Goal: Task Accomplishment & Management: Manage account settings

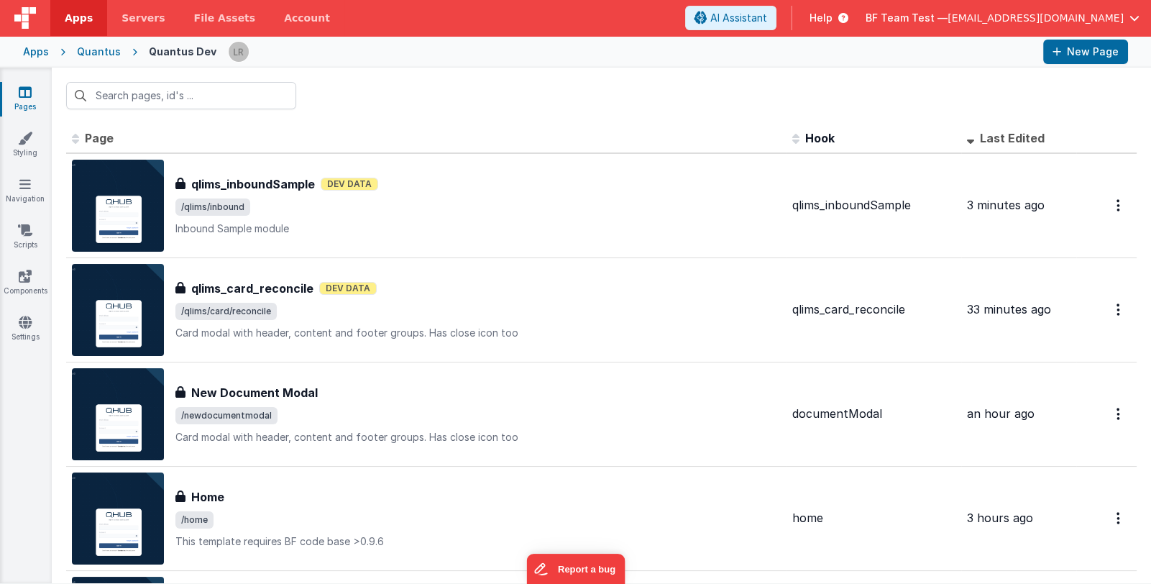
click at [25, 392] on div "Pages Styling Navigation Scripts Components Settings" at bounding box center [26, 326] width 52 height 516
click at [207, 99] on input "text" at bounding box center [181, 95] width 230 height 27
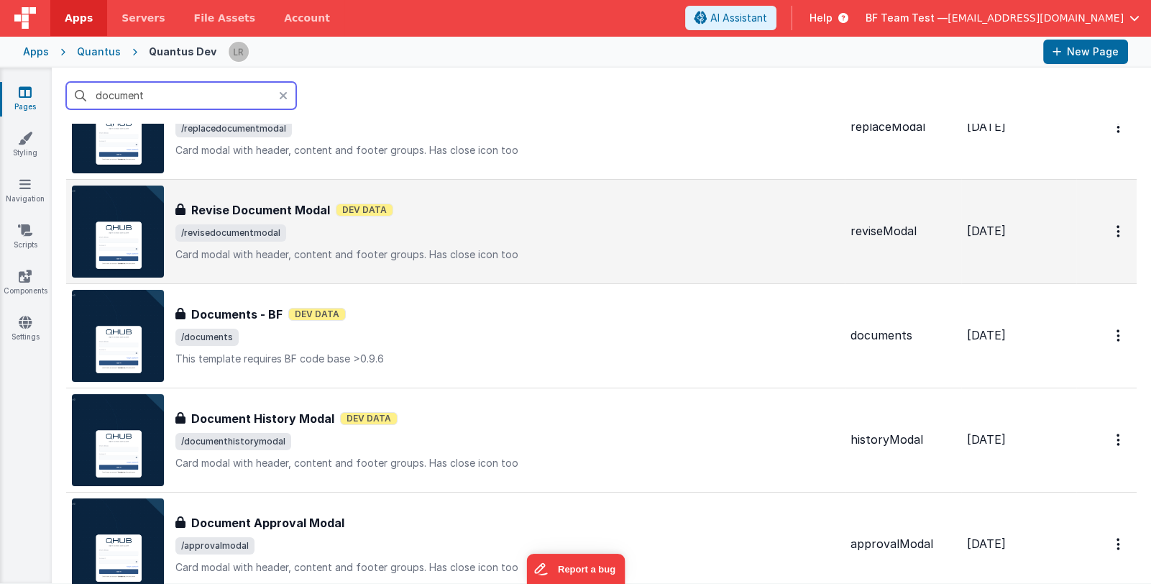
scroll to position [143, 0]
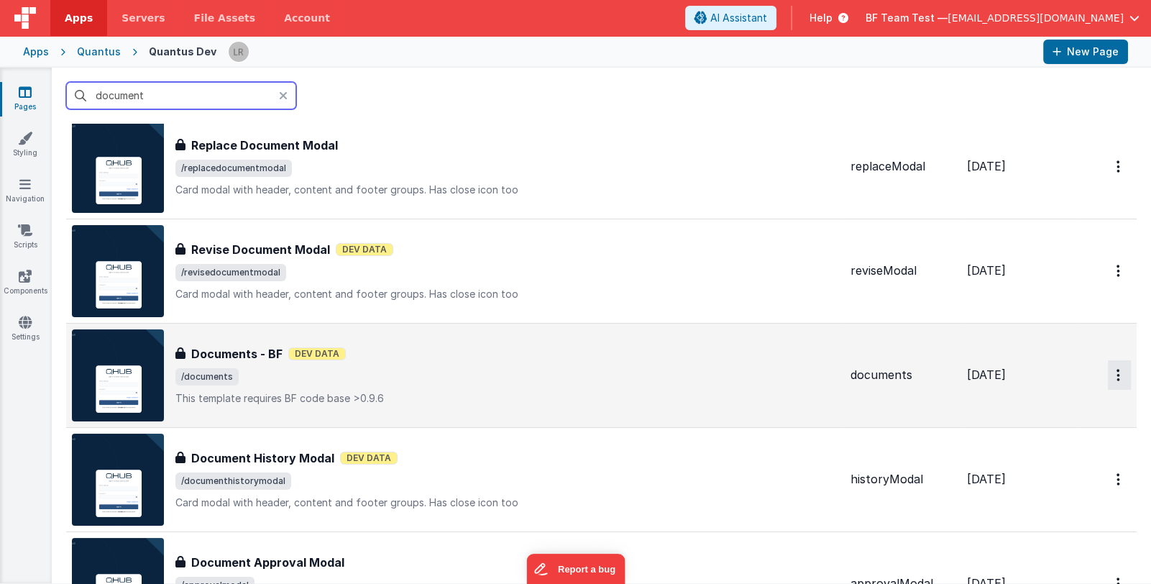
type input "document"
click at [1117, 369] on icon "Options" at bounding box center [1119, 375] width 4 height 12
click at [1058, 406] on link "Preview" at bounding box center [1068, 409] width 127 height 26
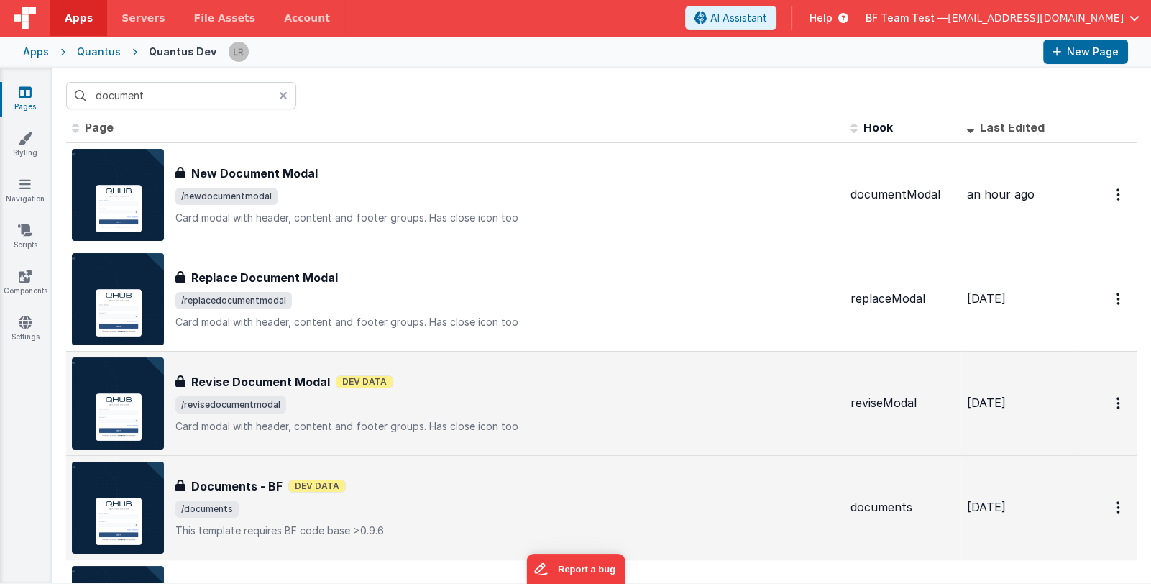
scroll to position [0, 0]
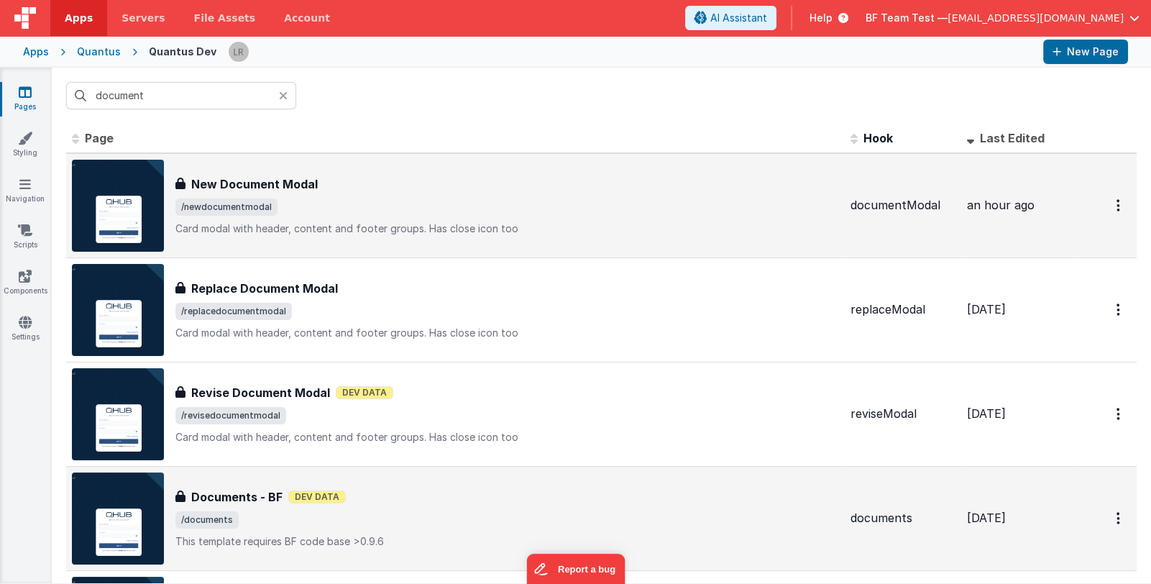
click at [440, 206] on span "/newdocumentmodal" at bounding box center [507, 206] width 664 height 17
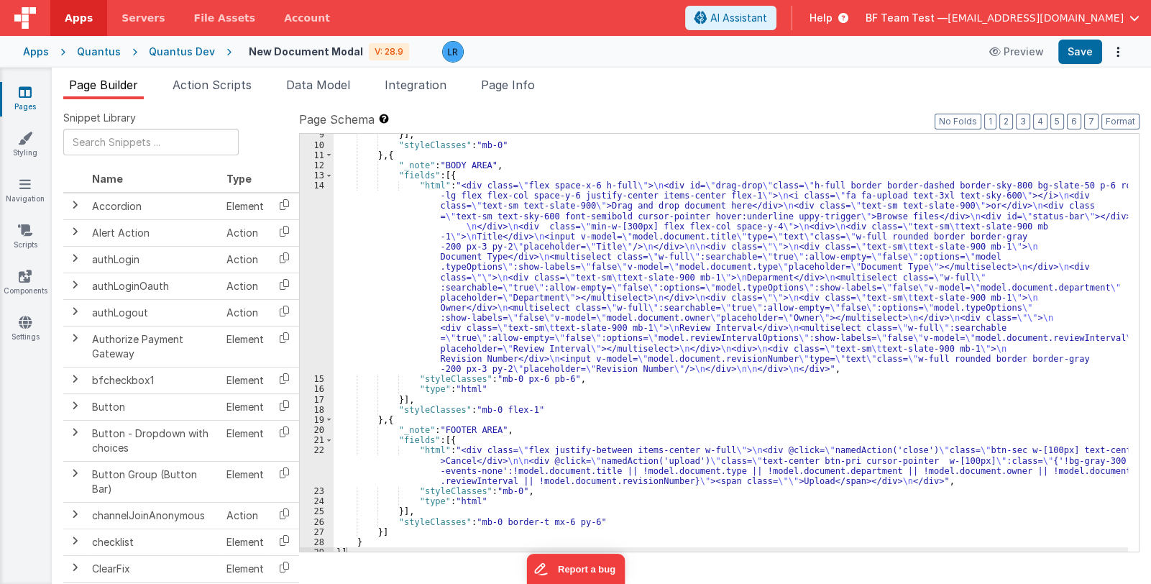
scroll to position [91, 0]
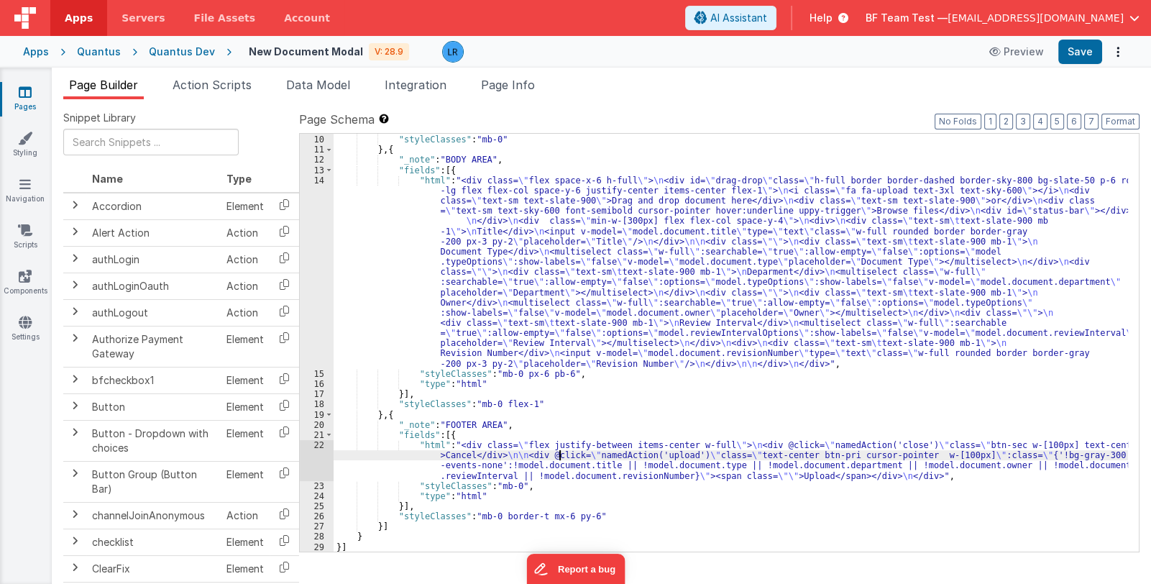
click at [558, 459] on div "}] , "styleClasses" : "mb-0" } , { "_note" : "BODY AREA" , "fields" : [{ "html"…" at bounding box center [731, 343] width 795 height 439
click at [523, 88] on span "Page Info" at bounding box center [508, 85] width 54 height 14
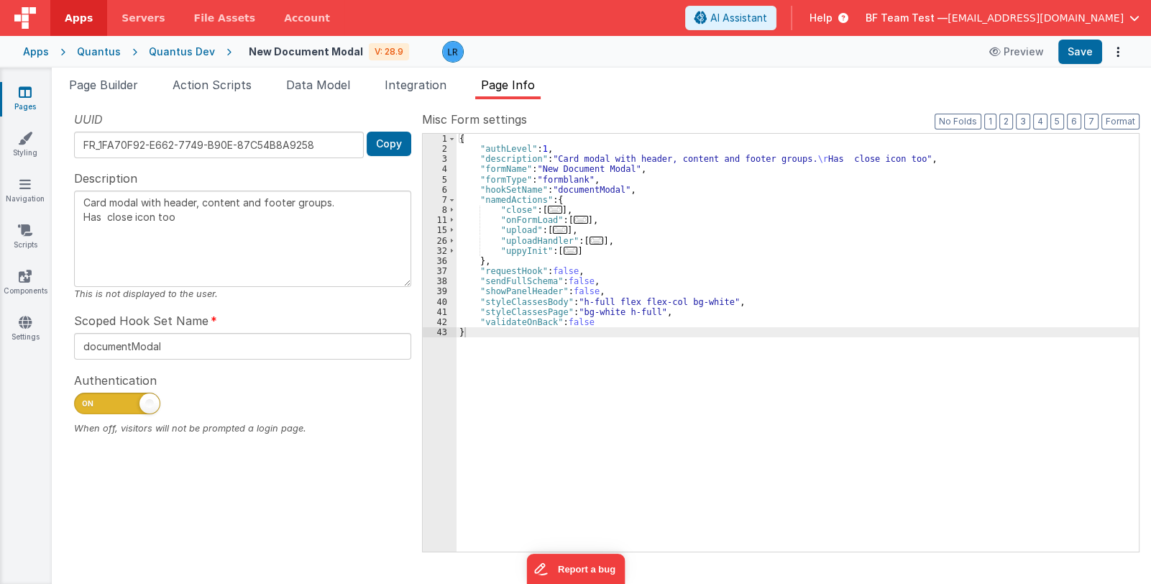
click at [553, 232] on span "..." at bounding box center [560, 230] width 14 height 8
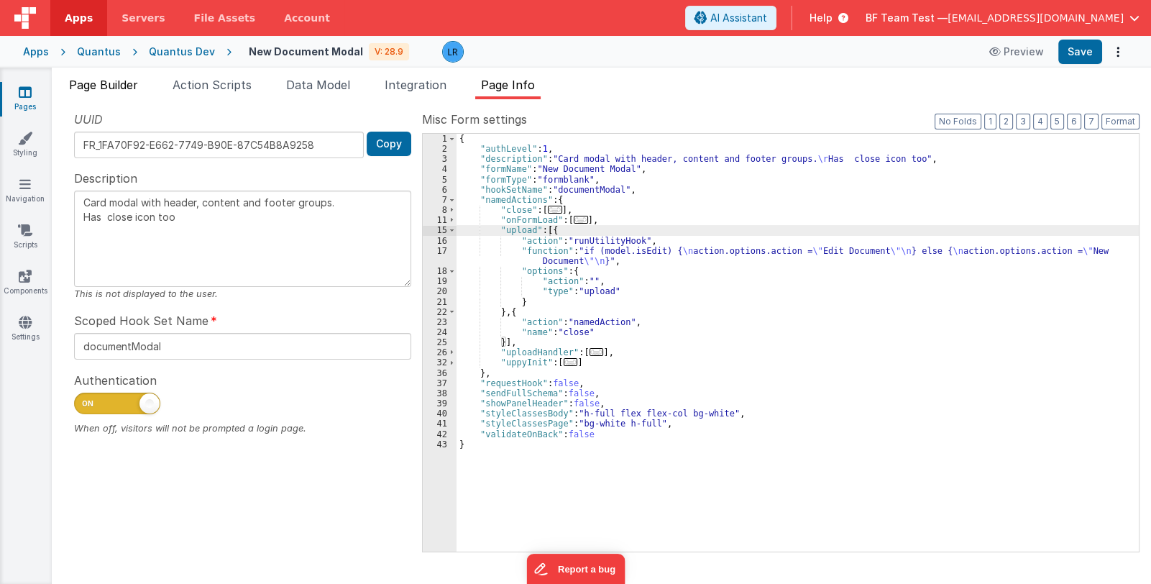
click at [108, 79] on span "Page Builder" at bounding box center [103, 85] width 69 height 14
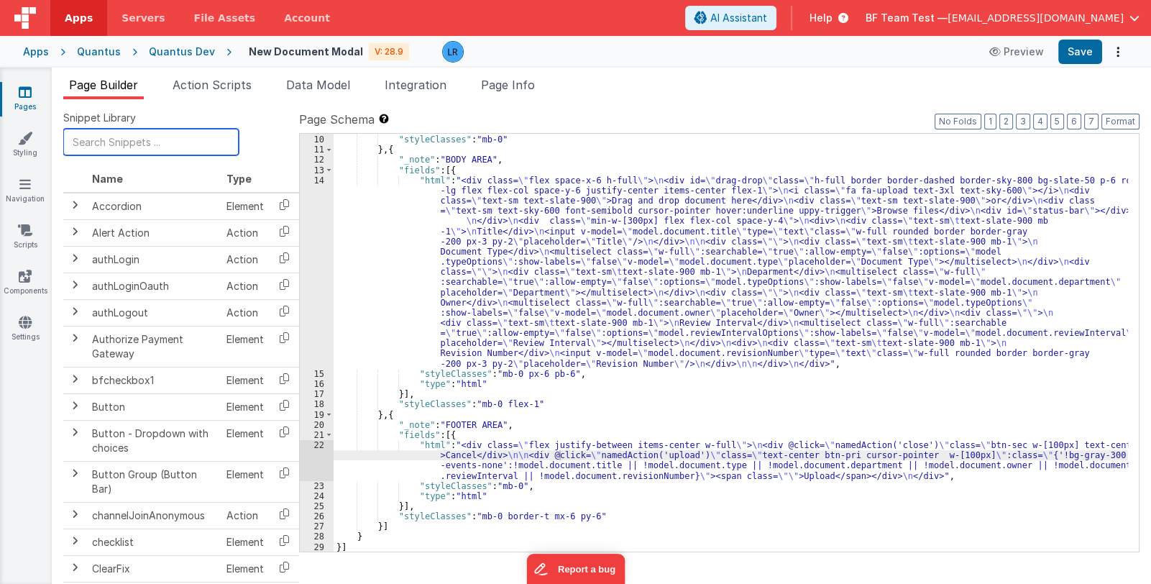
click at [111, 140] on input "text" at bounding box center [150, 142] width 175 height 27
type input "p"
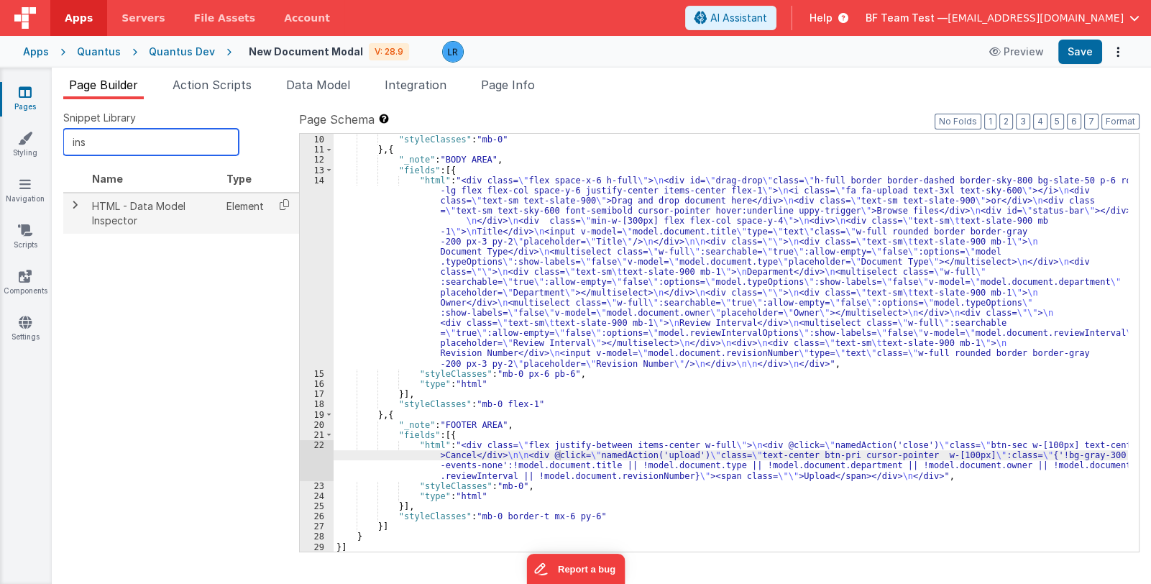
type input "ins"
click at [76, 205] on span at bounding box center [75, 205] width 12 height 12
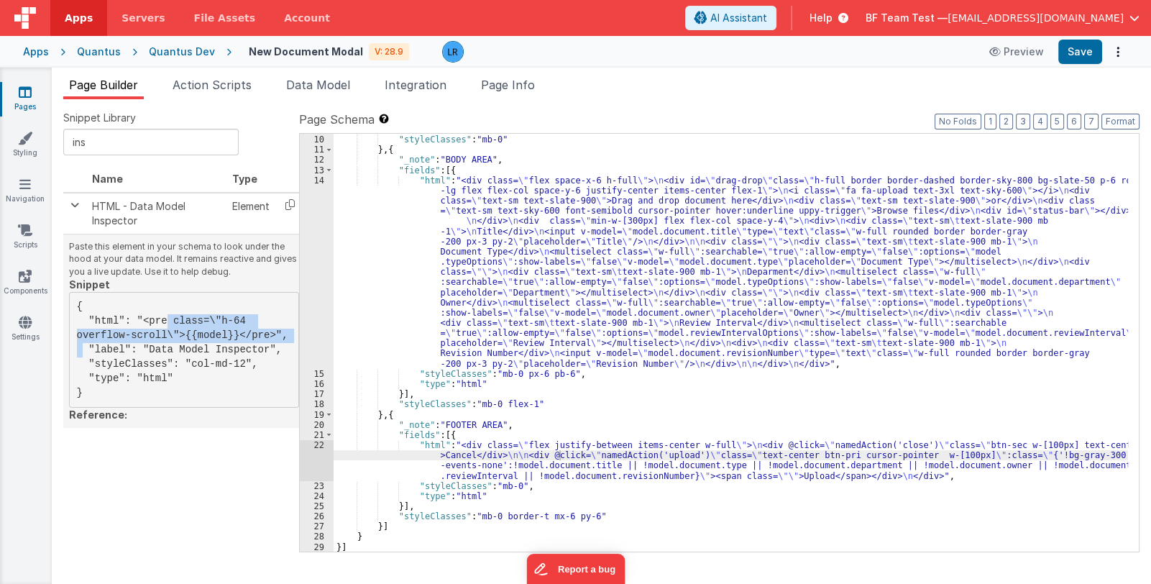
drag, startPoint x: 134, startPoint y: 321, endPoint x: 209, endPoint y: 334, distance: 75.1
click at [209, 334] on pre "{ "html": "<pre class=\"h-64 overflow-scroll\">{{model}}</pre>", "label": "Data…" at bounding box center [184, 350] width 230 height 116
copy pre "<pre class=\"h-64 overflow-scroll\">{{model}}</pre>"
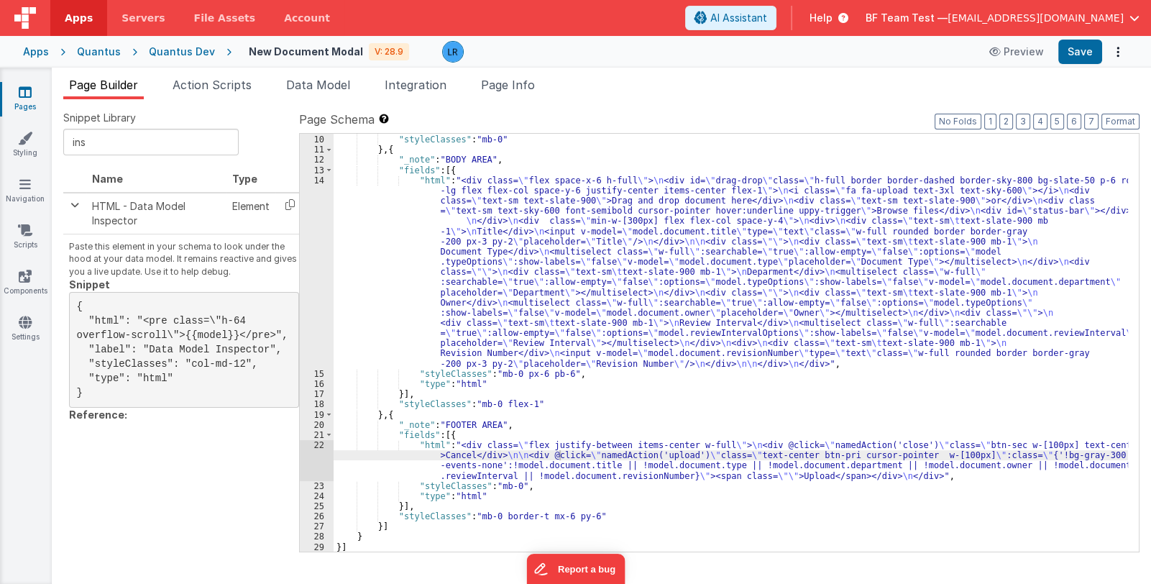
click at [472, 456] on div "}] , "styleClasses" : "mb-0" } , { "_note" : "BODY AREA" , "fields" : [{ "html"…" at bounding box center [731, 343] width 795 height 439
click at [319, 466] on div "22" at bounding box center [317, 460] width 34 height 41
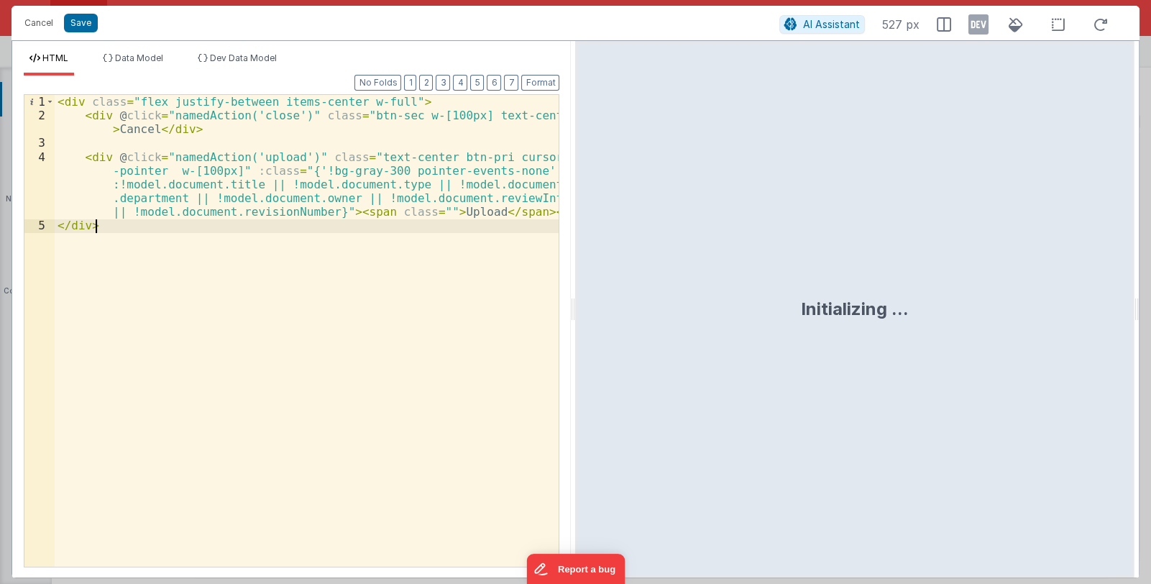
click at [402, 104] on div "< div class = "flex justify-between items-center w-full" > < div @ click = "nam…" at bounding box center [307, 344] width 505 height 499
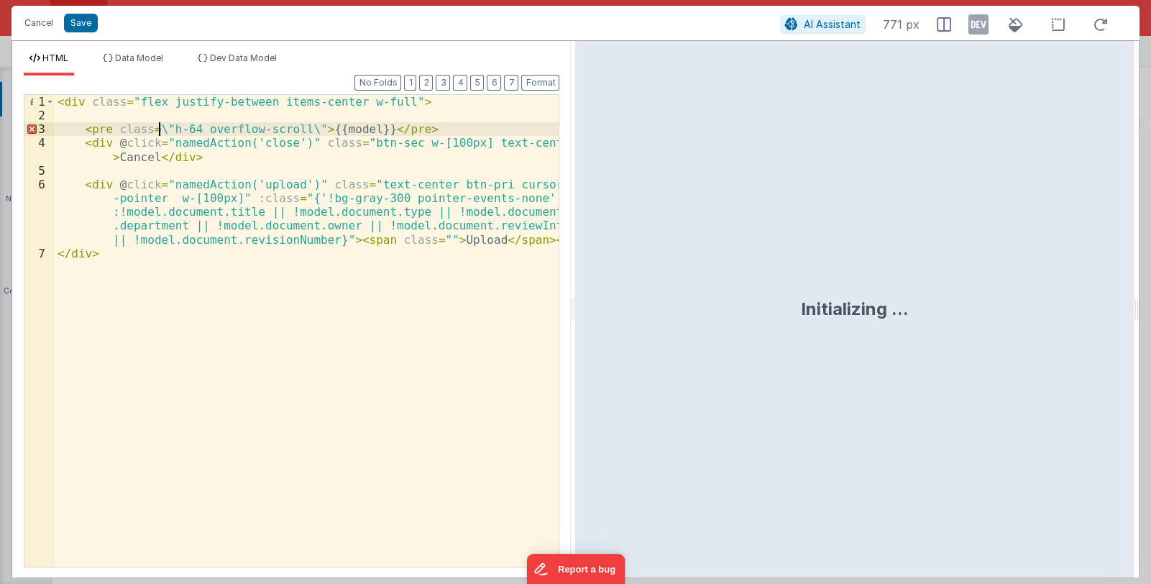
click at [161, 130] on div "< div class = "flex justify-between items-center w-full" > < pre class = \ "h-6…" at bounding box center [307, 344] width 505 height 499
click at [289, 128] on div "< div class = "flex justify-between items-center w-full" > < pre class = "h-64 …" at bounding box center [307, 344] width 505 height 499
click at [99, 124] on div "< div class = "flex justify-between items-center w-full" > < pre class = "h-64 …" at bounding box center [307, 344] width 505 height 499
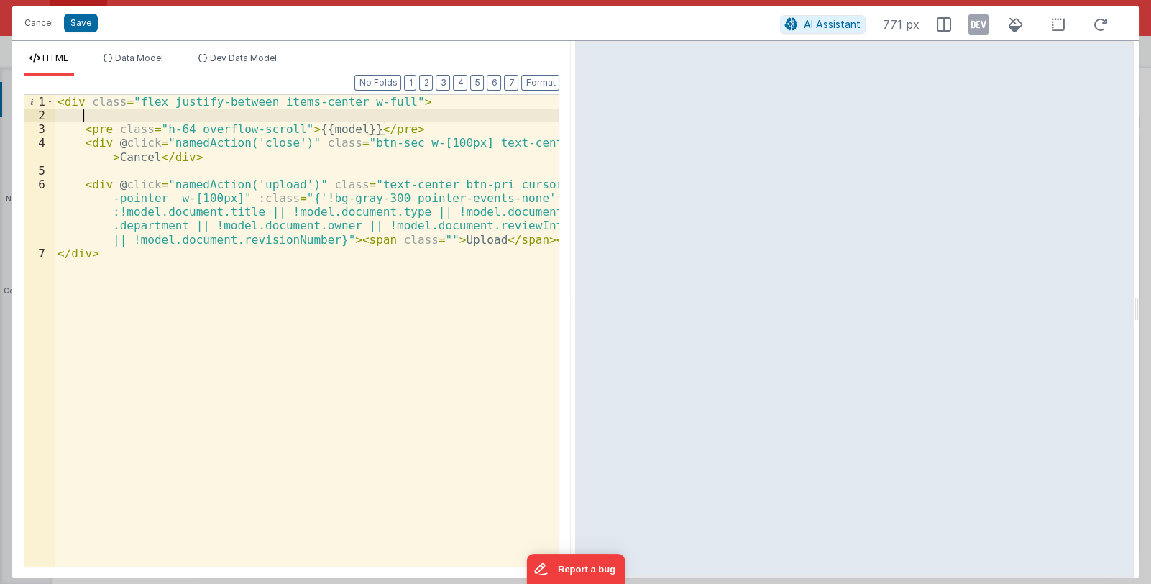
click at [91, 119] on div "< div class = "flex justify-between items-center w-full" > < pre class = "h-64 …" at bounding box center [307, 344] width 505 height 499
click at [72, 20] on button "Save" at bounding box center [81, 23] width 34 height 19
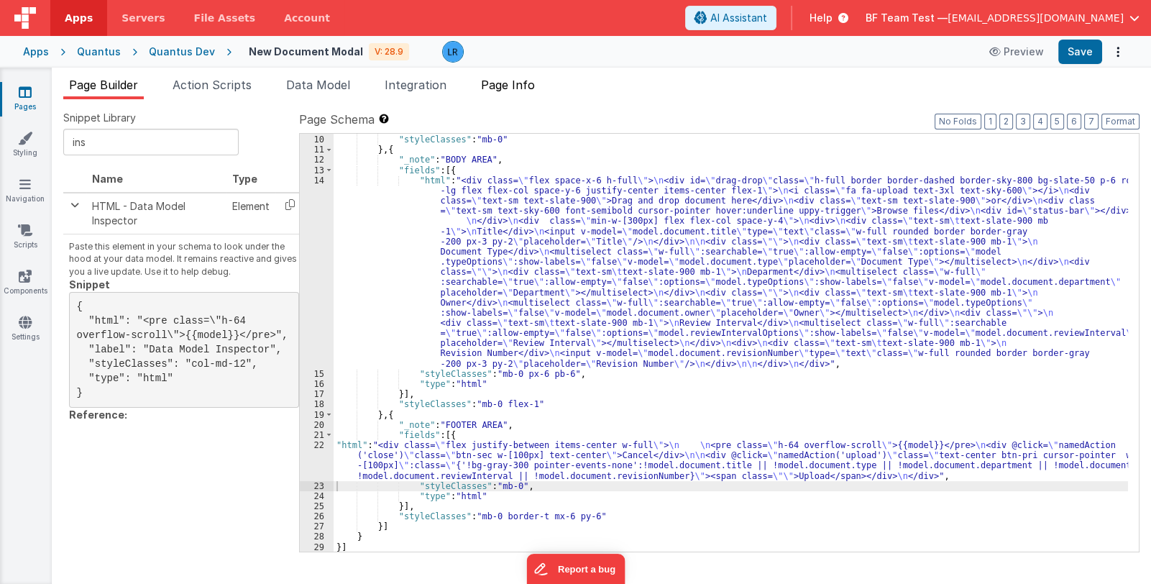
click at [513, 86] on span "Page Info" at bounding box center [508, 85] width 54 height 14
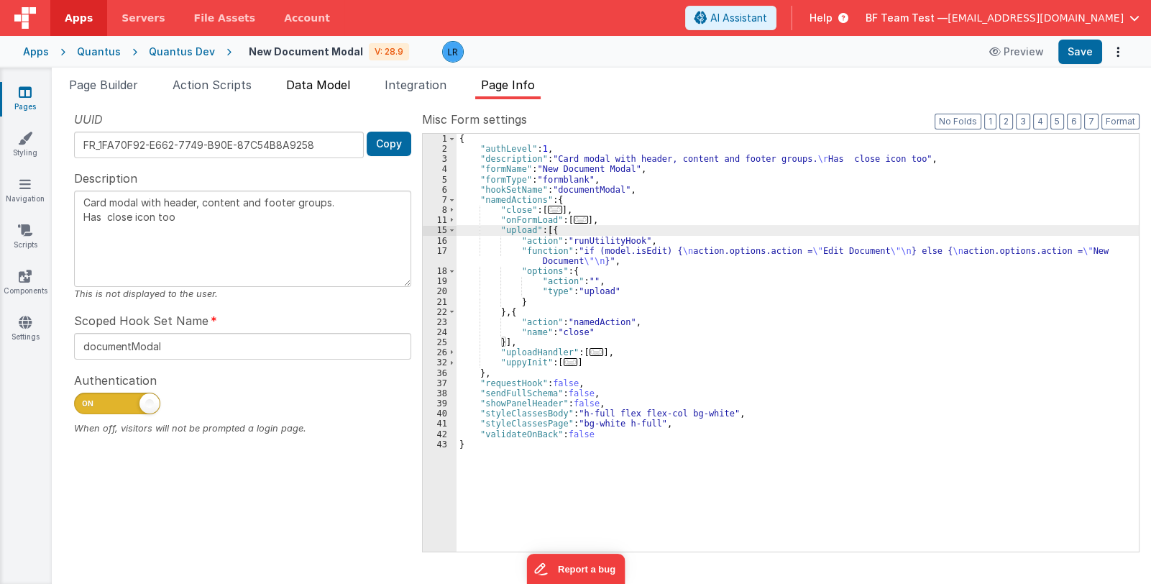
click at [311, 78] on span "Data Model" at bounding box center [318, 85] width 64 height 14
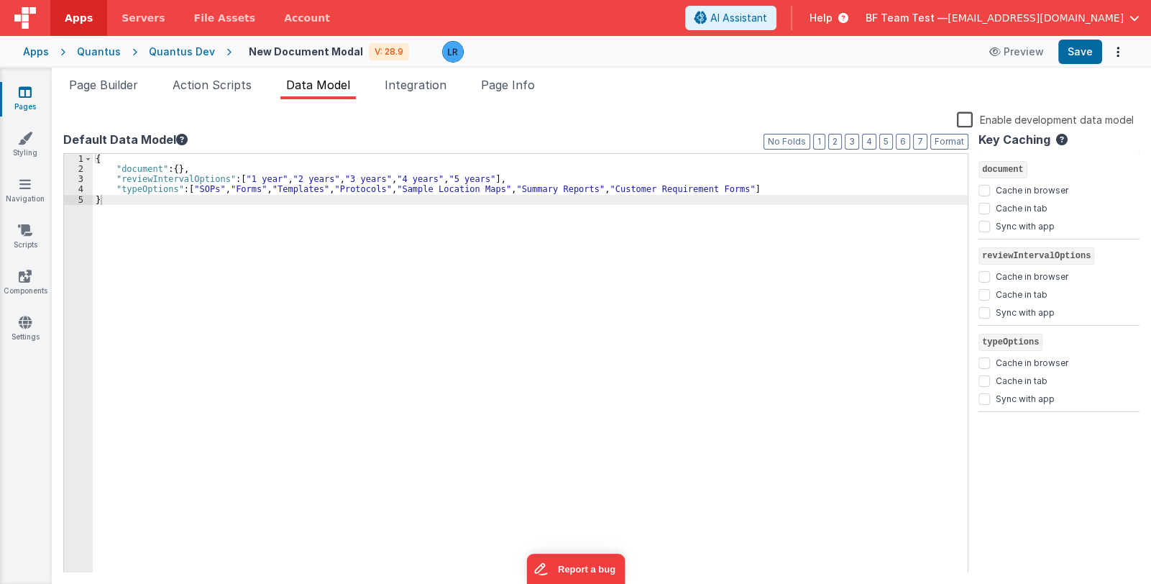
click at [177, 170] on div "{ "document" : { } , "reviewIntervalOptions" : [ "1 year" , "2 years" , "3 year…" at bounding box center [530, 374] width 875 height 440
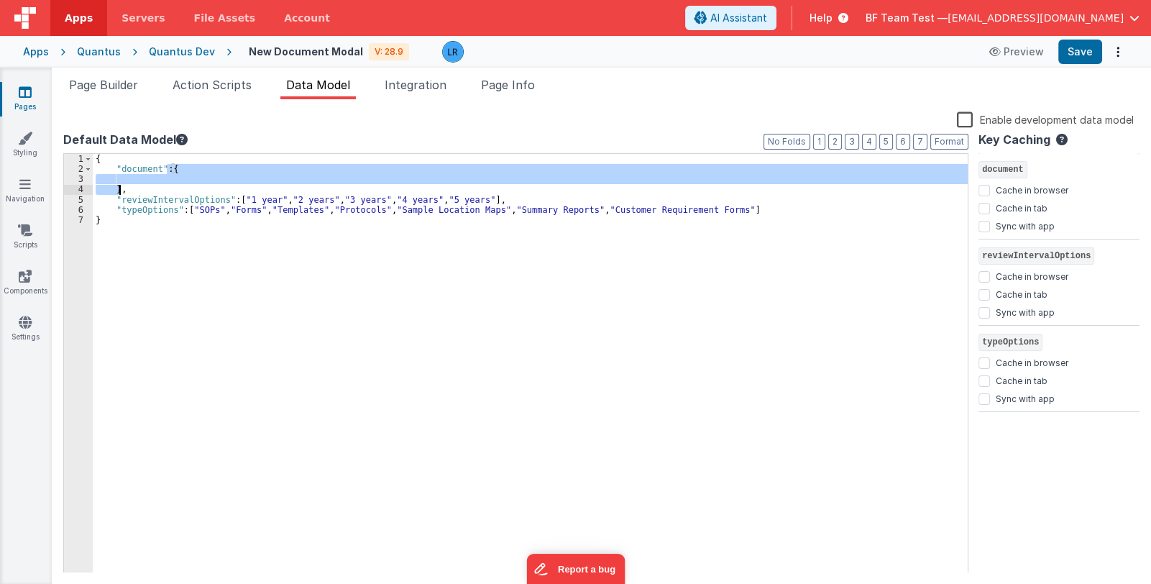
drag, startPoint x: 169, startPoint y: 168, endPoint x: 119, endPoint y: 189, distance: 54.1
click at [119, 189] on div "{ "document" : { } , "reviewIntervalOptions" : [ "1 year" , "2 years" , "3 year…" at bounding box center [530, 374] width 875 height 440
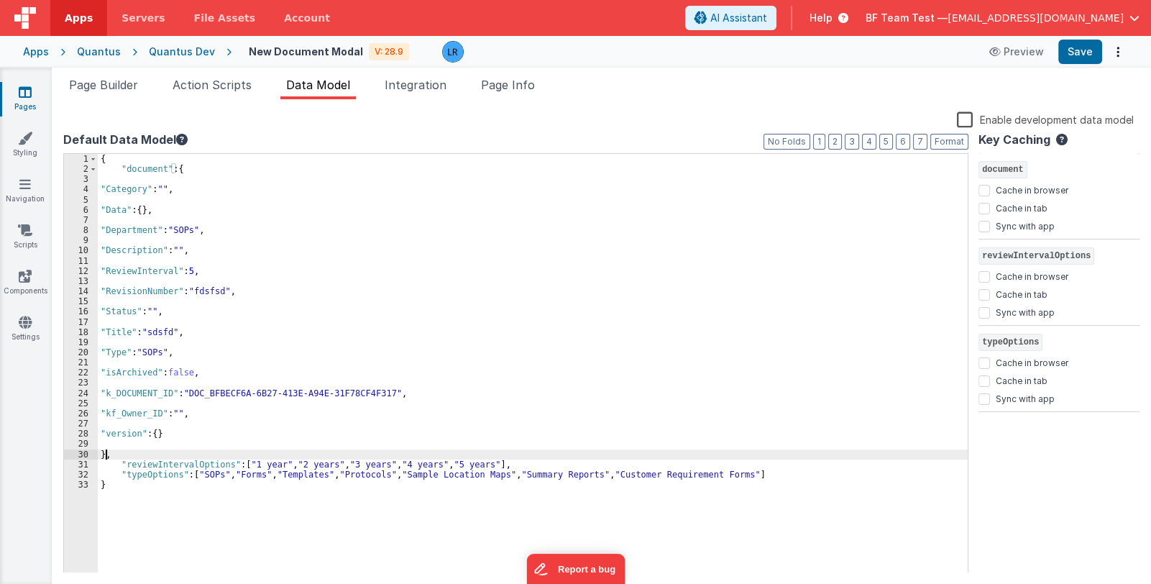
click at [106, 178] on div "{ "document" : { "Category" : "" , "Data" : { } , "Department" : "SOPs" , "Desc…" at bounding box center [533, 374] width 870 height 440
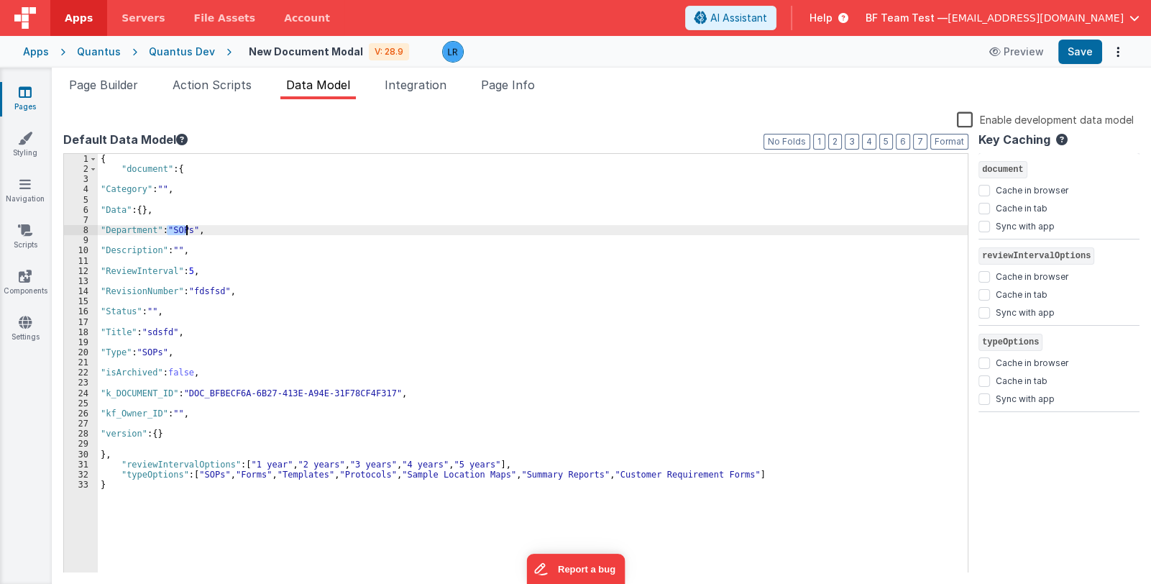
drag, startPoint x: 169, startPoint y: 232, endPoint x: 188, endPoint y: 232, distance: 19.4
click at [188, 232] on div "{ "document" : { "Category" : "" , "Data" : { } , "Department" : "SOPs" , "Desc…" at bounding box center [533, 374] width 870 height 440
click at [189, 231] on div "{ "document" : { "Category" : "" , "Data" : { } , "Department" : "SOPs" , "Desc…" at bounding box center [533, 363] width 870 height 419
click at [106, 219] on div "{ "document" : { "Category" : "" , "Data" : { } , "Department" : "" , "Descript…" at bounding box center [533, 374] width 870 height 440
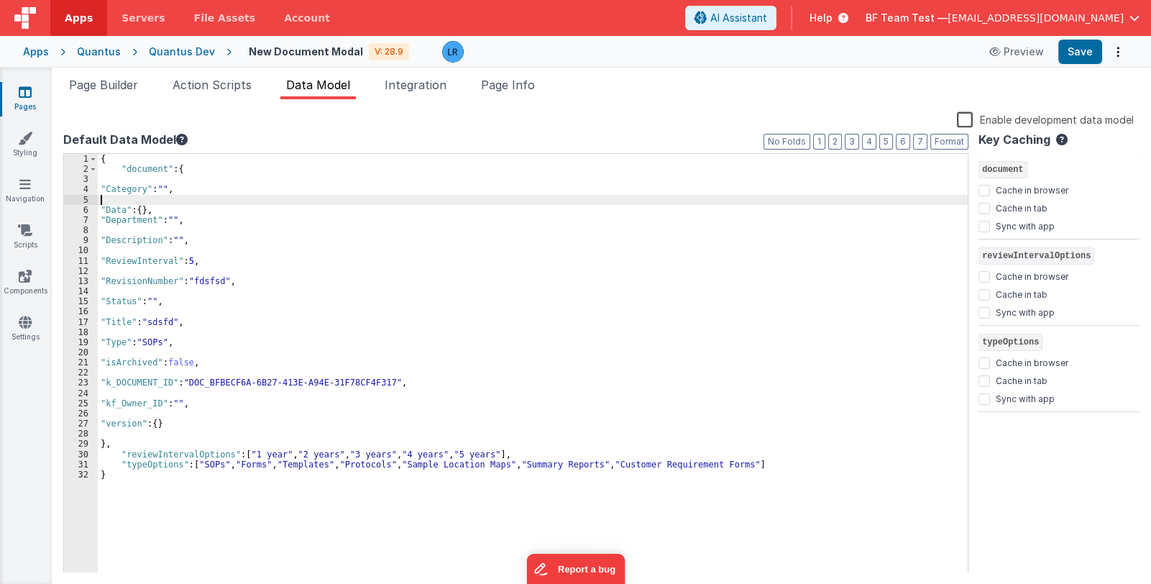
click at [99, 197] on div "{ "document" : { "Category" : "" , "Data" : { } , "Department" : "" , "Descript…" at bounding box center [533, 374] width 870 height 440
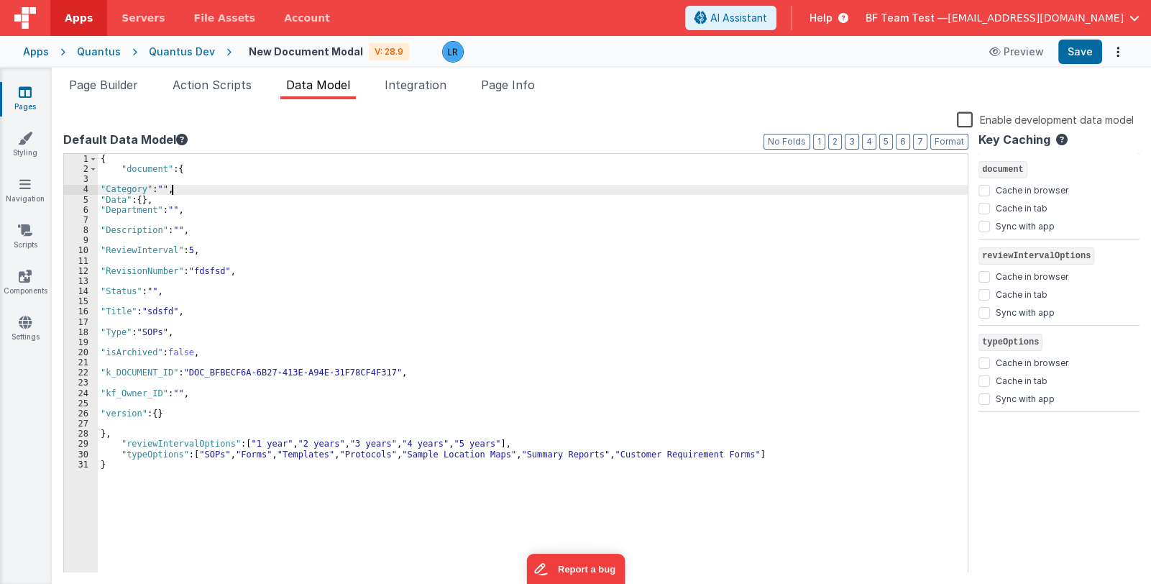
click at [107, 177] on div "{ "document" : { "Category" : "" , "Data" : { } , "Department" : "" , "Descript…" at bounding box center [533, 374] width 870 height 440
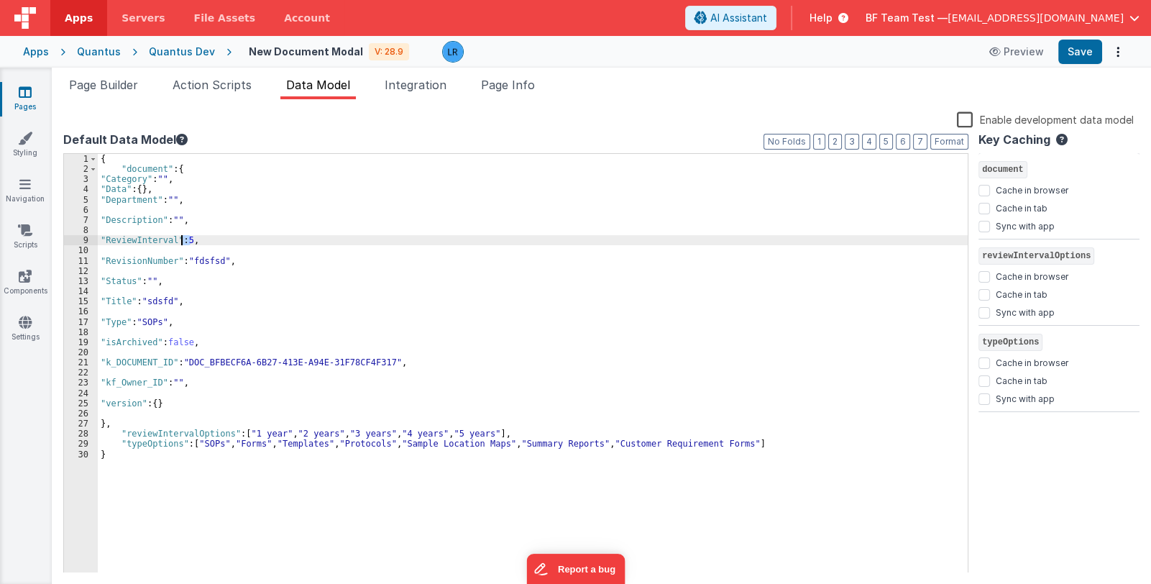
click at [183, 239] on div "{ "document" : { "Category" : "" , "Data" : { } , "Department" : "" , "Descript…" at bounding box center [533, 374] width 870 height 440
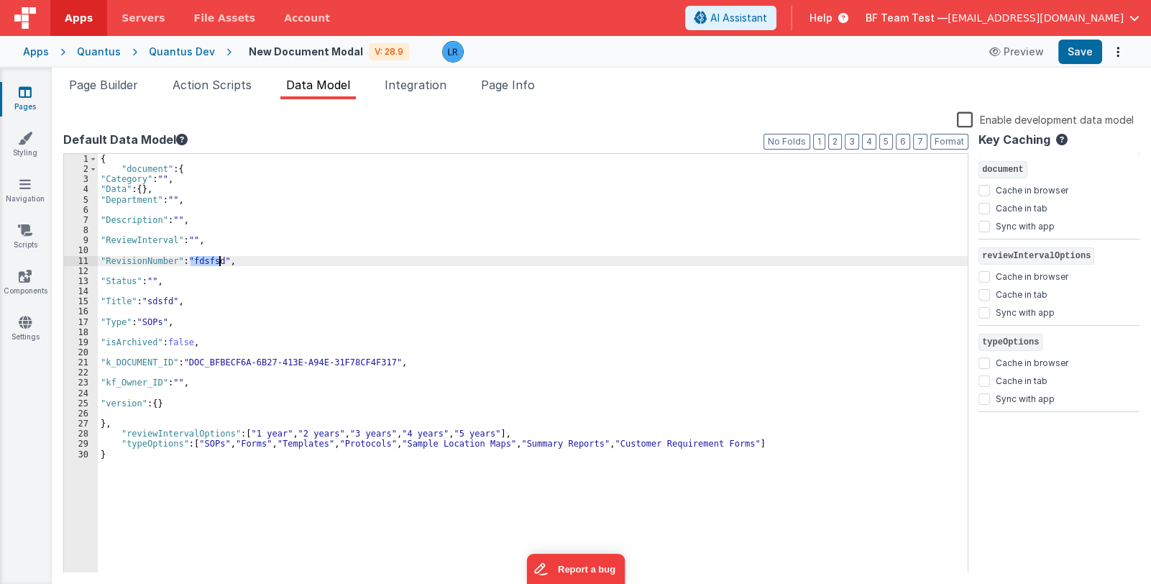
drag, startPoint x: 191, startPoint y: 259, endPoint x: 217, endPoint y: 260, distance: 26.6
click at [217, 260] on div "{ "document" : { "Category" : "" , "Data" : { } , "Department" : "" , "Descript…" at bounding box center [533, 374] width 870 height 440
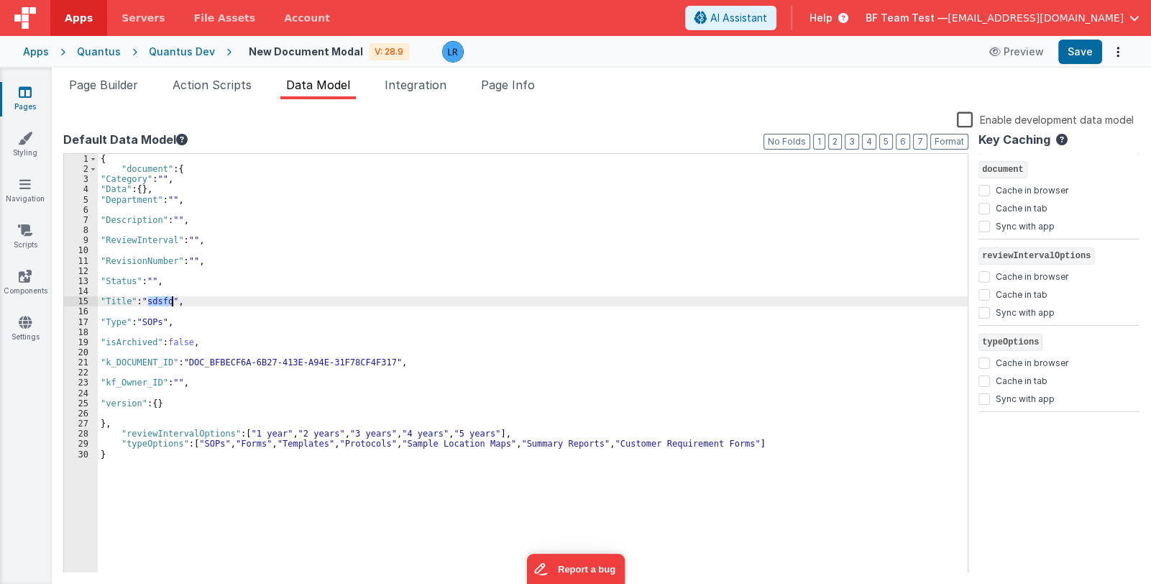
drag, startPoint x: 149, startPoint y: 301, endPoint x: 171, endPoint y: 305, distance: 22.7
click at [171, 305] on div "{ "document" : { "Category" : "" , "Data" : { } , "Department" : "" , "Descript…" at bounding box center [533, 374] width 870 height 440
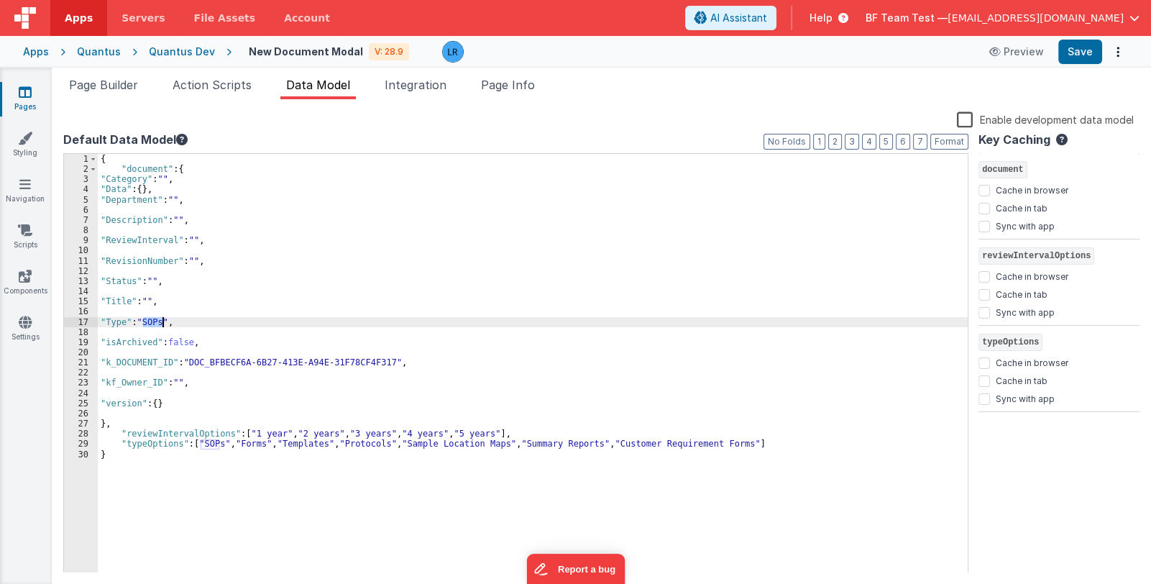
drag, startPoint x: 144, startPoint y: 321, endPoint x: 162, endPoint y: 322, distance: 18.0
click at [162, 322] on div "{ "document" : { "Category" : "" , "Data" : { } , "Department" : "" , "Descript…" at bounding box center [533, 374] width 870 height 440
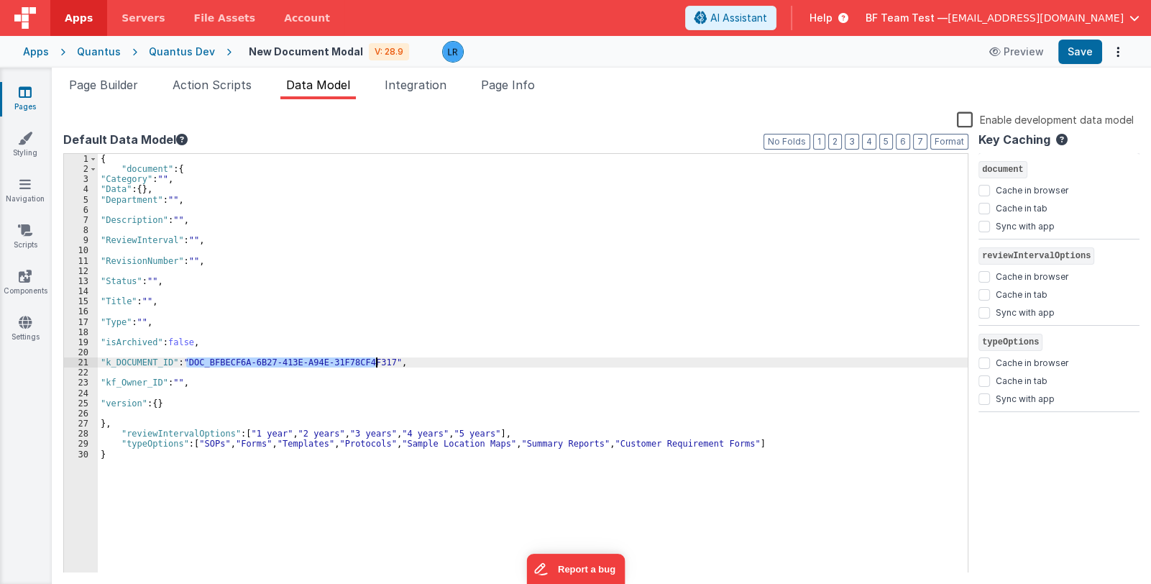
drag, startPoint x: 184, startPoint y: 362, endPoint x: 375, endPoint y: 363, distance: 191.3
click at [375, 363] on div "{ "document" : { "Category" : "" , "Data" : { } , "Department" : "" , "Descript…" at bounding box center [533, 374] width 870 height 440
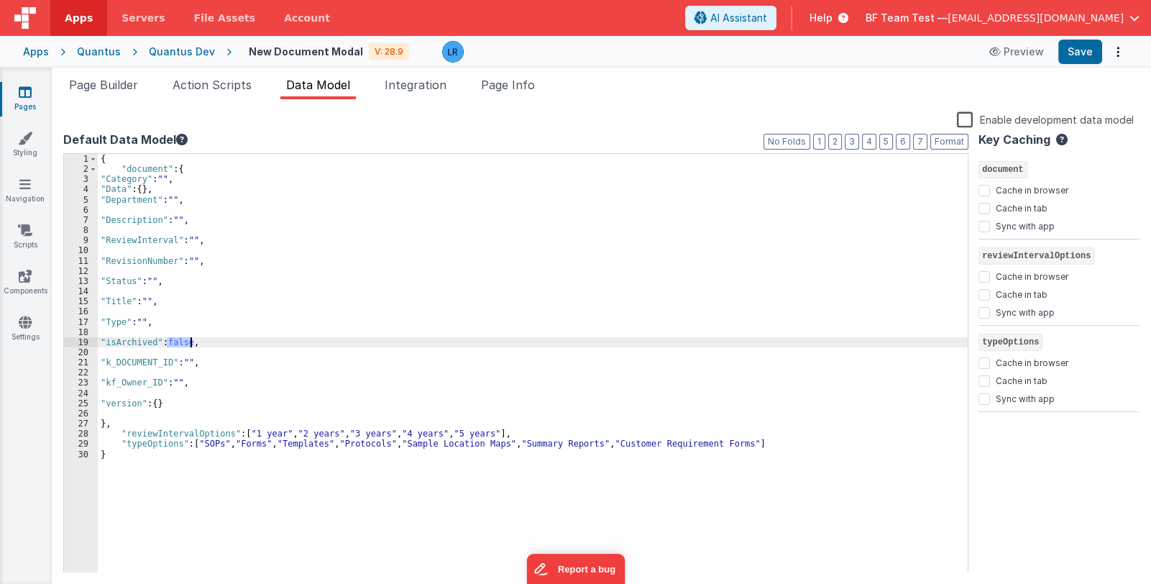
drag, startPoint x: 167, startPoint y: 343, endPoint x: 189, endPoint y: 345, distance: 22.4
click at [189, 345] on div "{ "document" : { "Category" : "" , "Data" : { } , "Department" : "" , "Descript…" at bounding box center [533, 374] width 870 height 440
click at [27, 99] on link "Pages" at bounding box center [25, 99] width 52 height 29
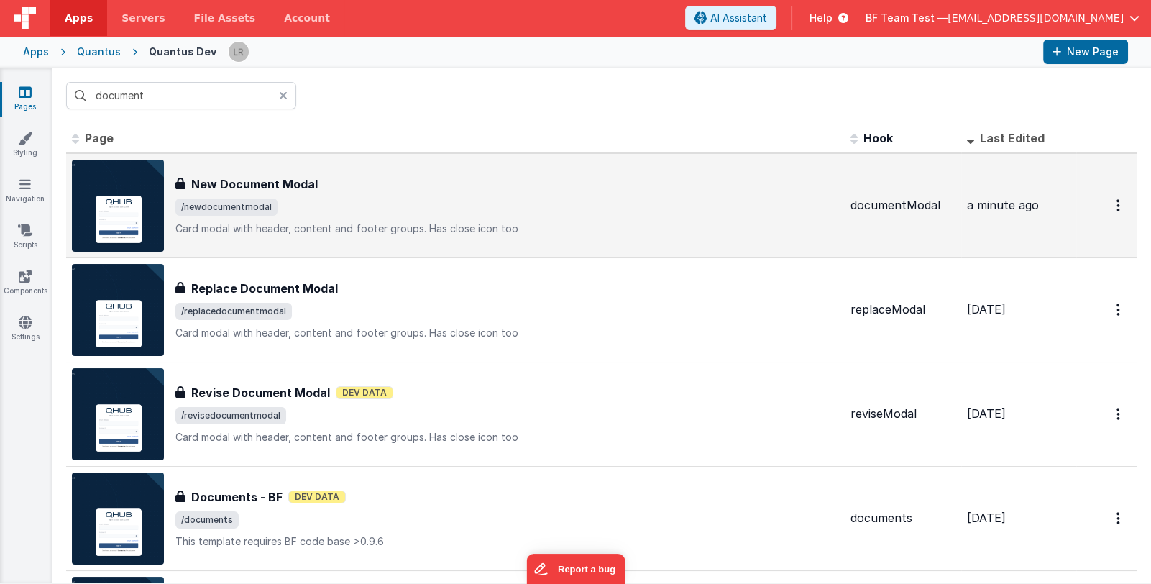
click at [368, 204] on span "/newdocumentmodal" at bounding box center [507, 206] width 664 height 17
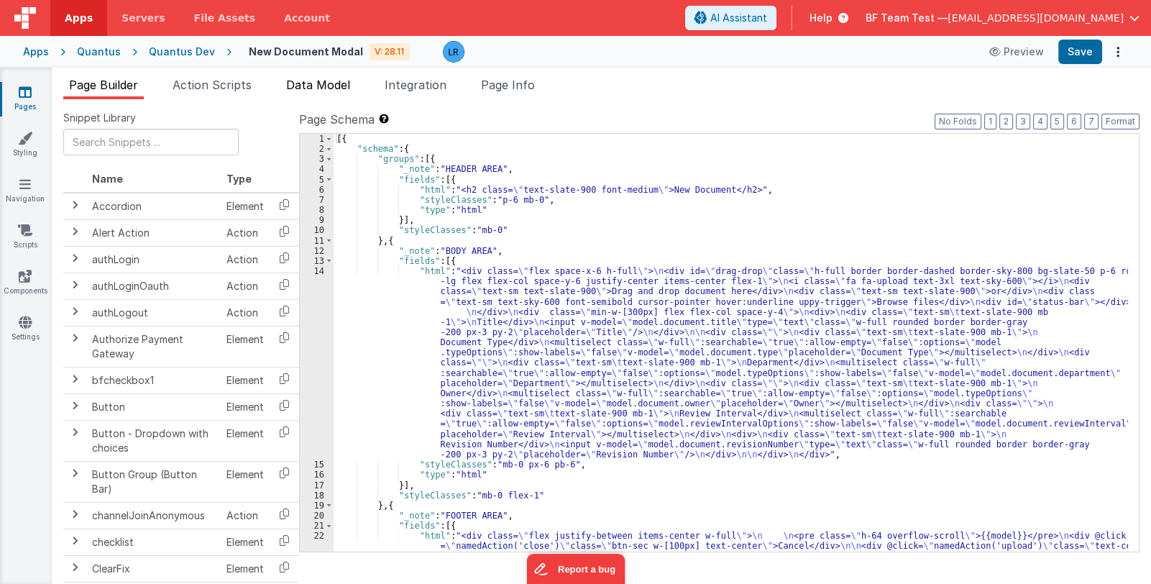
click at [321, 86] on span "Data Model" at bounding box center [318, 85] width 64 height 14
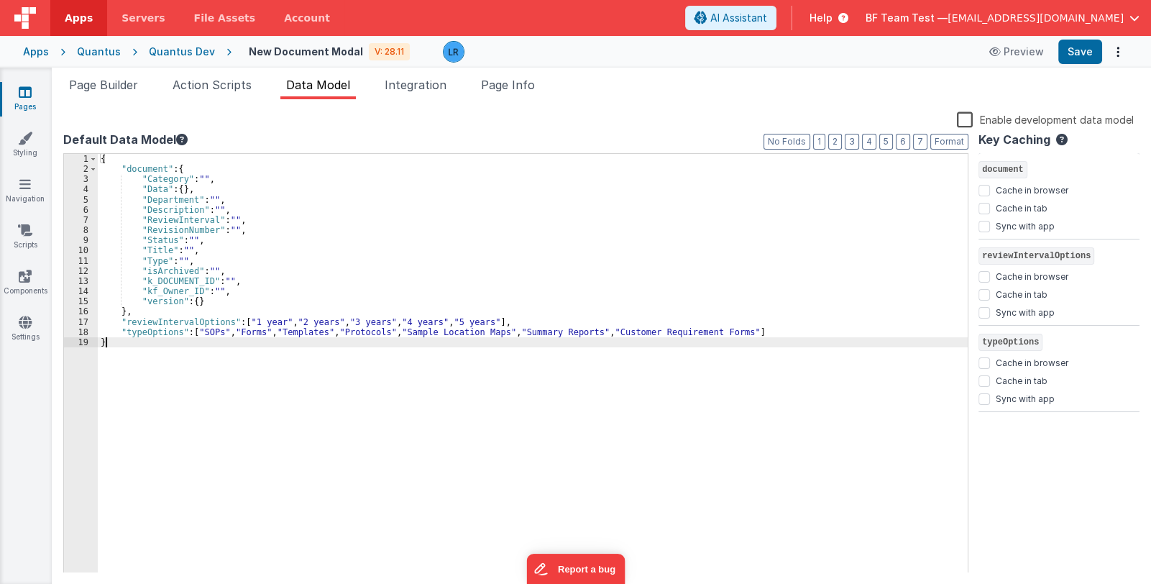
click at [151, 399] on div "{ "document" : { "Category" : "" , "Data" : { } , "Department" : "" , "Descript…" at bounding box center [533, 374] width 870 height 440
click at [26, 99] on link "Pages" at bounding box center [25, 99] width 52 height 29
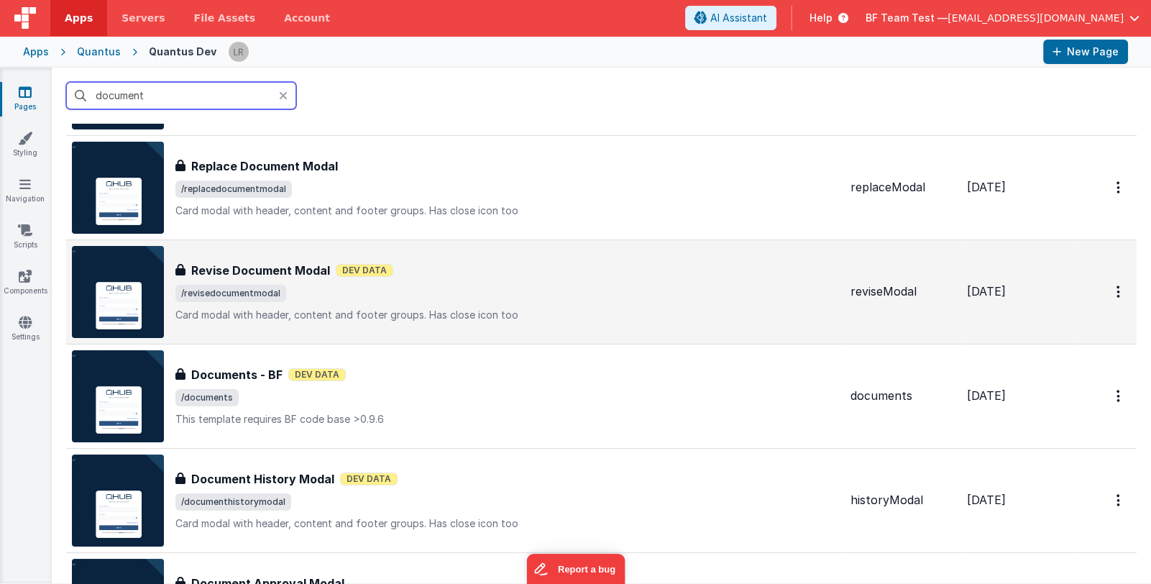
scroll to position [143, 0]
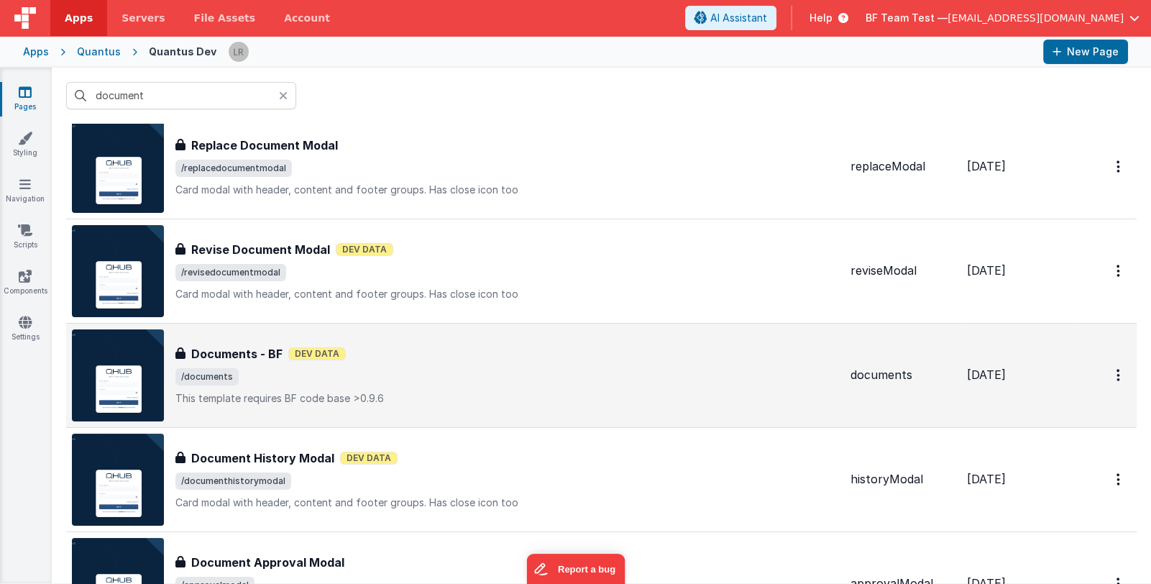
click at [471, 386] on div "Documents - BF Documents - BF Dev Data /documents This template requires BF cod…" at bounding box center [507, 375] width 664 height 60
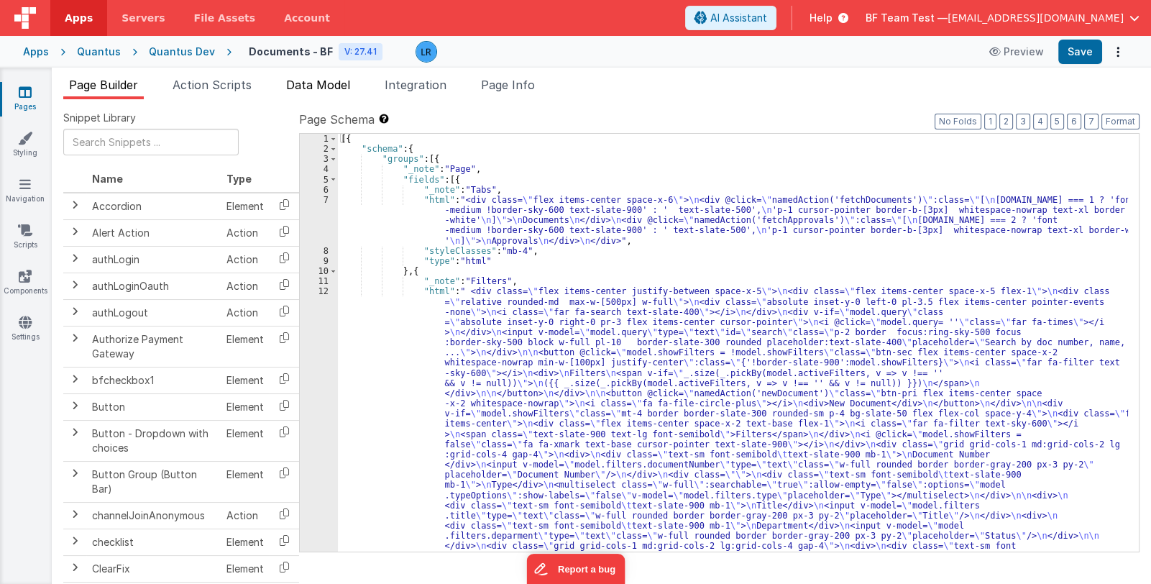
click at [329, 88] on span "Data Model" at bounding box center [318, 85] width 64 height 14
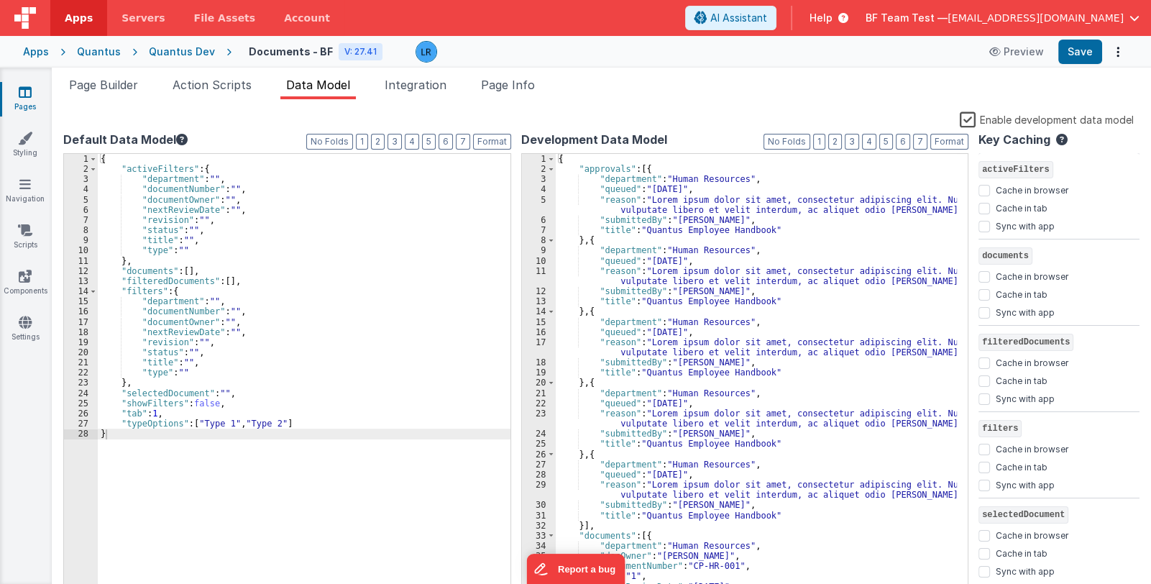
click at [967, 116] on label "Enable development data model" at bounding box center [1047, 119] width 174 height 17
click at [0, 0] on input "Enable development data model" at bounding box center [0, 0] width 0 height 0
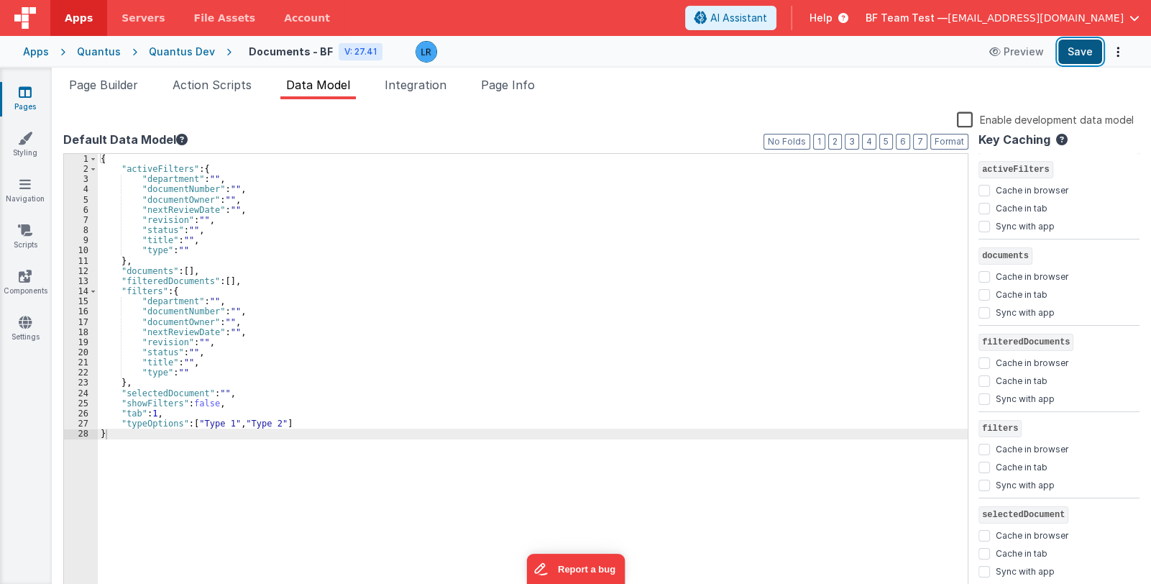
click at [1085, 55] on button "Save" at bounding box center [1081, 52] width 44 height 24
click at [964, 116] on label "Enable development data model" at bounding box center [1045, 119] width 177 height 17
click at [0, 0] on input "Enable development data model" at bounding box center [0, 0] width 0 height 0
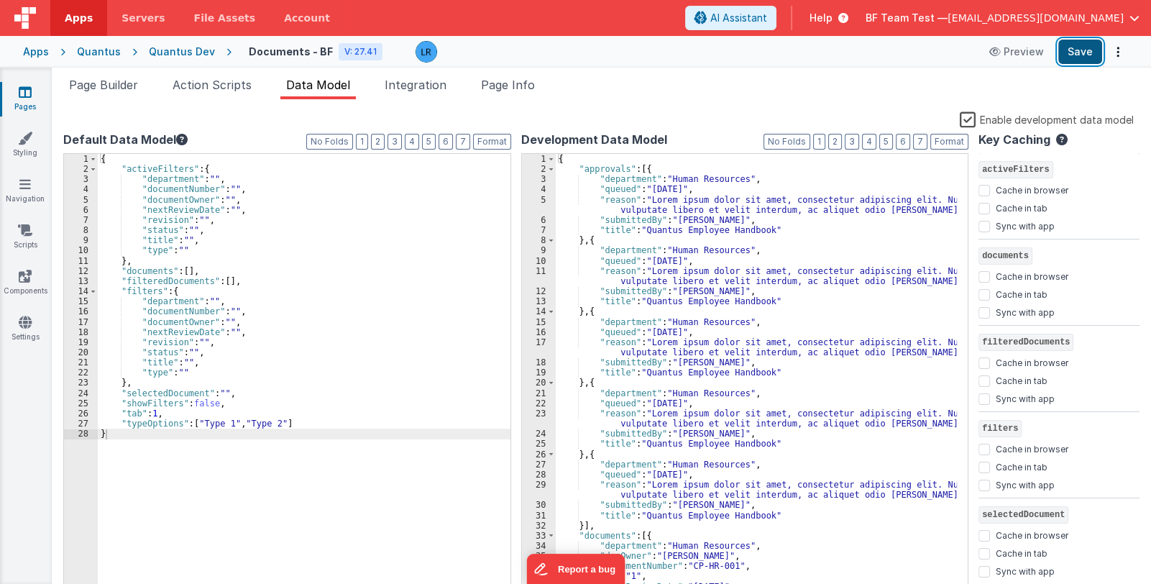
click at [1083, 52] on button "Save" at bounding box center [1081, 52] width 44 height 24
click at [139, 311] on div "{ "activeFilters" : { "department" : "" , "documentNumber" : "" , "documentOwne…" at bounding box center [304, 385] width 413 height 463
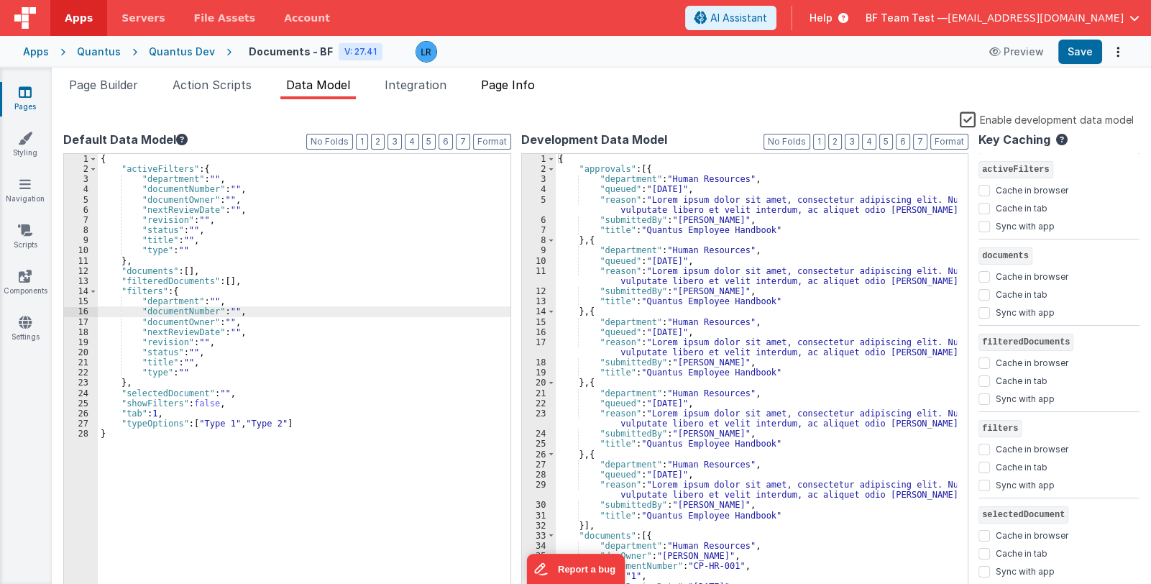
click at [501, 78] on span "Page Info" at bounding box center [508, 85] width 54 height 14
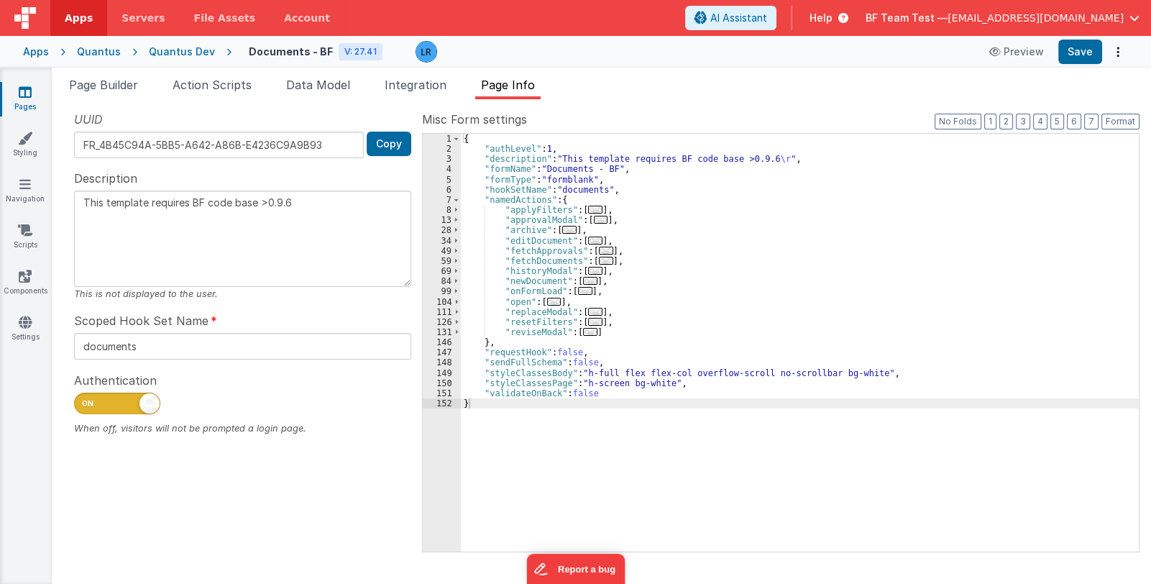
click at [578, 288] on span "..." at bounding box center [585, 291] width 14 height 8
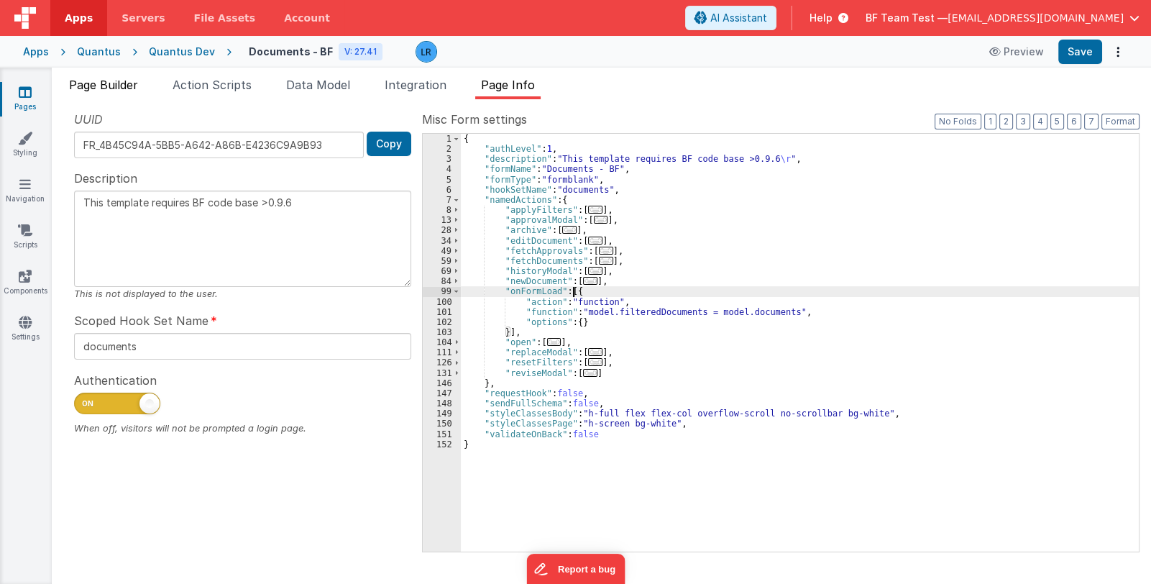
click at [108, 82] on span "Page Builder" at bounding box center [103, 85] width 69 height 14
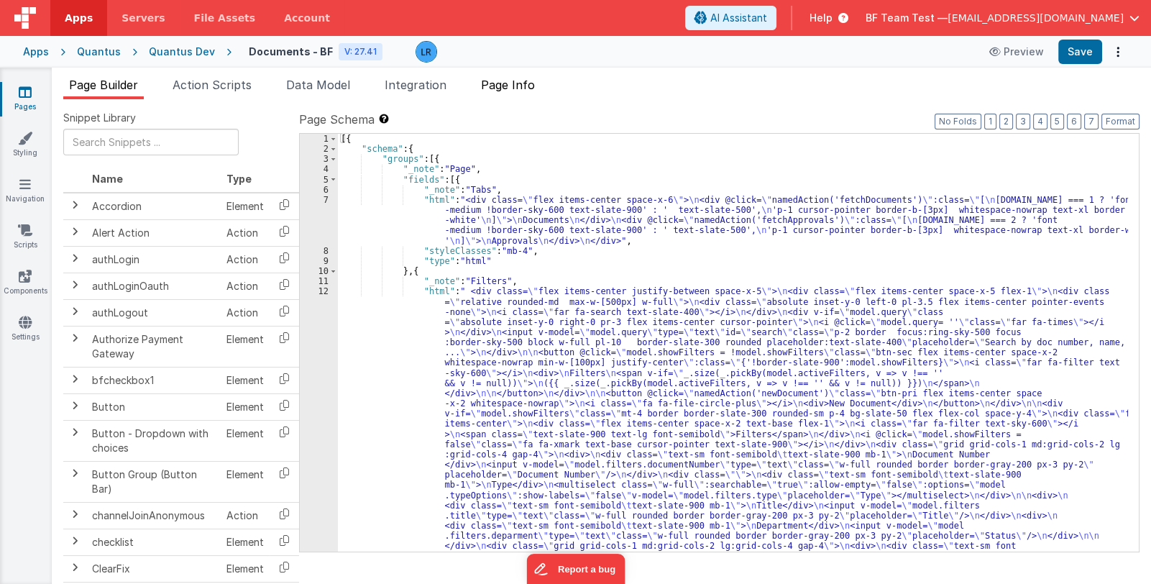
click at [518, 88] on span "Page Info" at bounding box center [508, 85] width 54 height 14
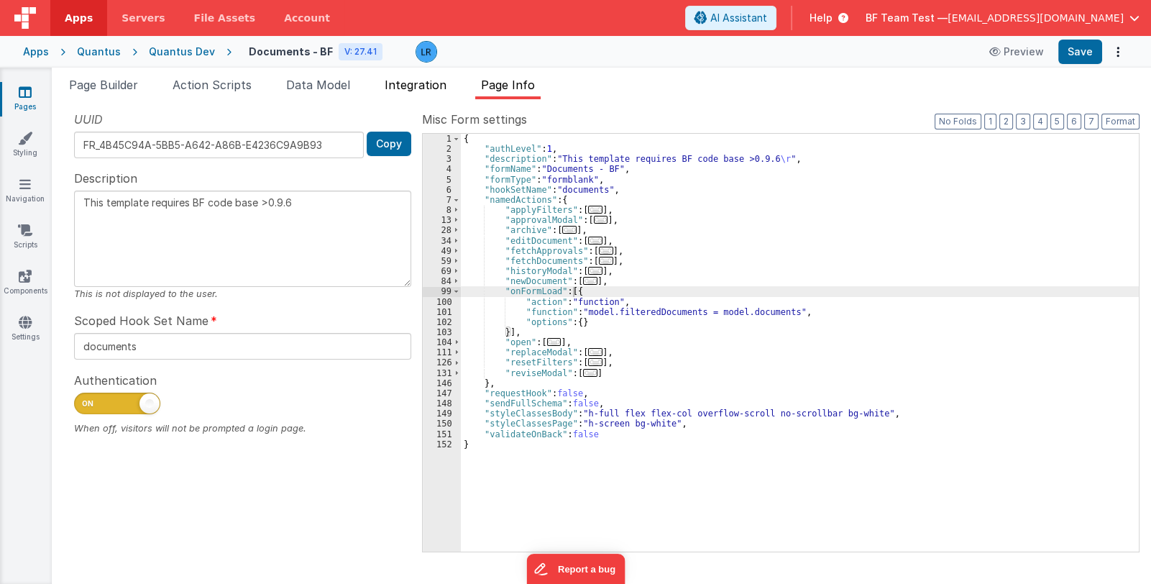
click at [410, 83] on span "Integration" at bounding box center [416, 85] width 62 height 14
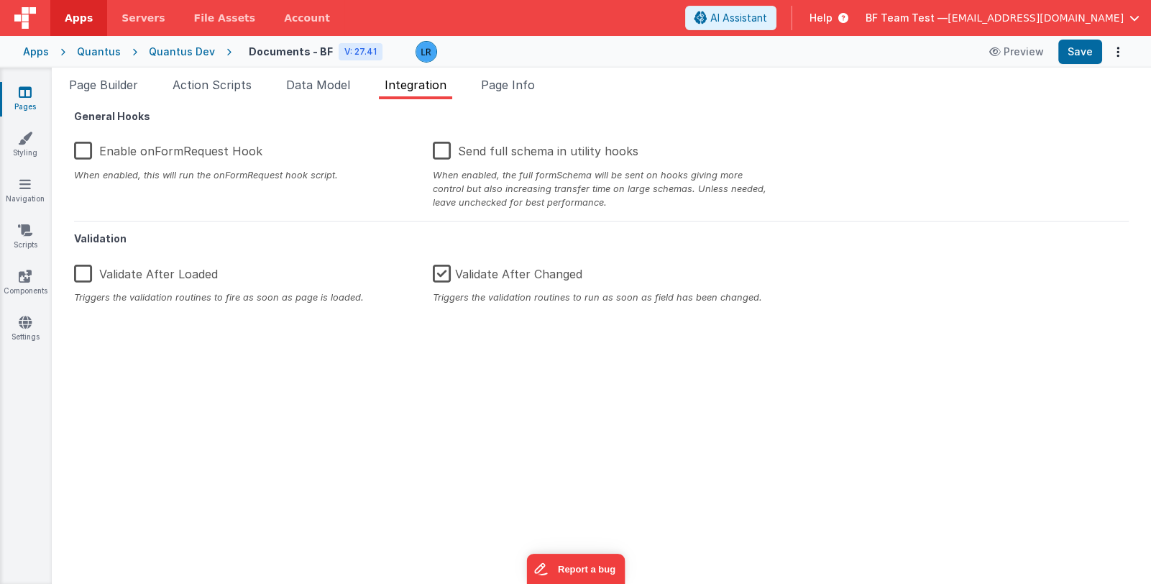
click at [156, 154] on label "Enable onFormRequest Hook" at bounding box center [168, 148] width 188 height 31
click at [0, 0] on input "Enable onFormRequest Hook" at bounding box center [0, 0] width 0 height 0
click at [1078, 53] on button "Save" at bounding box center [1081, 52] width 44 height 24
click at [101, 86] on span "Page Builder" at bounding box center [103, 85] width 69 height 14
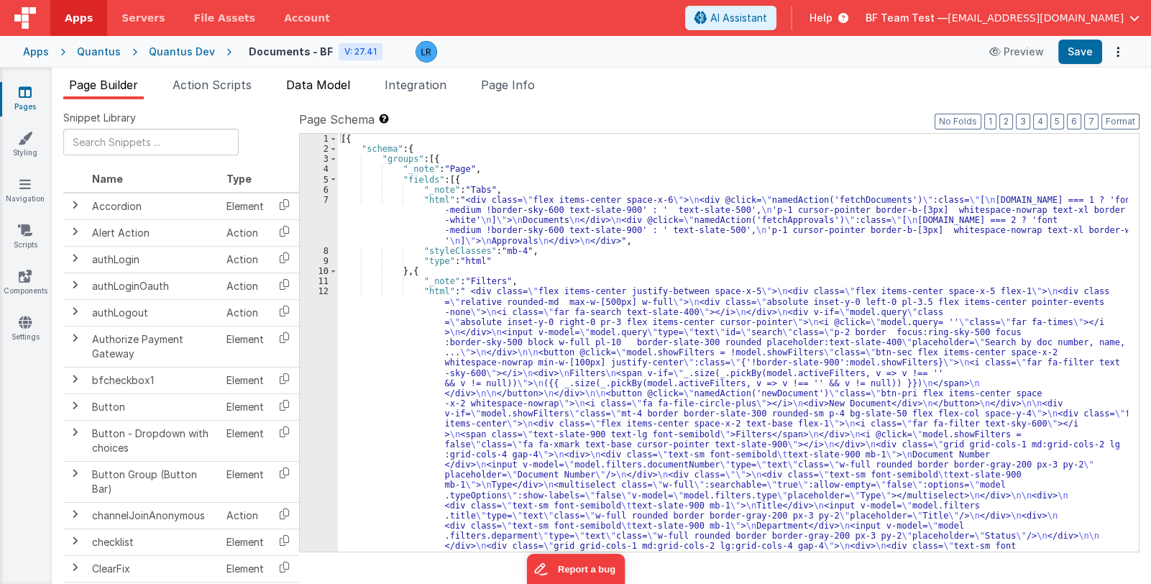
click at [319, 87] on span "Data Model" at bounding box center [318, 85] width 64 height 14
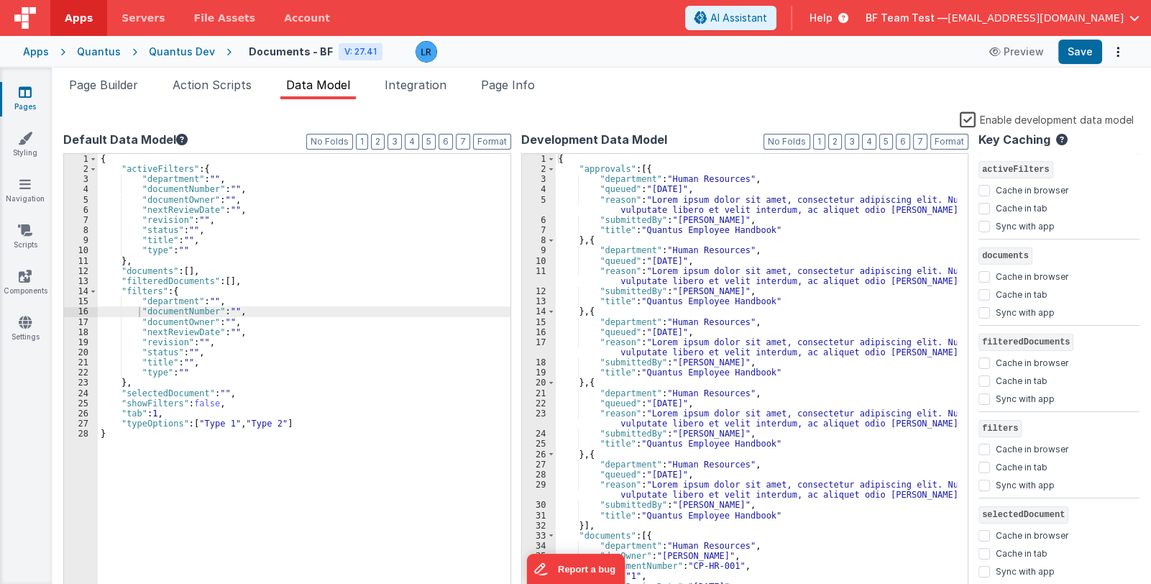
click at [972, 120] on label "Enable development data model" at bounding box center [1047, 119] width 174 height 17
click at [0, 0] on input "Enable development data model" at bounding box center [0, 0] width 0 height 0
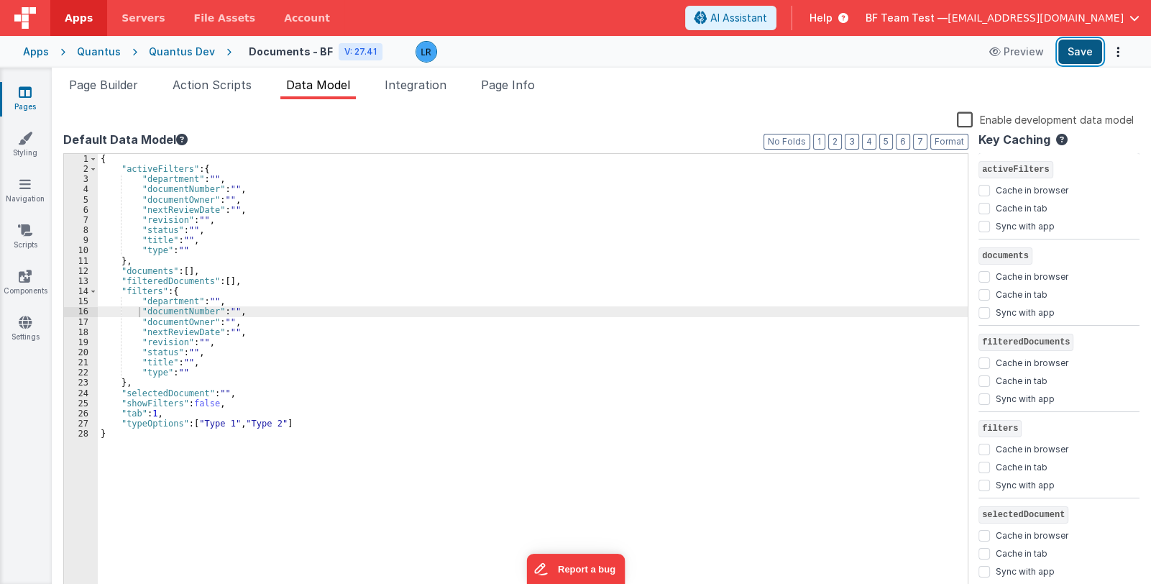
click at [1086, 55] on button "Save" at bounding box center [1081, 52] width 44 height 24
click at [966, 116] on label "Enable development data model" at bounding box center [1045, 119] width 177 height 17
click at [0, 0] on input "Enable development data model" at bounding box center [0, 0] width 0 height 0
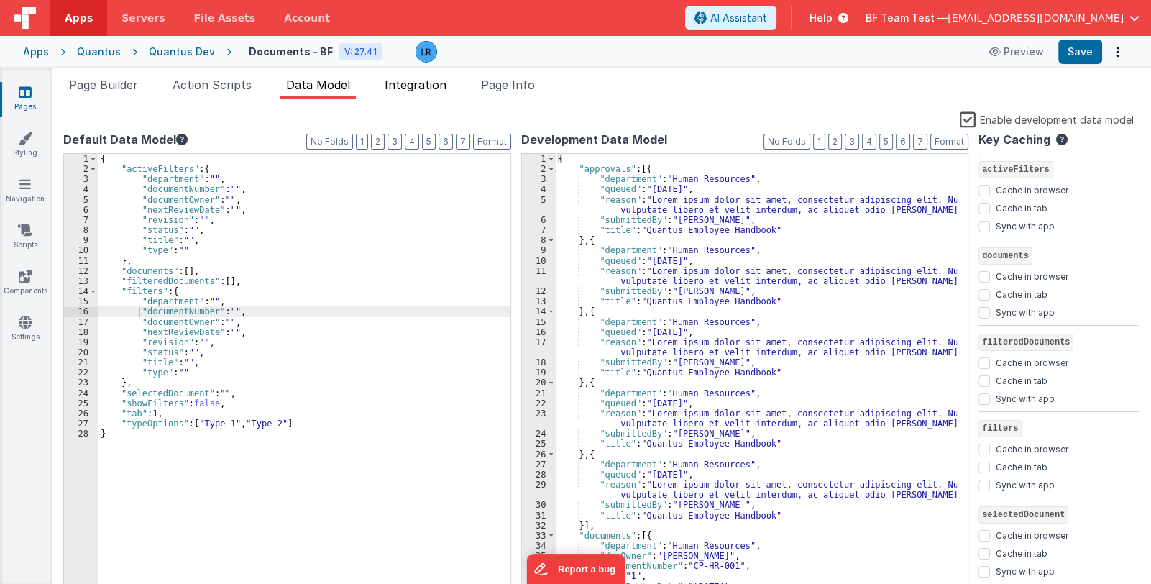
click at [424, 82] on span "Integration" at bounding box center [416, 85] width 62 height 14
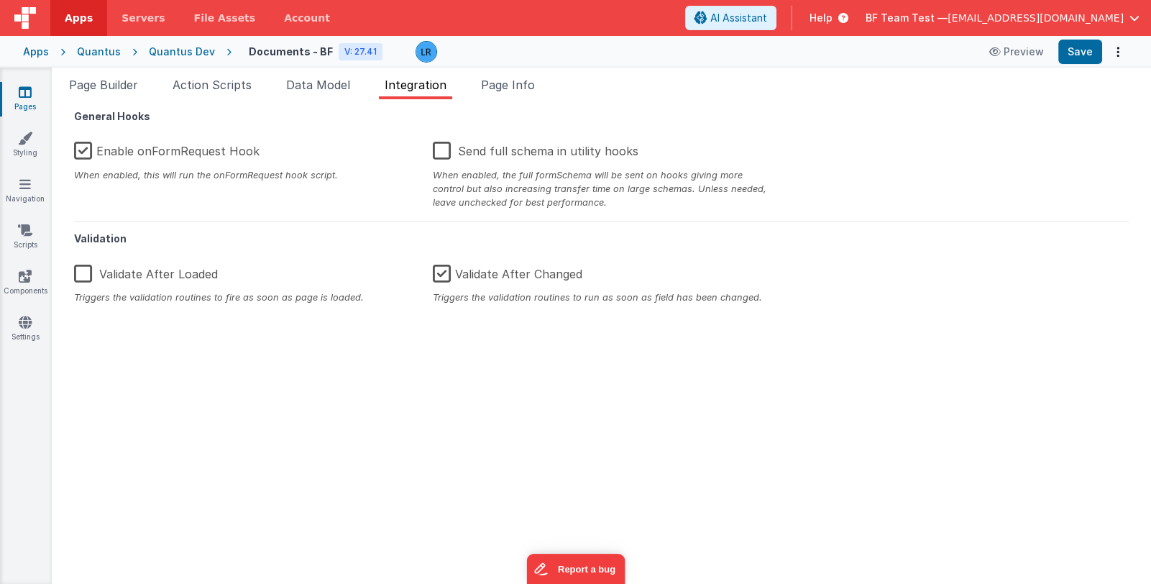
click at [134, 150] on label "Enable onFormRequest Hook" at bounding box center [167, 148] width 186 height 31
click at [0, 0] on input "Enable onFormRequest Hook" at bounding box center [0, 0] width 0 height 0
click at [194, 153] on label "Enable onFormRequest Hook" at bounding box center [168, 148] width 188 height 31
click at [0, 0] on input "Enable onFormRequest Hook" at bounding box center [0, 0] width 0 height 0
click at [1083, 58] on button "Save" at bounding box center [1081, 52] width 44 height 24
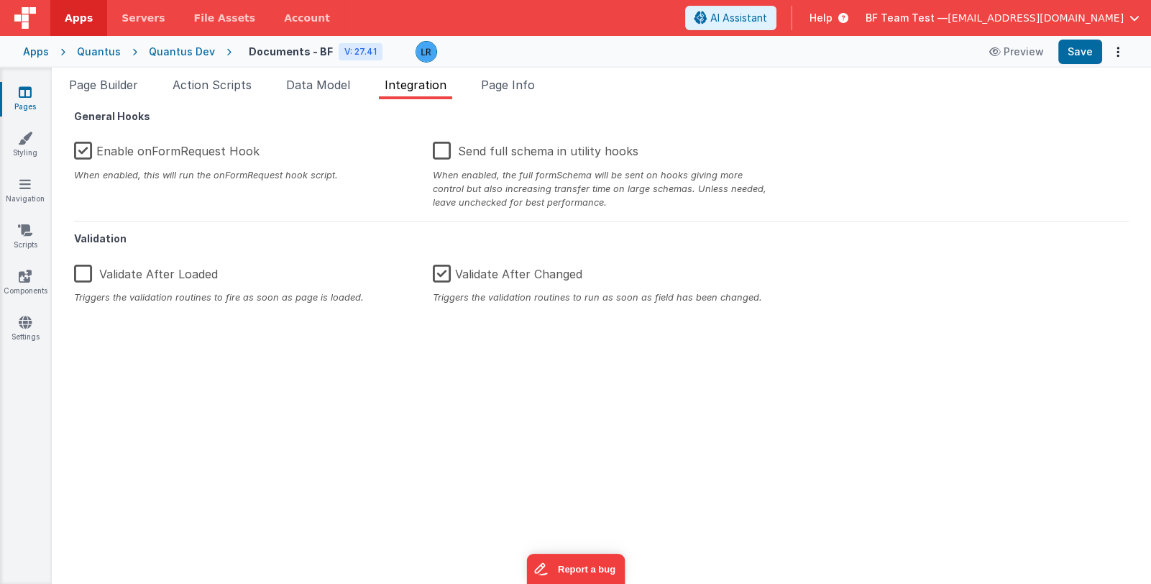
click at [15, 103] on link "Pages" at bounding box center [25, 99] width 52 height 29
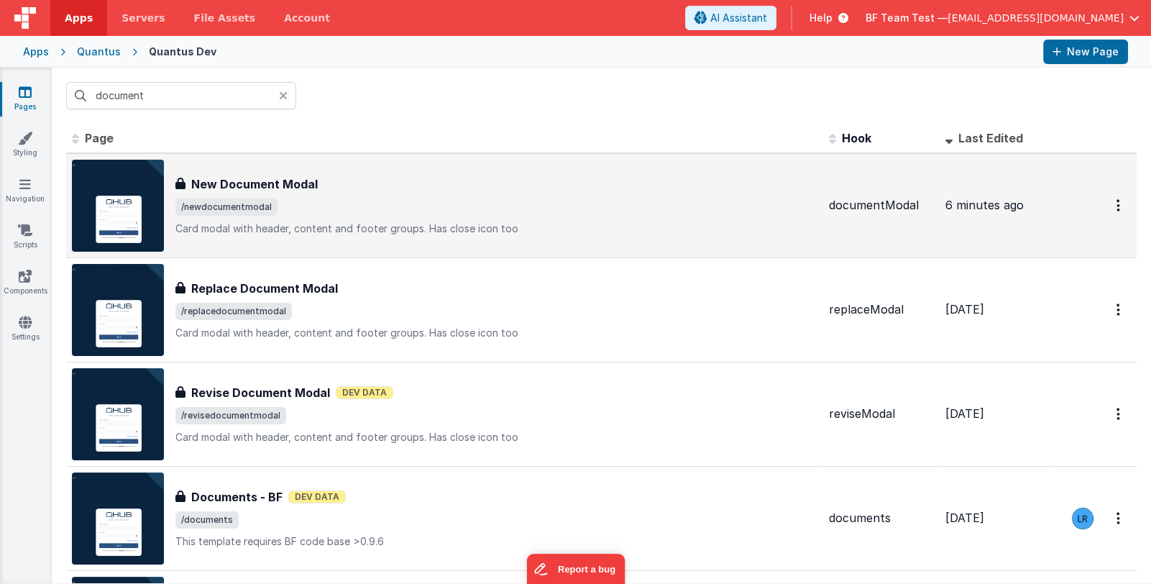
click at [401, 209] on span "/newdocumentmodal" at bounding box center [496, 206] width 642 height 17
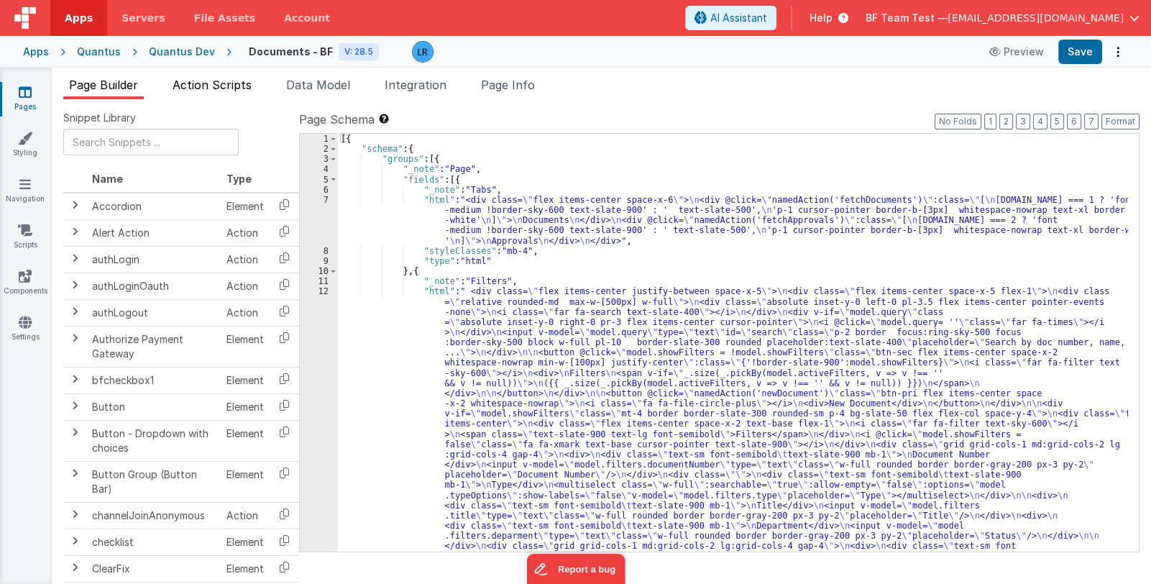
click at [222, 87] on span "Action Scripts" at bounding box center [212, 85] width 79 height 14
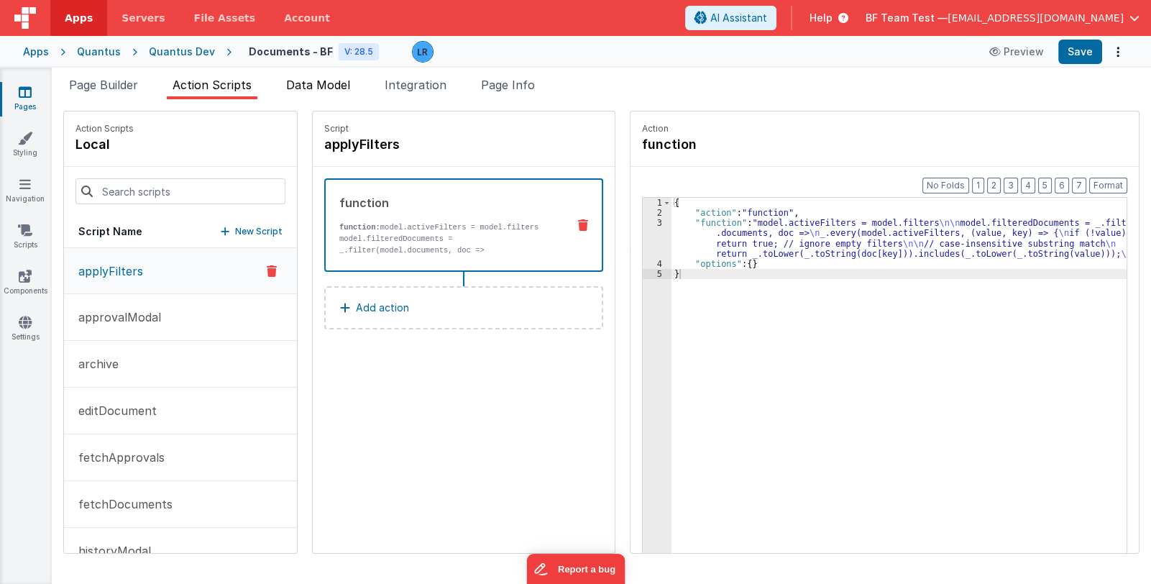
click at [316, 78] on span "Data Model" at bounding box center [318, 85] width 64 height 14
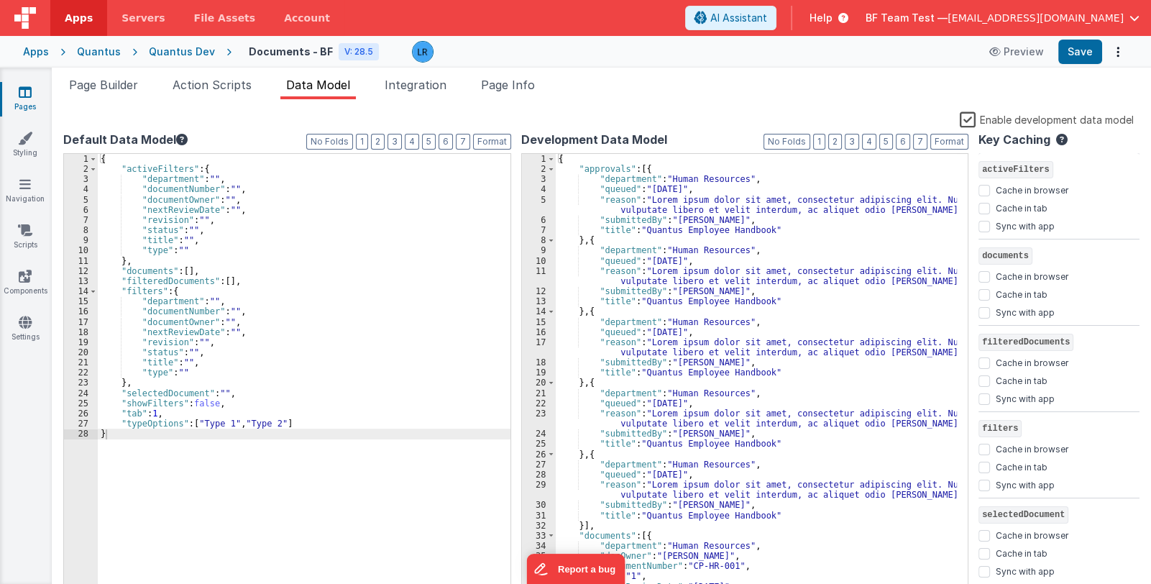
click at [28, 91] on icon at bounding box center [25, 92] width 13 height 14
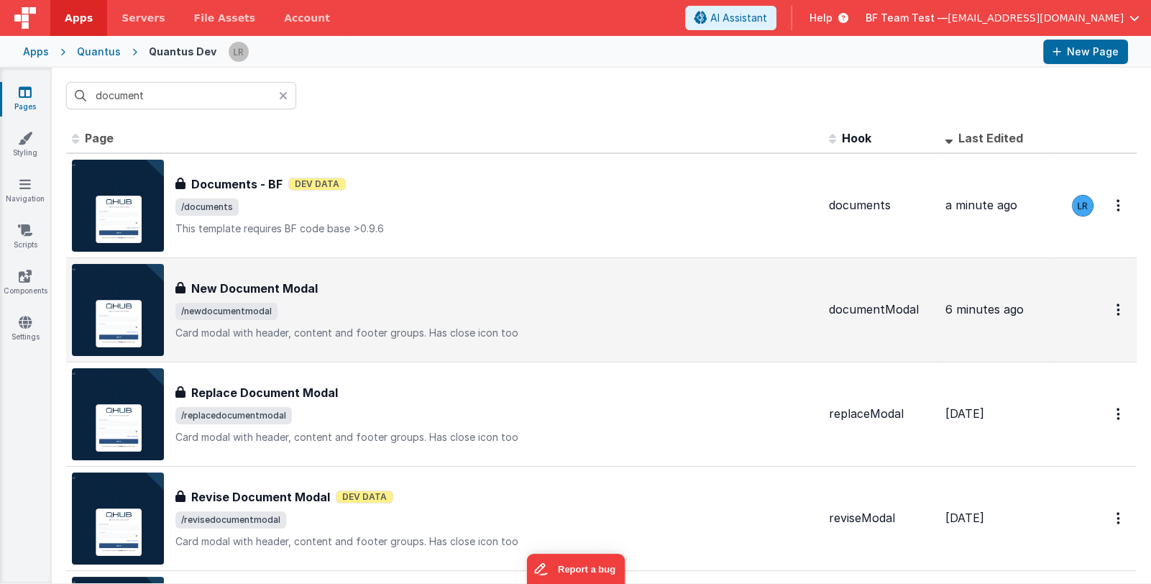
click at [370, 303] on span "/newdocumentmodal" at bounding box center [496, 311] width 642 height 17
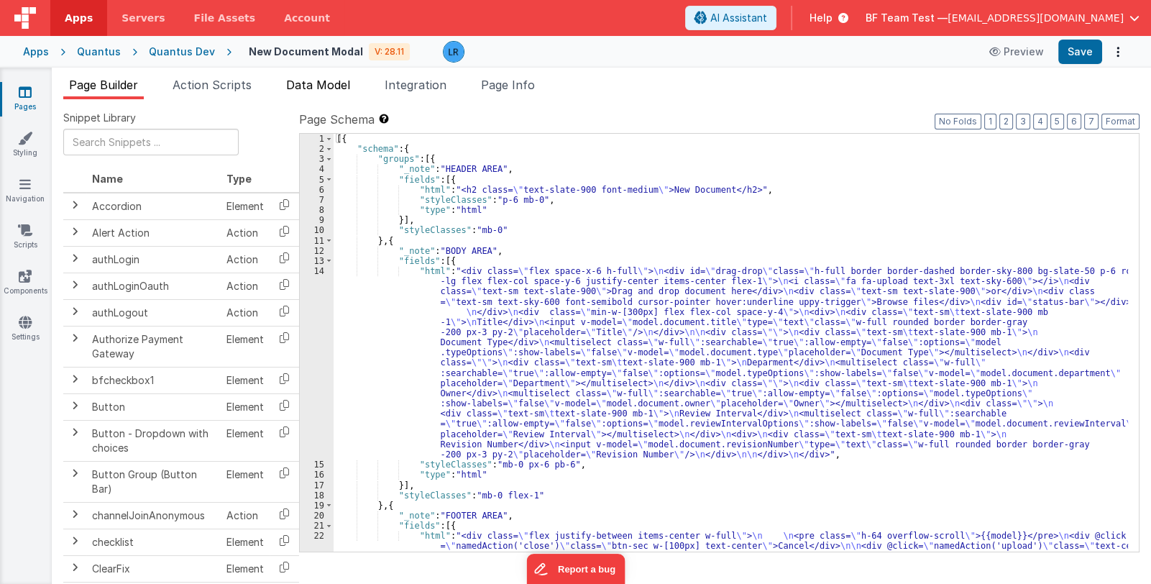
click at [298, 85] on span "Data Model" at bounding box center [318, 85] width 64 height 14
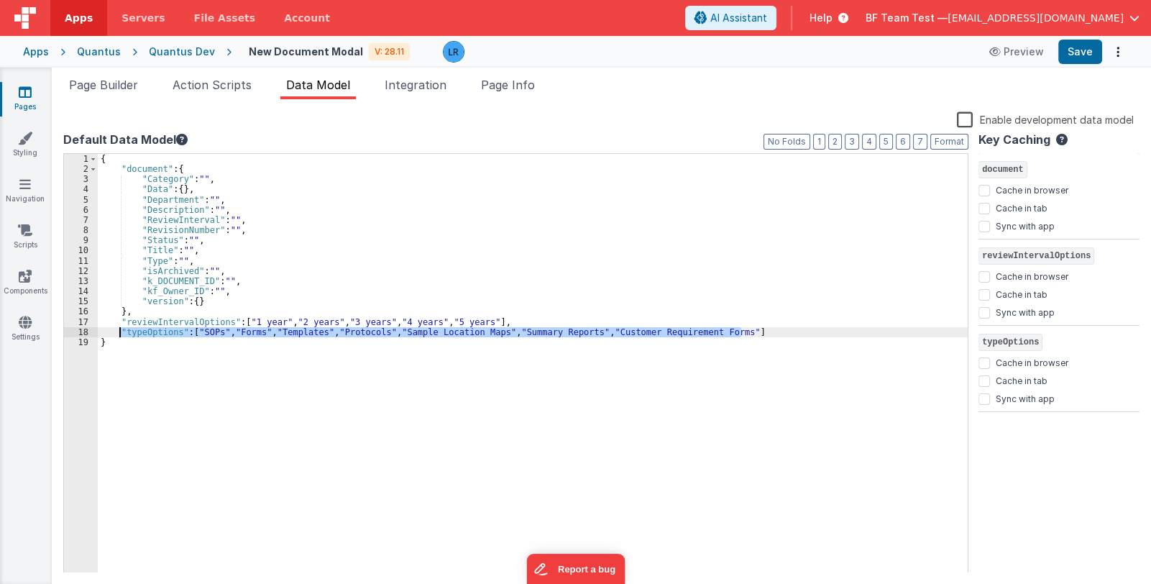
drag, startPoint x: 746, startPoint y: 332, endPoint x: 120, endPoint y: 328, distance: 625.6
click at [120, 328] on div "{ "document" : { "Category" : "" , "Data" : { } , "Department" : "" , "Descript…" at bounding box center [533, 374] width 870 height 440
click at [19, 91] on icon at bounding box center [25, 92] width 13 height 14
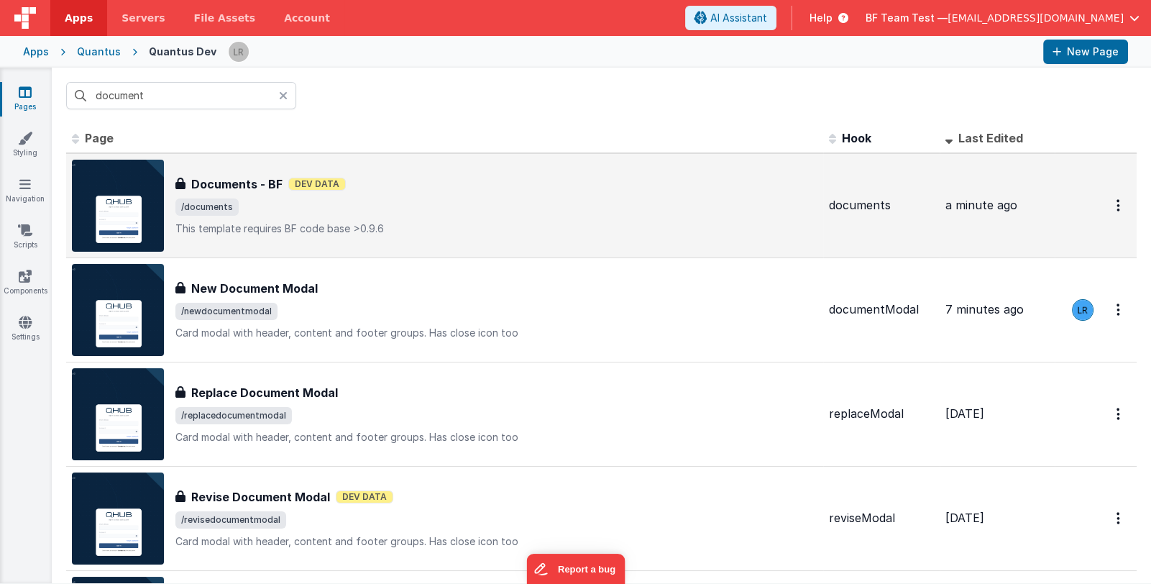
click at [345, 206] on span "/documents" at bounding box center [496, 206] width 642 height 17
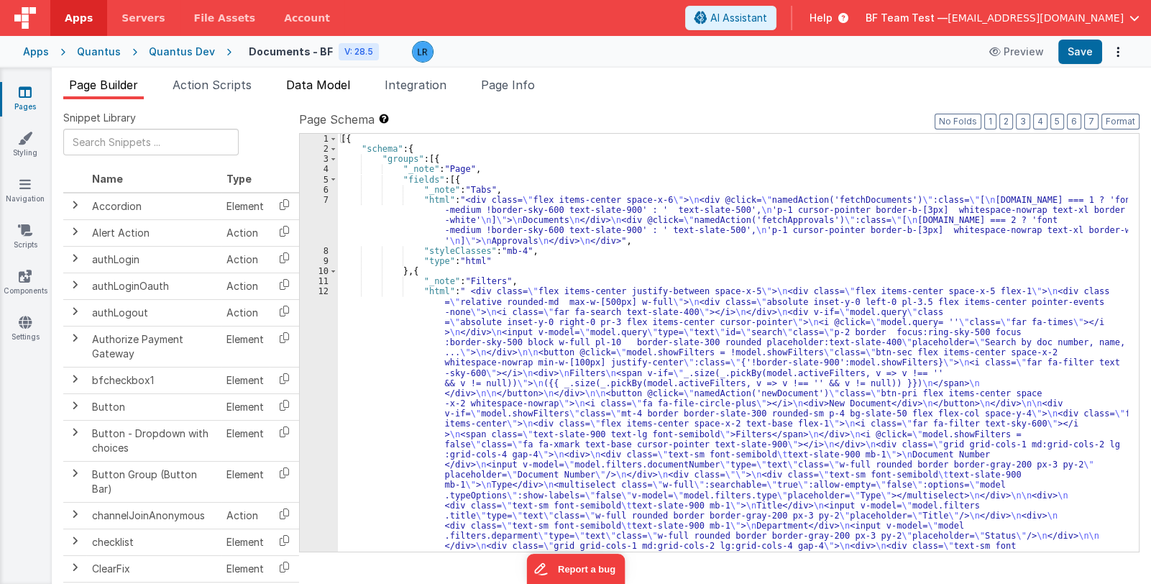
click at [338, 89] on span "Data Model" at bounding box center [318, 85] width 64 height 14
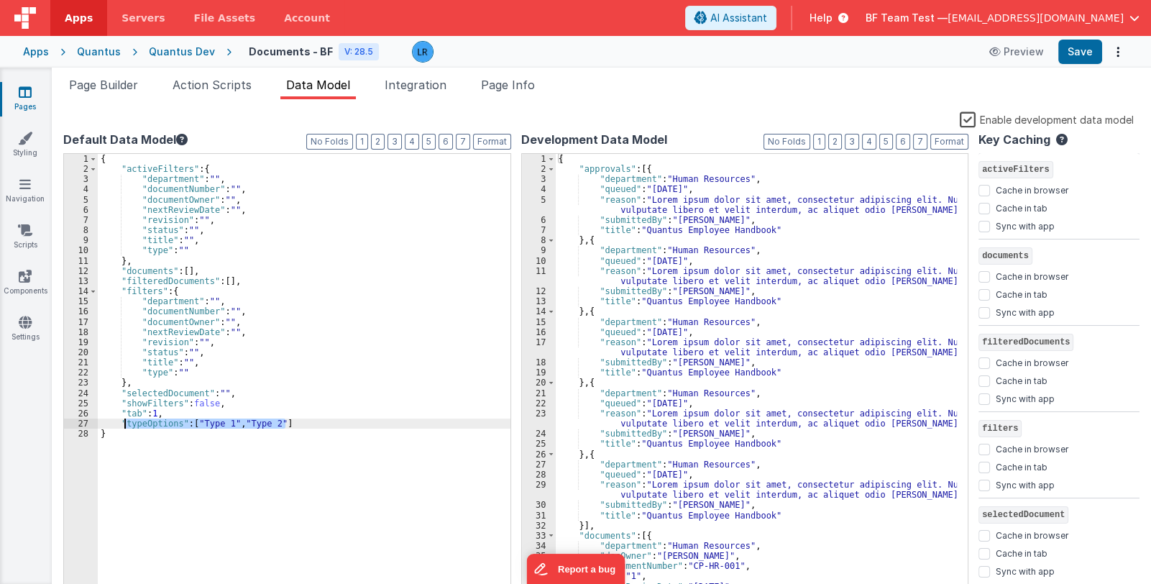
drag, startPoint x: 308, startPoint y: 420, endPoint x: 122, endPoint y: 421, distance: 185.5
click at [122, 421] on div "{ "activeFilters" : { "department" : "" , "documentNumber" : "" , "documentOwne…" at bounding box center [304, 385] width 413 height 463
drag, startPoint x: 120, startPoint y: 421, endPoint x: 293, endPoint y: 424, distance: 172.6
click at [293, 424] on div "{ "activeFilters" : { "department" : "" , "documentNumber" : "" , "documentOwne…" at bounding box center [304, 385] width 413 height 463
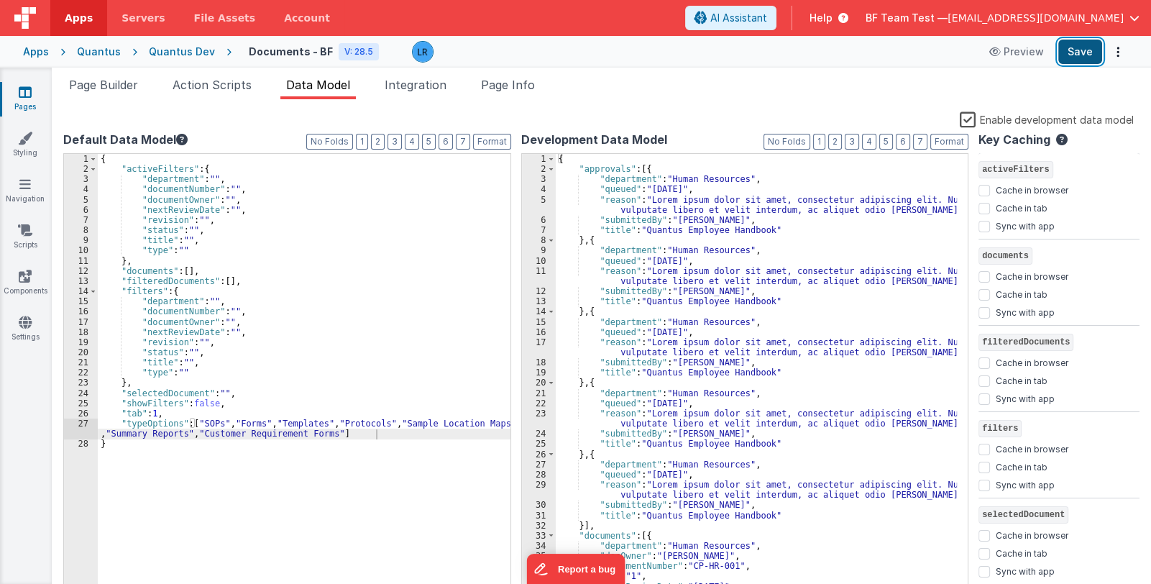
click at [1082, 45] on button "Save" at bounding box center [1081, 52] width 44 height 24
click at [169, 437] on div "{ "activeFilters" : { "department" : "" , "documentNumber" : "" , "documentOwne…" at bounding box center [304, 385] width 413 height 463
click at [26, 93] on icon at bounding box center [25, 92] width 13 height 14
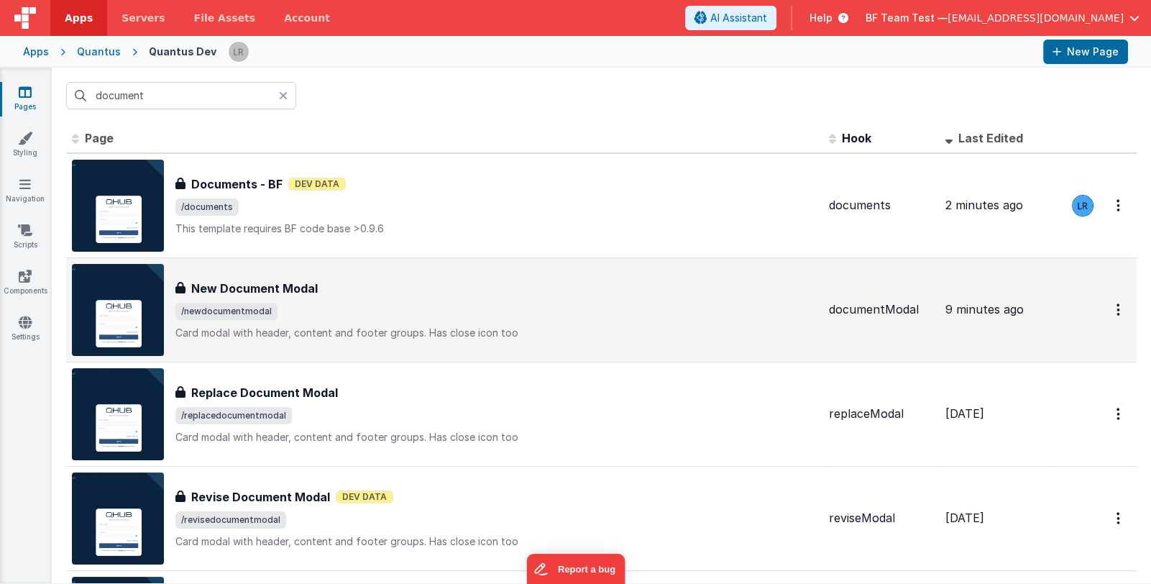
click at [451, 289] on div "New Document Modal" at bounding box center [496, 288] width 642 height 17
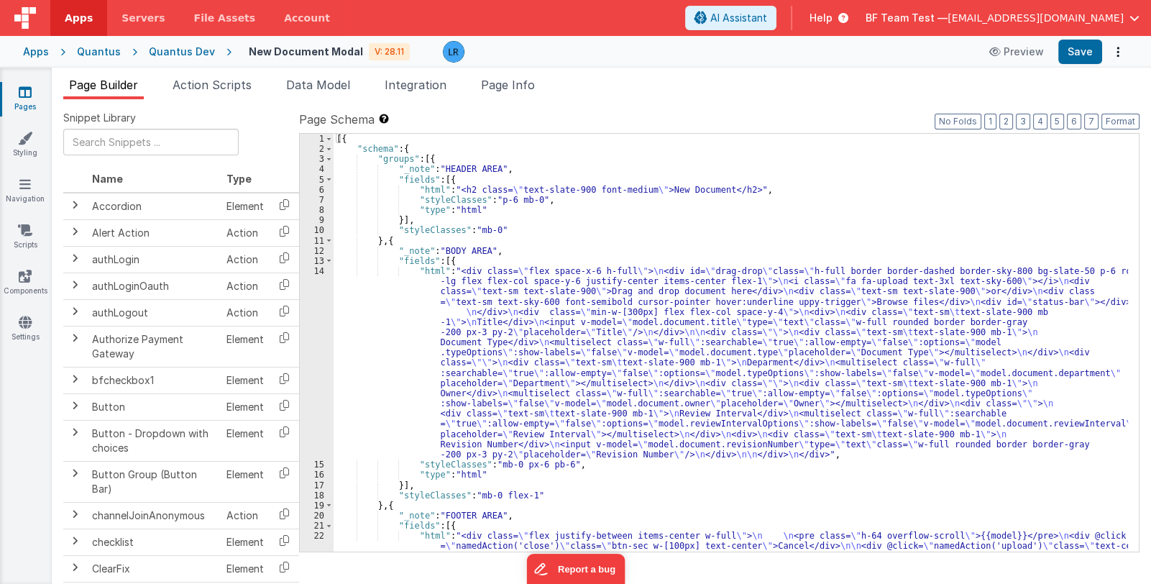
scroll to position [101, 0]
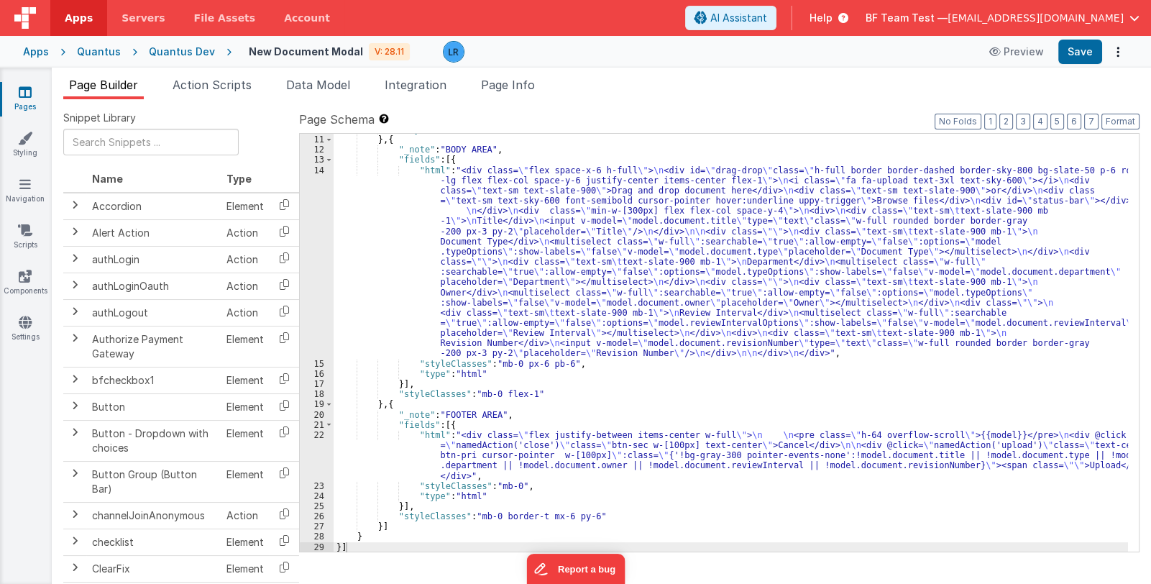
click at [499, 449] on div ""styleClasses" : "mb-0" } , { "_note" : "BODY AREA" , "fields" : [{ "html" : "<…" at bounding box center [731, 343] width 795 height 439
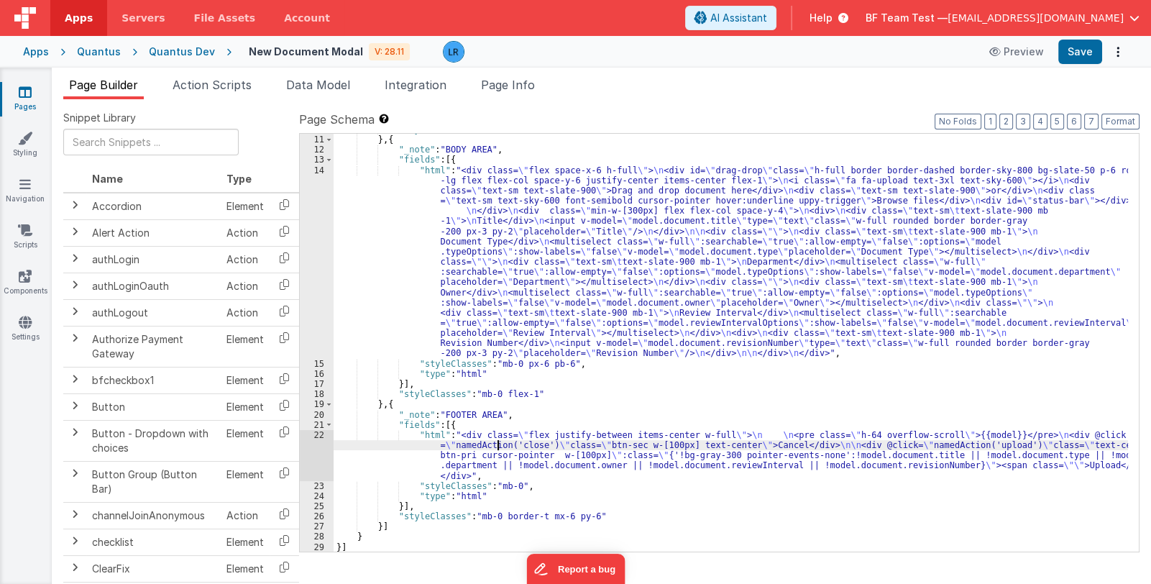
click at [932, 432] on div ""styleClasses" : "mb-0" } , { "_note" : "BODY AREA" , "fields" : [{ "html" : "<…" at bounding box center [731, 343] width 795 height 439
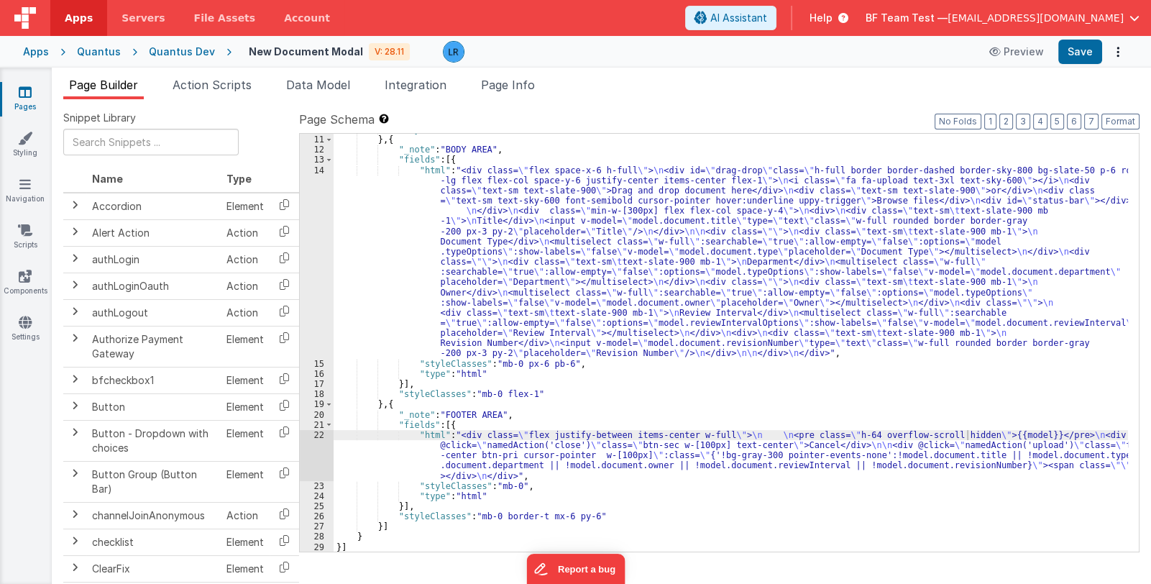
click at [14, 396] on div "Pages Styling Navigation Scripts Components Settings" at bounding box center [26, 326] width 52 height 516
click at [515, 302] on div ""styleClasses" : "mb-0" } , { "_note" : "BODY AREA" , "fields" : [{ "html" : "<…" at bounding box center [731, 343] width 795 height 439
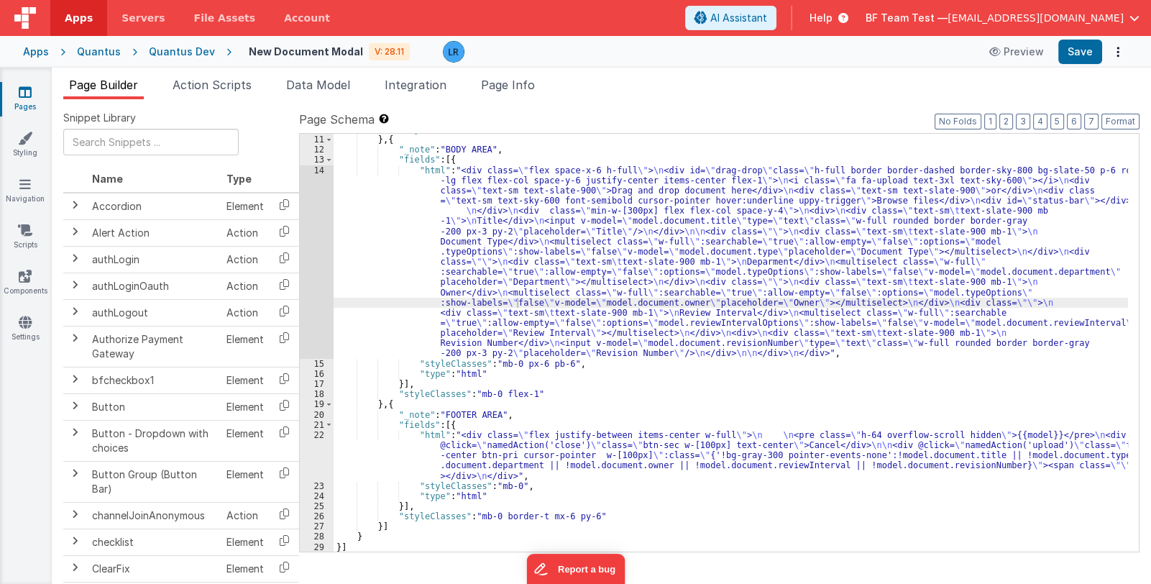
click at [35, 96] on link "Pages" at bounding box center [25, 99] width 52 height 29
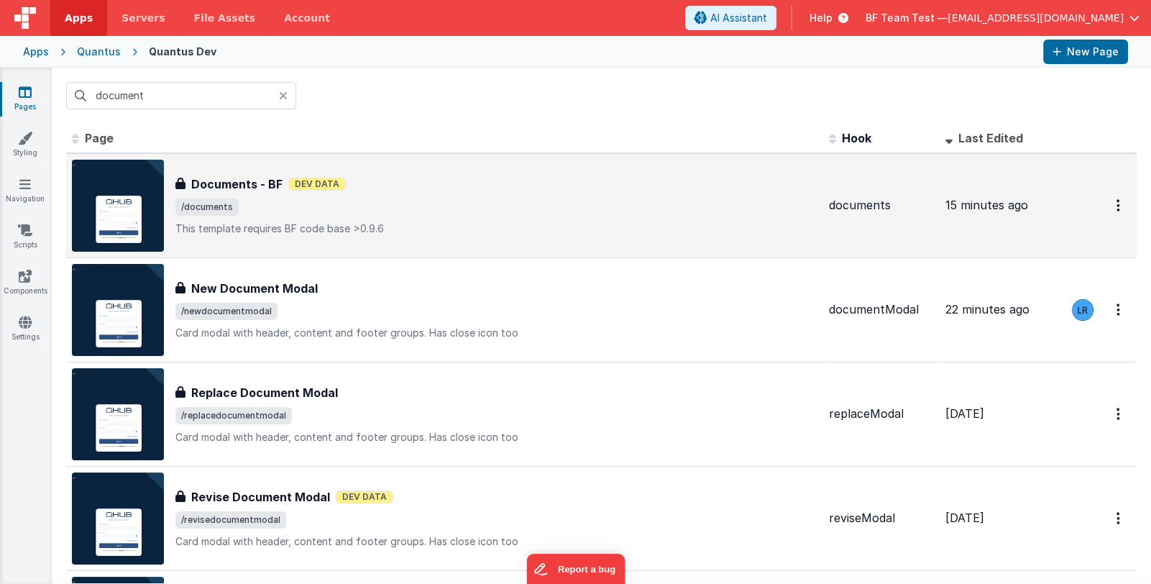
click at [431, 193] on div "Documents - BF Documents - BF Dev Data /documents This template requires BF cod…" at bounding box center [496, 205] width 642 height 60
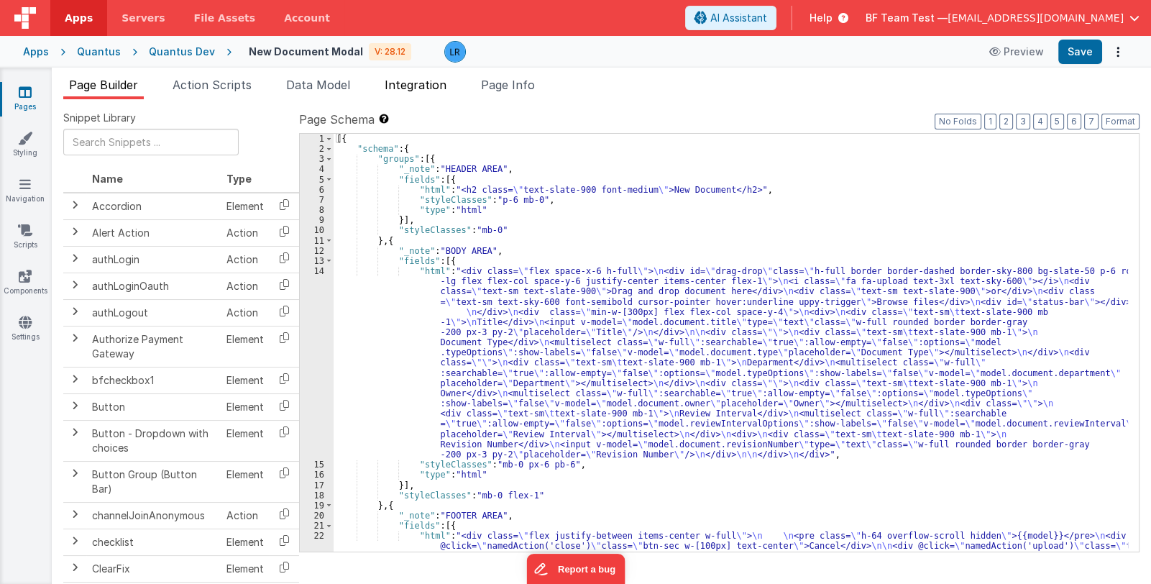
click at [424, 87] on span "Integration" at bounding box center [416, 85] width 62 height 14
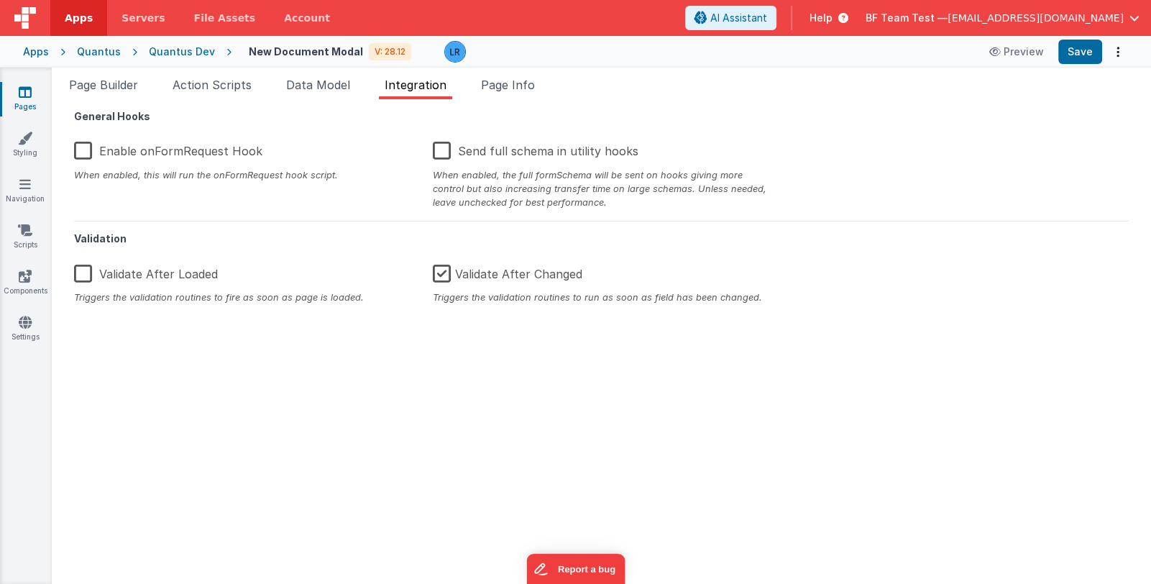
click at [140, 148] on label "Enable onFormRequest Hook" at bounding box center [168, 148] width 188 height 31
click at [0, 0] on input "Enable onFormRequest Hook" at bounding box center [0, 0] width 0 height 0
click at [1094, 59] on button "Save" at bounding box center [1081, 52] width 44 height 24
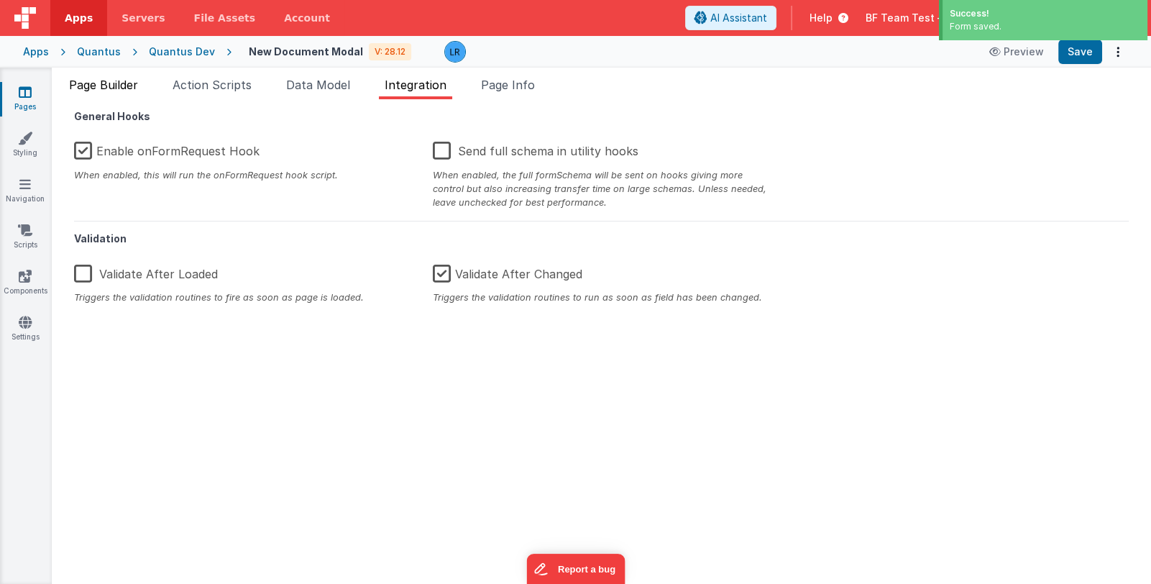
click at [125, 85] on span "Page Builder" at bounding box center [103, 85] width 69 height 14
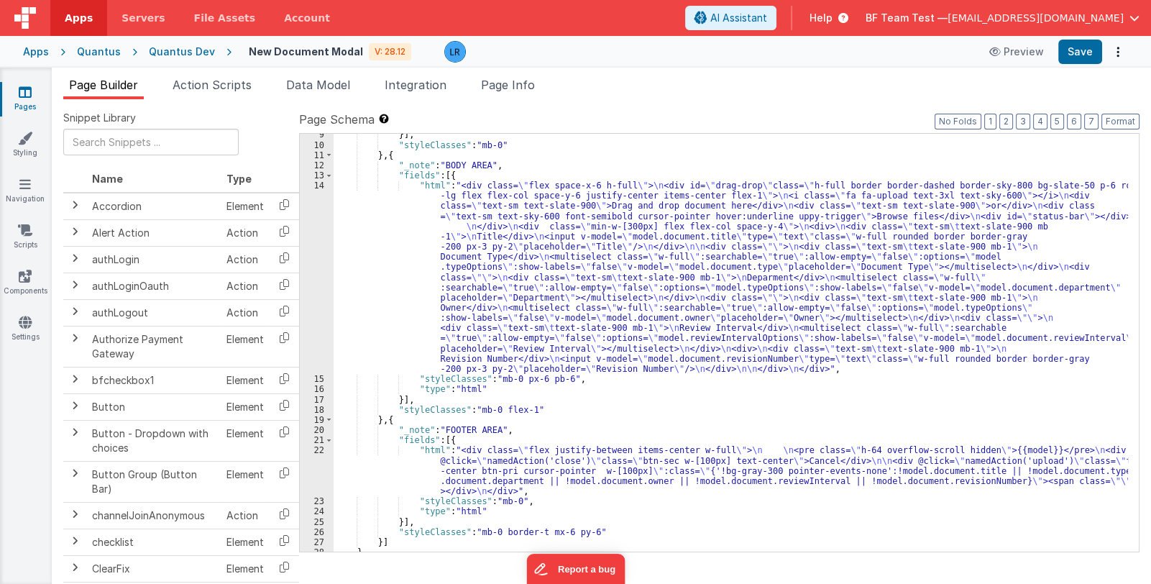
scroll to position [101, 0]
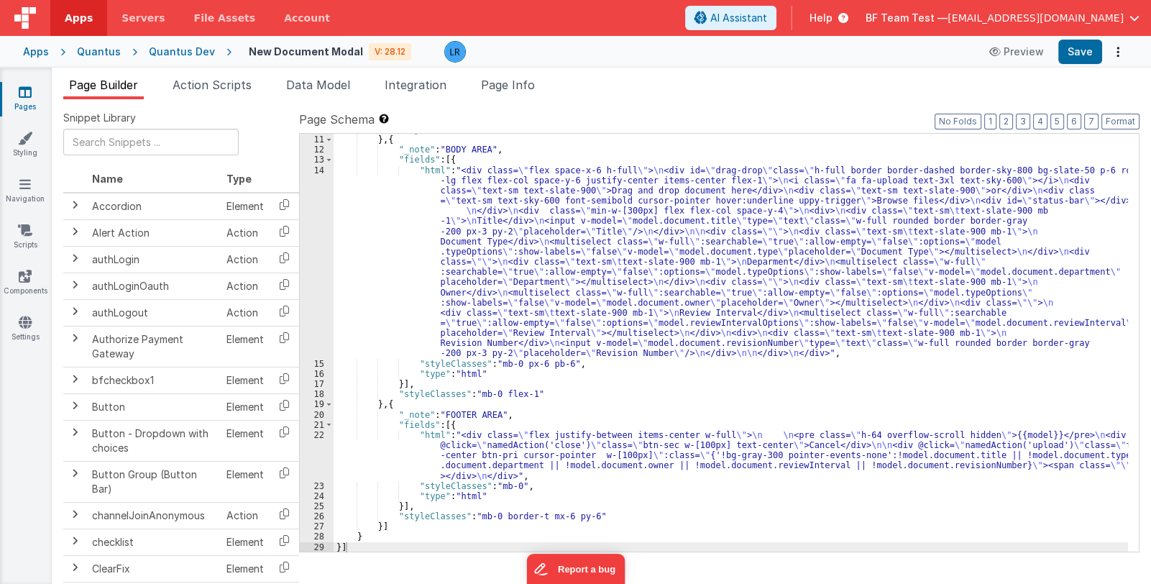
click at [485, 278] on div ""styleClasses" : "mb-0" } , { "_note" : "BODY AREA" , "fields" : [{ "html" : "<…" at bounding box center [731, 343] width 795 height 439
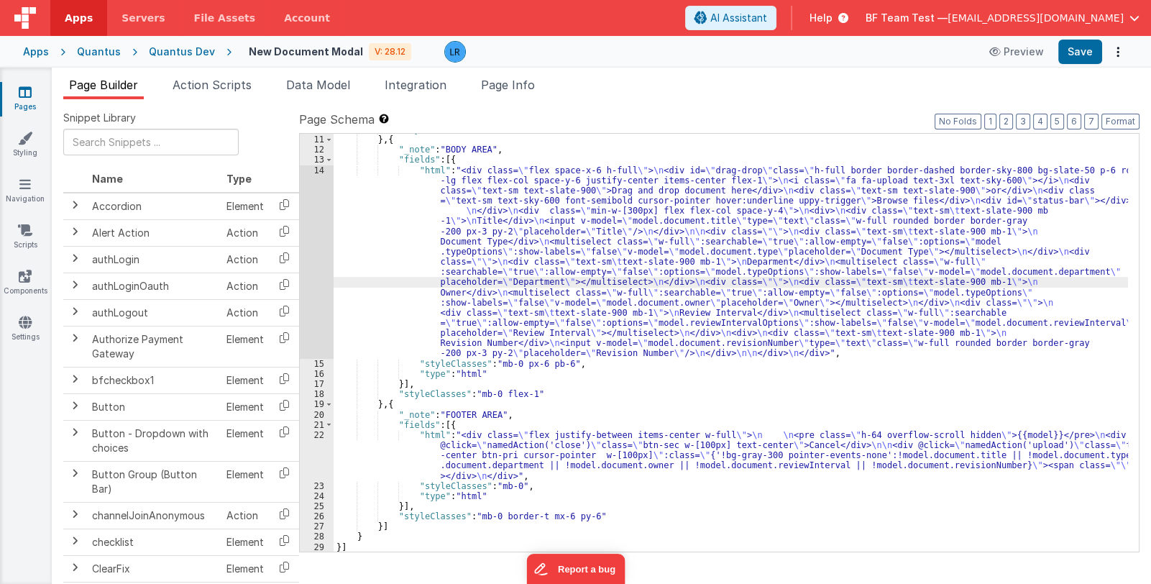
click at [315, 280] on div "14" at bounding box center [317, 261] width 34 height 193
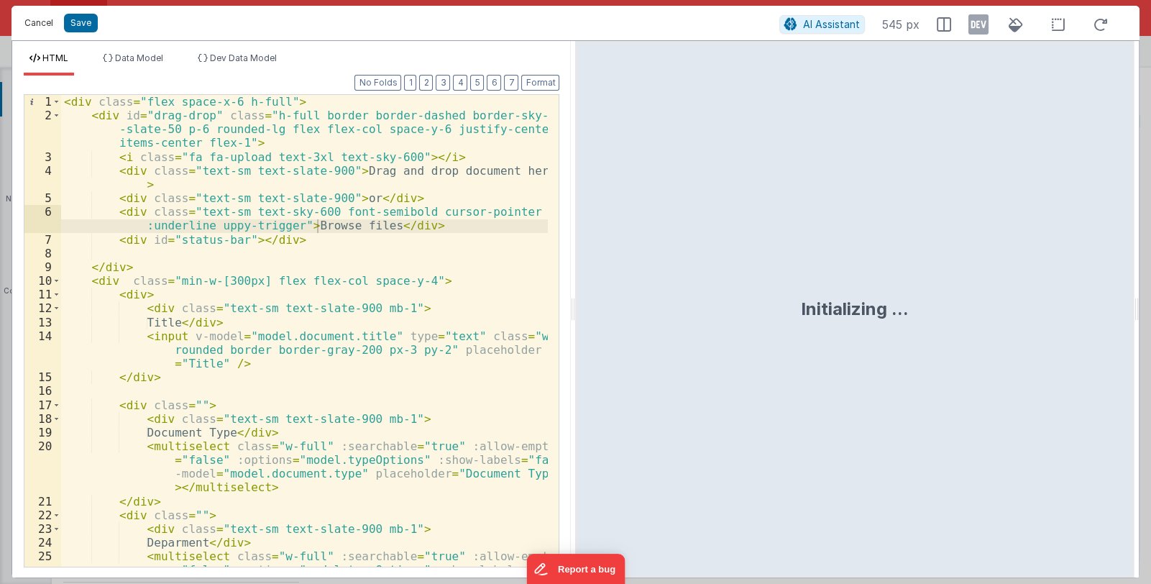
click at [29, 29] on button "Cancel" at bounding box center [38, 23] width 43 height 20
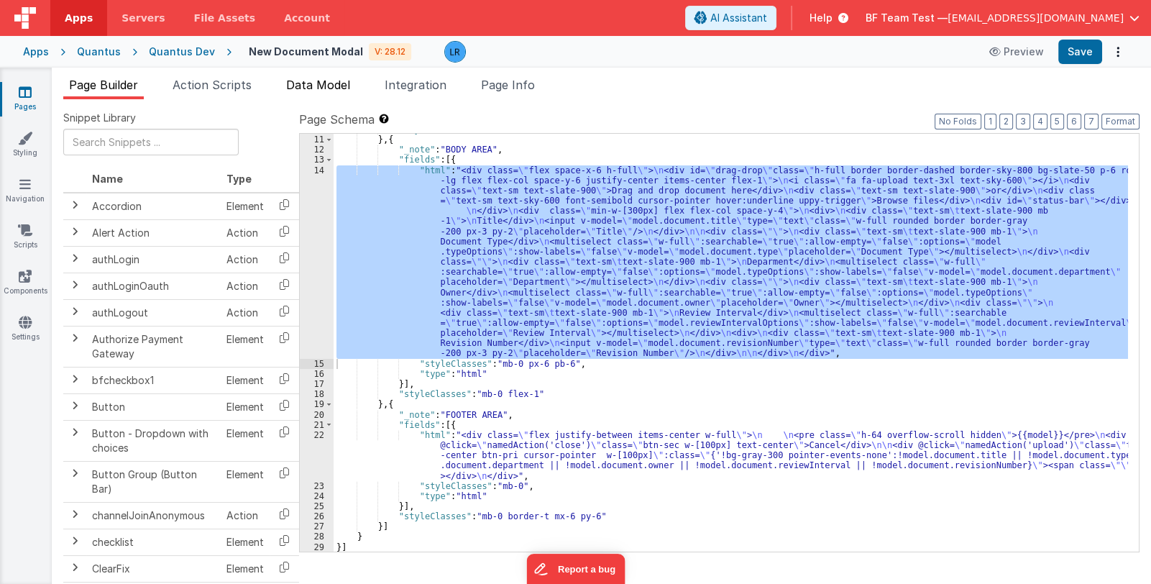
click at [324, 85] on span "Data Model" at bounding box center [318, 85] width 64 height 14
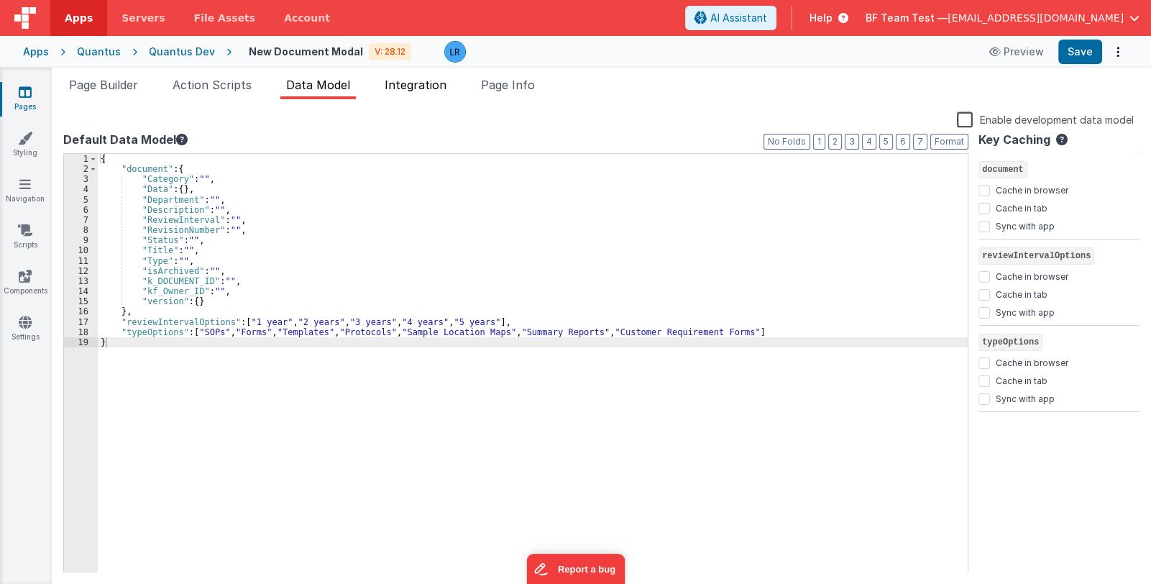
click at [399, 88] on span "Integration" at bounding box center [416, 85] width 62 height 14
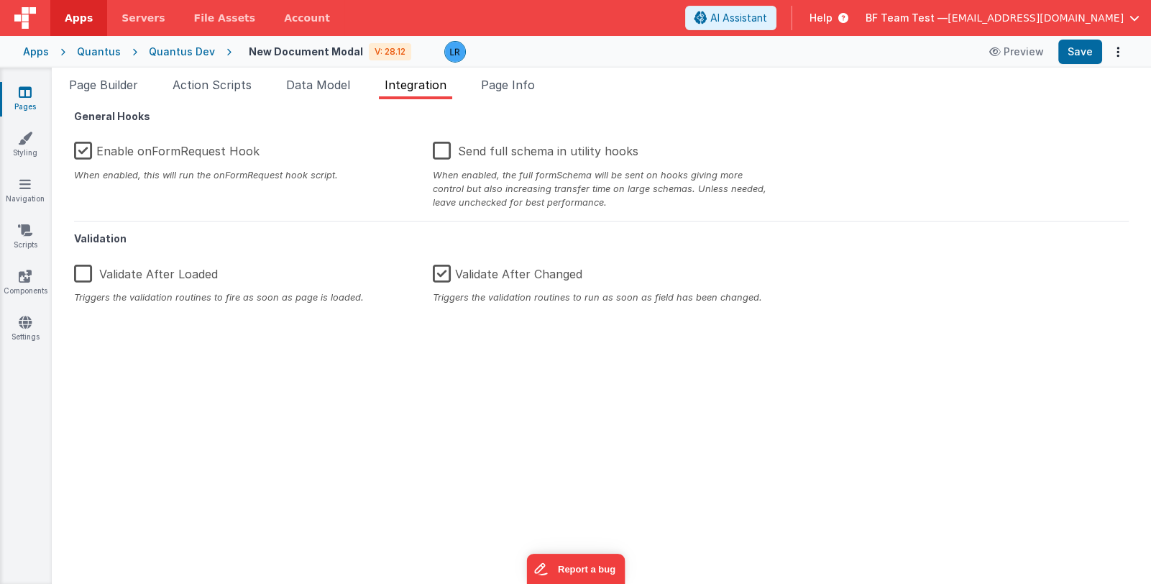
click at [151, 153] on label "Enable onFormRequest Hook" at bounding box center [167, 148] width 186 height 31
click at [0, 0] on input "Enable onFormRequest Hook" at bounding box center [0, 0] width 0 height 0
click at [1075, 60] on button "Save" at bounding box center [1081, 52] width 44 height 24
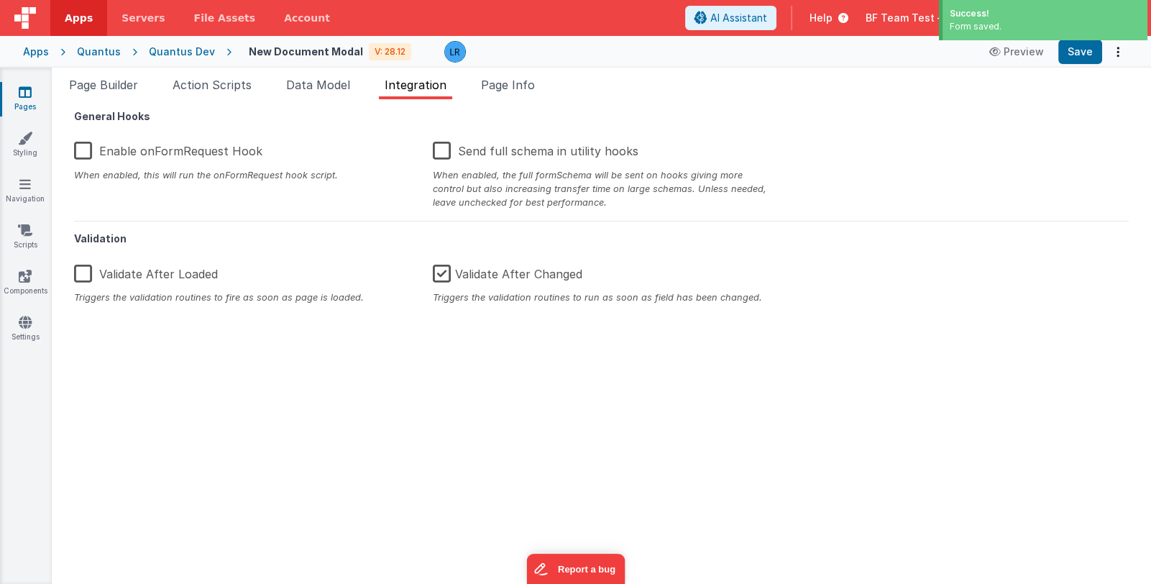
click at [19, 92] on icon at bounding box center [25, 92] width 13 height 14
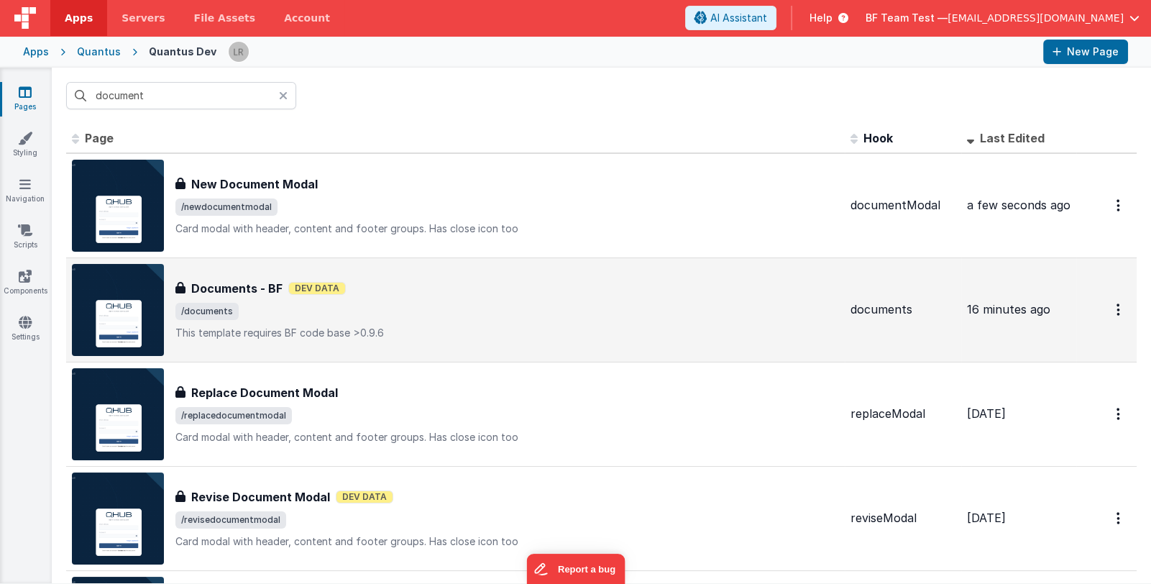
click at [437, 304] on span "/documents" at bounding box center [507, 311] width 664 height 17
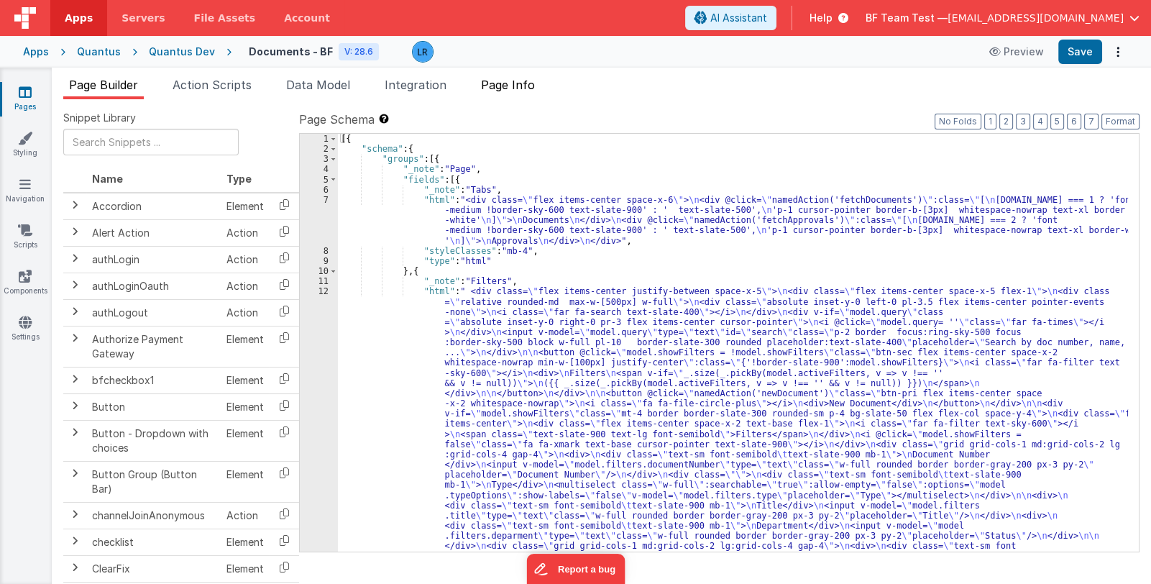
click at [504, 88] on span "Page Info" at bounding box center [508, 85] width 54 height 14
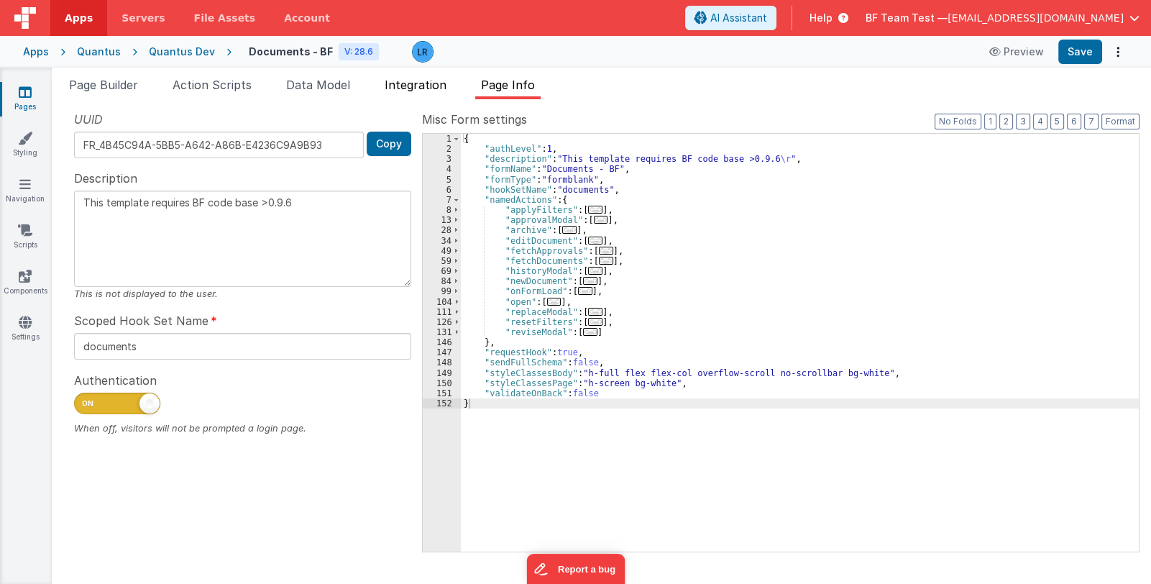
click at [404, 78] on span "Integration" at bounding box center [416, 85] width 62 height 14
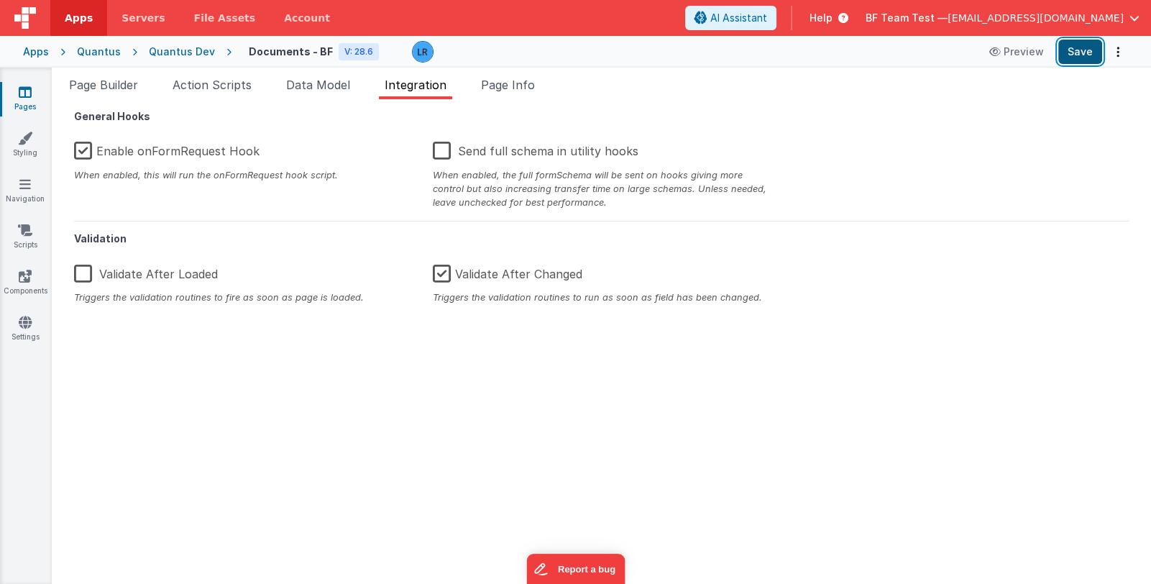
click at [1074, 53] on button "Save" at bounding box center [1081, 52] width 44 height 24
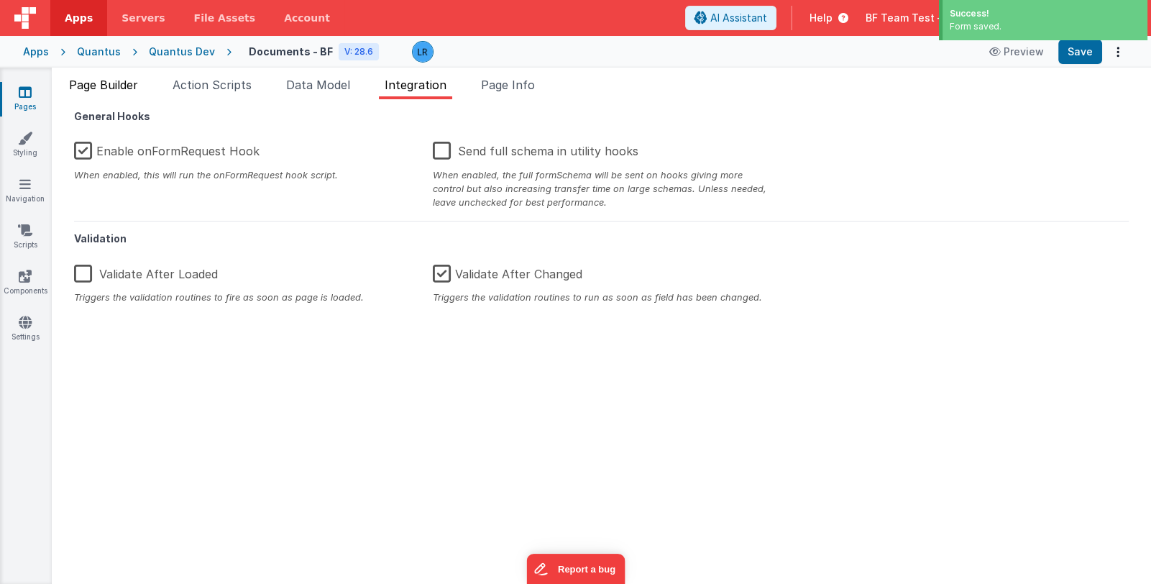
click at [101, 88] on span "Page Builder" at bounding box center [103, 85] width 69 height 14
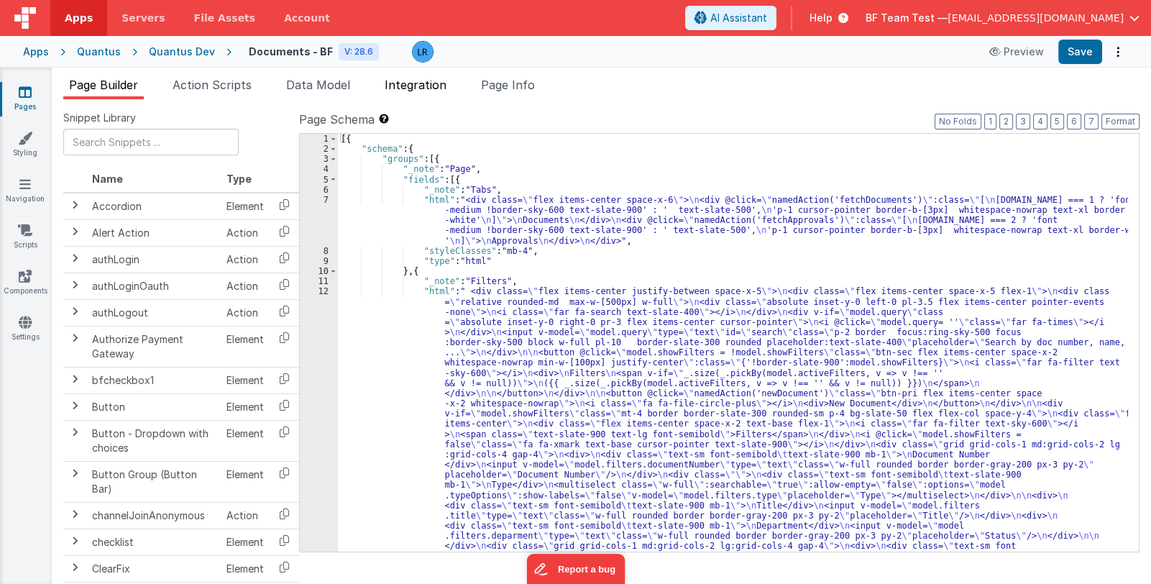
click at [417, 81] on span "Integration" at bounding box center [416, 85] width 62 height 14
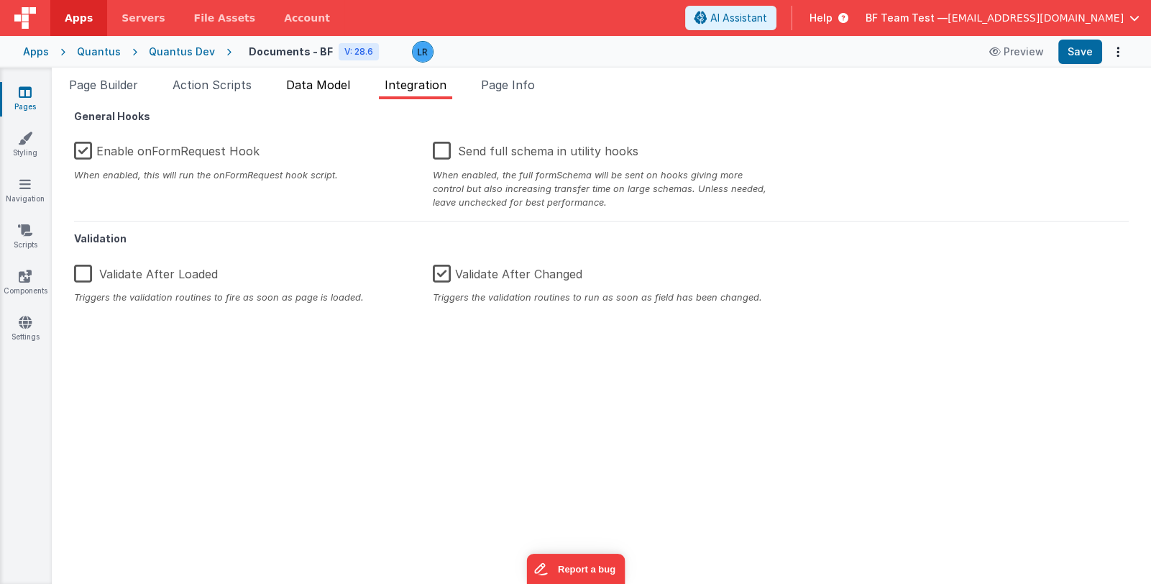
click at [324, 88] on span "Data Model" at bounding box center [318, 85] width 64 height 14
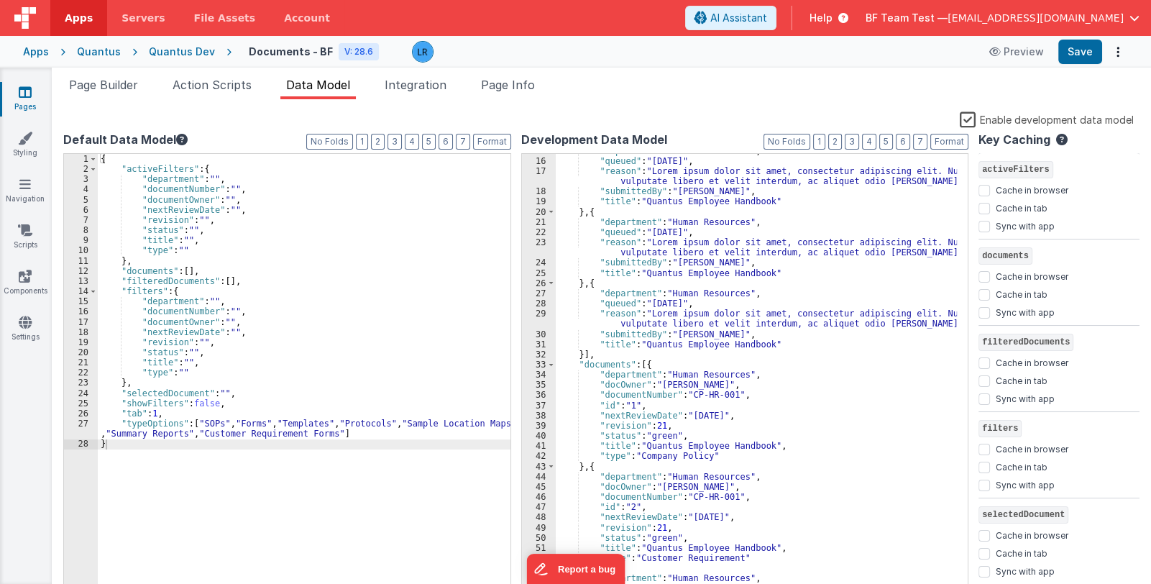
scroll to position [342, 0]
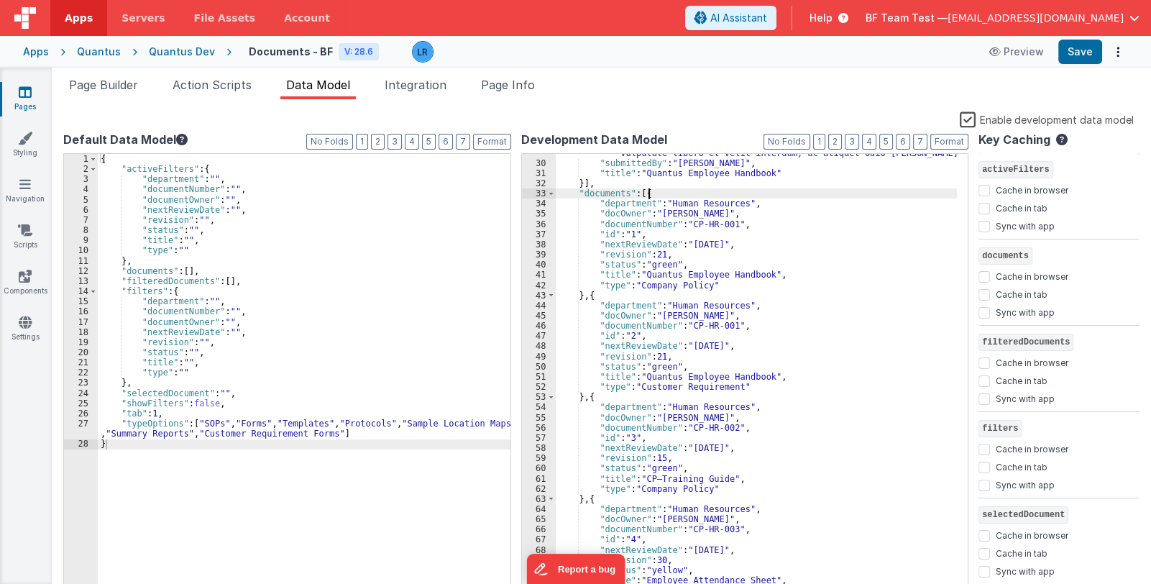
click at [659, 196] on div ""reason" : "Lorem ipsum dolor sit amet, consectetur adipiscing elit. Nunc vulpu…" at bounding box center [757, 374] width 402 height 474
click at [549, 295] on span at bounding box center [551, 296] width 8 height 10
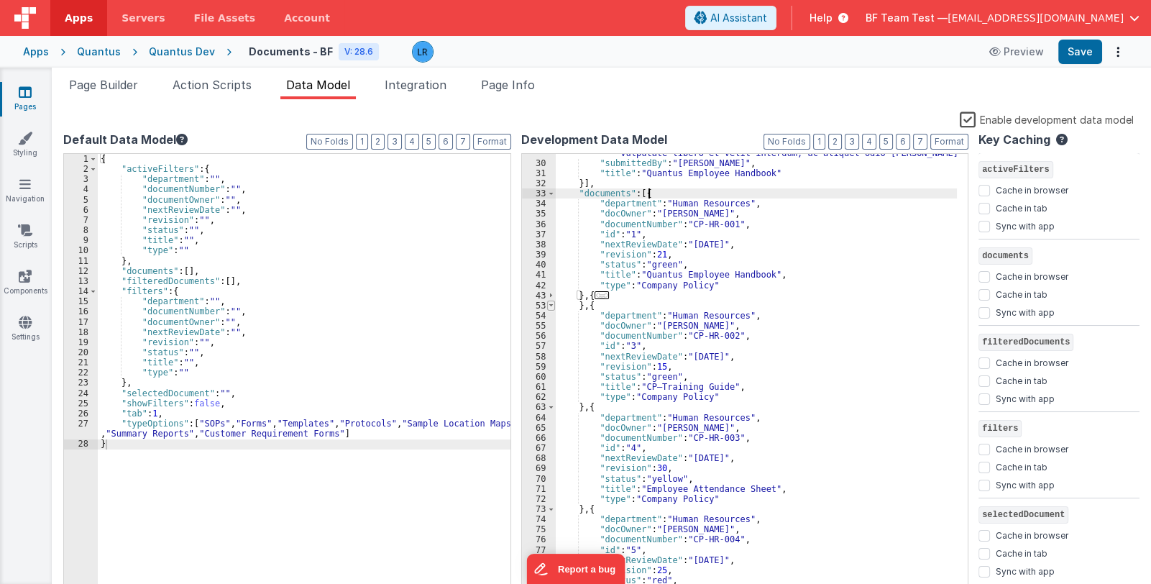
click at [551, 303] on span at bounding box center [551, 306] width 8 height 10
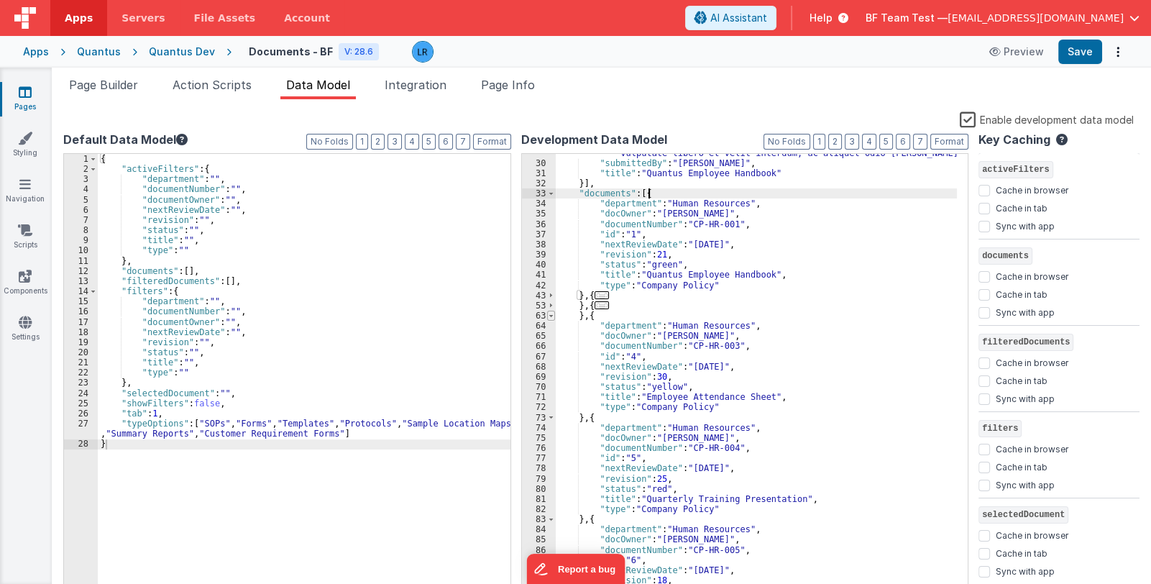
click at [552, 316] on span at bounding box center [551, 316] width 8 height 10
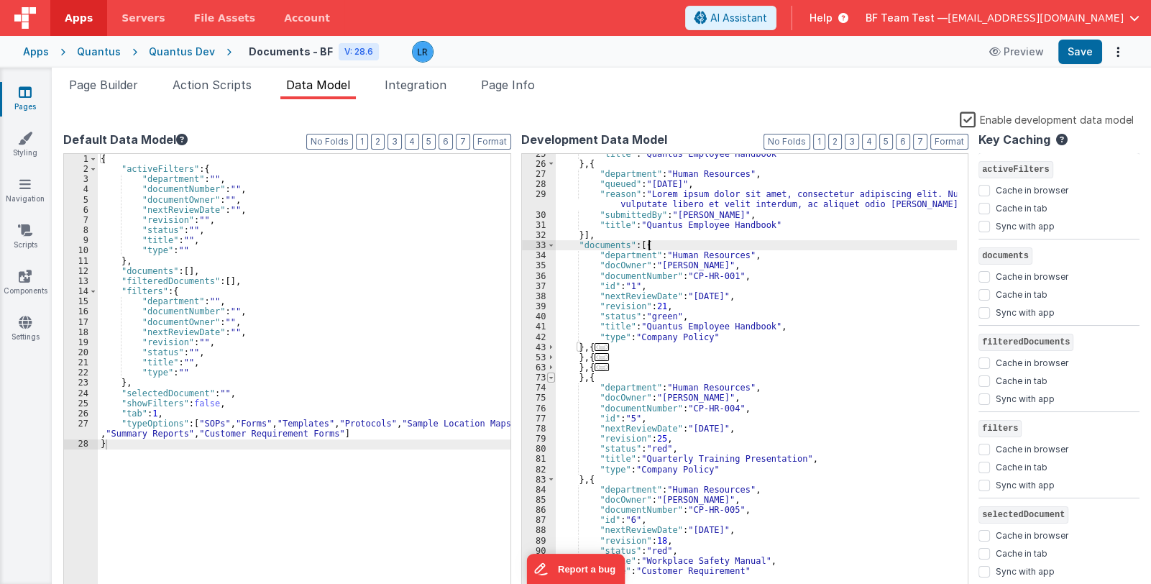
click at [547, 377] on span at bounding box center [551, 377] width 8 height 10
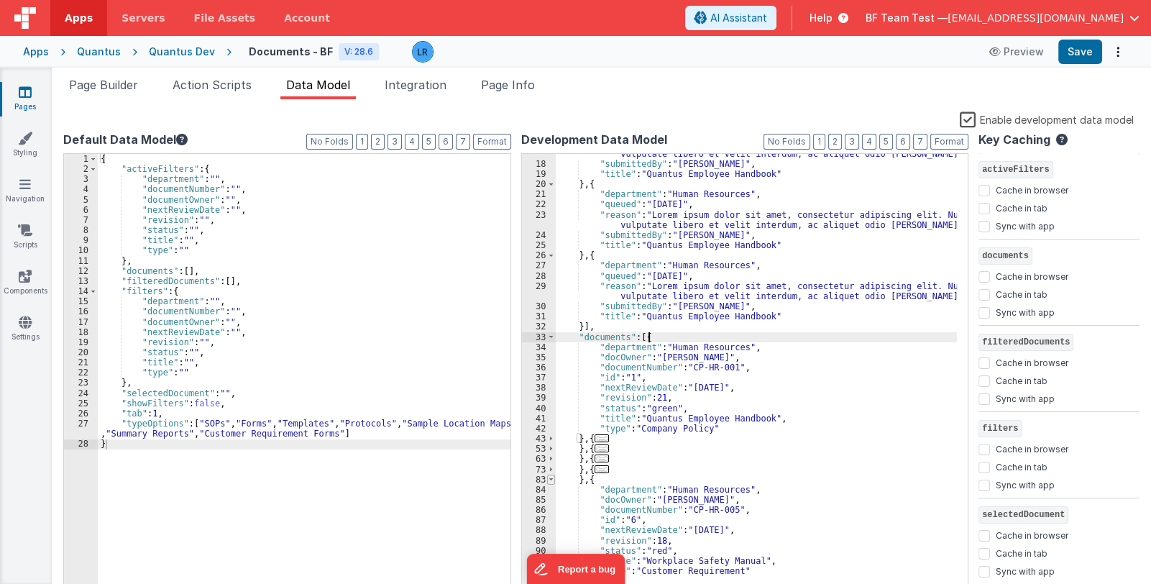
click at [551, 480] on span at bounding box center [551, 480] width 8 height 10
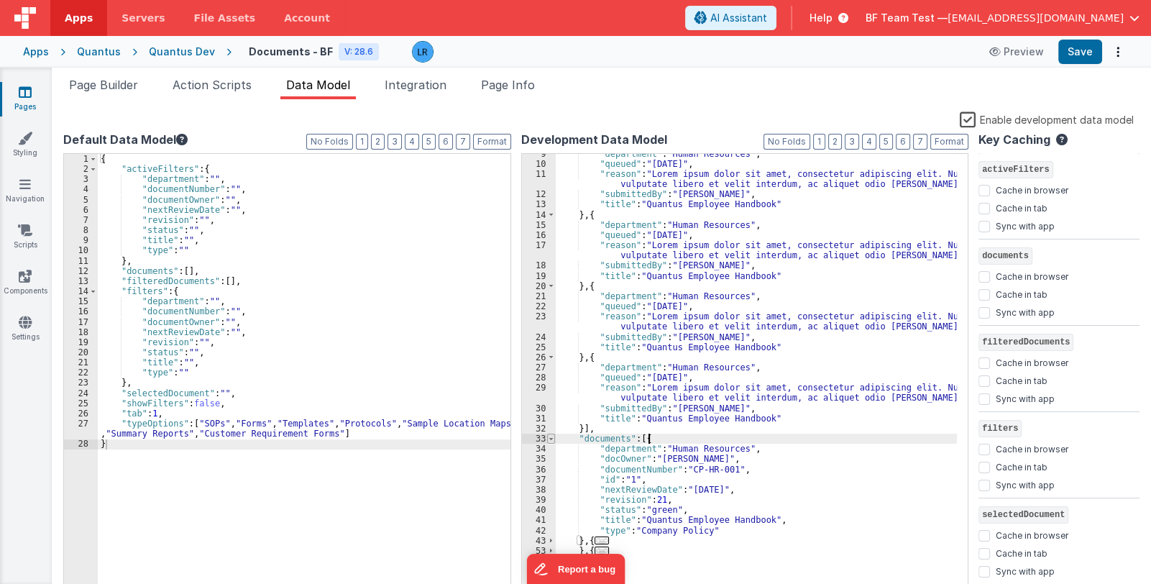
click at [550, 438] on span at bounding box center [551, 439] width 8 height 10
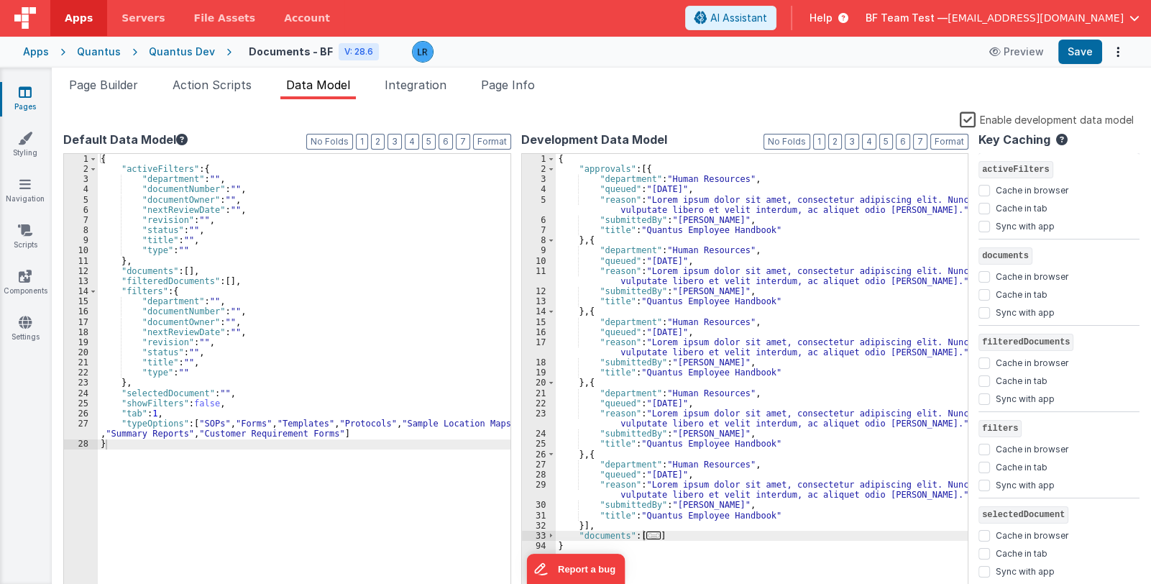
click at [969, 119] on label "Enable development data model" at bounding box center [1047, 119] width 174 height 17
click at [0, 0] on input "Enable development data model" at bounding box center [0, 0] width 0 height 0
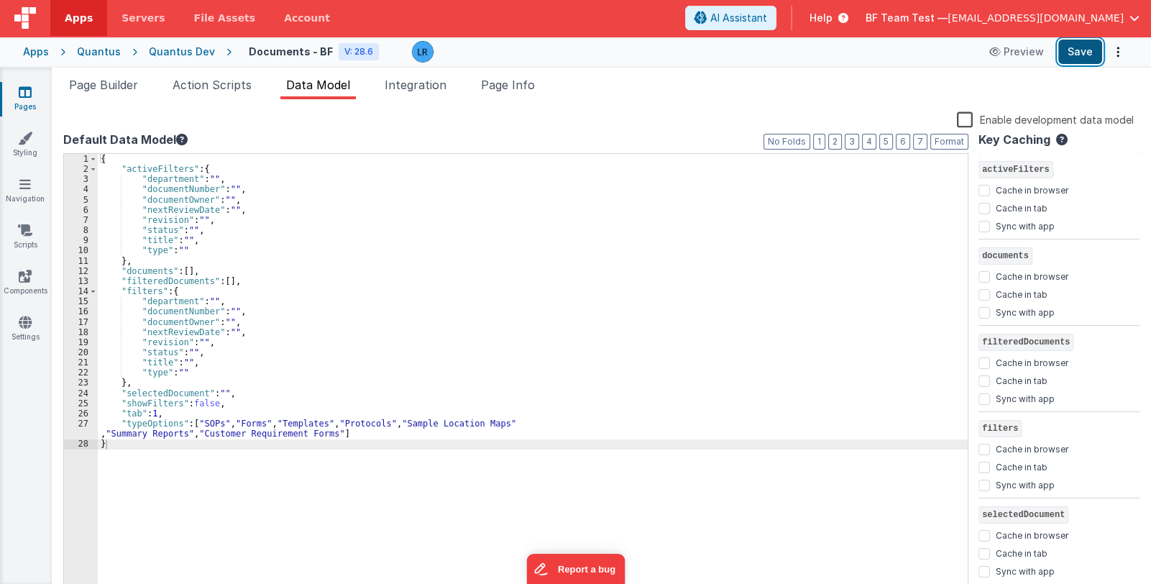
click at [1071, 50] on button "Save" at bounding box center [1081, 52] width 44 height 24
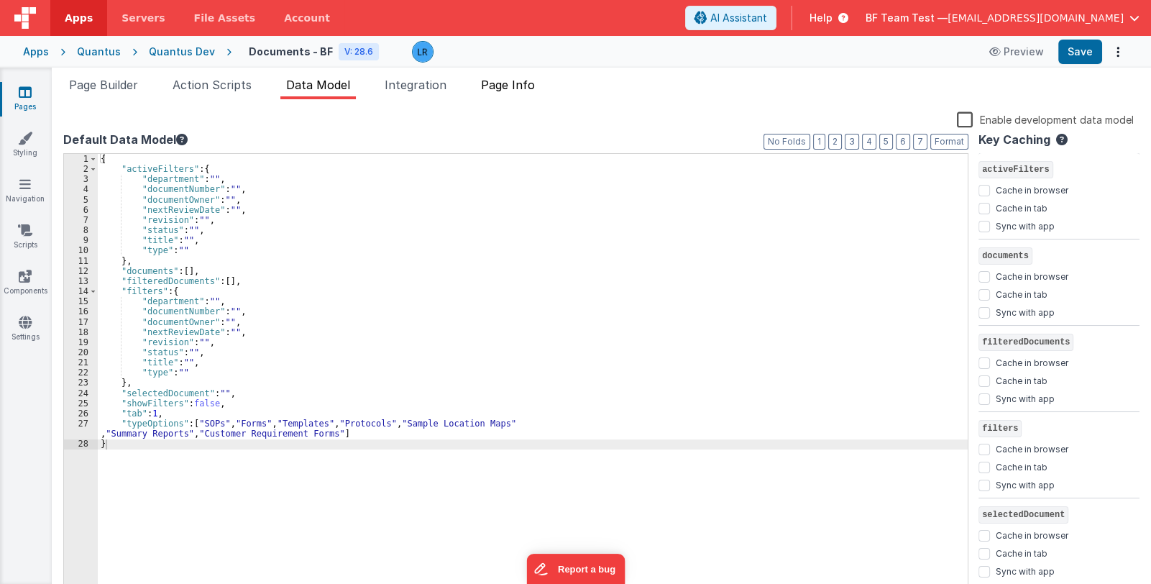
click at [521, 88] on span "Page Info" at bounding box center [508, 85] width 54 height 14
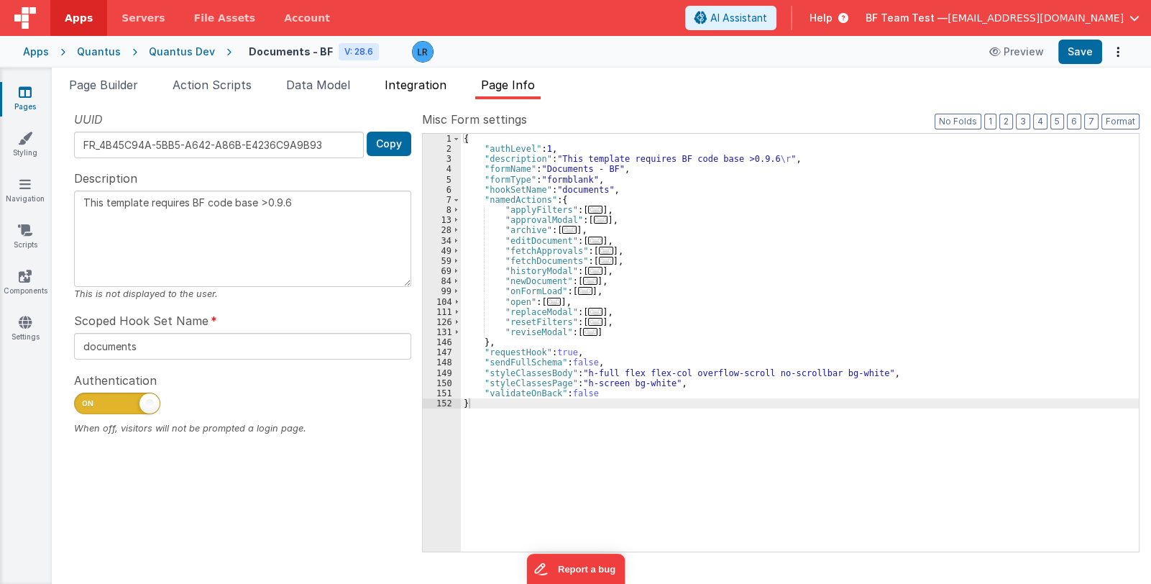
click at [418, 81] on span "Integration" at bounding box center [416, 85] width 62 height 14
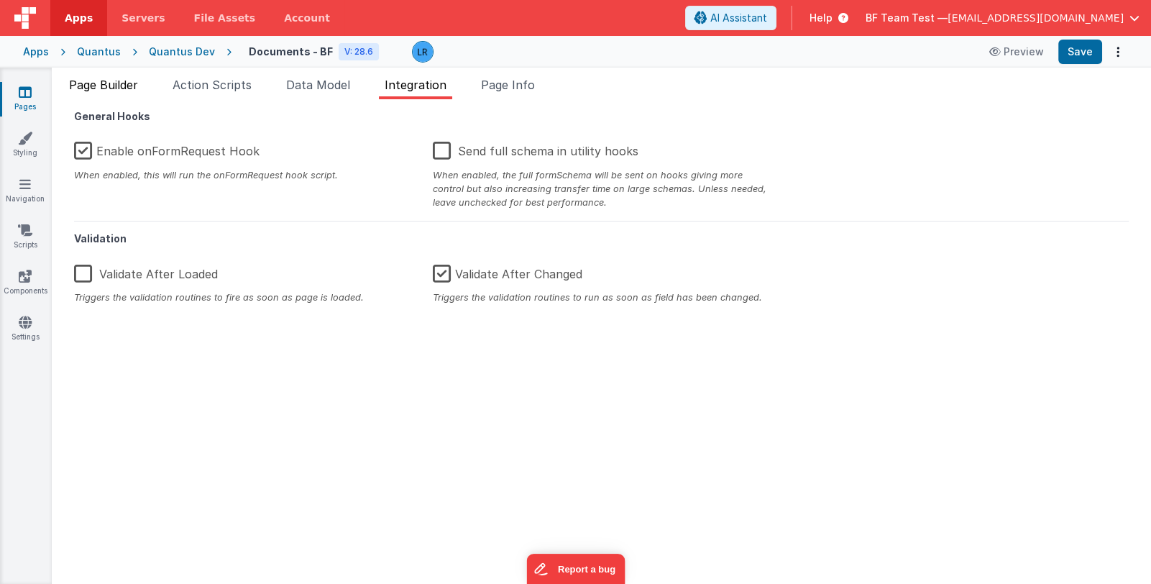
click at [102, 85] on span "Page Builder" at bounding box center [103, 85] width 69 height 14
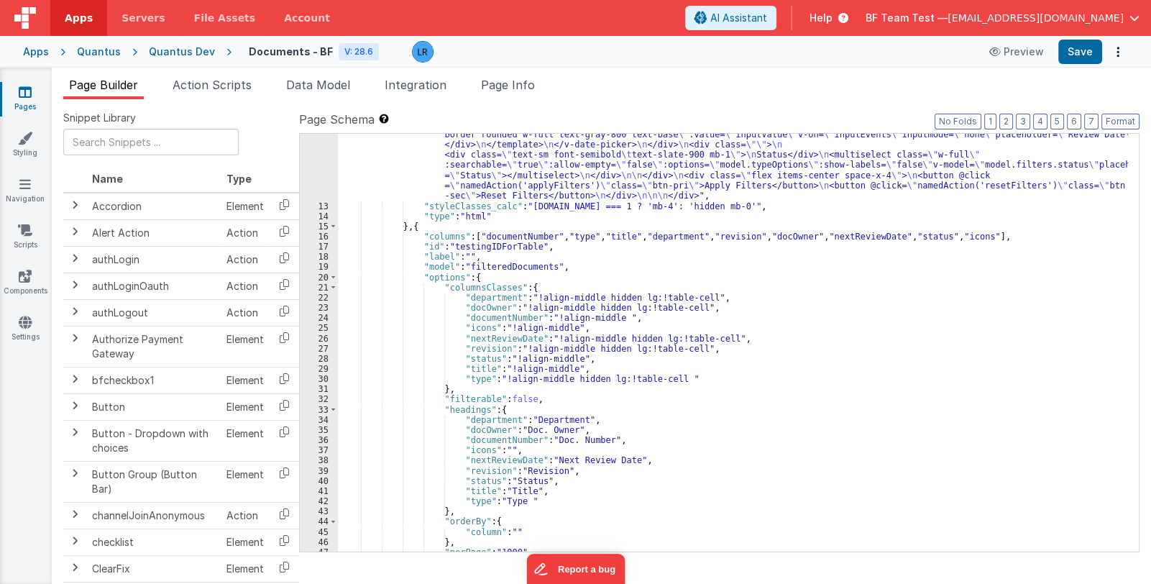
scroll to position [556, 0]
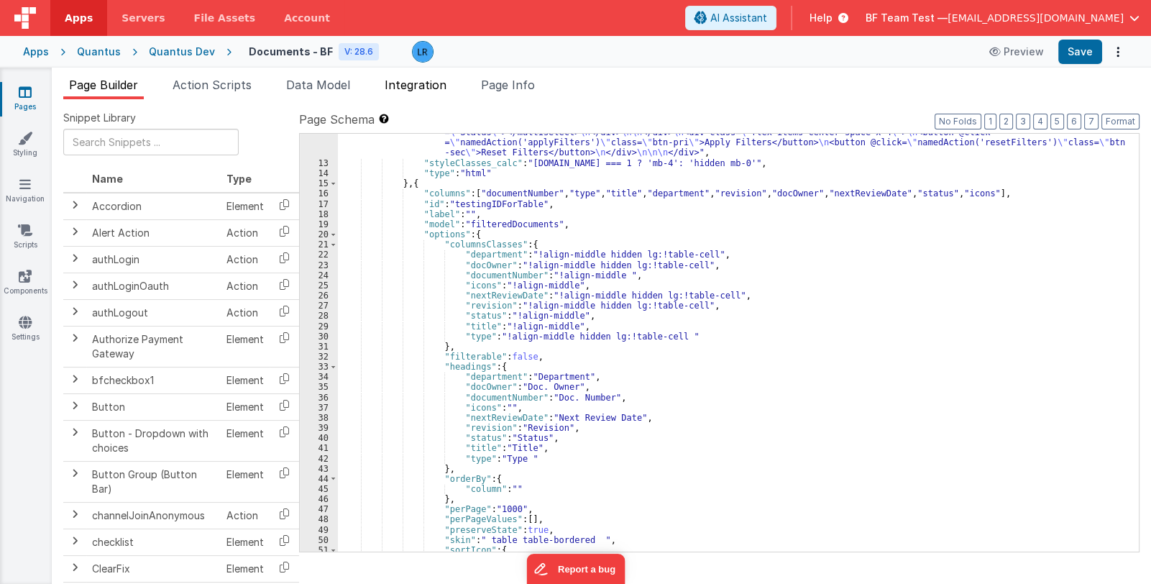
click at [416, 88] on span "Integration" at bounding box center [416, 85] width 62 height 14
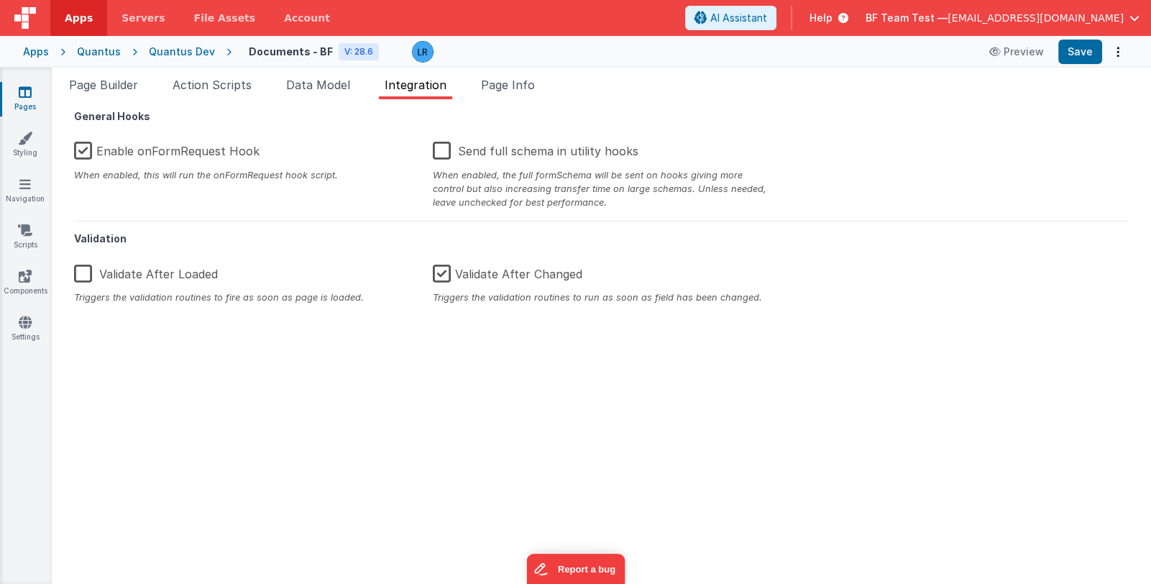
click at [116, 155] on label "Enable onFormRequest Hook" at bounding box center [167, 148] width 186 height 31
click at [0, 0] on input "Enable onFormRequest Hook" at bounding box center [0, 0] width 0 height 0
click at [1083, 46] on button "Save" at bounding box center [1081, 52] width 44 height 24
click at [1081, 54] on button "Save" at bounding box center [1081, 52] width 44 height 24
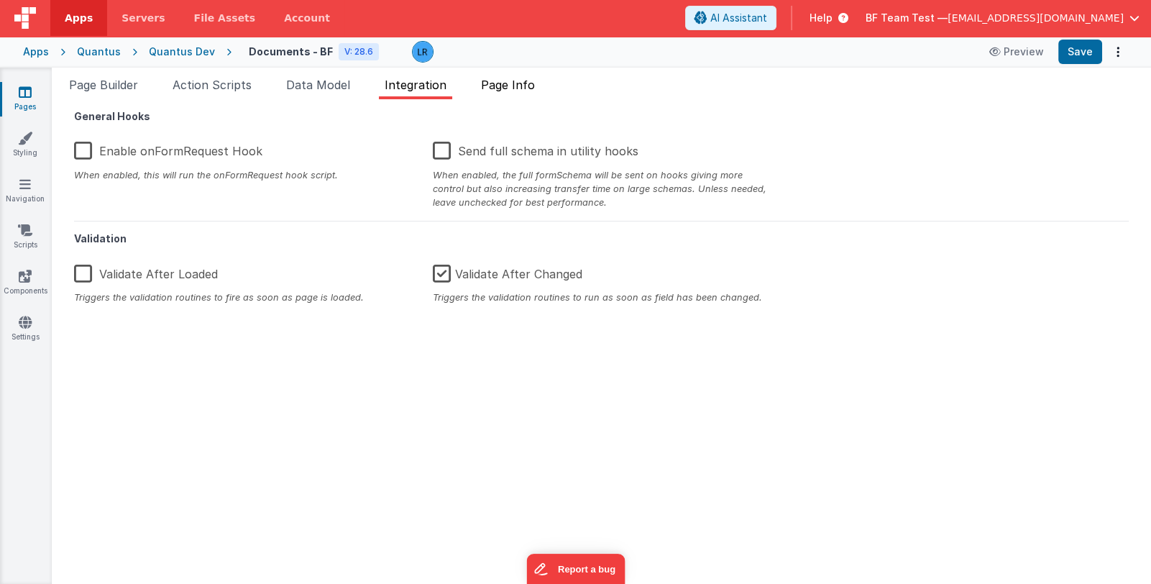
click at [503, 81] on span "Page Info" at bounding box center [508, 85] width 54 height 14
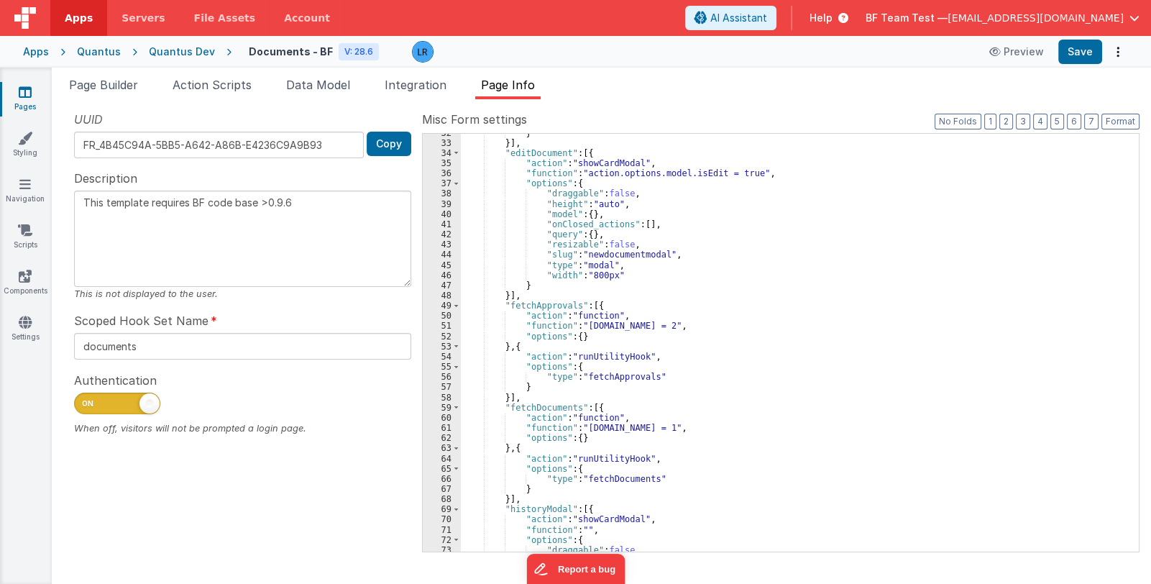
scroll to position [342, 0]
click at [632, 393] on div "} }] , "editDocument" : [{ "action" : "showCardModal" , "function" : "action.op…" at bounding box center [794, 347] width 667 height 439
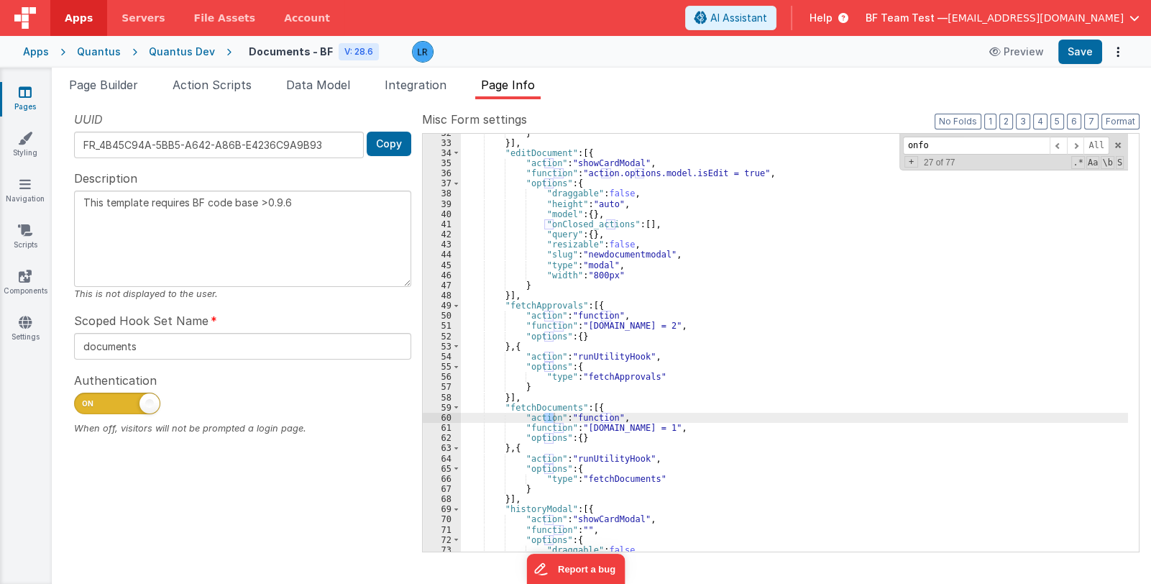
scroll to position [820, 0]
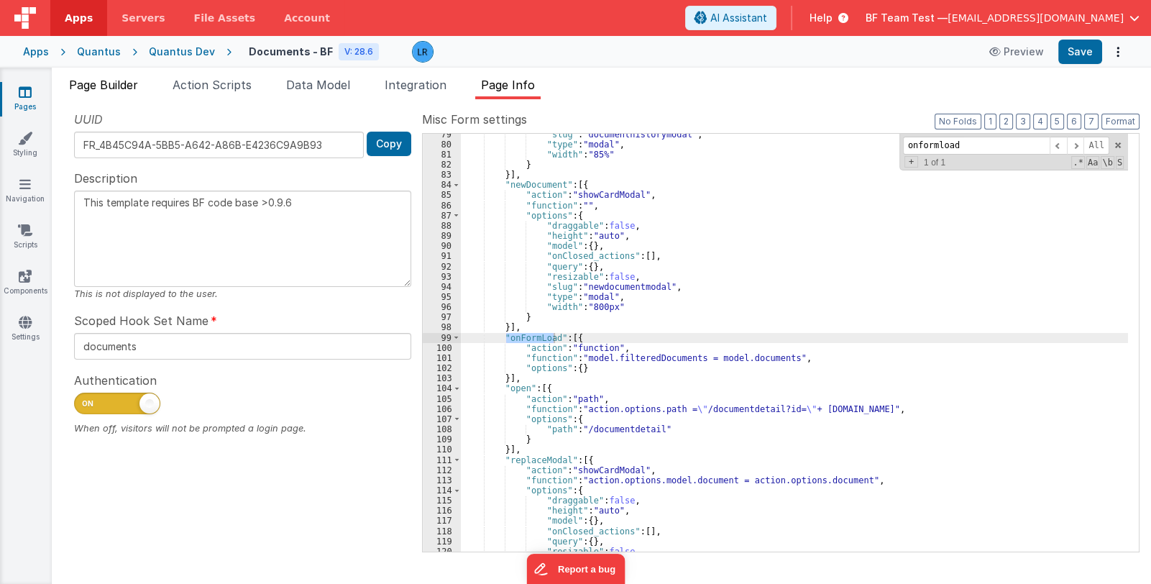
type input "onformload"
click at [115, 88] on span "Page Builder" at bounding box center [103, 85] width 69 height 14
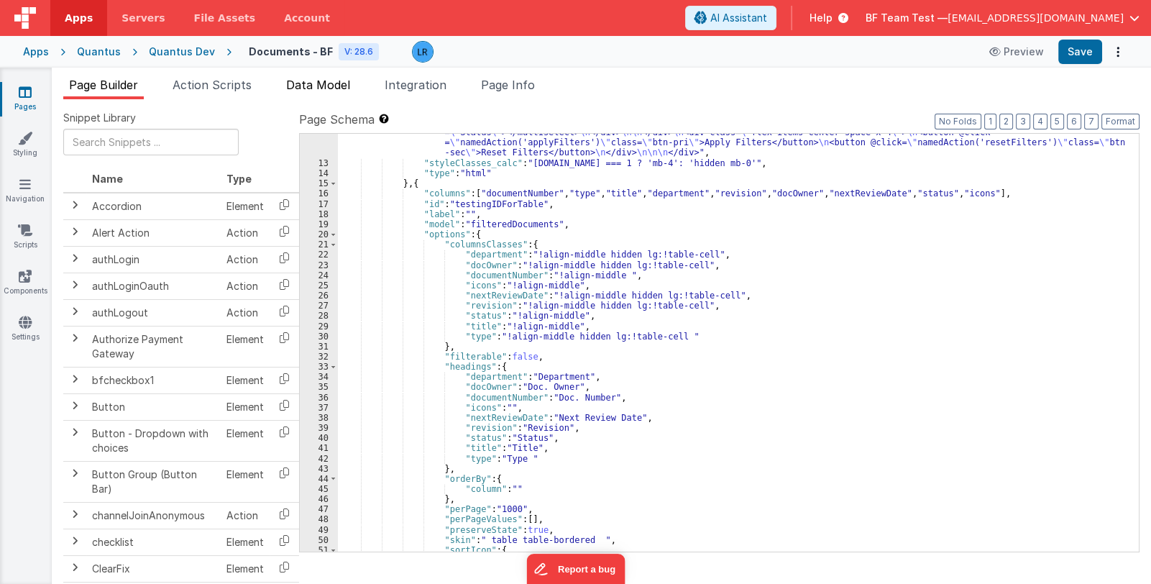
click at [323, 81] on span "Data Model" at bounding box center [318, 85] width 64 height 14
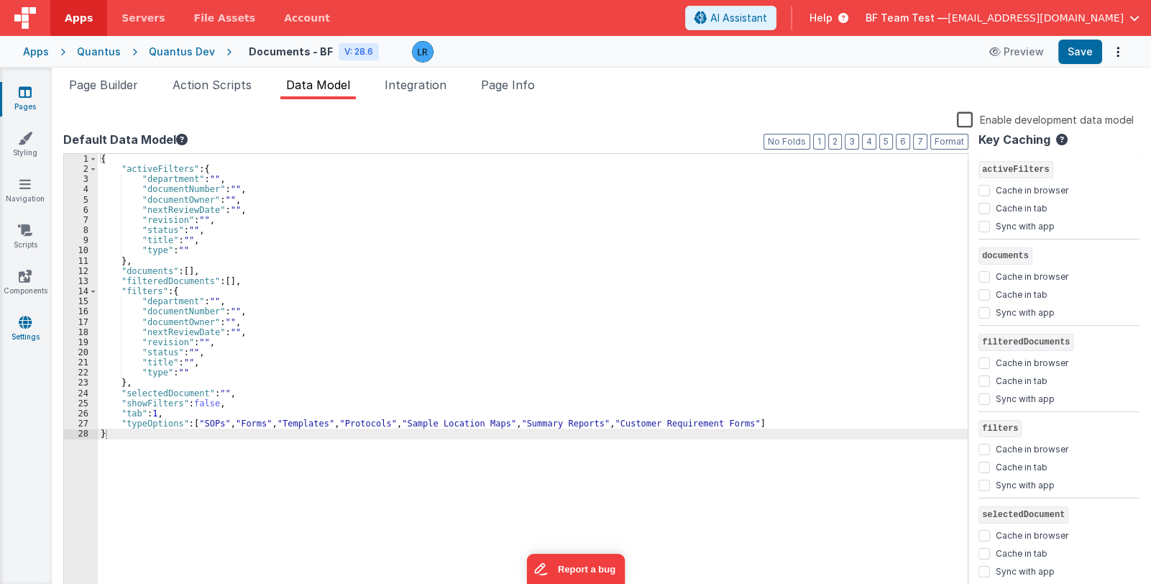
click at [22, 331] on link "Settings" at bounding box center [25, 329] width 52 height 29
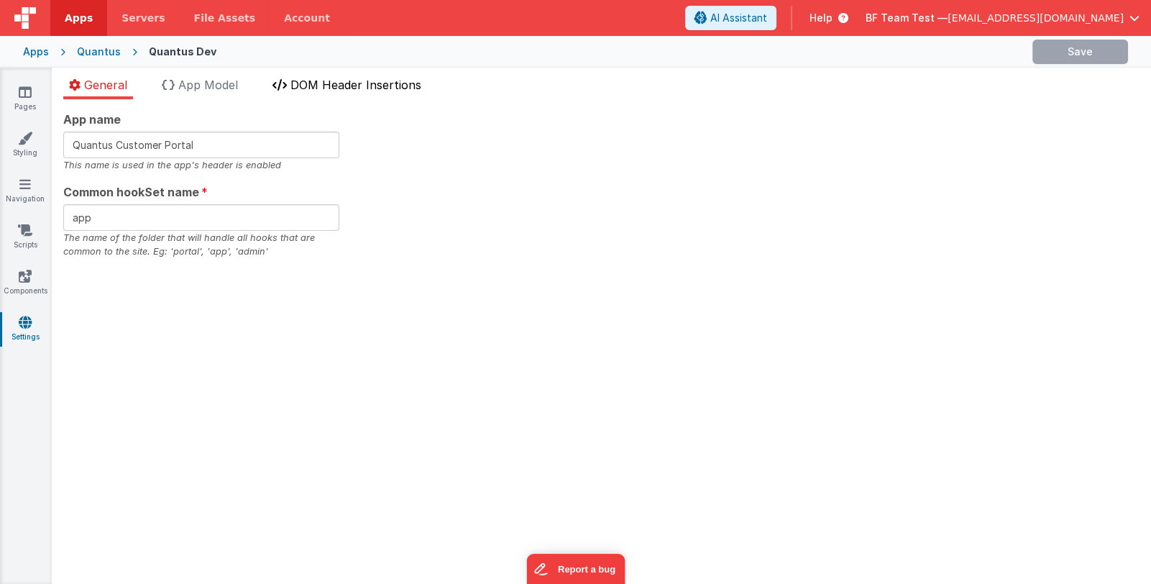
click at [347, 86] on span "DOM Header Insertions" at bounding box center [356, 85] width 131 height 14
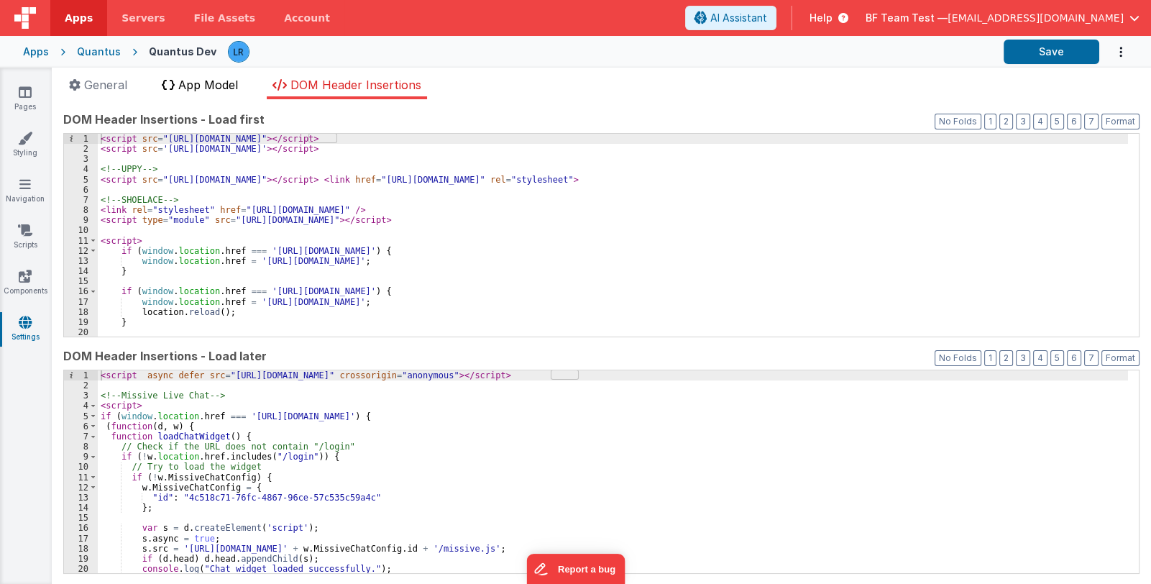
click at [229, 88] on span "App Model" at bounding box center [208, 85] width 60 height 14
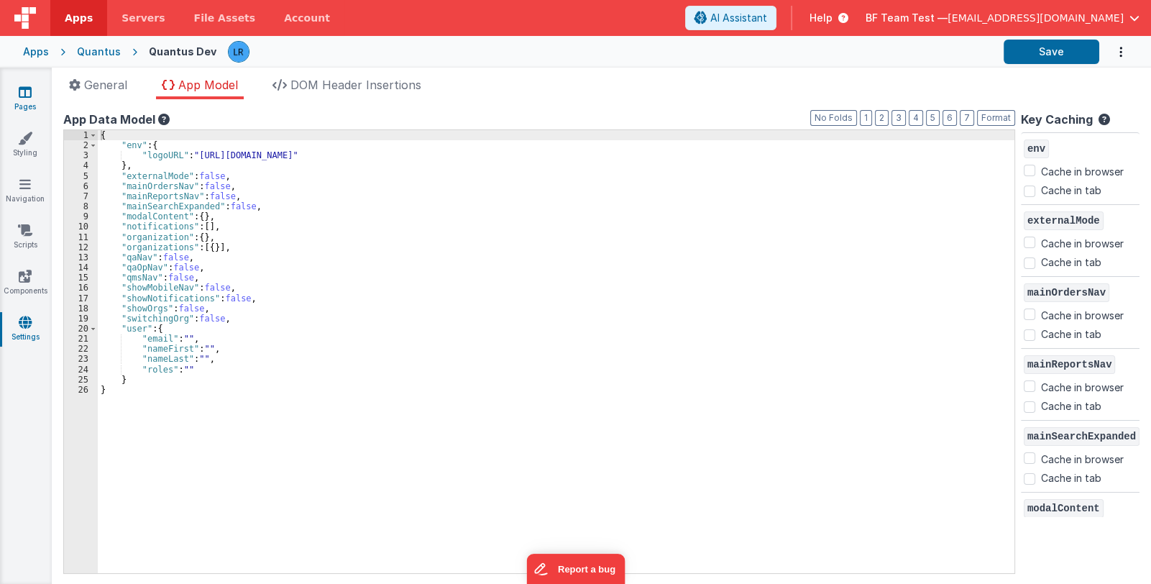
click at [25, 91] on icon at bounding box center [25, 92] width 13 height 14
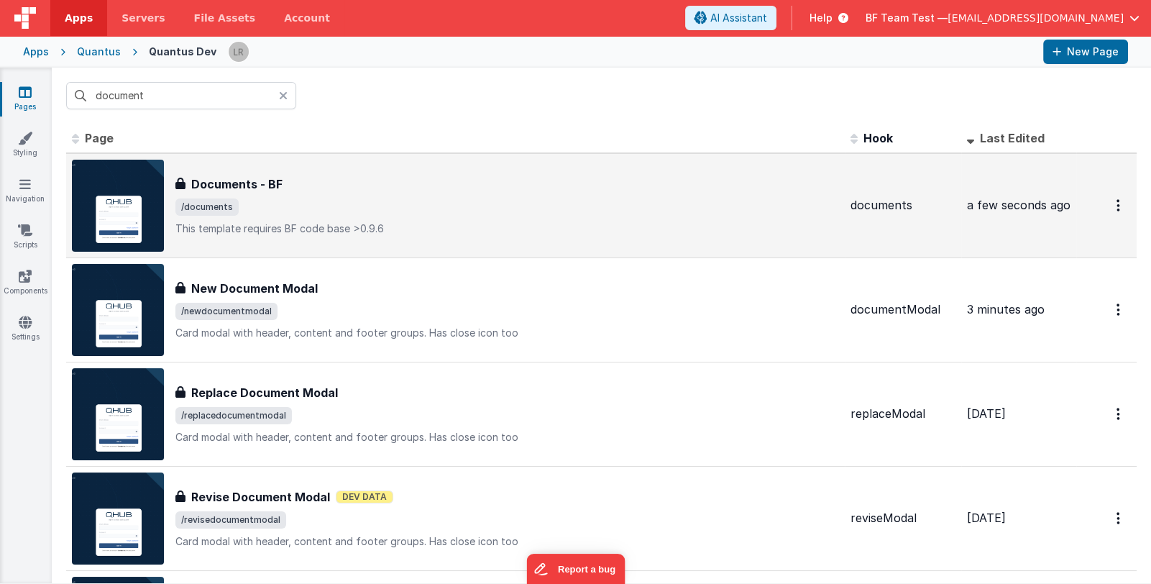
click at [363, 204] on span "/documents" at bounding box center [507, 206] width 664 height 17
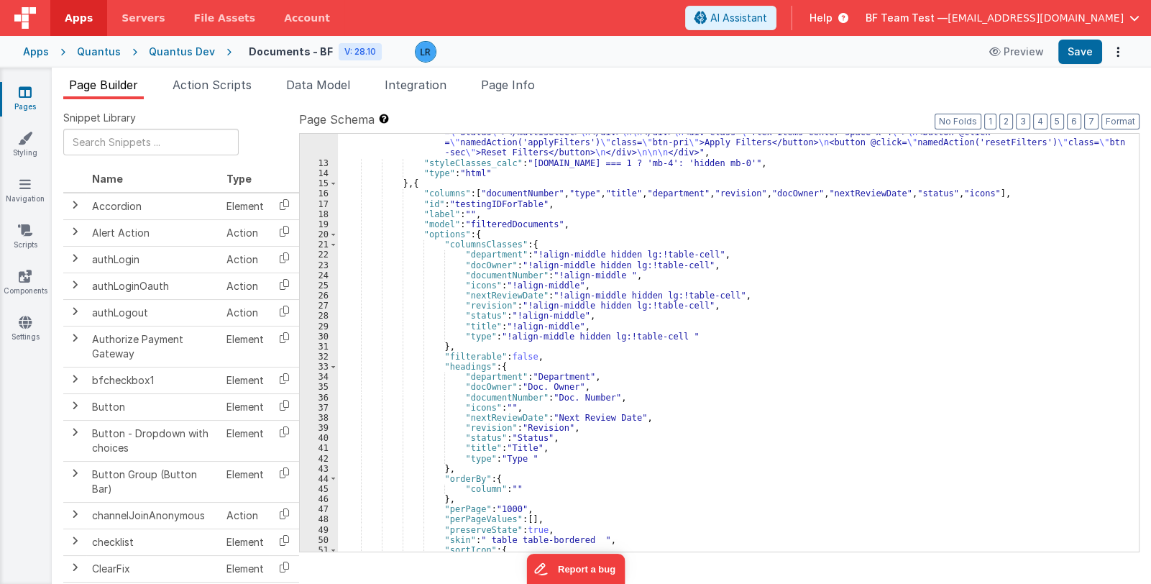
scroll to position [513, 0]
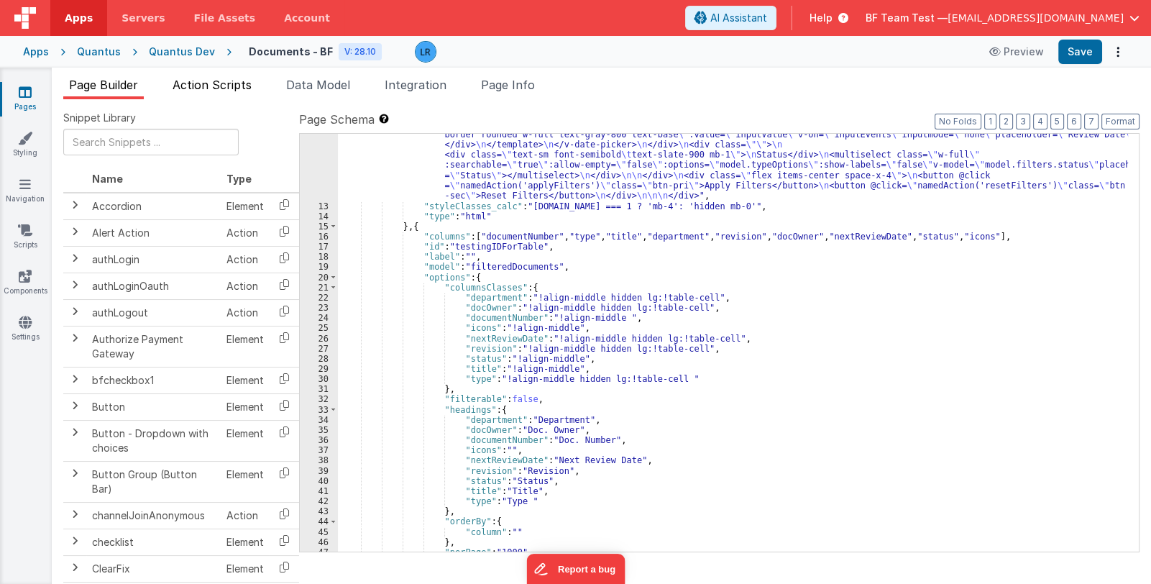
click at [224, 88] on span "Action Scripts" at bounding box center [212, 85] width 79 height 14
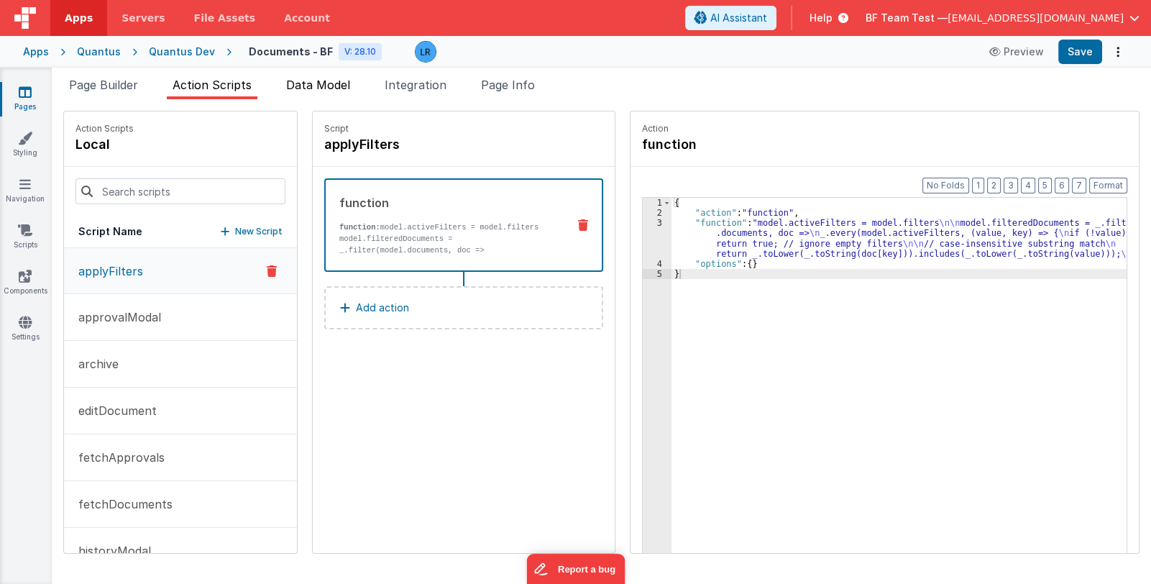
click at [304, 85] on span "Data Model" at bounding box center [318, 85] width 64 height 14
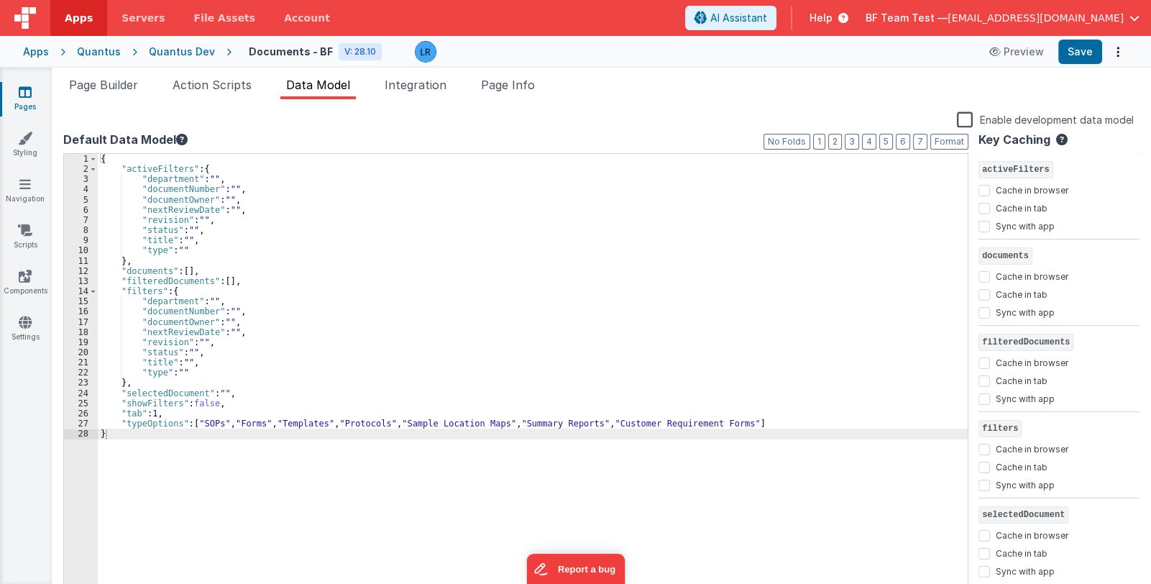
click at [968, 119] on label "Enable development data model" at bounding box center [1045, 119] width 177 height 17
click at [0, 0] on input "Enable development data model" at bounding box center [0, 0] width 0 height 0
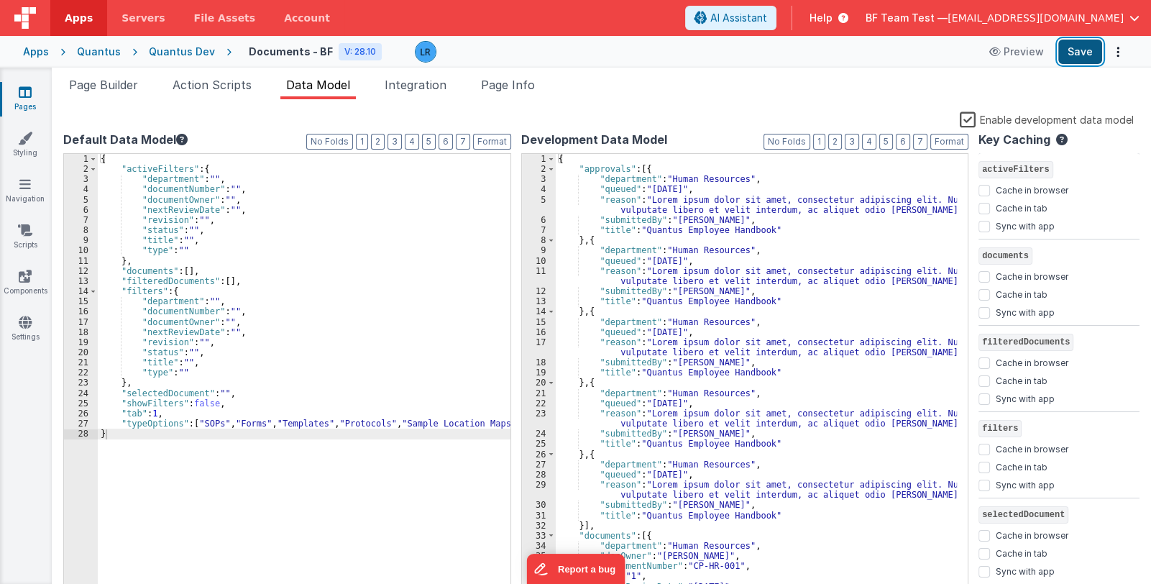
click at [1073, 53] on button "Save" at bounding box center [1081, 52] width 44 height 24
click at [969, 116] on label "Enable development data model" at bounding box center [1047, 119] width 174 height 17
click at [0, 0] on input "Enable development data model" at bounding box center [0, 0] width 0 height 0
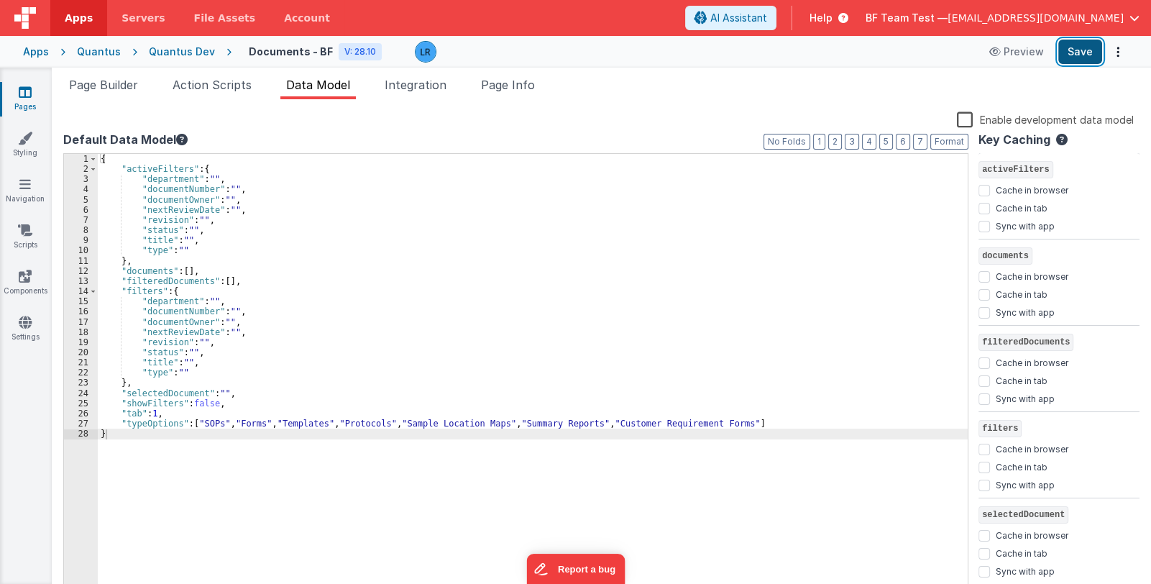
click at [1069, 55] on button "Save" at bounding box center [1081, 52] width 44 height 24
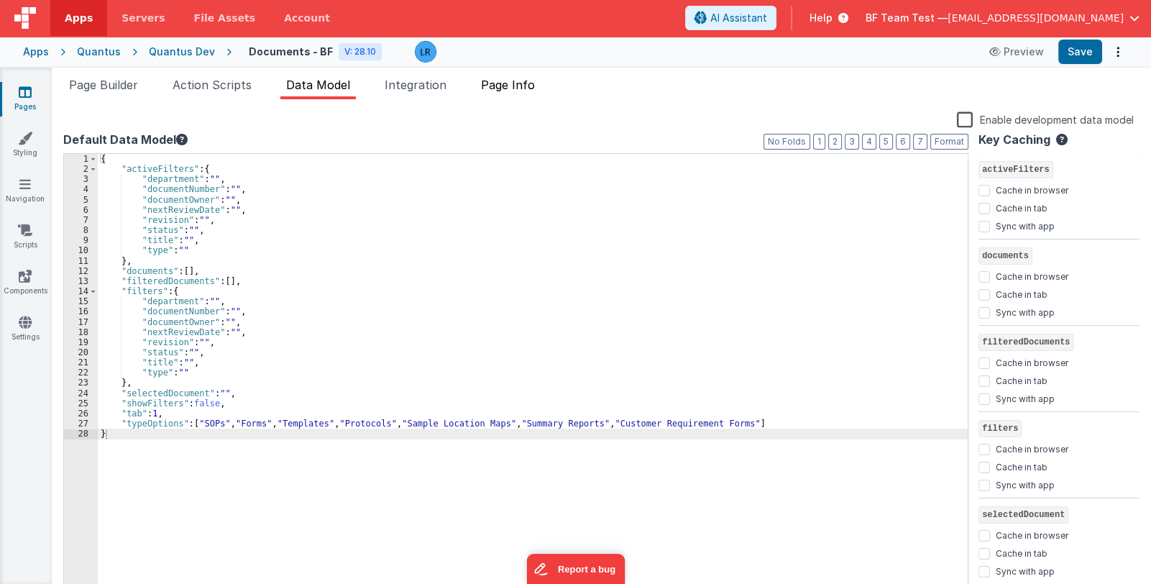
click at [529, 83] on span "Page Info" at bounding box center [508, 85] width 54 height 14
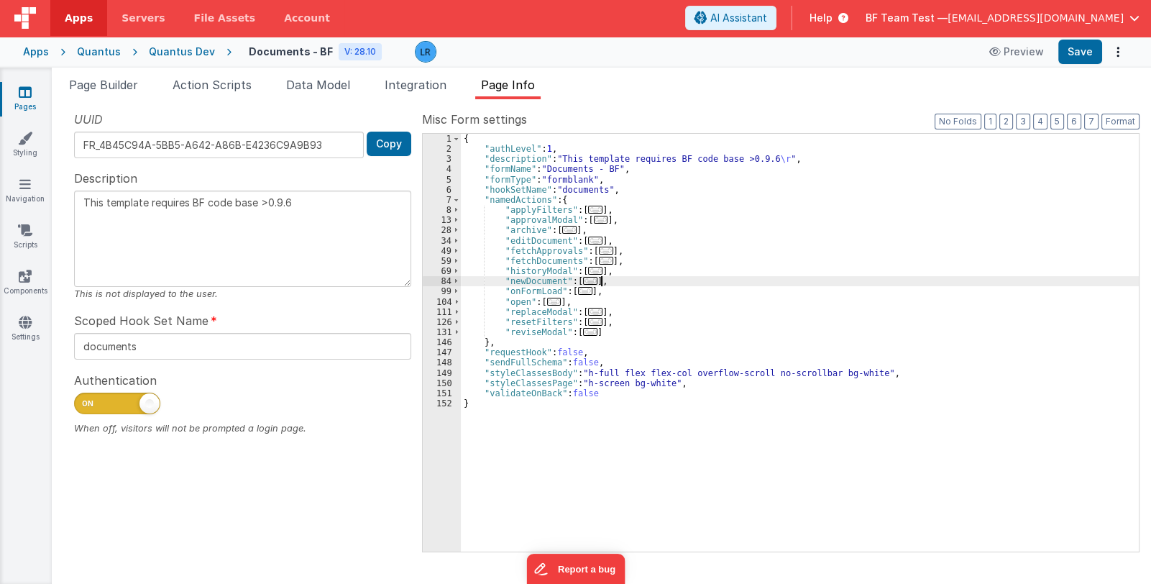
click at [677, 279] on div "{ "authLevel" : 1 , "description" : "This template requires BF code base >0.9.6…" at bounding box center [800, 353] width 678 height 439
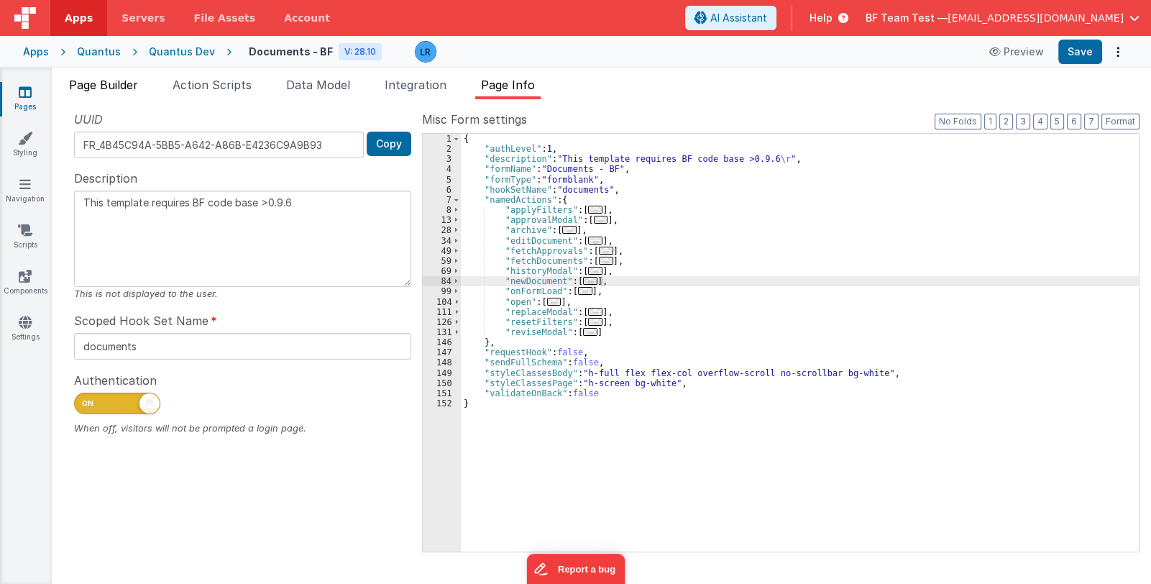
click at [118, 83] on span "Page Builder" at bounding box center [103, 85] width 69 height 14
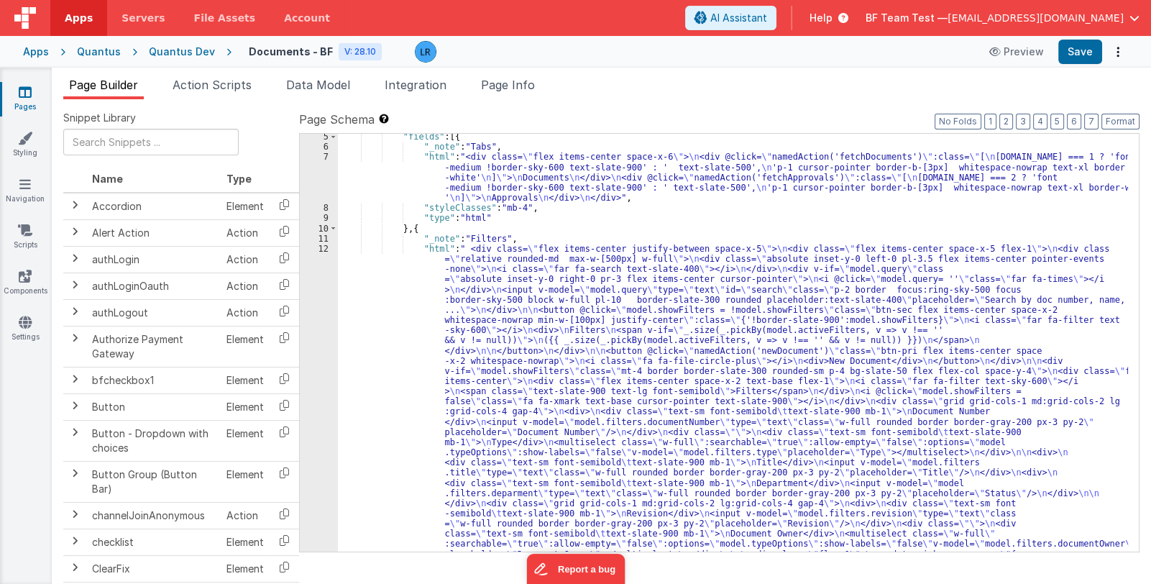
scroll to position [0, 0]
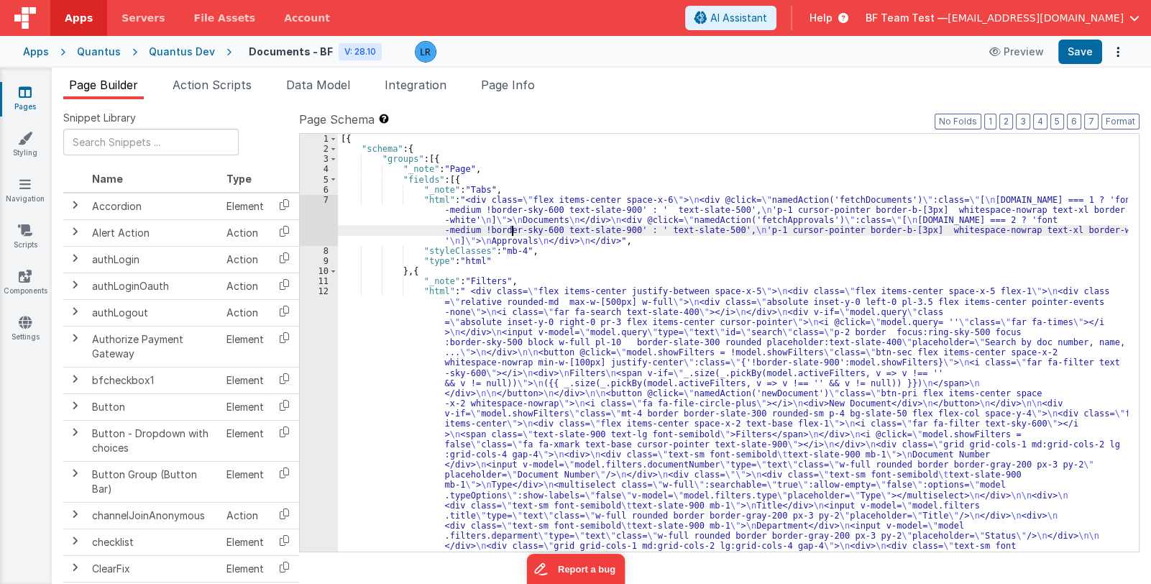
click at [510, 226] on div "[{ "schema" : { "groups" : [{ "_note" : "Page" , "fields" : [{ "_note" : "Tabs"…" at bounding box center [733, 562] width 790 height 856
click at [321, 221] on div "7" at bounding box center [319, 220] width 38 height 51
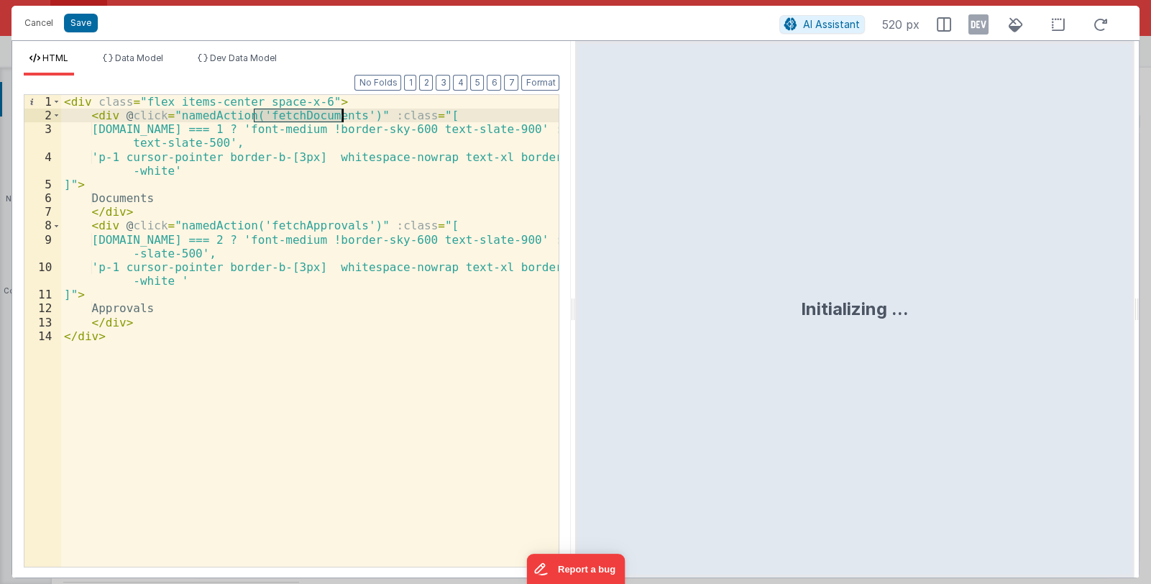
drag, startPoint x: 253, startPoint y: 114, endPoint x: 345, endPoint y: 116, distance: 92.1
click at [345, 116] on div "< div class = "flex items-center space-x-6" > < div @ click = "namedAction('fet…" at bounding box center [310, 344] width 498 height 499
click at [40, 27] on button "Cancel" at bounding box center [38, 23] width 43 height 20
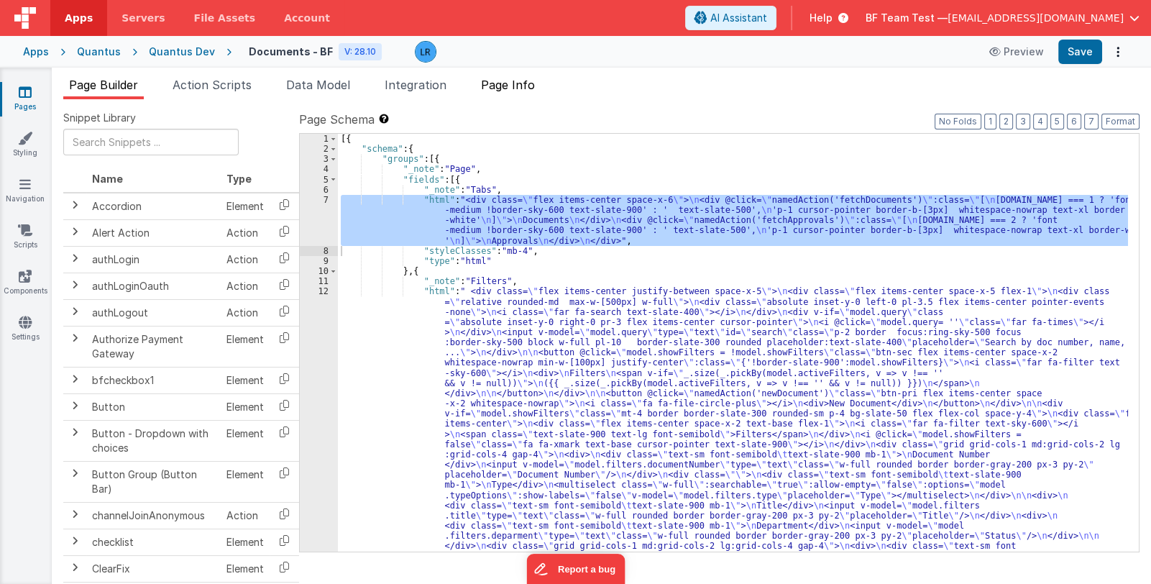
click at [528, 83] on span "Page Info" at bounding box center [508, 85] width 54 height 14
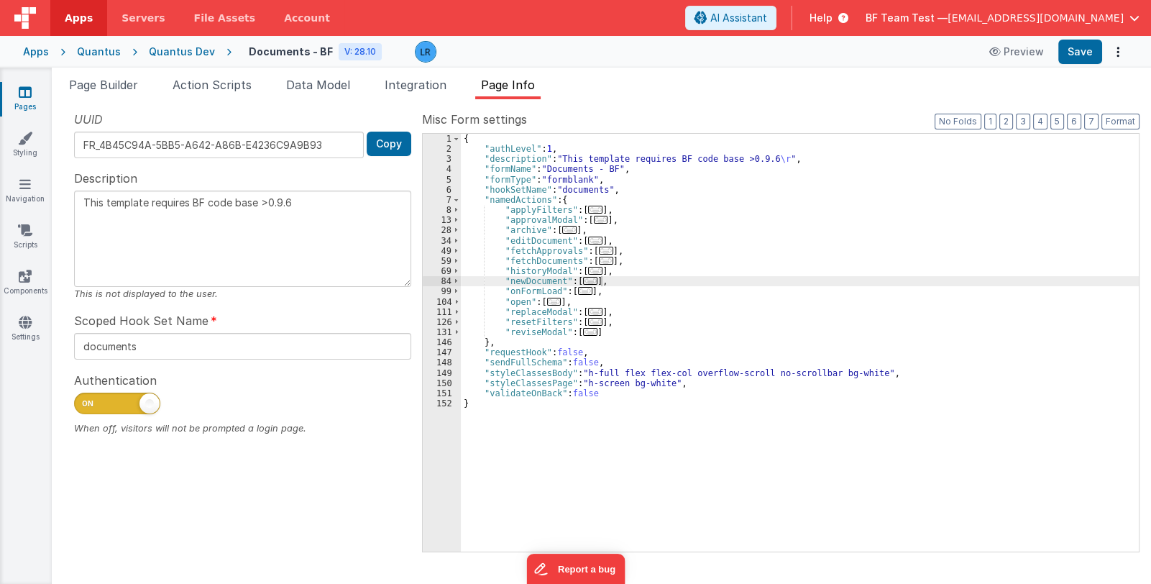
click at [638, 276] on div "{ "authLevel" : 1 , "description" : "This template requires BF code base >0.9.6…" at bounding box center [800, 353] width 678 height 439
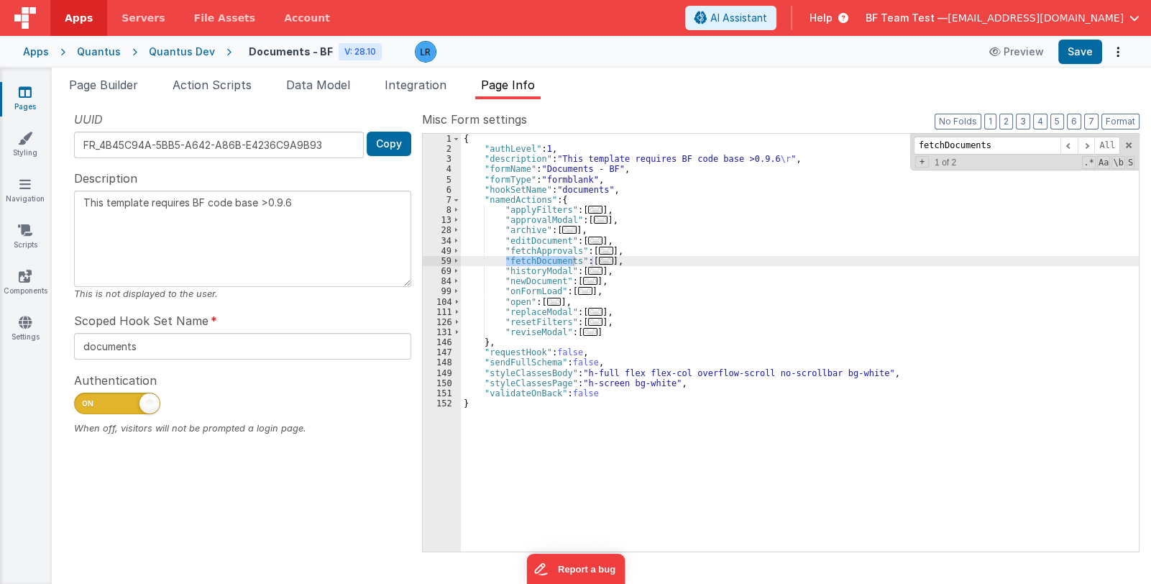
type input "fetchDocuments"
click at [599, 261] on span "..." at bounding box center [606, 261] width 14 height 8
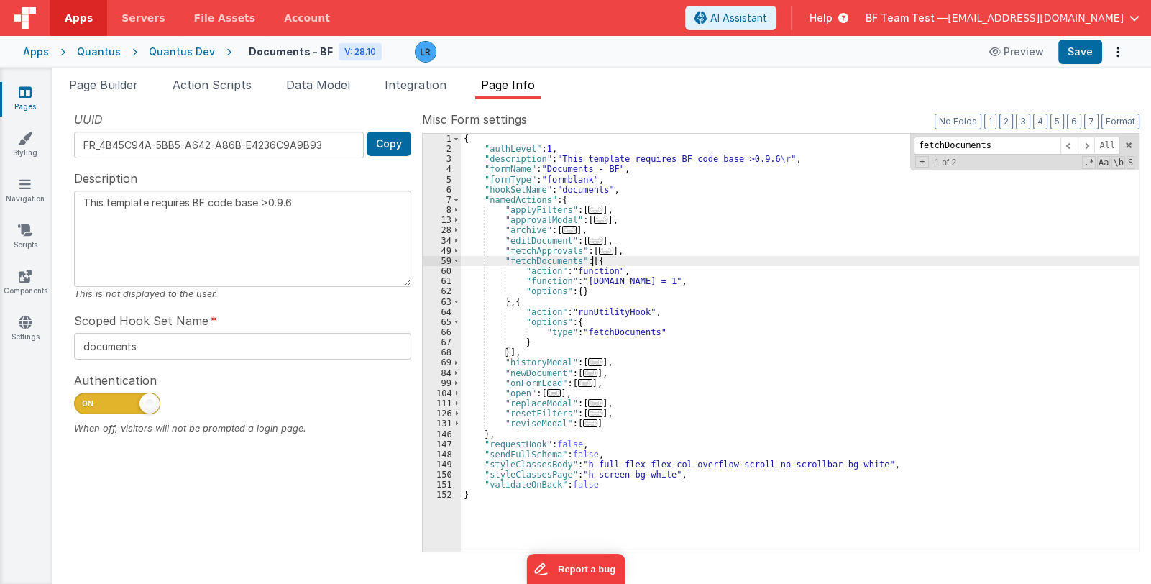
click at [524, 303] on div "{ "authLevel" : 1 , "description" : "This template requires BF code base >0.9.6…" at bounding box center [800, 353] width 678 height 439
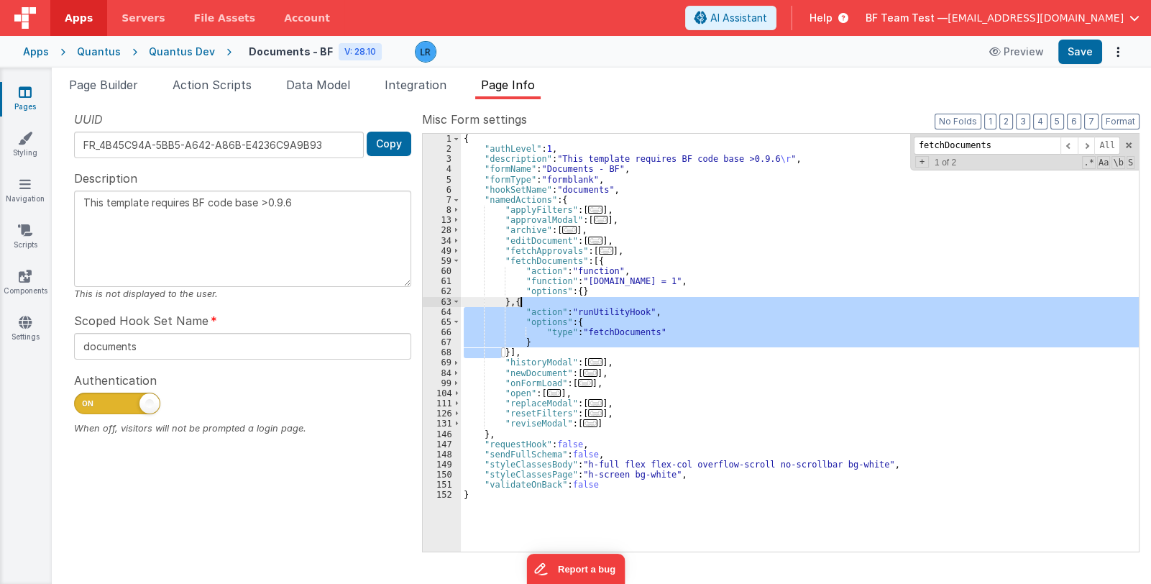
click at [524, 303] on div "{ "authLevel" : 1 , "description" : "This template requires BF code base >0.9.6…" at bounding box center [800, 353] width 678 height 439
click at [505, 350] on div "{ "authLevel" : 1 , "description" : "This template requires BF code base >0.9.6…" at bounding box center [800, 353] width 678 height 439
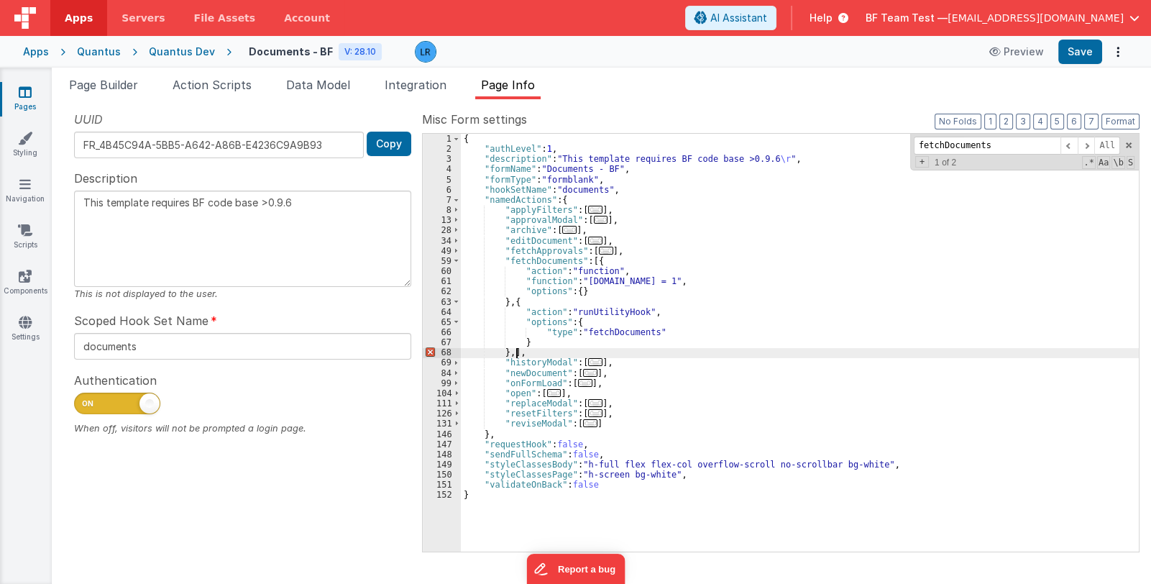
click at [579, 383] on span "..." at bounding box center [585, 383] width 14 height 8
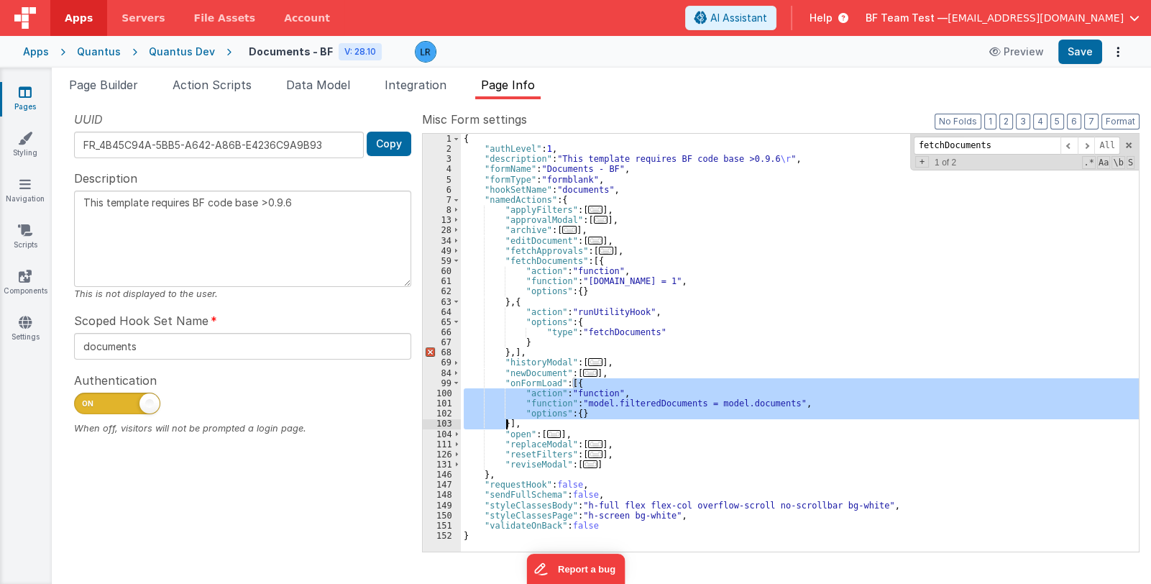
drag, startPoint x: 572, startPoint y: 383, endPoint x: 508, endPoint y: 425, distance: 76.8
click at [508, 425] on div "{ "authLevel" : 1 , "description" : "This template requires BF code base >0.9.6…" at bounding box center [800, 353] width 678 height 439
click at [518, 351] on div "{ "authLevel" : 1 , "description" : "This template requires BF code base >0.9.6…" at bounding box center [800, 353] width 678 height 439
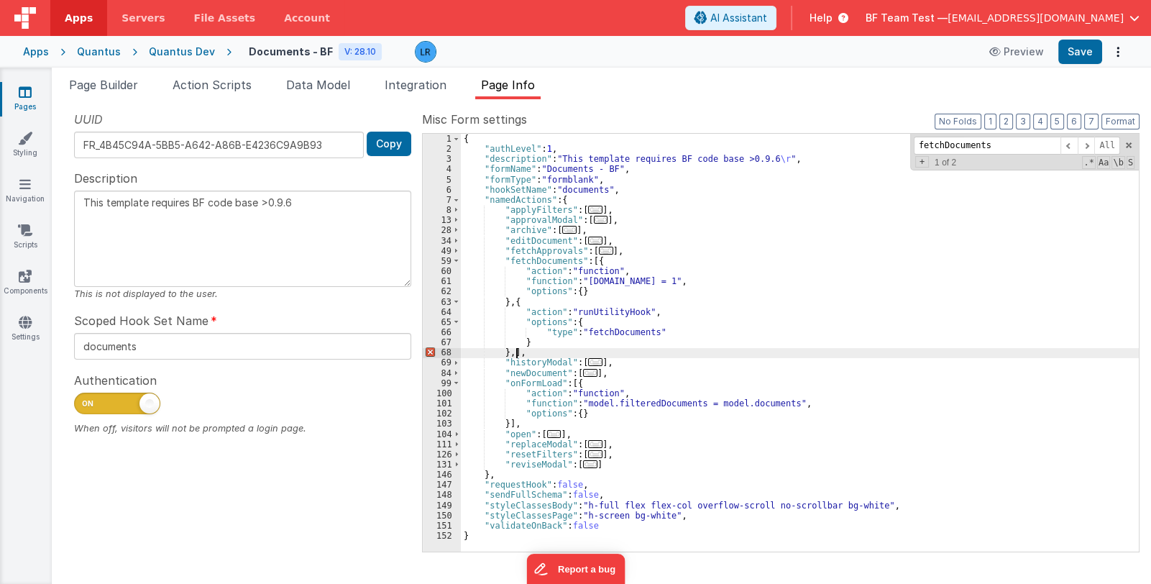
type textarea "This template requires BF code base >0.9.6"
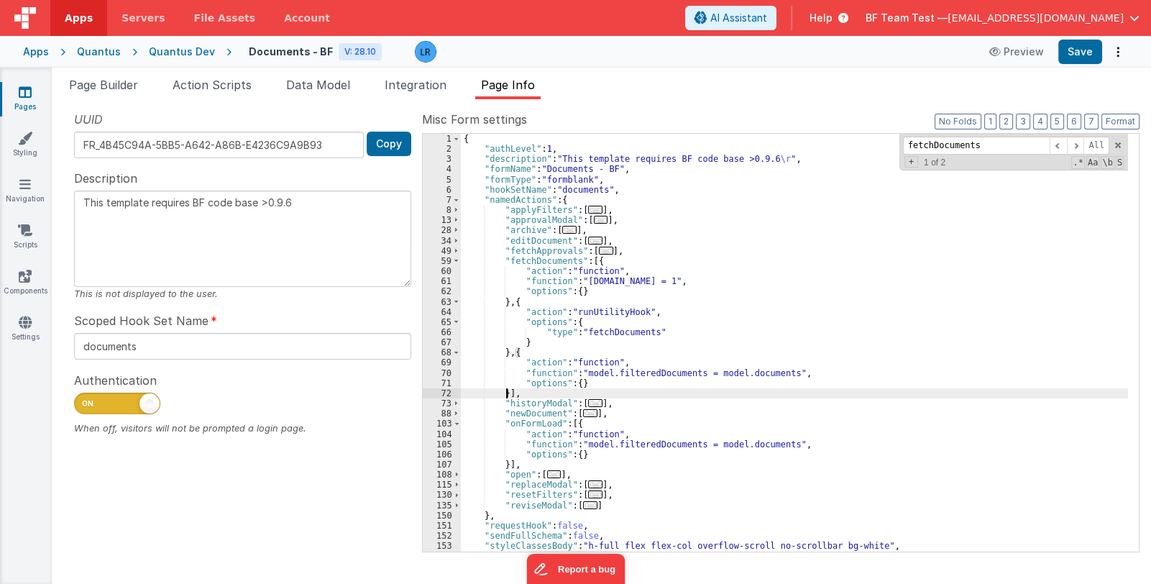
click at [599, 250] on span "..." at bounding box center [606, 251] width 14 height 8
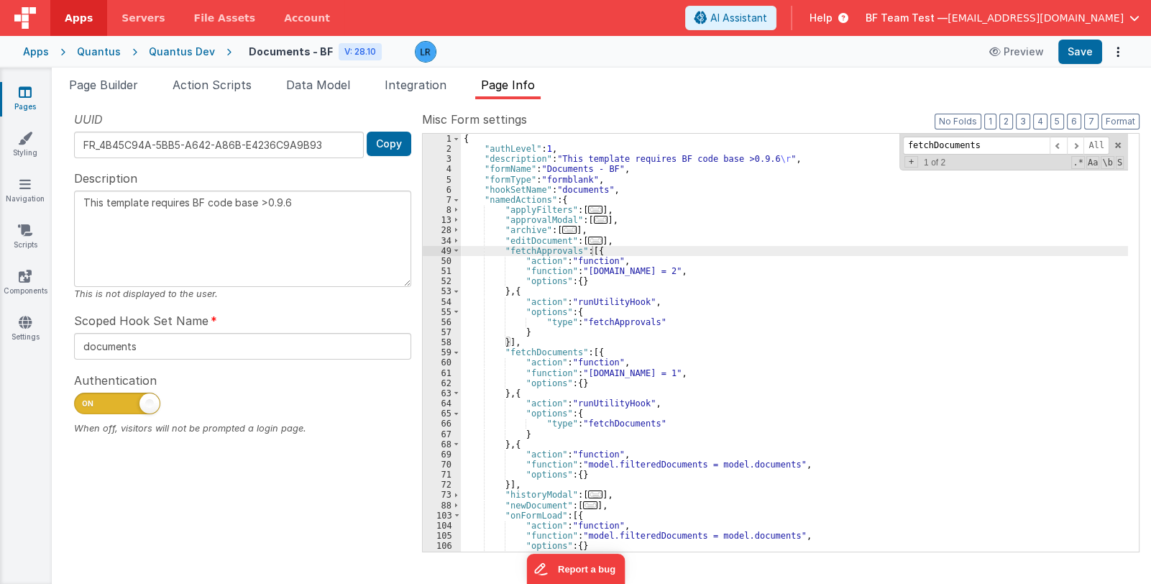
click at [607, 249] on div "{ "authLevel" : 1 , "description" : "This template requires BF code base >0.9.6…" at bounding box center [794, 353] width 667 height 439
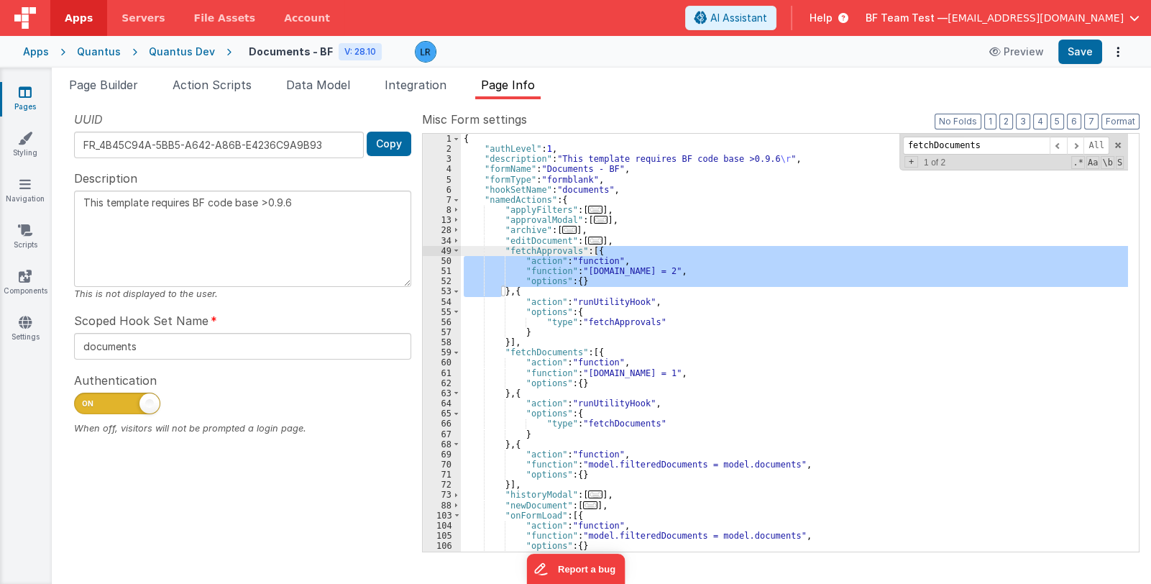
click at [527, 290] on div "{ "authLevel" : 1 , "description" : "This template requires BF code base >0.9.6…" at bounding box center [794, 353] width 667 height 439
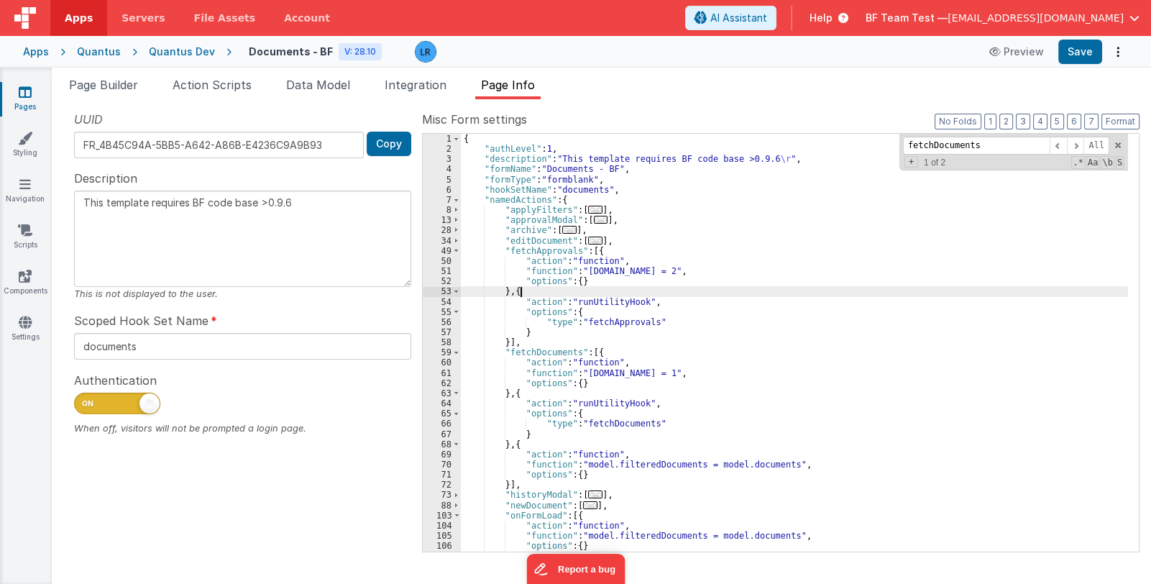
click at [527, 290] on div "{ "authLevel" : 1 , "description" : "This template requires BF code base >0.9.6…" at bounding box center [794, 353] width 667 height 439
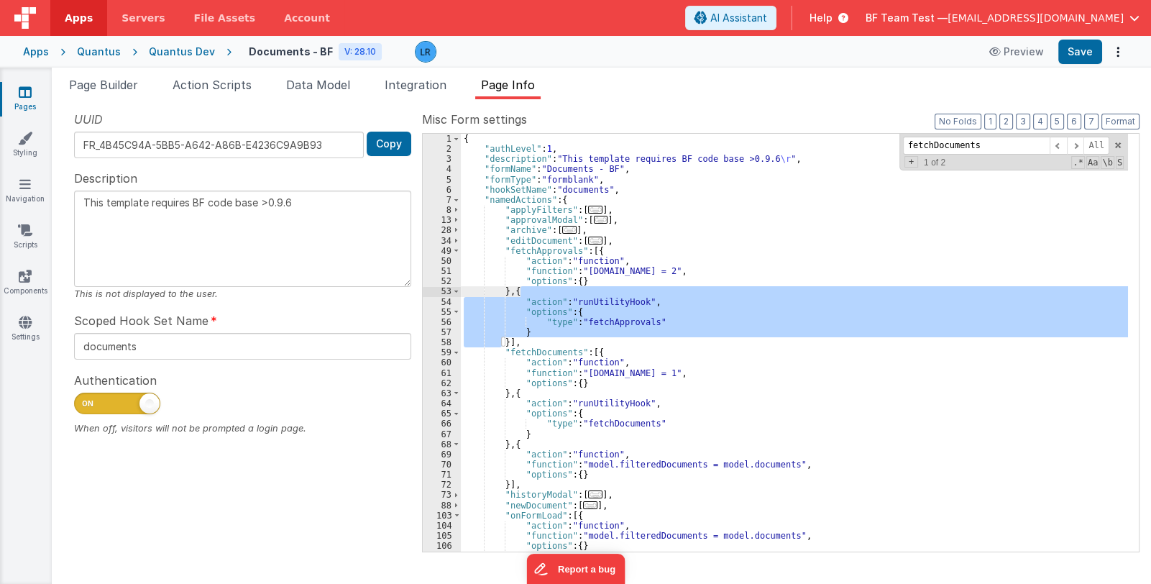
click at [608, 352] on div "{ "authLevel" : 1 , "description" : "This template requires BF code base >0.9.6…" at bounding box center [794, 353] width 667 height 439
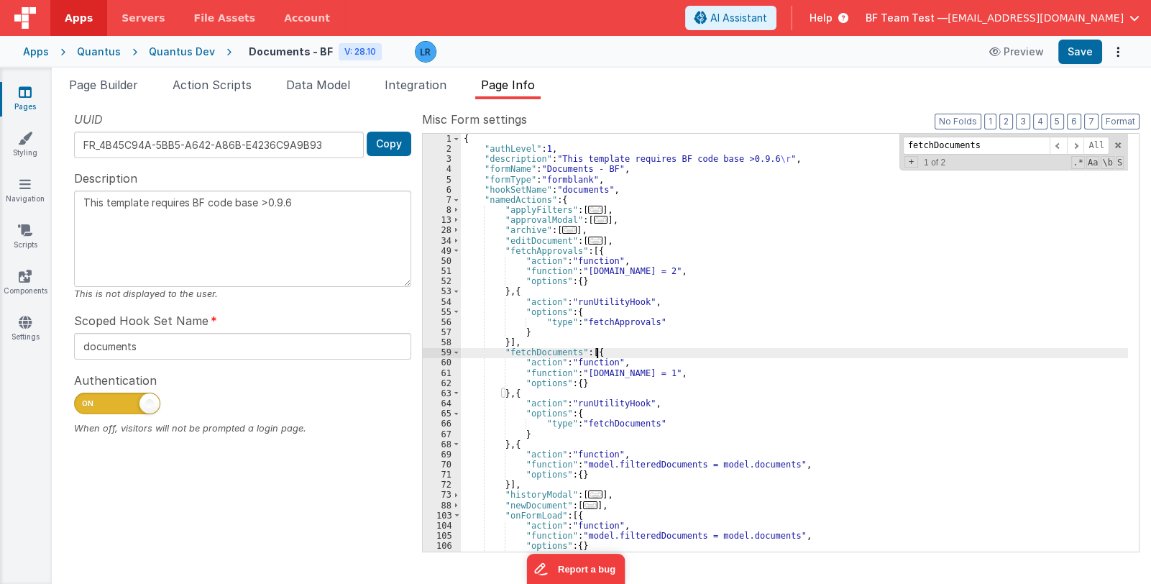
click at [608, 352] on div "{ "authLevel" : 1 , "description" : "This template requires BF code base >0.9.6…" at bounding box center [794, 353] width 667 height 439
click at [507, 344] on div "{ "authLevel" : 1 , "description" : "This template requires BF code base >0.9.6…" at bounding box center [794, 353] width 667 height 439
type textarea "This template requires BF code base >0.9.6"
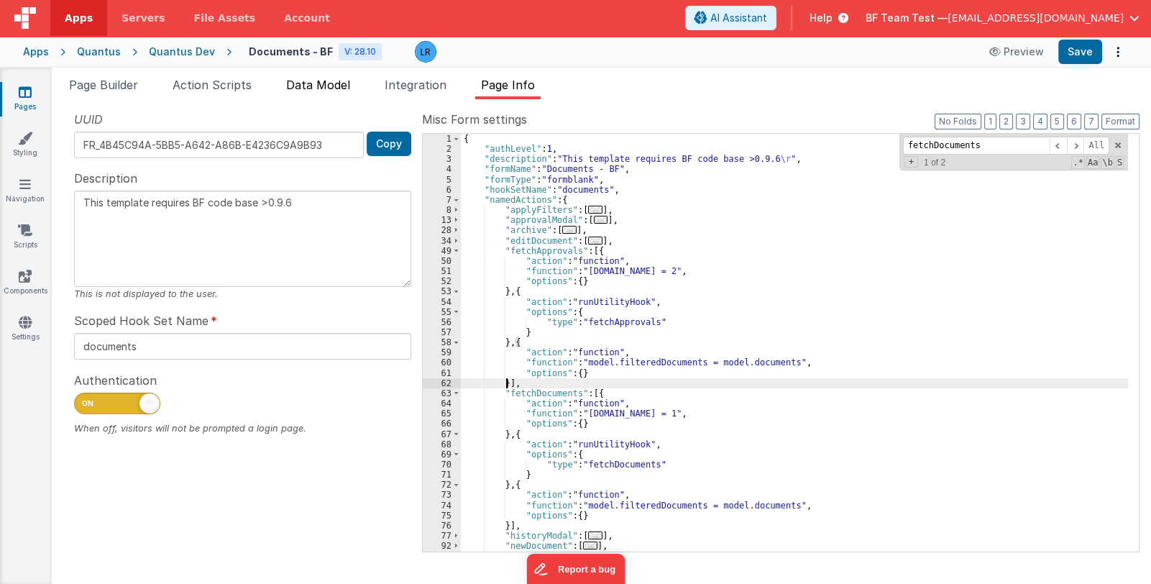
click at [344, 87] on span "Data Model" at bounding box center [318, 85] width 64 height 14
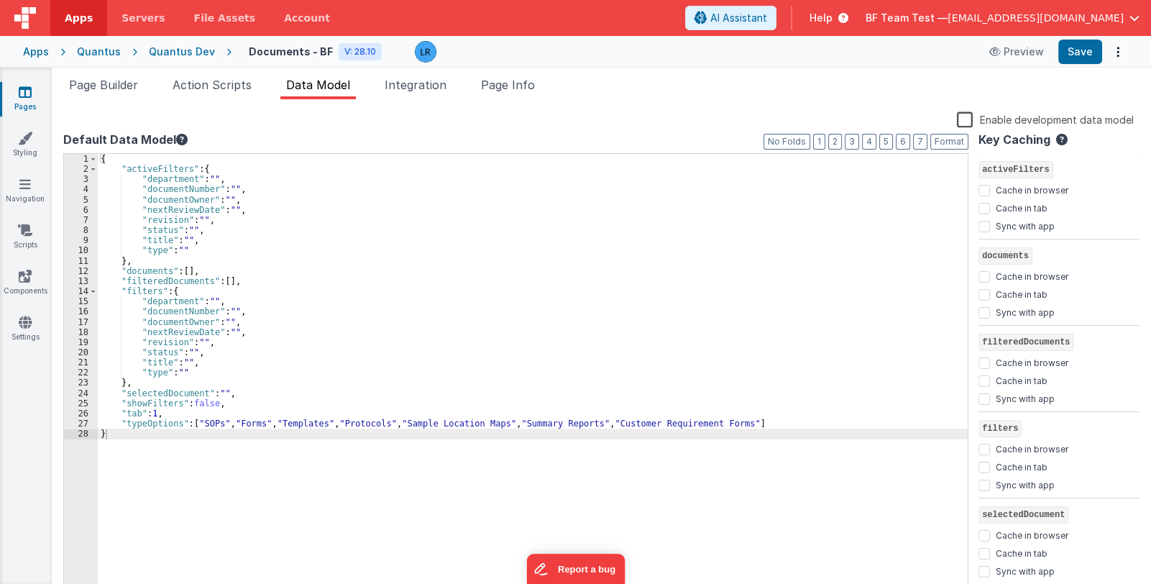
click at [992, 122] on label "Enable development data model" at bounding box center [1045, 119] width 177 height 17
click at [0, 0] on input "Enable development data model" at bounding box center [0, 0] width 0 height 0
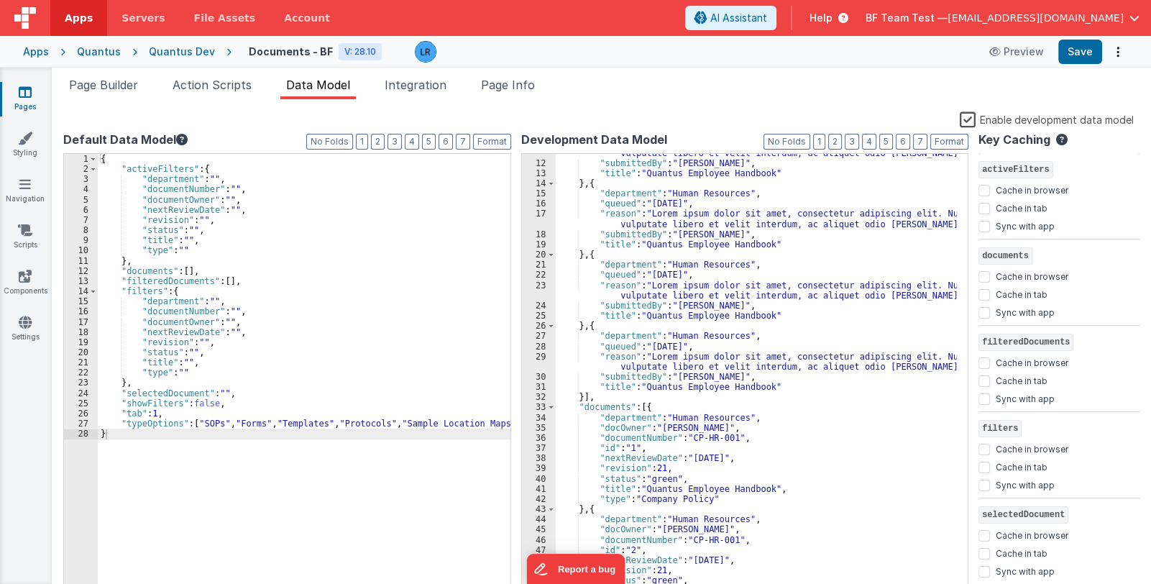
scroll to position [171, 0]
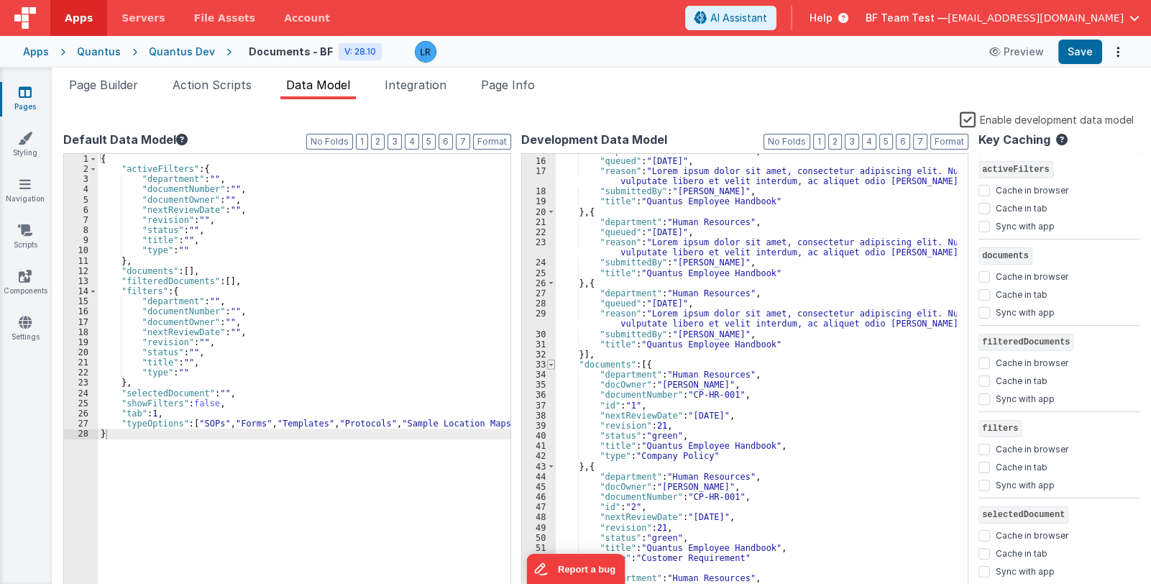
click at [550, 363] on span at bounding box center [551, 365] width 8 height 10
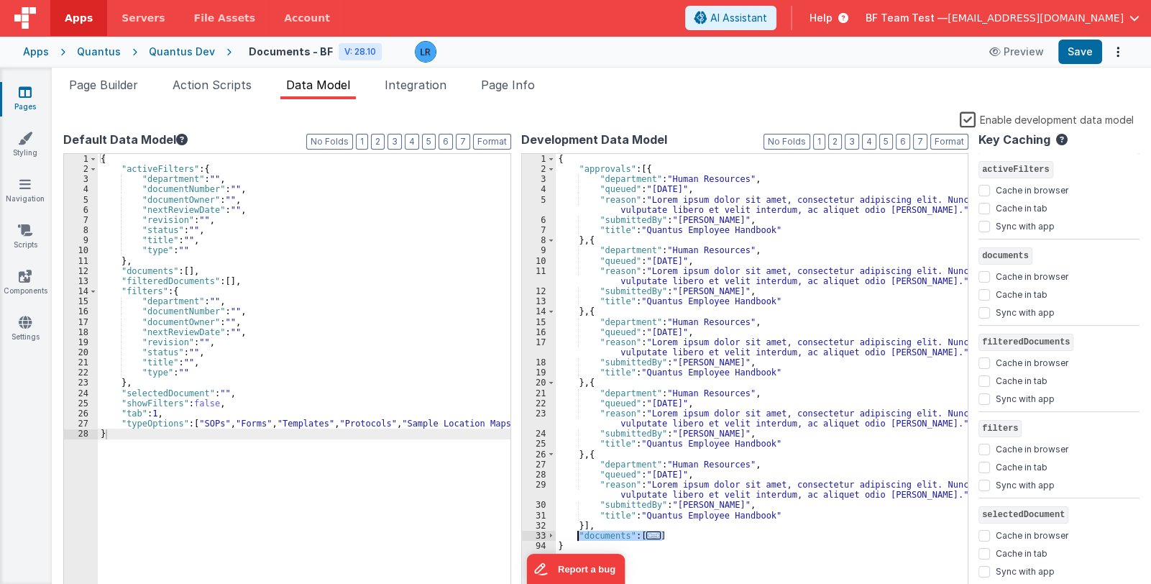
drag, startPoint x: 670, startPoint y: 536, endPoint x: 576, endPoint y: 534, distance: 94.2
click at [576, 534] on div "{ "approvals" : [{ "department" : "Human Resources" , "queued" : "[DATE]" , "re…" at bounding box center [762, 385] width 413 height 463
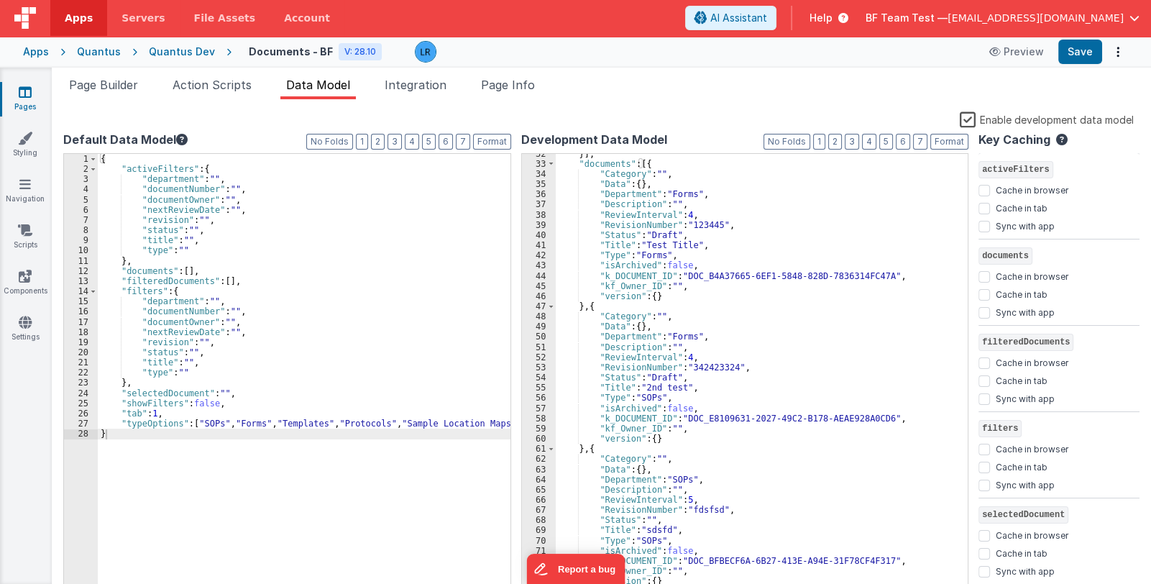
scroll to position [382, 0]
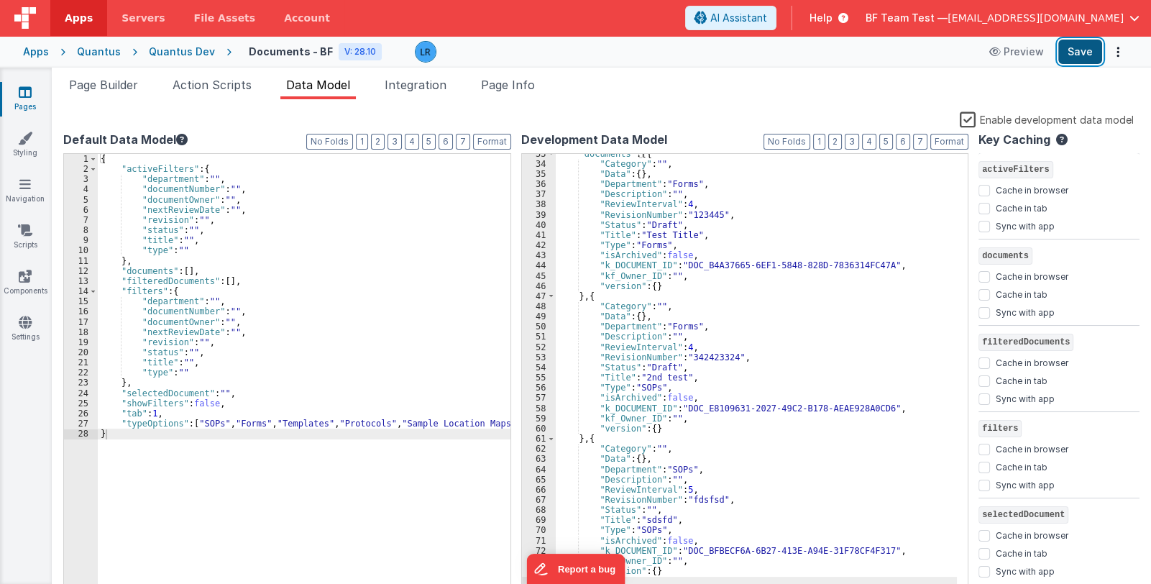
click at [1075, 52] on button "Save" at bounding box center [1081, 52] width 44 height 24
click at [104, 85] on span "Page Builder" at bounding box center [103, 85] width 69 height 14
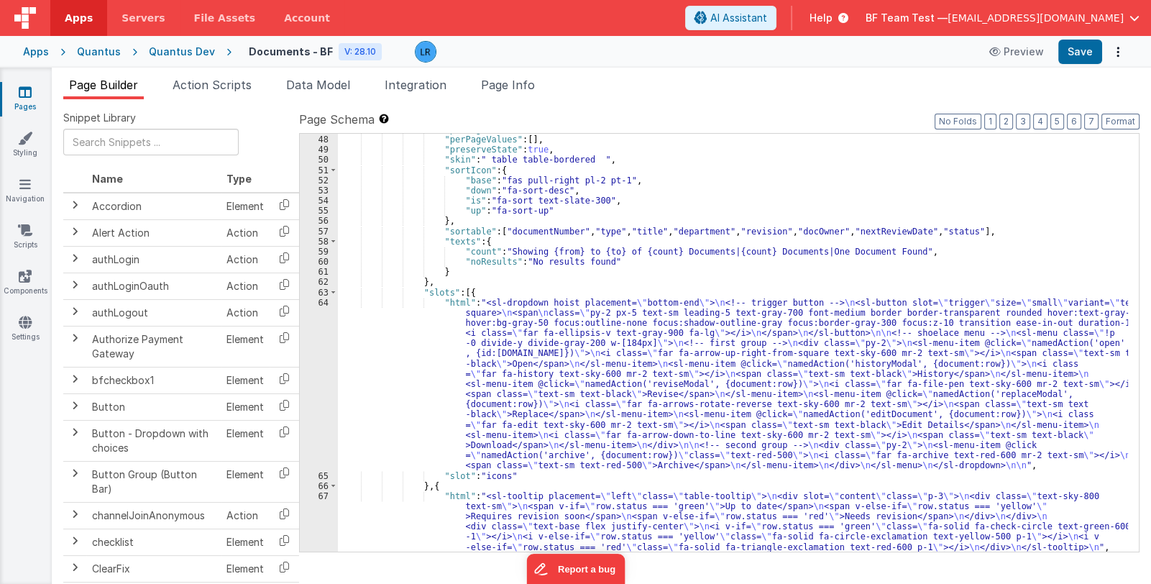
scroll to position [893, 0]
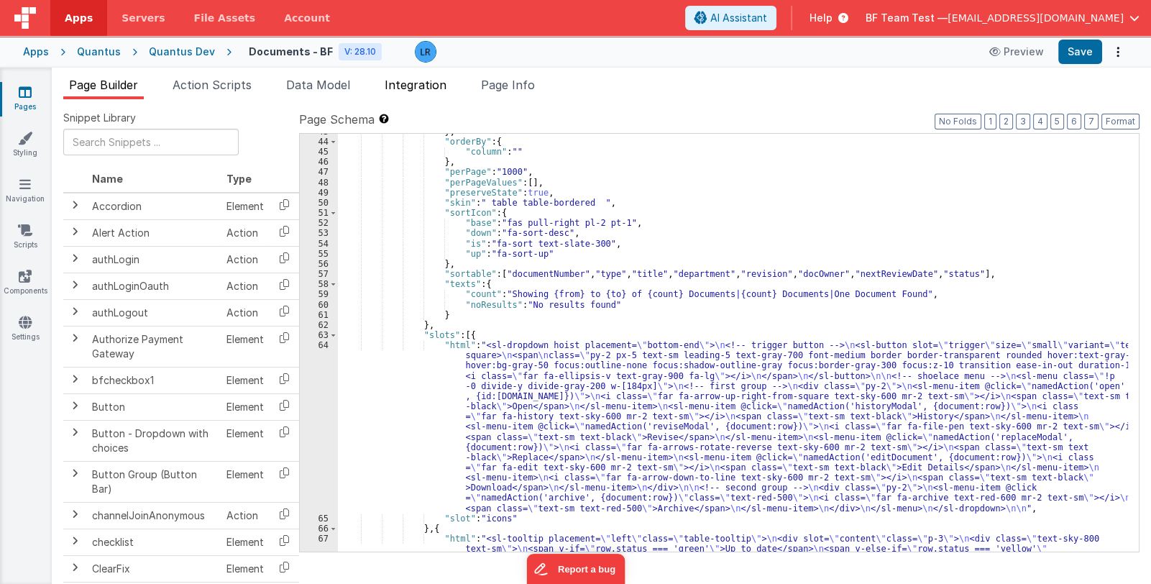
click at [403, 82] on span "Integration" at bounding box center [416, 85] width 62 height 14
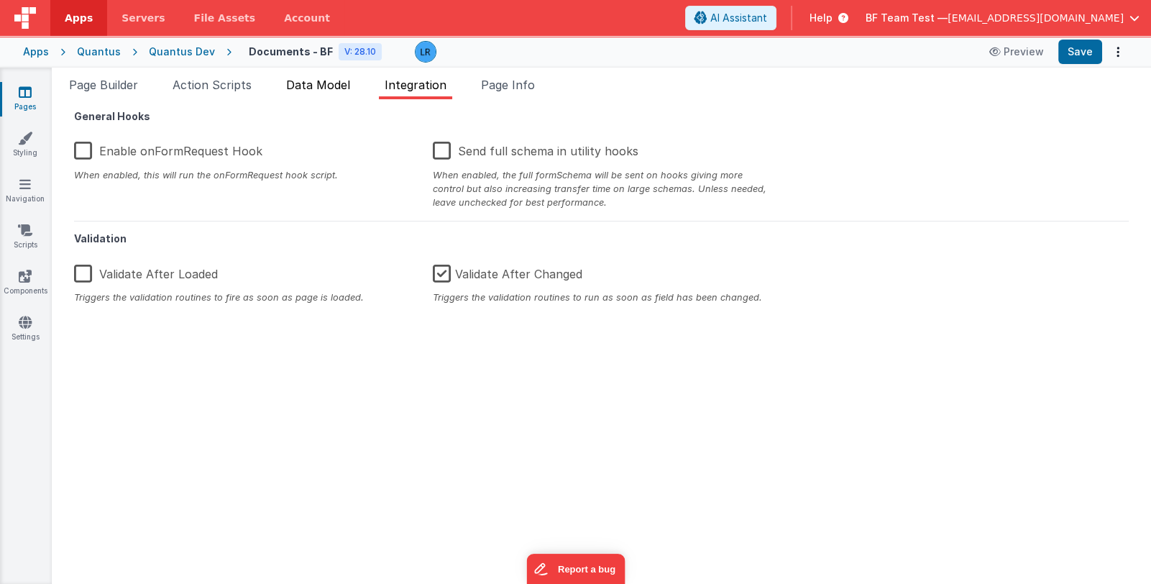
click at [338, 83] on span "Data Model" at bounding box center [318, 85] width 64 height 14
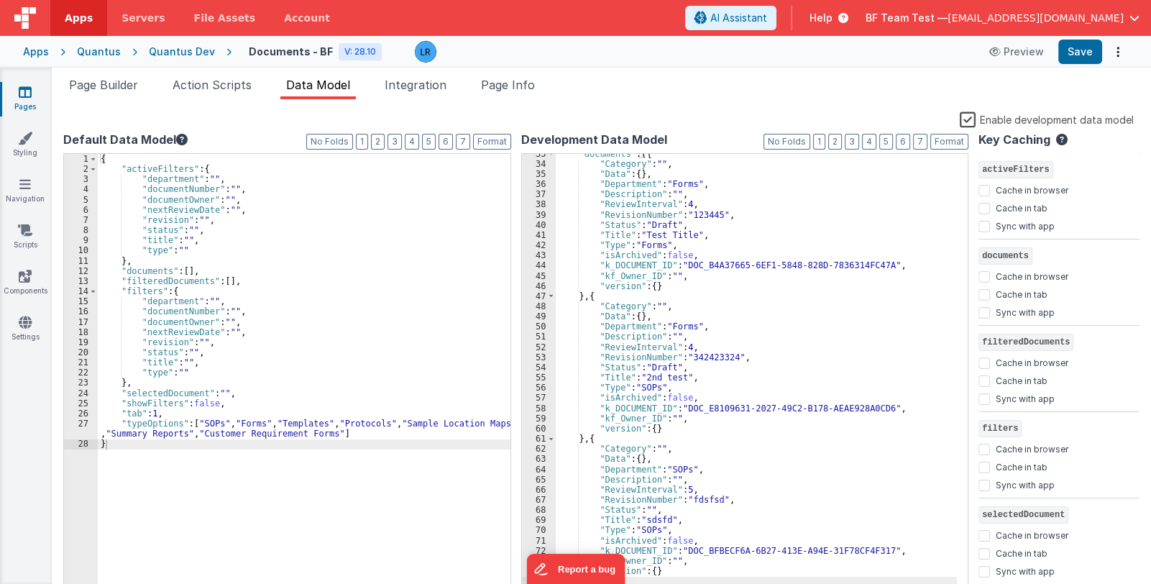
click at [732, 412] on div ""documents" : [{ "Category" : "" , "Data" : { } , "Department" : "Forms" , "Des…" at bounding box center [757, 380] width 402 height 463
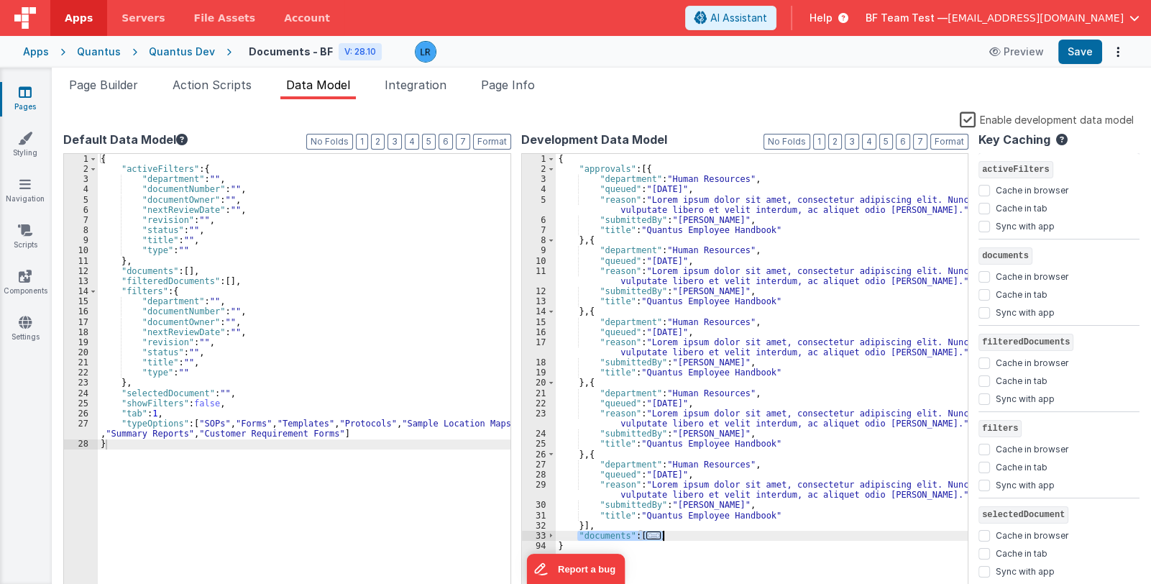
click at [647, 536] on div "{ "approvals" : [{ "department" : "Human Resources" , "queued" : "[DATE]" , "re…" at bounding box center [762, 375] width 413 height 442
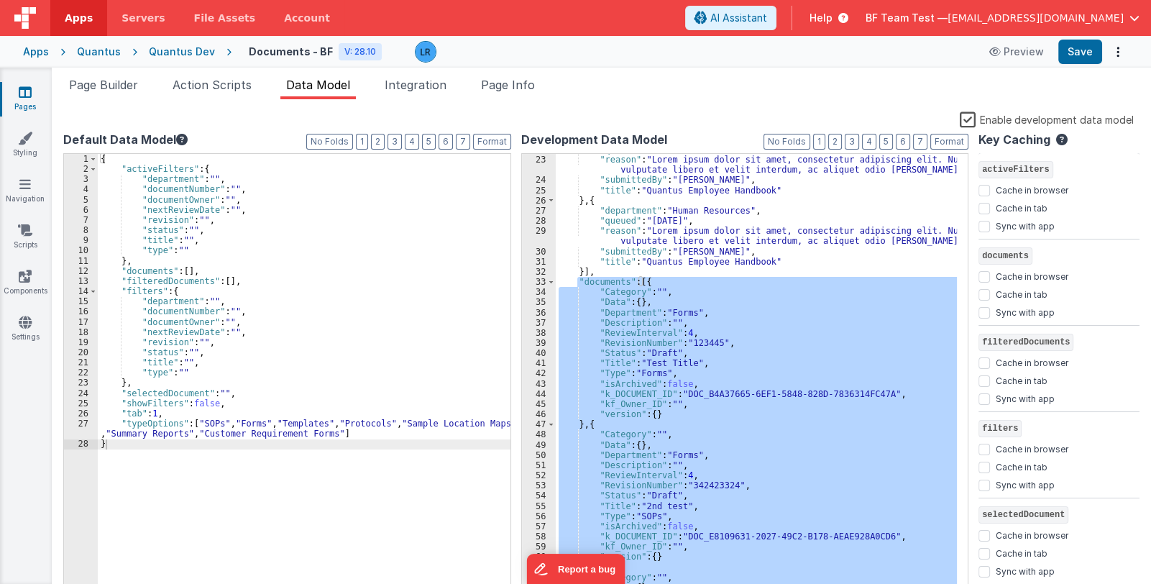
scroll to position [211, 0]
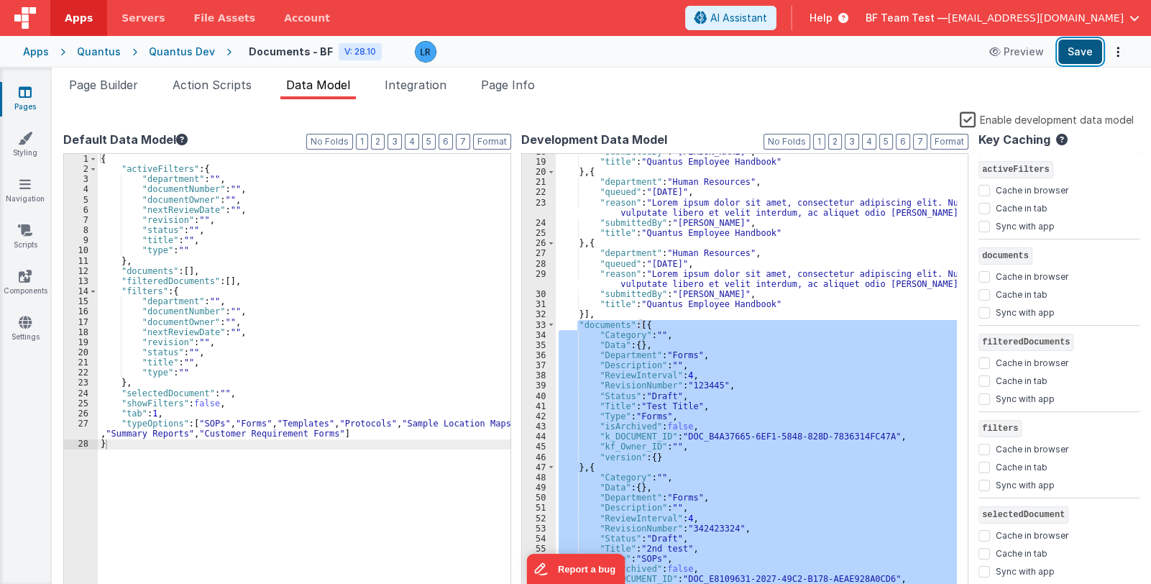
click at [1069, 54] on button "Save" at bounding box center [1081, 52] width 44 height 24
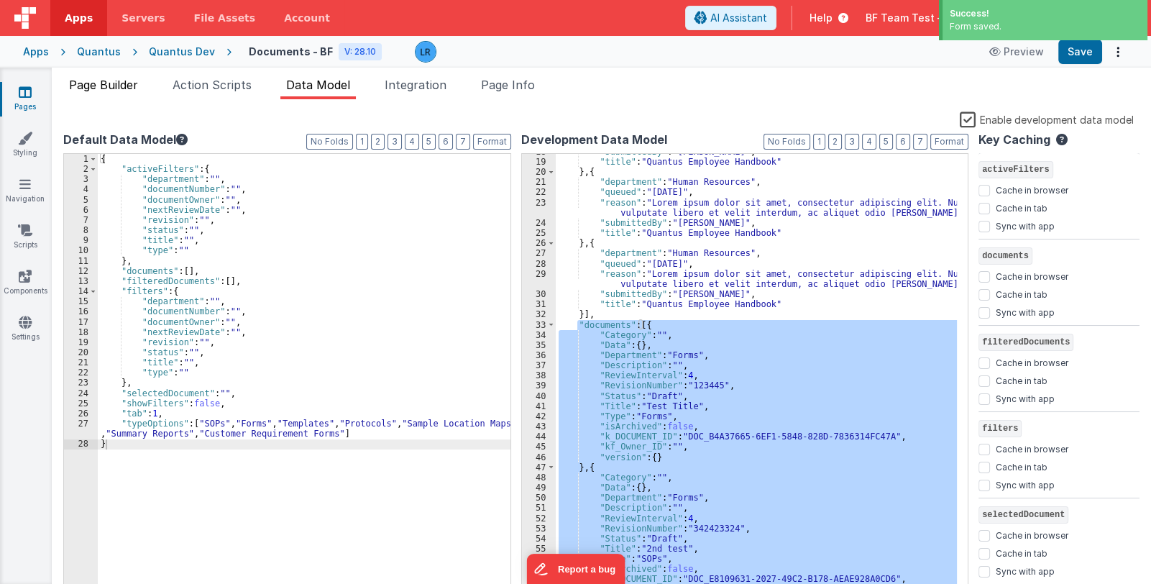
click at [115, 81] on span "Page Builder" at bounding box center [103, 85] width 69 height 14
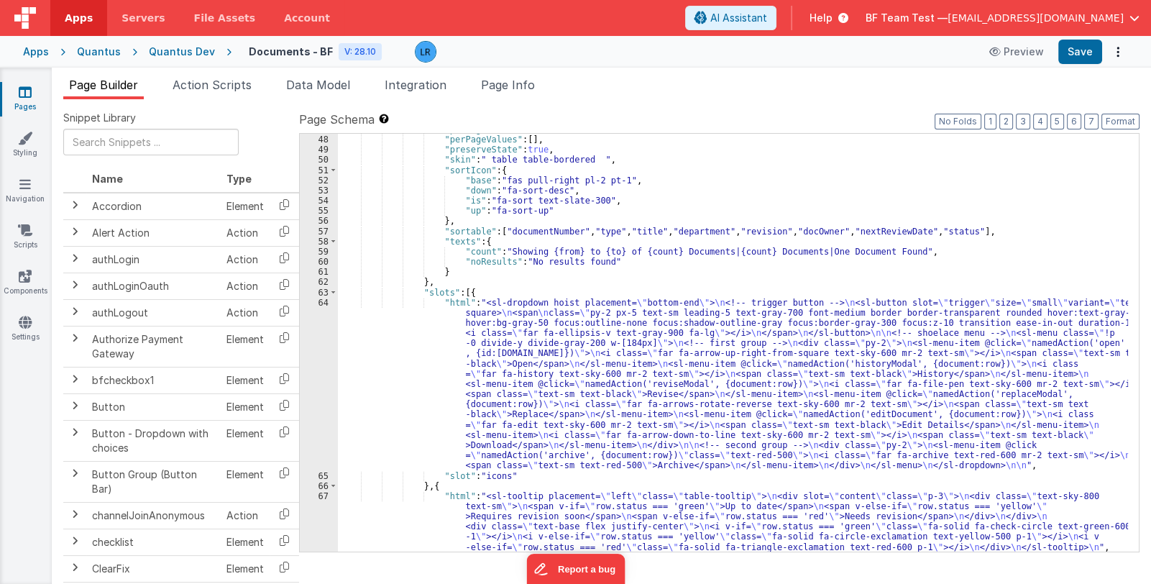
scroll to position [808, 0]
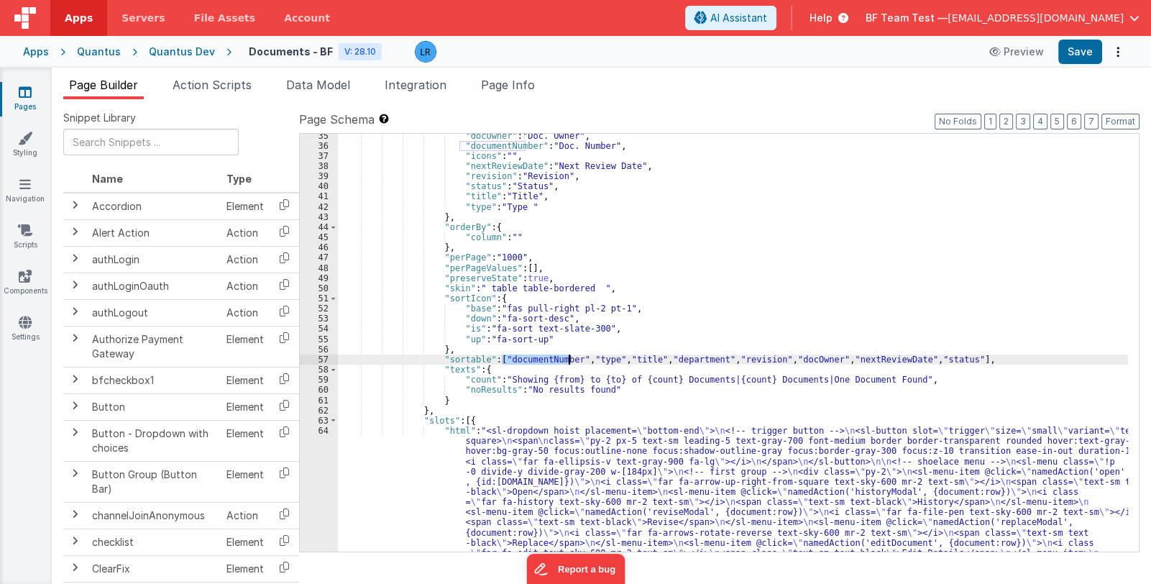
drag, startPoint x: 503, startPoint y: 360, endPoint x: 568, endPoint y: 360, distance: 65.4
click at [568, 360] on div ""docOwner" : "Doc. Owner" , "documentNumber" : "Doc. Number" , "icons" : "" , "…" at bounding box center [733, 432] width 790 height 602
drag, startPoint x: 619, startPoint y: 358, endPoint x: 647, endPoint y: 358, distance: 28.0
click at [647, 358] on div ""docOwner" : "Doc. Owner" , "documentNumber" : "Doc. Number" , "icons" : "" , "…" at bounding box center [733, 432] width 790 height 602
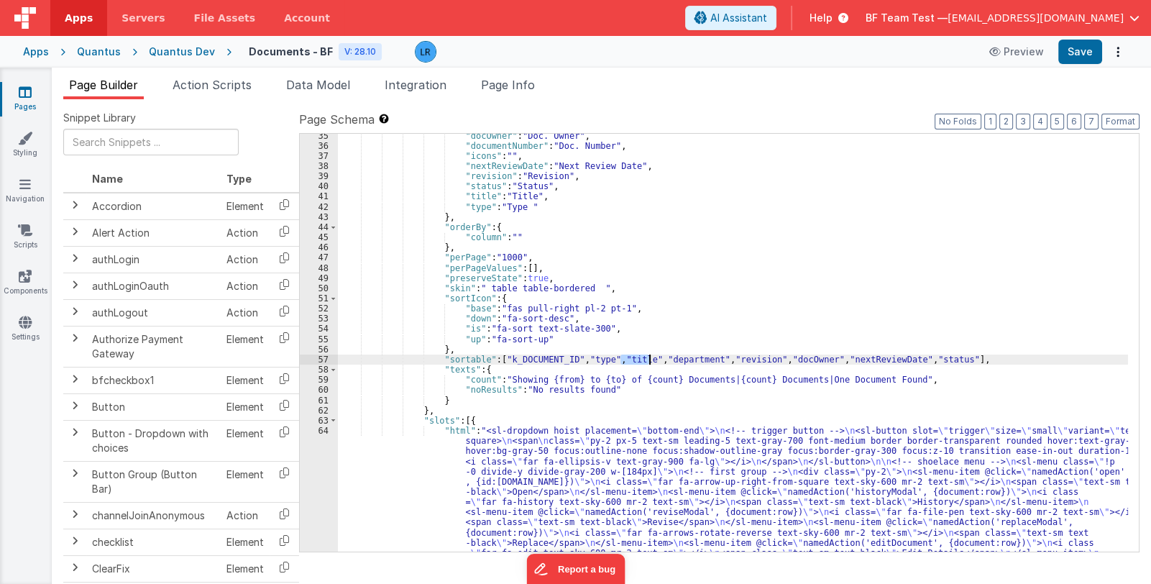
click at [647, 358] on div ""docOwner" : "Doc. Owner" , "documentNumber" : "Doc. Number" , "icons" : "" , "…" at bounding box center [733, 343] width 790 height 418
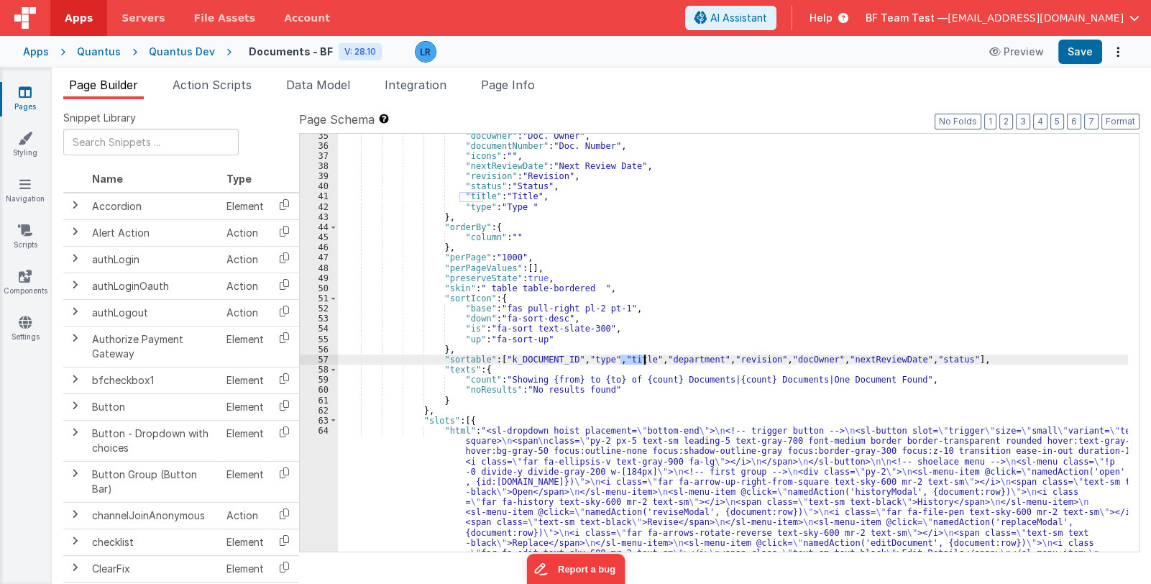
drag, startPoint x: 622, startPoint y: 356, endPoint x: 646, endPoint y: 357, distance: 24.5
click at [646, 357] on div ""docOwner" : "Doc. Owner" , "documentNumber" : "Doc. Number" , "icons" : "" , "…" at bounding box center [733, 432] width 790 height 602
drag, startPoint x: 582, startPoint y: 360, endPoint x: 600, endPoint y: 361, distance: 18.0
click at [600, 361] on div ""docOwner" : "Doc. Owner" , "documentNumber" : "Doc. Number" , "icons" : "" , "…" at bounding box center [733, 432] width 790 height 602
drag, startPoint x: 665, startPoint y: 358, endPoint x: 712, endPoint y: 360, distance: 46.8
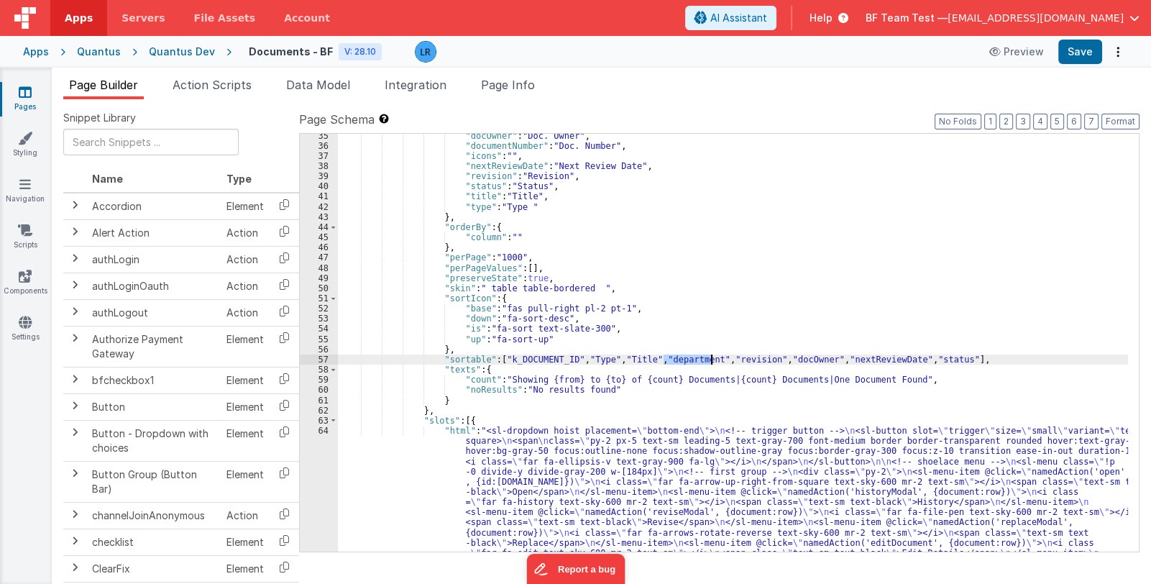
click at [712, 360] on div ""docOwner" : "Doc. Owner" , "documentNumber" : "Doc. Number" , "icons" : "" , "…" at bounding box center [733, 432] width 790 height 602
drag, startPoint x: 728, startPoint y: 358, endPoint x: 769, endPoint y: 360, distance: 41.0
click at [769, 360] on div ""docOwner" : "Doc. Owner" , "documentNumber" : "Doc. Number" , "icons" : "" , "…" at bounding box center [733, 432] width 790 height 602
drag, startPoint x: 815, startPoint y: 357, endPoint x: 852, endPoint y: 356, distance: 36.7
click at [852, 356] on div ""docOwner" : "Doc. Owner" , "documentNumber" : "Doc. Number" , "icons" : "" , "…" at bounding box center [733, 432] width 790 height 602
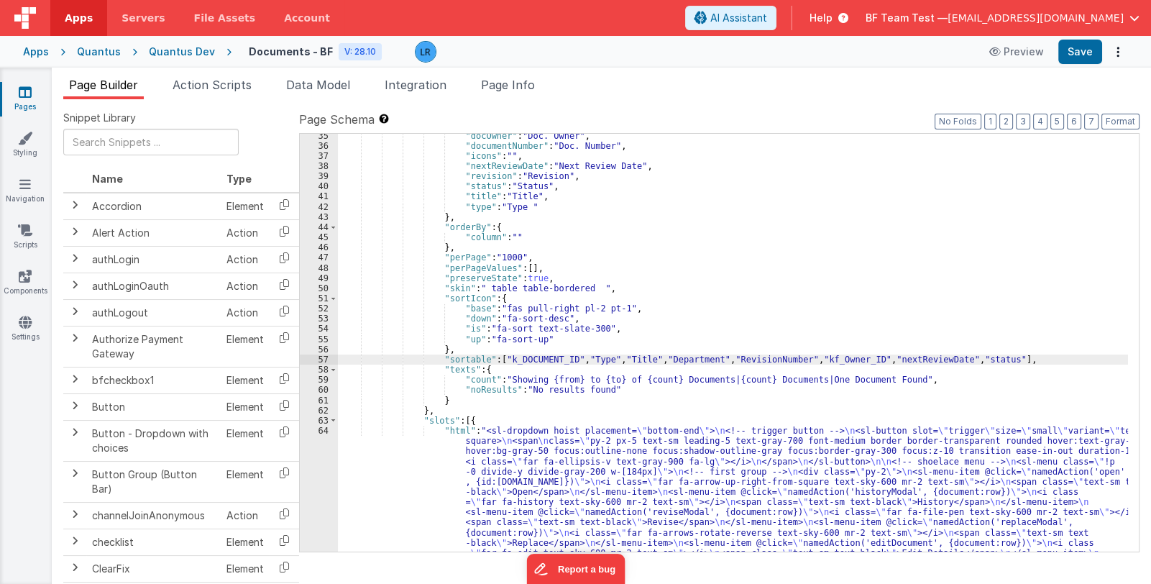
click at [745, 360] on div ""docOwner" : "Doc. Owner" , "documentNumber" : "Doc. Number" , "icons" : "" , "…" at bounding box center [733, 432] width 790 height 602
drag, startPoint x: 887, startPoint y: 359, endPoint x: 953, endPoint y: 357, distance: 65.5
click at [953, 357] on div ""docOwner" : "Doc. Owner" , "documentNumber" : "Doc. Number" , "icons" : "" , "…" at bounding box center [733, 432] width 790 height 602
click at [978, 360] on div ""docOwner" : "Doc. Owner" , "documentNumber" : "Doc. Number" , "icons" : "" , "…" at bounding box center [733, 432] width 790 height 602
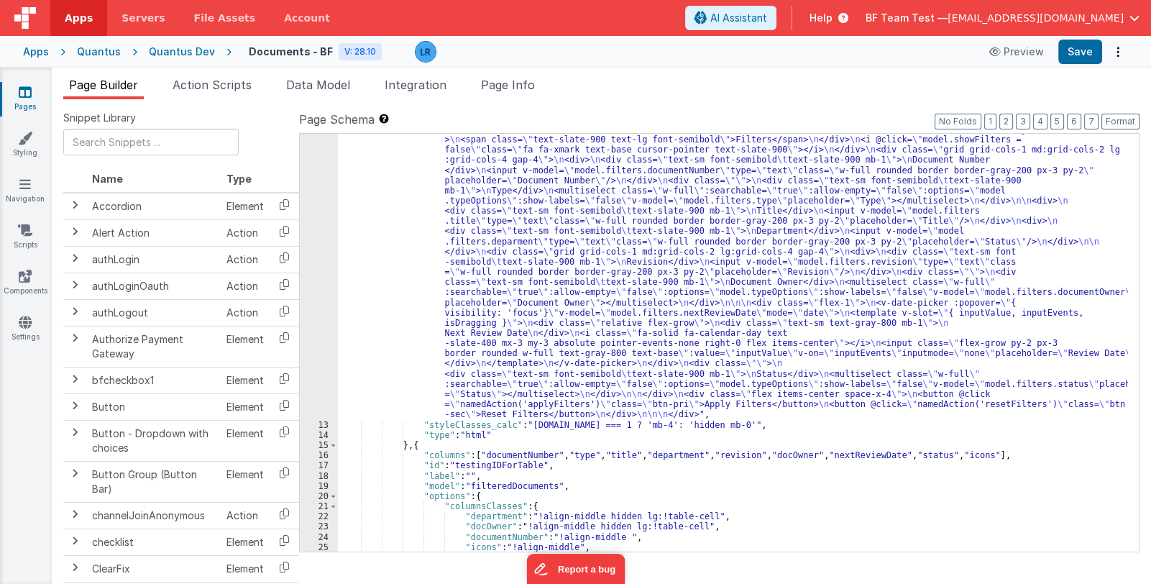
scroll to position [123, 0]
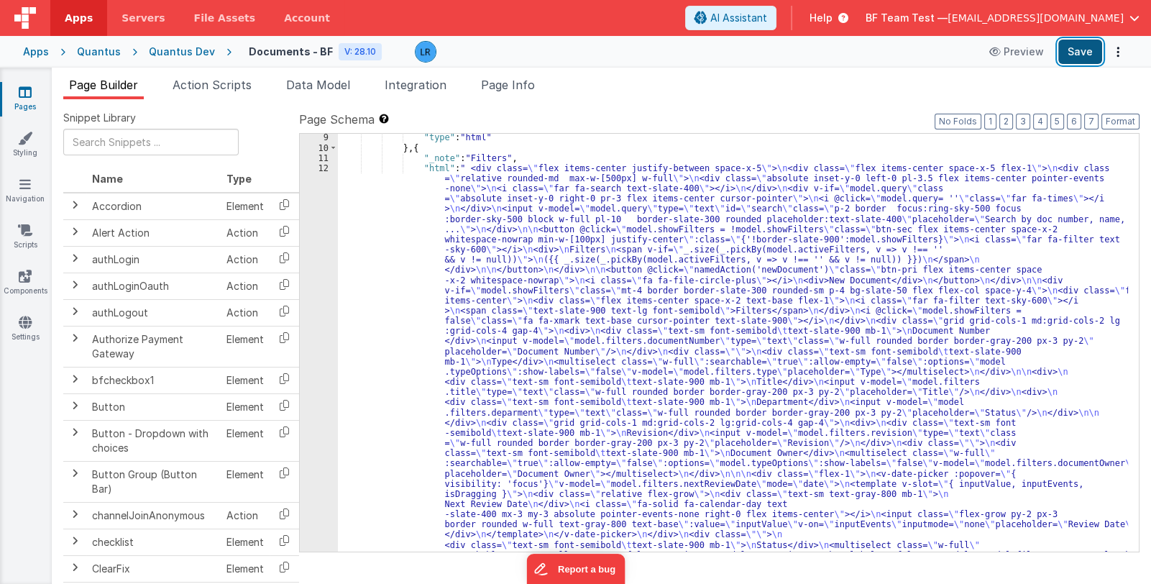
click at [1082, 45] on button "Save" at bounding box center [1081, 52] width 44 height 24
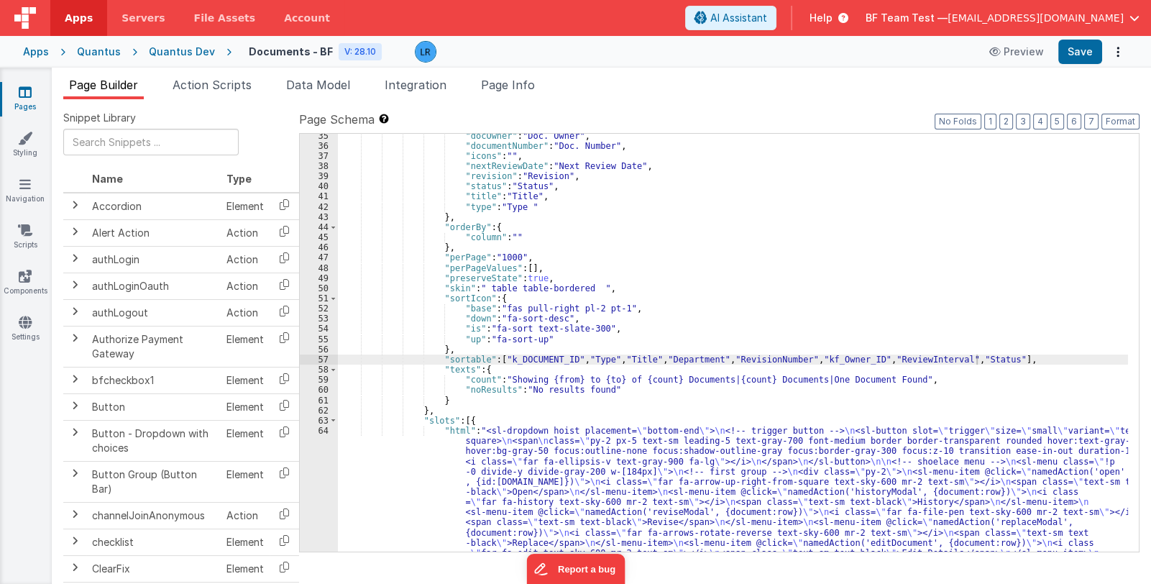
scroll to position [808, 0]
click at [634, 388] on div ""docOwner" : "Doc. Owner" , "documentNumber" : "Doc. Number" , "icons" : "" , "…" at bounding box center [733, 432] width 790 height 602
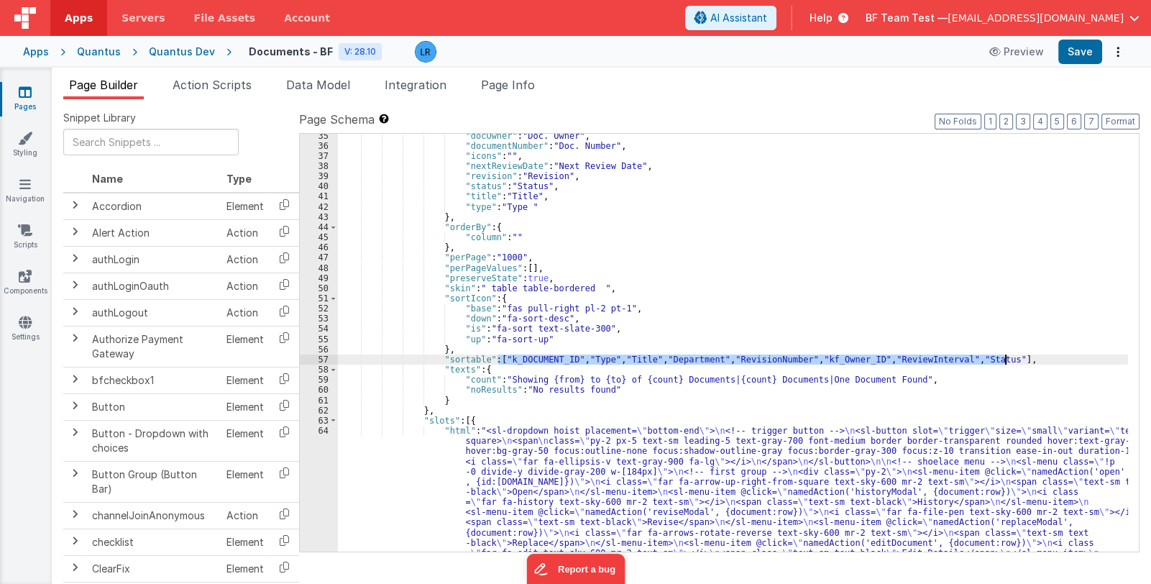
drag, startPoint x: 496, startPoint y: 356, endPoint x: 1005, endPoint y: 360, distance: 508.4
click at [1005, 360] on div ""docOwner" : "Doc. Owner" , "documentNumber" : "Doc. Number" , "icons" : "" , "…" at bounding box center [733, 432] width 790 height 602
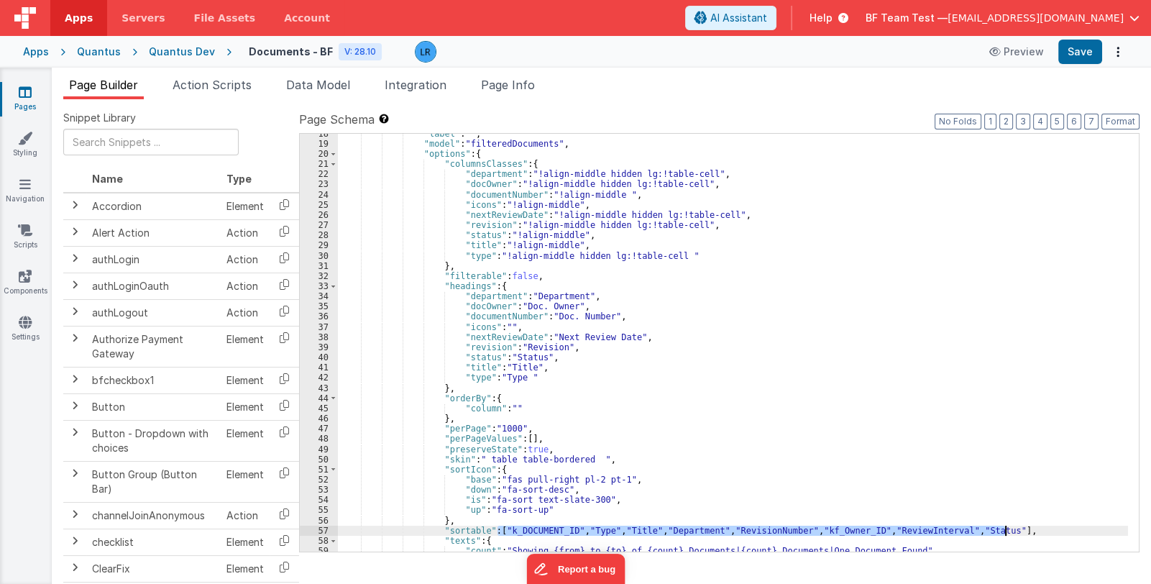
scroll to position [593, 0]
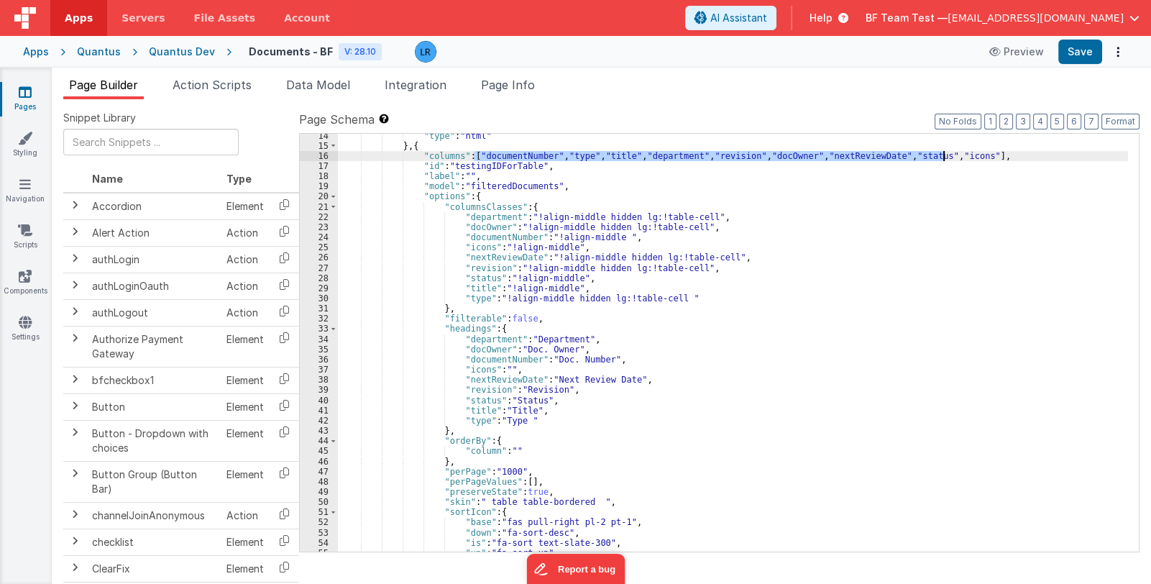
drag, startPoint x: 472, startPoint y: 152, endPoint x: 941, endPoint y: 155, distance: 468.9
click at [941, 155] on div ""type" : "html" } , { "columns" : [ "documentNumber" , "type" , "title" , "depa…" at bounding box center [733, 350] width 790 height 439
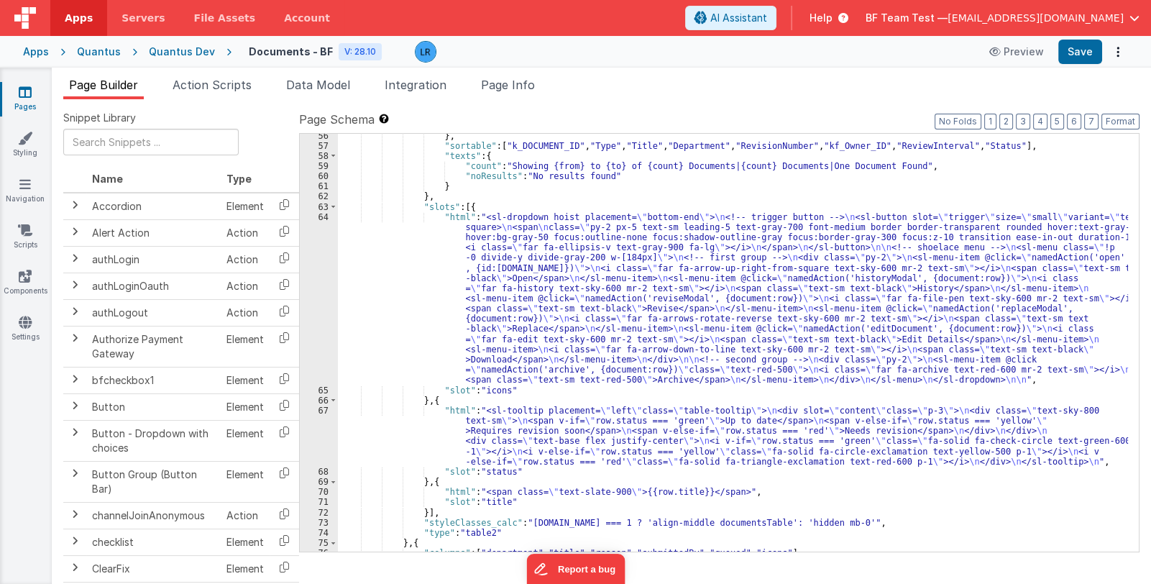
scroll to position [1064, 0]
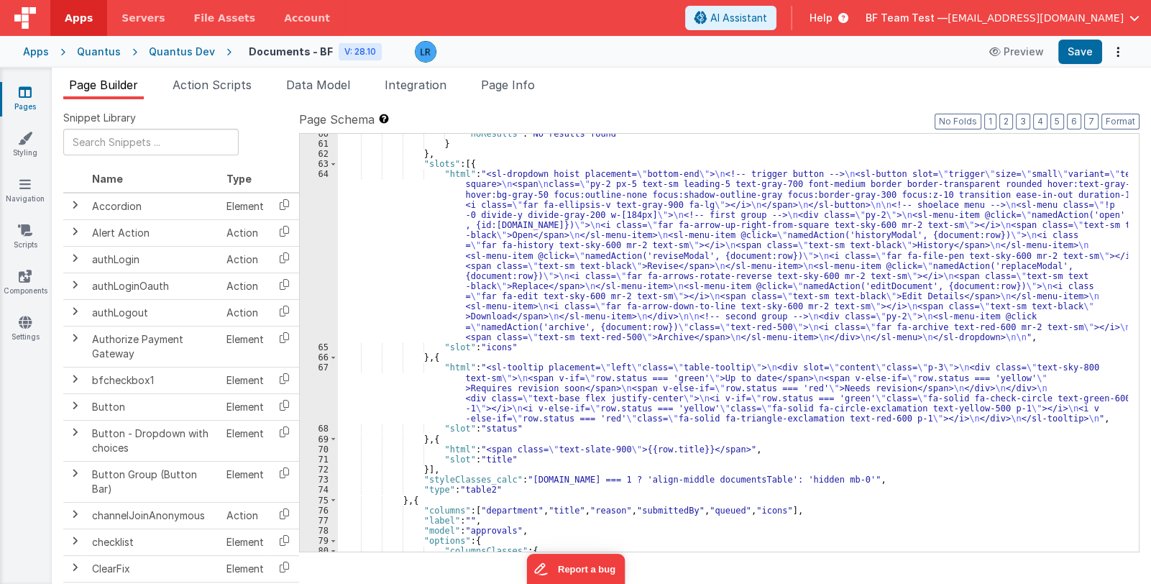
click at [527, 397] on div ""noResults" : "No results found" } } , "slots" : [{ "html" : "<sl-dropdown hois…" at bounding box center [733, 348] width 790 height 439
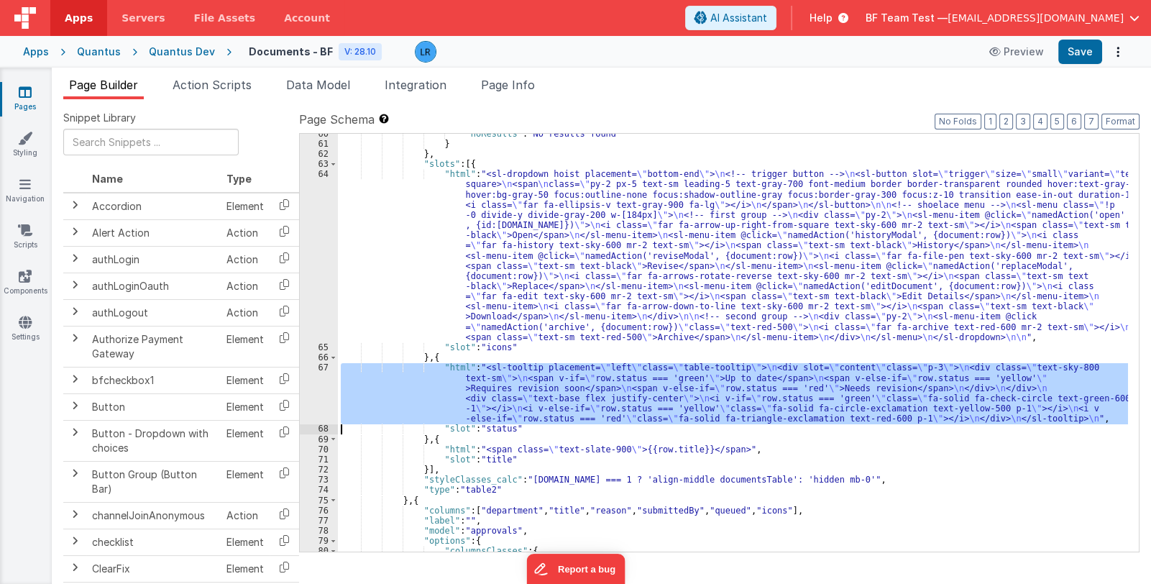
click at [313, 391] on div "67" at bounding box center [319, 392] width 38 height 61
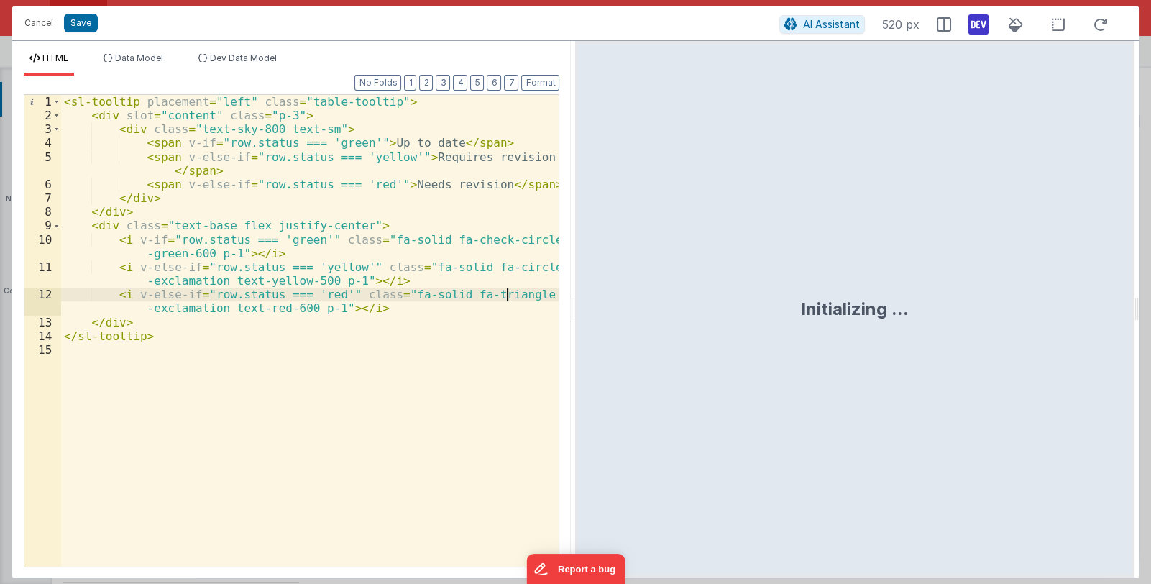
click at [299, 225] on div "< sl-tooltip placement = "left" class = "table-tooltip" > < div slot = "content…" at bounding box center [310, 344] width 498 height 499
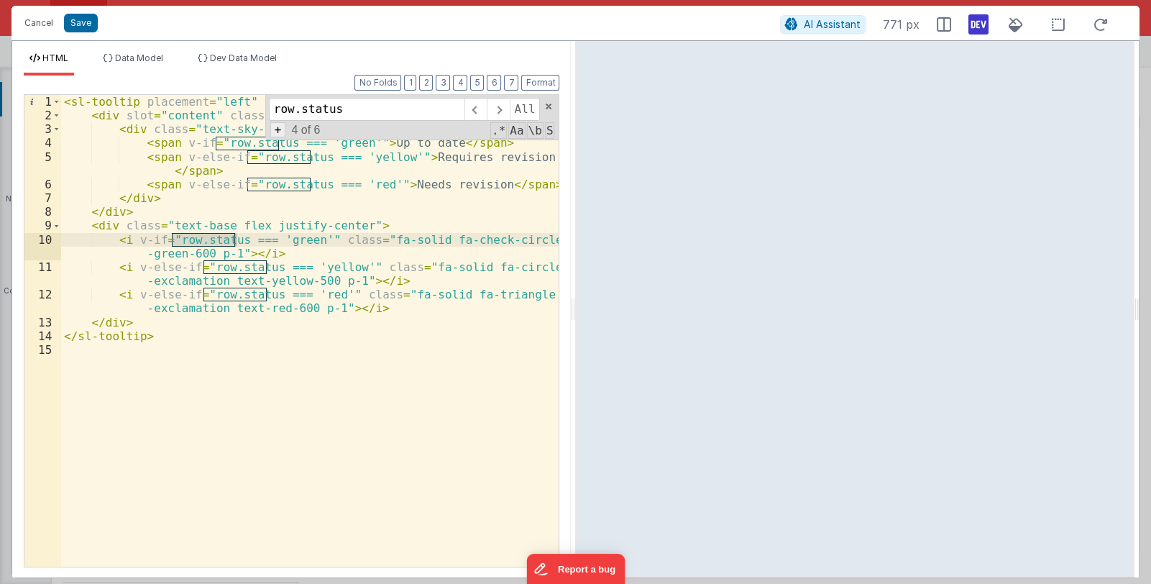
type input "row.status"
click at [280, 128] on span "+" at bounding box center [278, 129] width 16 height 15
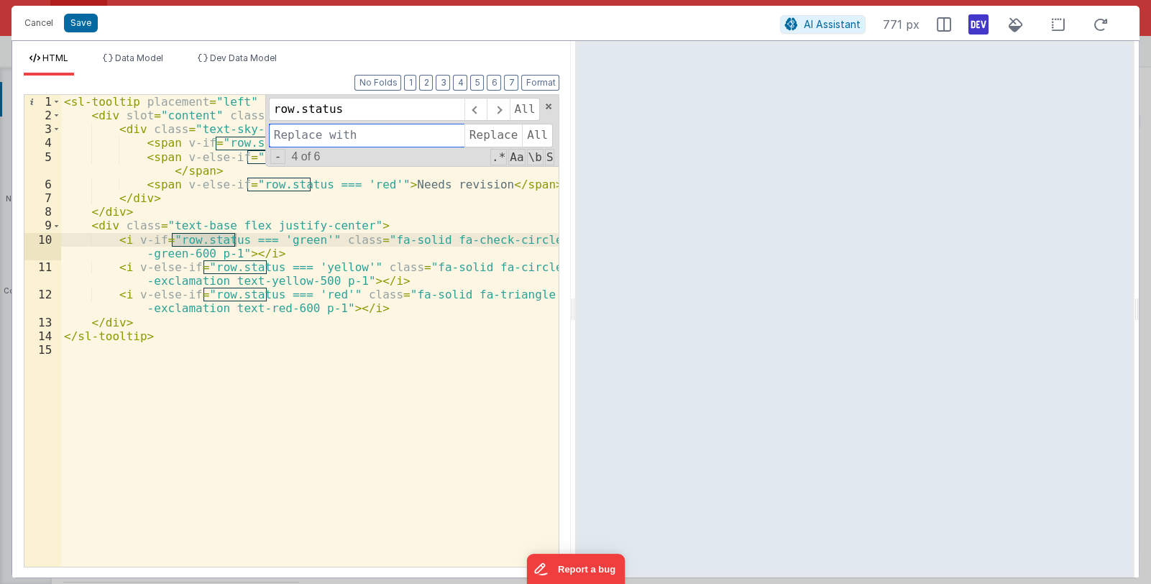
click at [287, 129] on input at bounding box center [367, 135] width 196 height 23
type input "row.Status"
click at [532, 134] on span "All" at bounding box center [537, 135] width 31 height 23
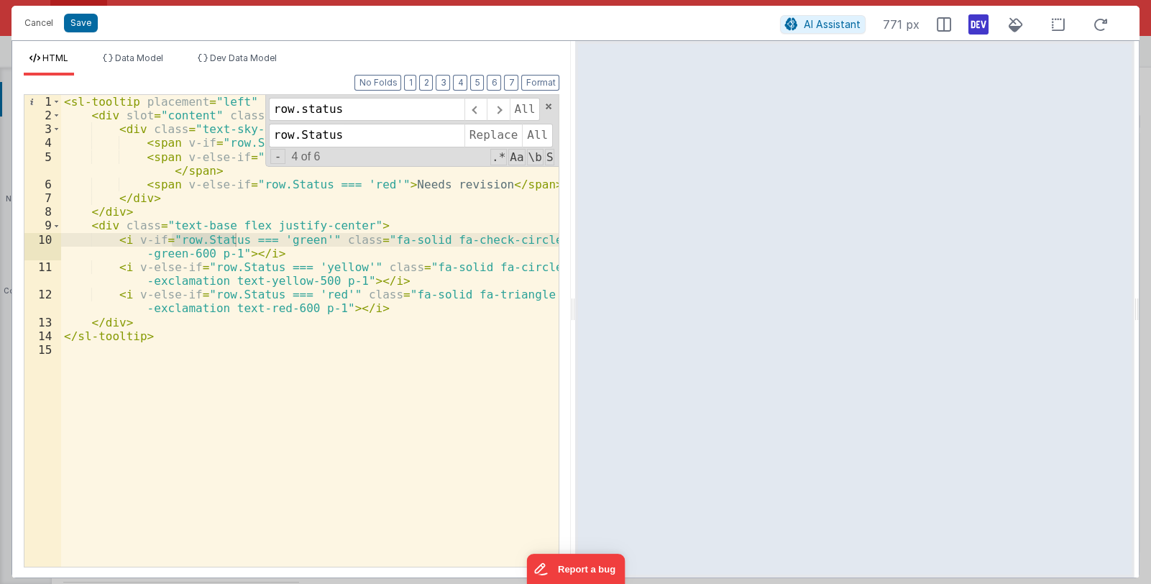
click at [401, 237] on div "< sl-tooltip placement = "left" class = "table-tooltip" > < div slot = "content…" at bounding box center [310, 344] width 498 height 499
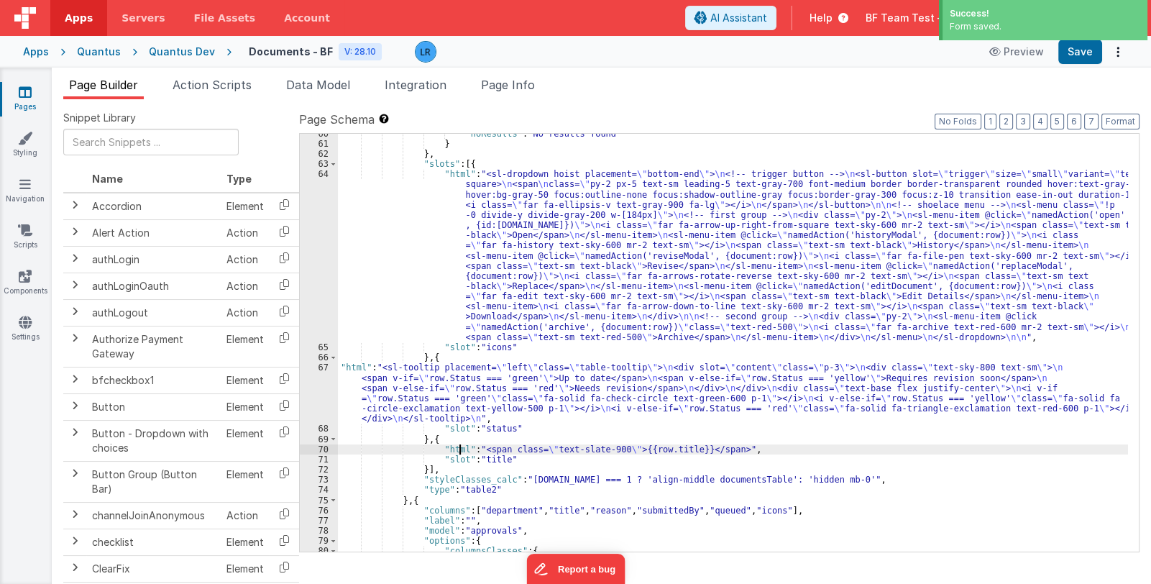
click at [458, 451] on div ""noResults" : "No results found" } } , "slots" : [{ "html" : "<sl-dropdown hois…" at bounding box center [733, 348] width 790 height 439
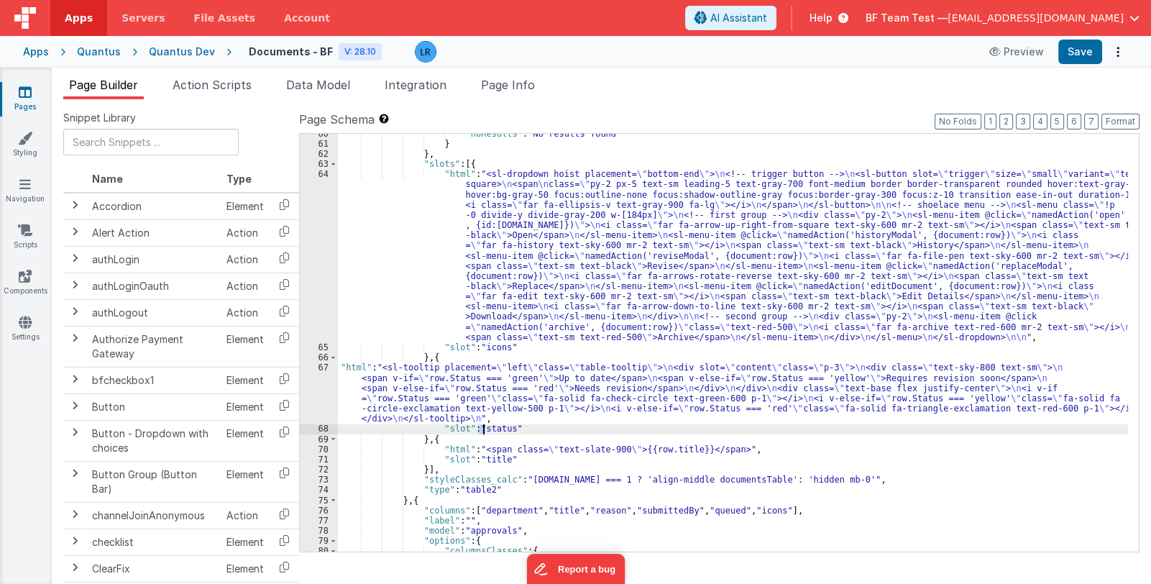
click at [483, 426] on div ""noResults" : "No results found" } } , "slots" : [{ "html" : "<sl-dropdown hois…" at bounding box center [733, 348] width 790 height 439
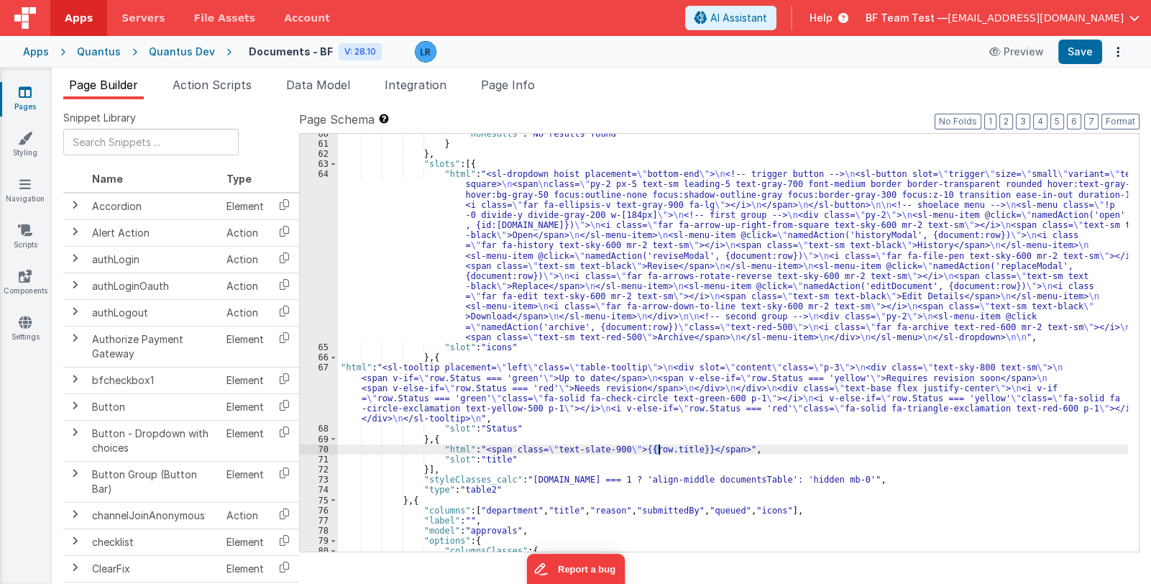
click at [658, 447] on div ""noResults" : "No results found" } } , "slots" : [{ "html" : "<sl-dropdown hois…" at bounding box center [733, 348] width 790 height 439
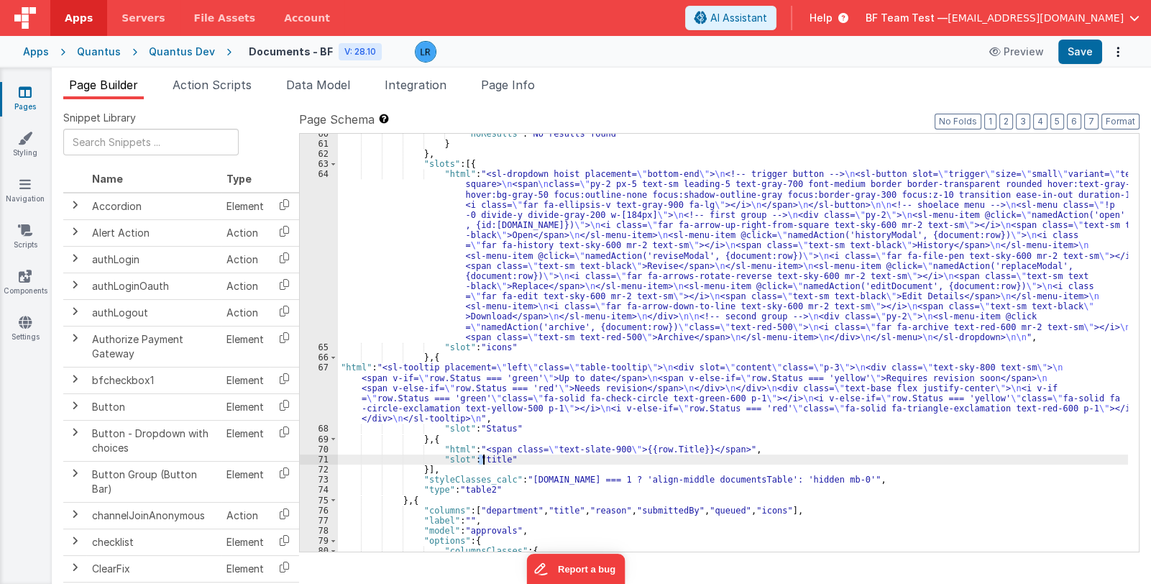
click at [482, 459] on div ""noResults" : "No results found" } } , "slots" : [{ "html" : "<sl-dropdown hois…" at bounding box center [733, 348] width 790 height 439
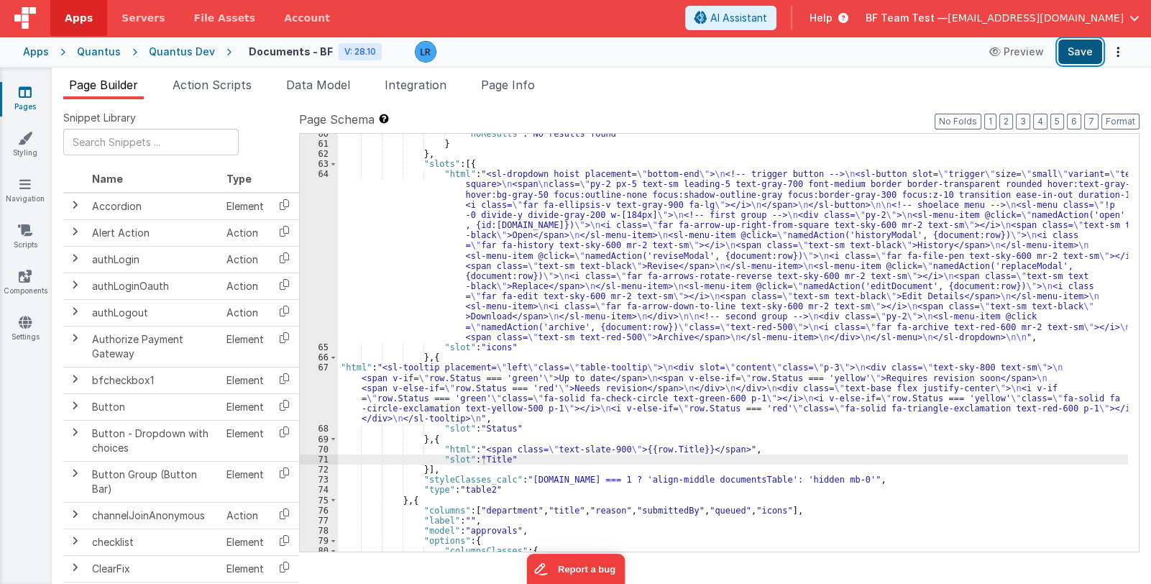
click at [1075, 45] on button "Save" at bounding box center [1081, 52] width 44 height 24
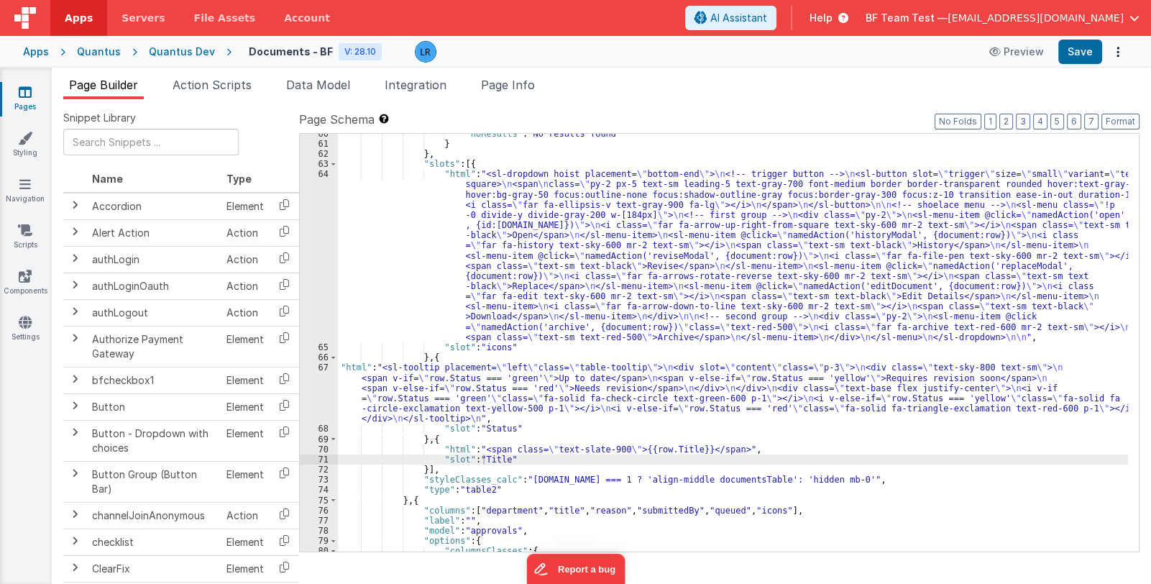
click at [524, 265] on div ""noResults" : "No results found" } } , "slots" : [{ "html" : "<sl-dropdown hois…" at bounding box center [733, 348] width 790 height 439
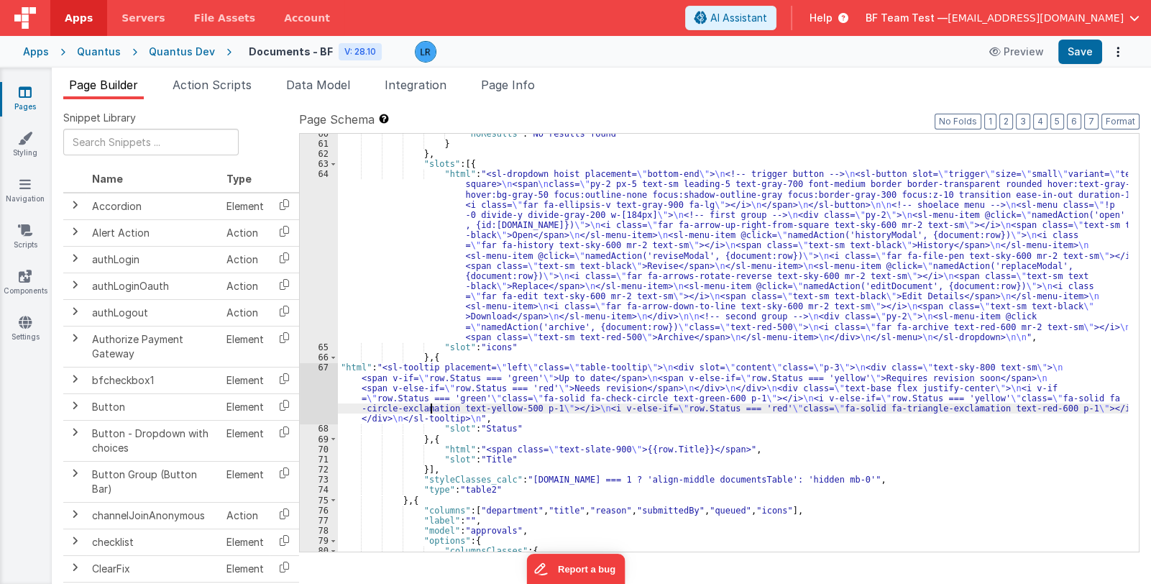
click at [431, 403] on div ""noResults" : "No results found" } } , "slots" : [{ "html" : "<sl-dropdown hois…" at bounding box center [733, 348] width 790 height 439
click at [311, 396] on div "67" at bounding box center [319, 392] width 38 height 61
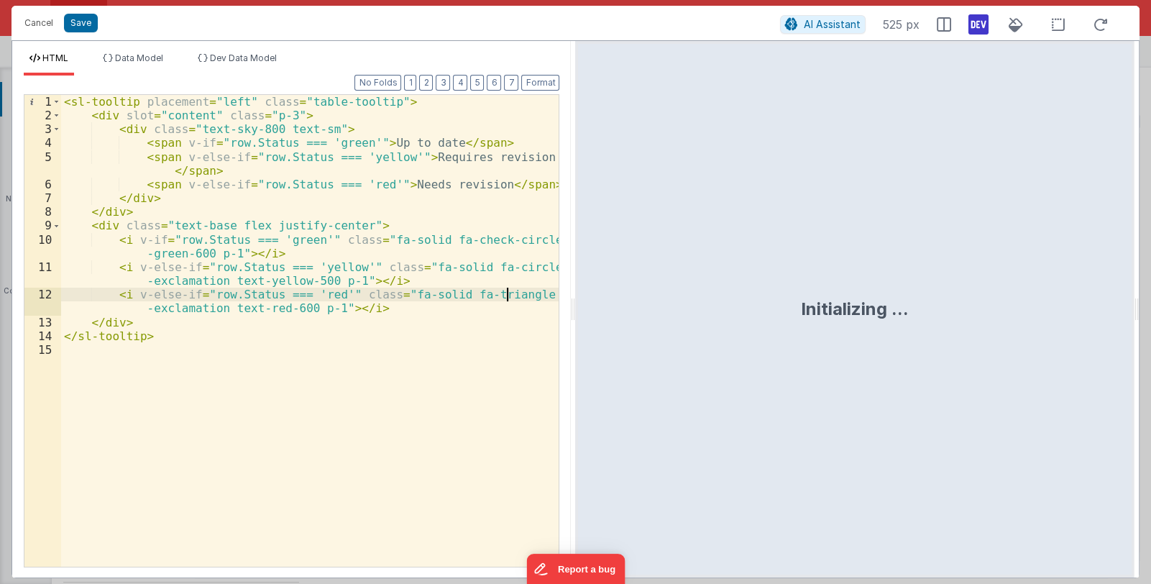
click at [374, 265] on div "< sl-tooltip placement = "left" class = "table-tooltip" > < div slot = "content…" at bounding box center [310, 344] width 498 height 499
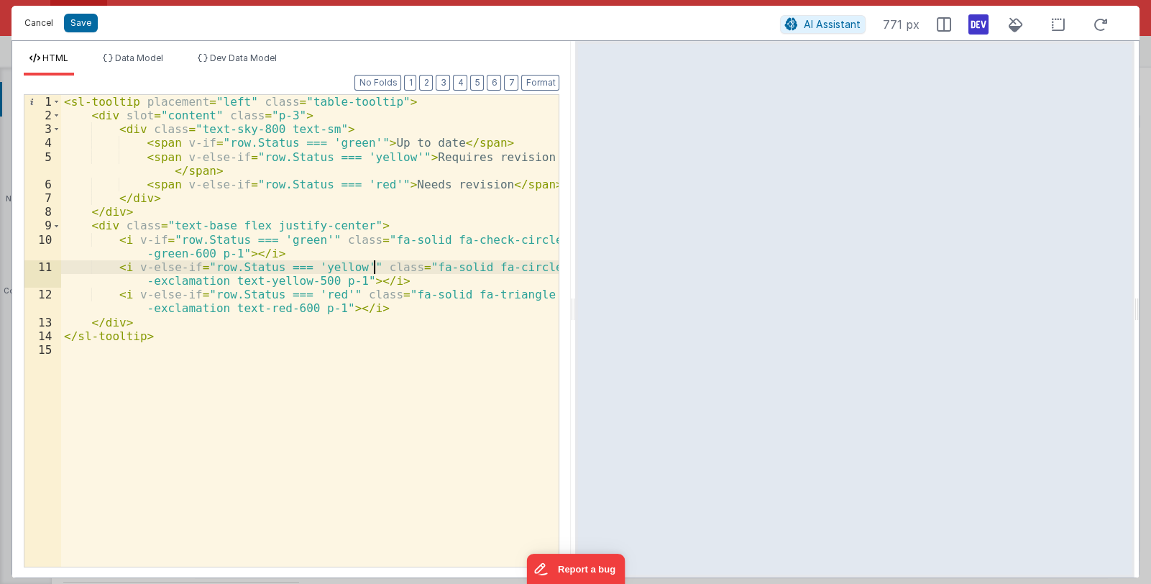
click at [31, 20] on button "Cancel" at bounding box center [38, 23] width 43 height 20
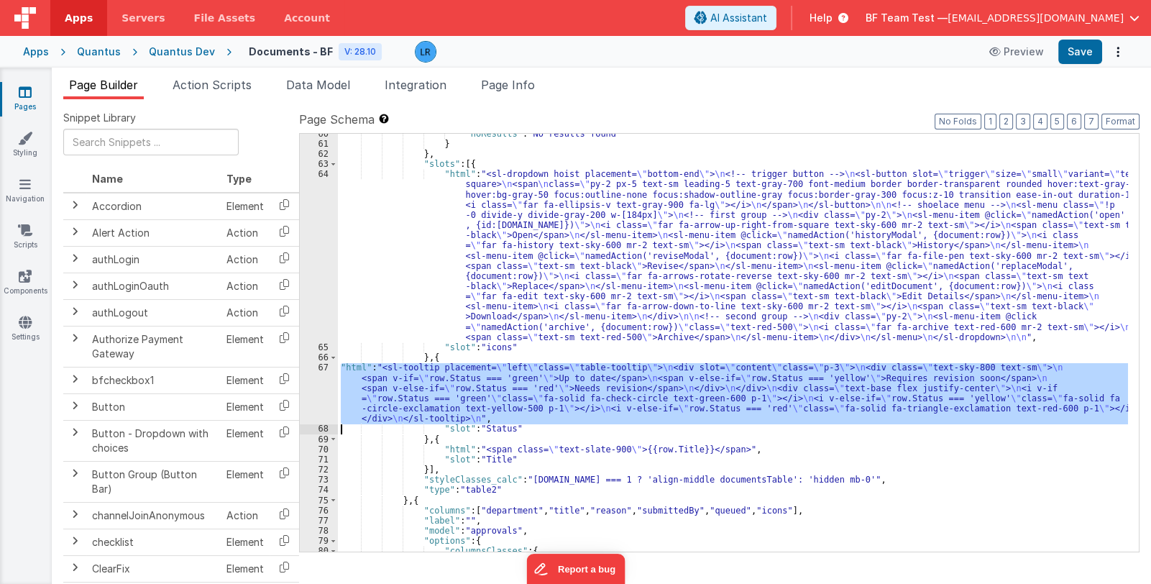
click at [609, 397] on div ""noResults" : "No results found" } } , "slots" : [{ "html" : "<sl-dropdown hois…" at bounding box center [733, 343] width 790 height 418
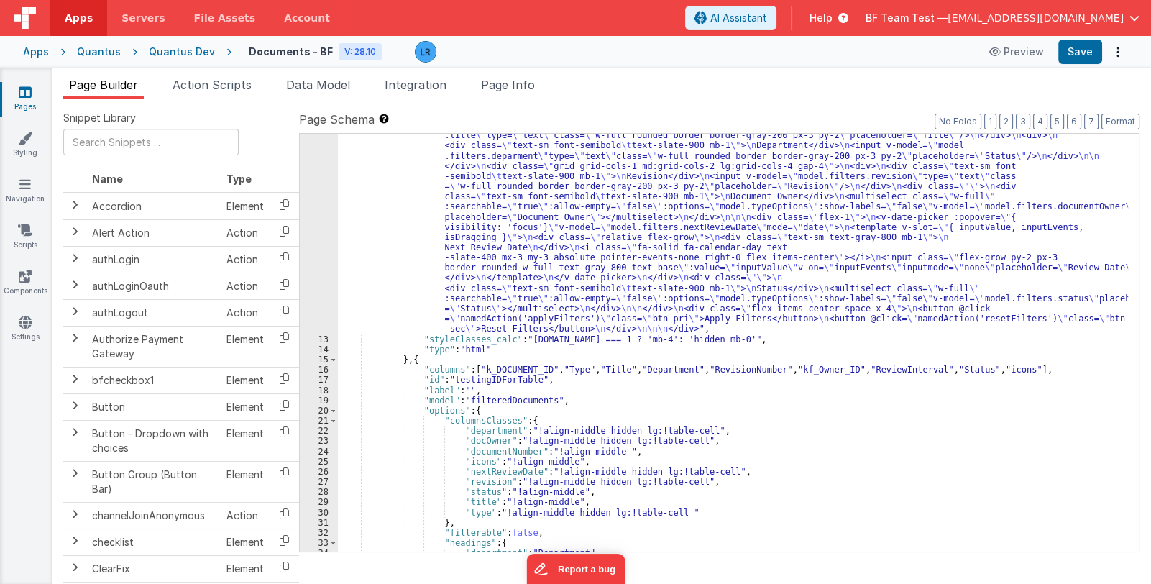
scroll to position [423, 0]
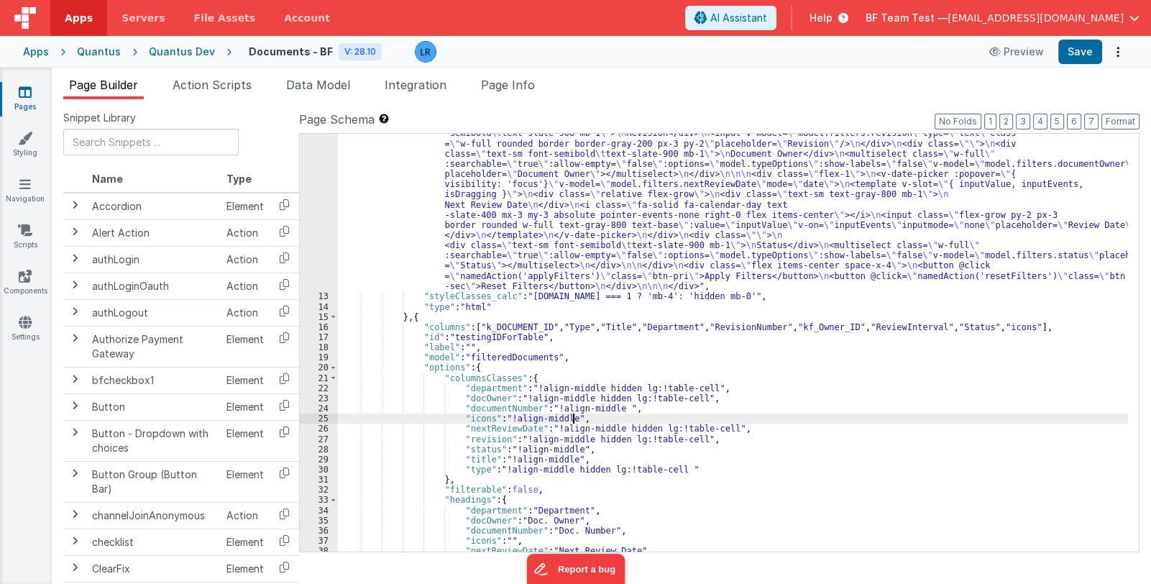
click at [664, 413] on div ""html" : " <div class= \" flex items-center justify-between space-x-5 \" > \n <…" at bounding box center [733, 291] width 790 height 856
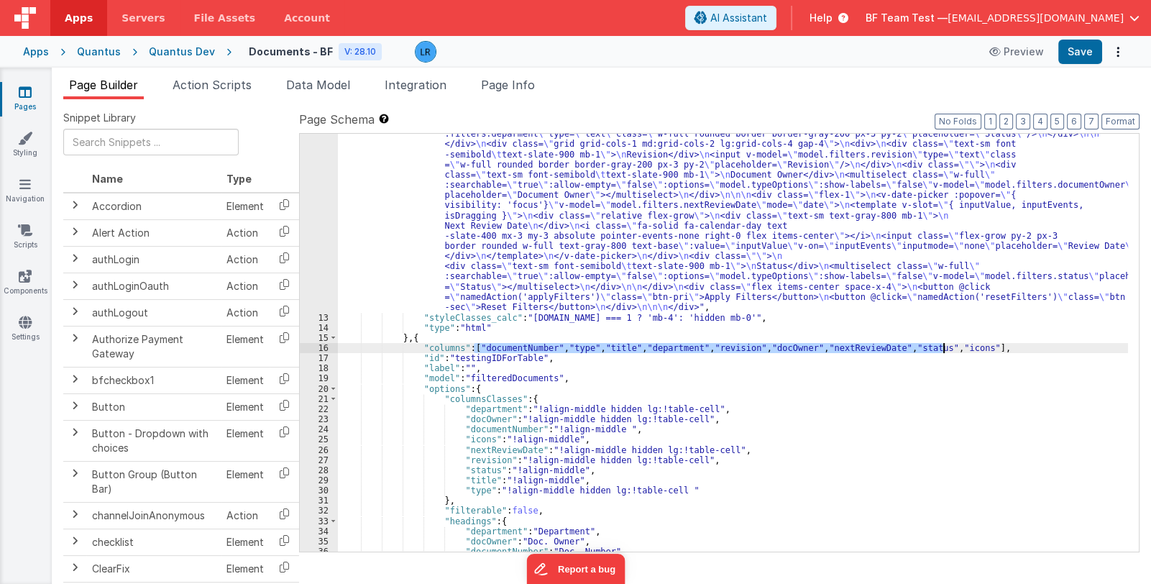
scroll to position [830, 0]
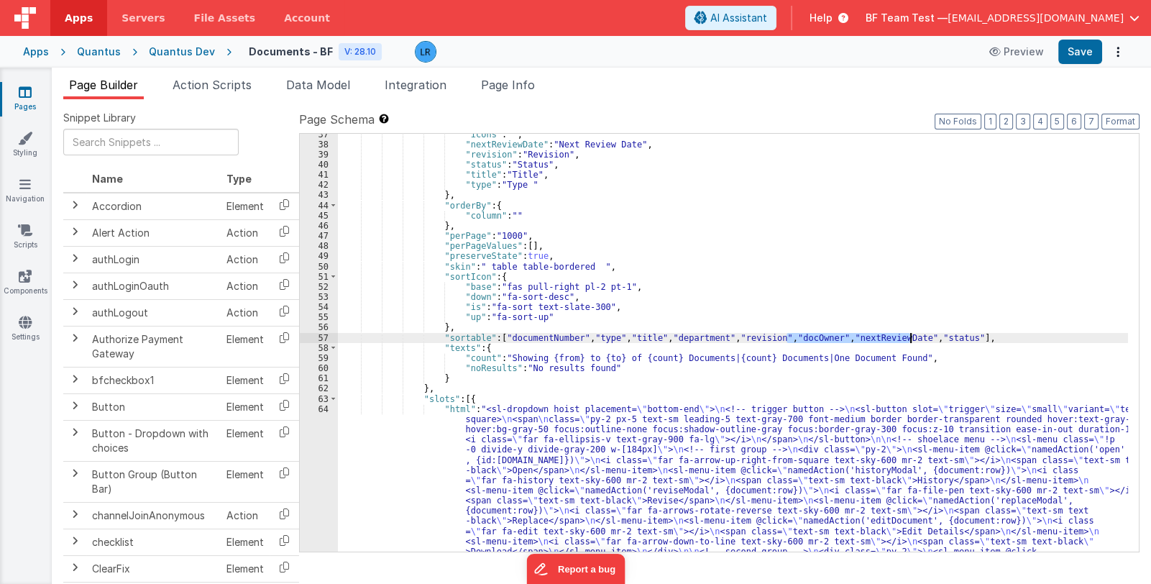
drag, startPoint x: 785, startPoint y: 335, endPoint x: 912, endPoint y: 333, distance: 126.6
click at [912, 333] on div ""icons" : "" , "nextReviewDate" : "Next Review Date" , "revision" : "Revision" …" at bounding box center [733, 430] width 790 height 602
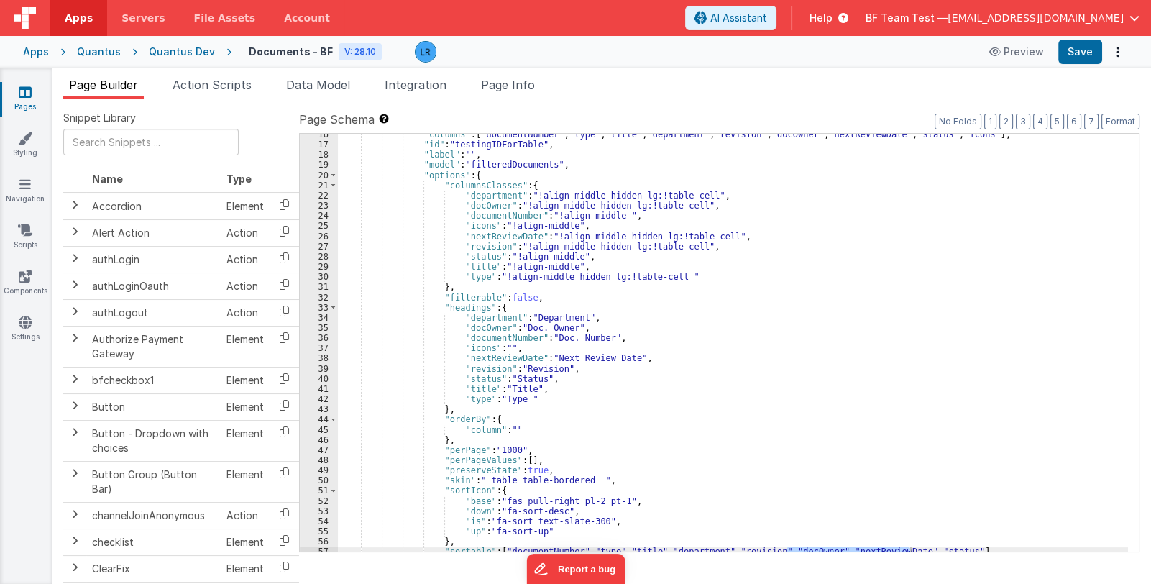
scroll to position [658, 0]
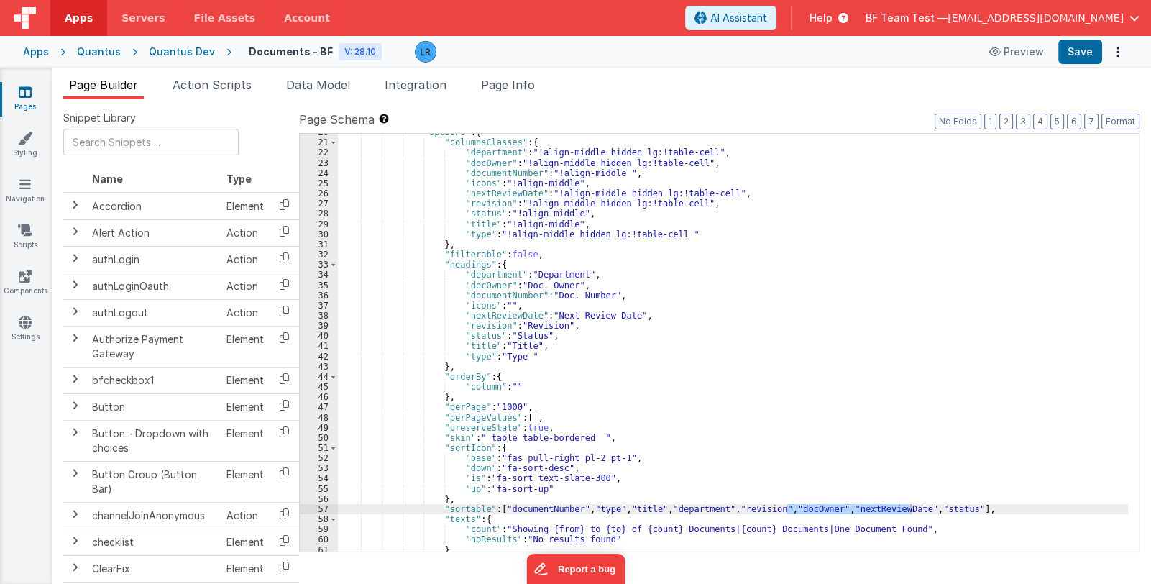
click at [657, 510] on div ""options" : { "columnsClasses" : { "department" : "!align-middle hidden lg:!tab…" at bounding box center [733, 346] width 790 height 439
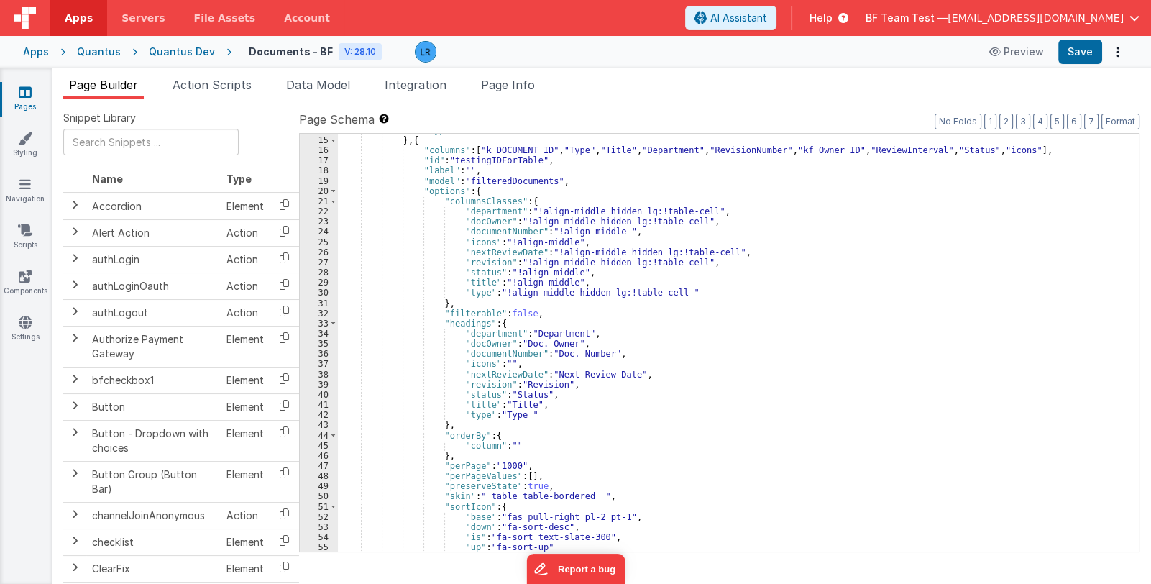
scroll to position [557, 0]
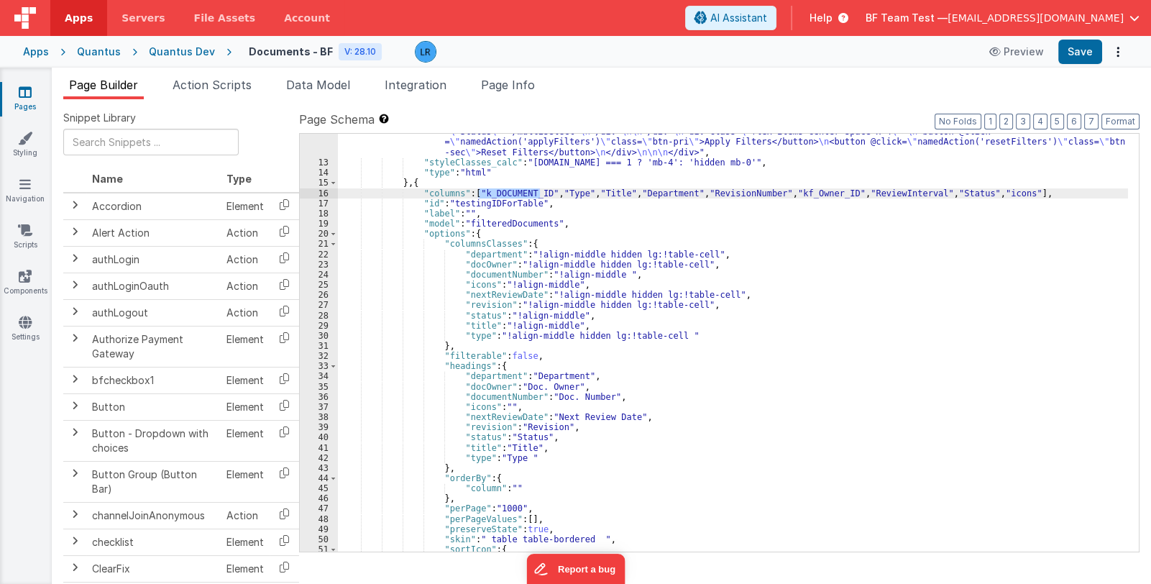
drag, startPoint x: 477, startPoint y: 193, endPoint x: 541, endPoint y: 193, distance: 64.0
click at [541, 193] on div ""html" : " <div class= \" flex items-center justify-between space-x-5 \" > \n <…" at bounding box center [733, 158] width 790 height 856
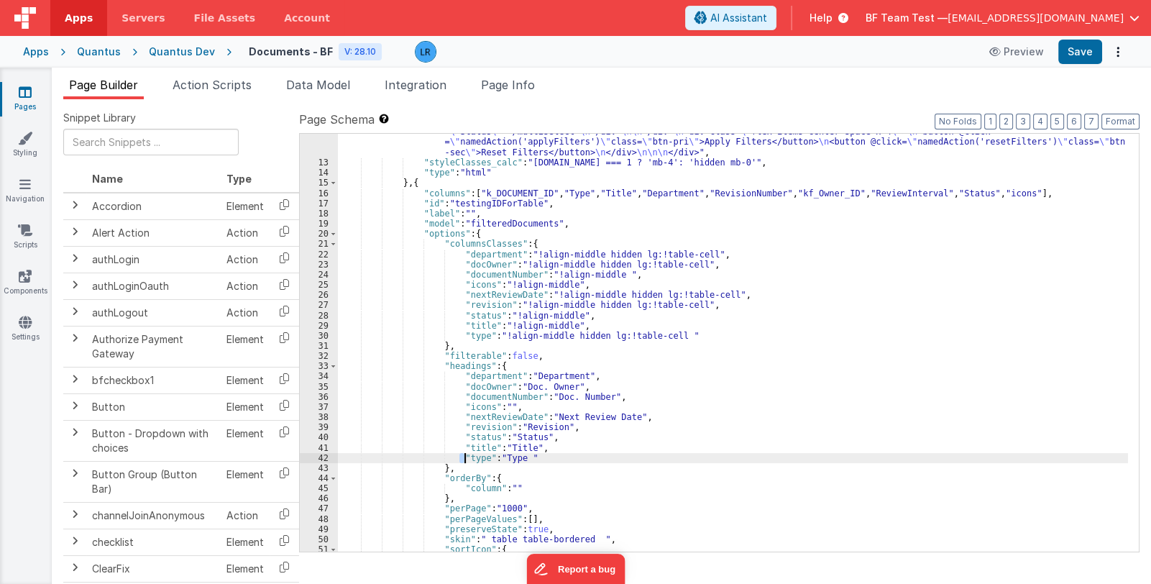
click at [464, 455] on div ""html" : " <div class= \" flex items-center justify-between space-x-5 \" > \n <…" at bounding box center [733, 158] width 790 height 856
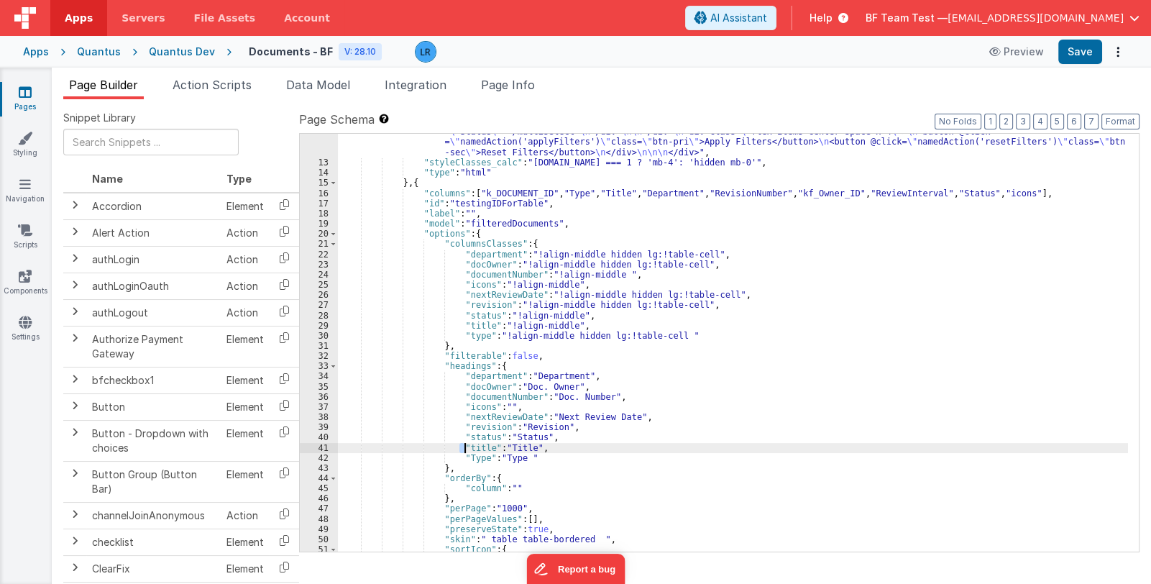
click at [462, 447] on div ""html" : " <div class= \" flex items-center justify-between space-x-5 \" > \n <…" at bounding box center [733, 158] width 790 height 856
click at [464, 434] on div ""html" : " <div class= \" flex items-center justify-between space-x-5 \" > \n <…" at bounding box center [733, 158] width 790 height 856
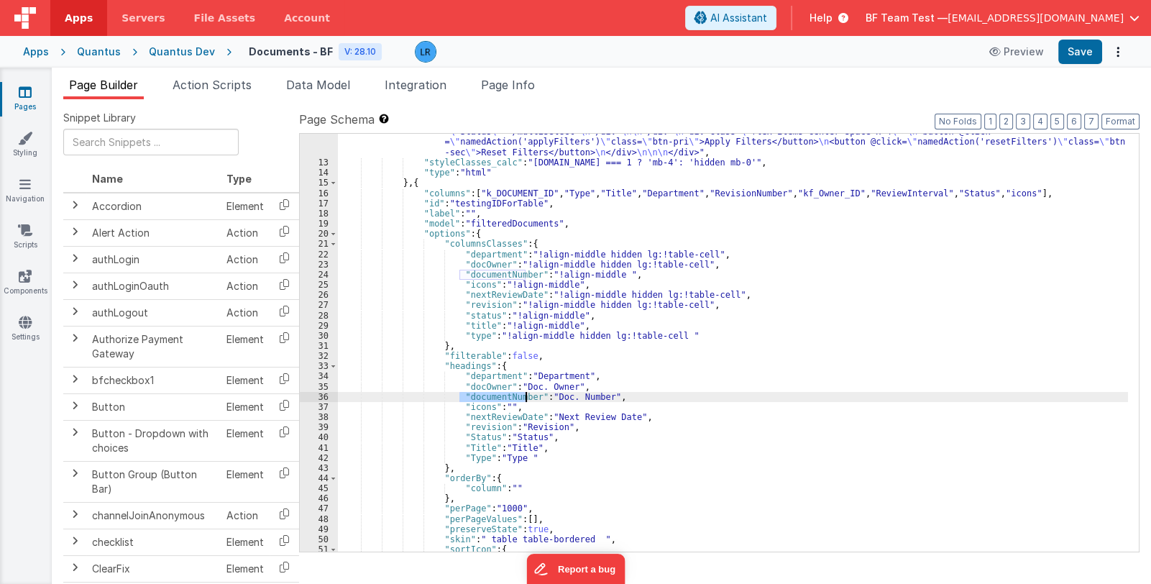
drag, startPoint x: 460, startPoint y: 396, endPoint x: 526, endPoint y: 398, distance: 66.9
click at [526, 398] on div ""html" : " <div class= \" flex items-center justify-between space-x-5 \" > \n <…" at bounding box center [733, 158] width 790 height 856
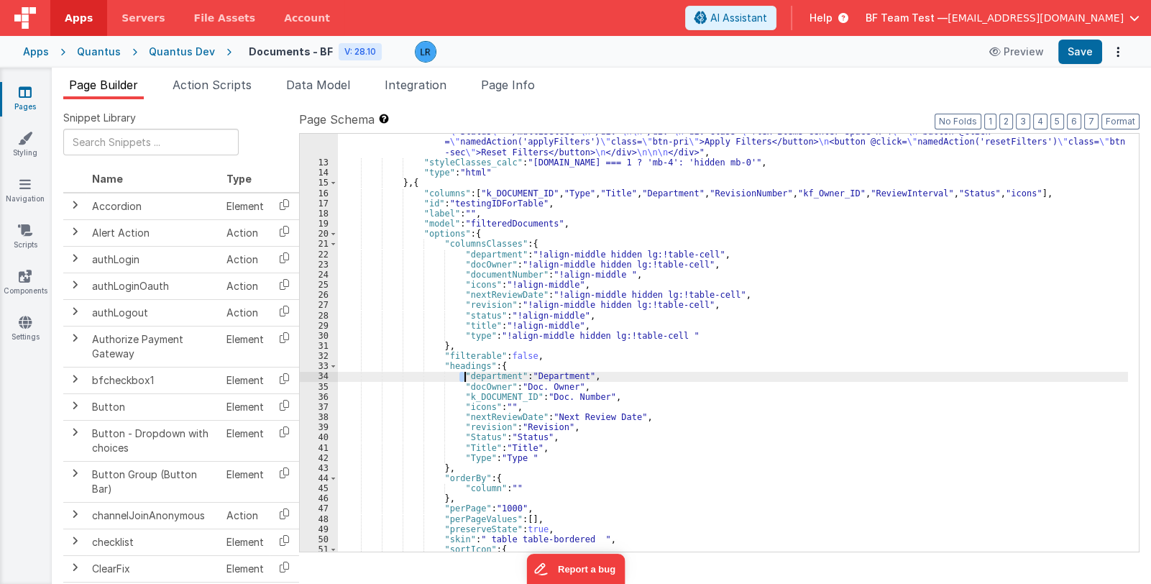
click at [464, 375] on div ""html" : " <div class= \" flex items-center justify-between space-x-5 \" > \n <…" at bounding box center [733, 158] width 790 height 856
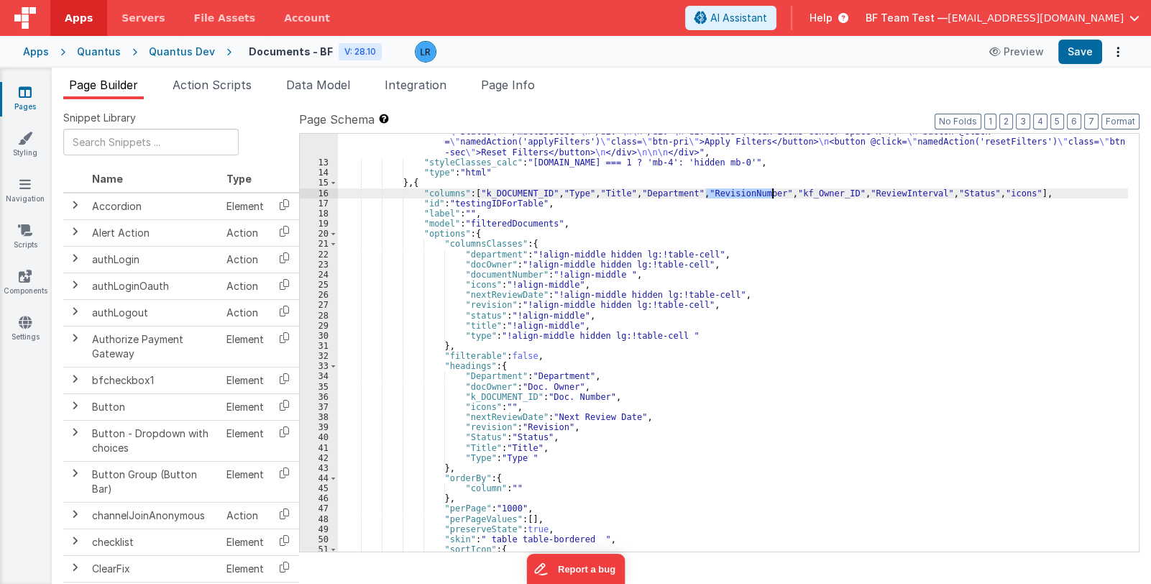
drag, startPoint x: 705, startPoint y: 191, endPoint x: 771, endPoint y: 193, distance: 66.2
click at [771, 193] on div ""html" : " <div class= \" flex items-center justify-between space-x-5 \" > \n <…" at bounding box center [733, 158] width 790 height 856
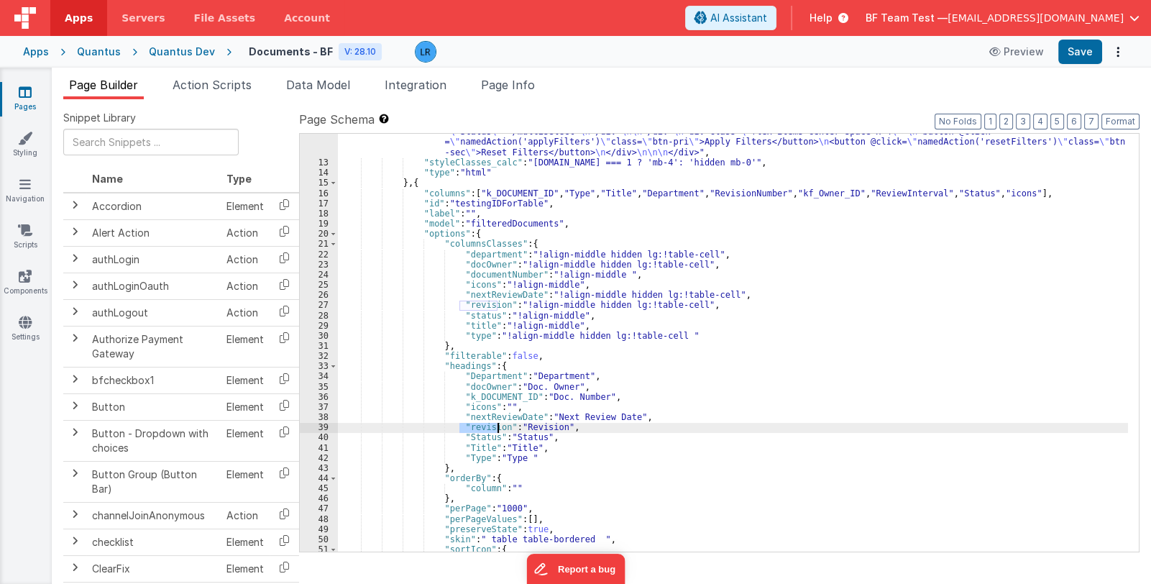
drag, startPoint x: 457, startPoint y: 426, endPoint x: 496, endPoint y: 424, distance: 38.9
click at [496, 424] on div ""html" : " <div class= \" flex items-center justify-between space-x-5 \" > \n <…" at bounding box center [733, 158] width 790 height 856
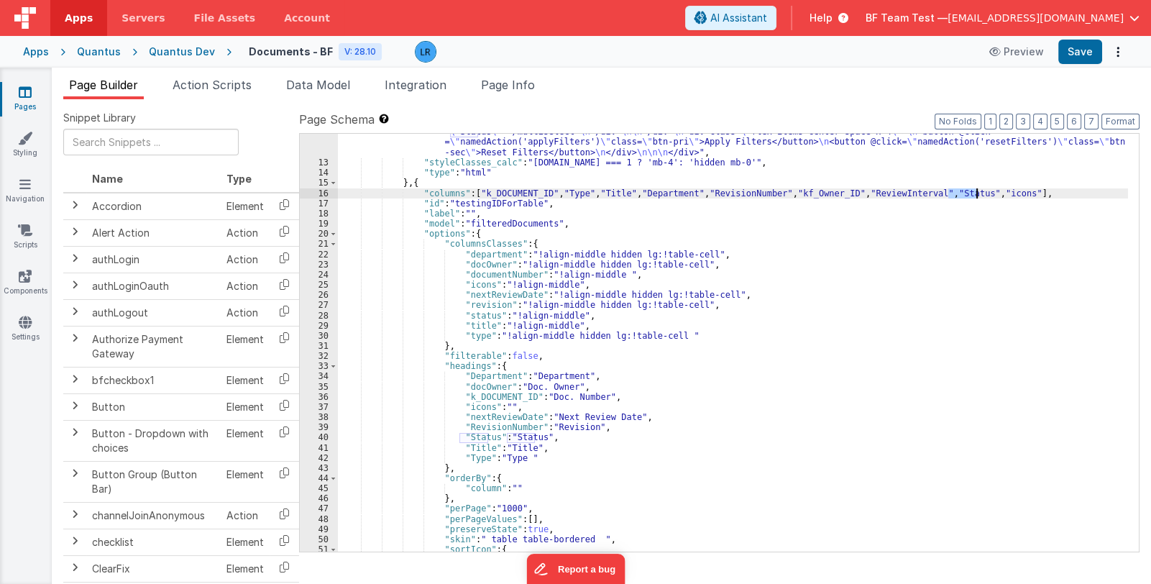
drag, startPoint x: 949, startPoint y: 192, endPoint x: 979, endPoint y: 193, distance: 29.5
click at [979, 193] on div ""html" : " <div class= \" flex items-center justify-between space-x-5 \" > \n <…" at bounding box center [733, 158] width 790 height 856
drag, startPoint x: 790, startPoint y: 193, endPoint x: 843, endPoint y: 194, distance: 52.5
click at [843, 194] on div ""html" : " <div class= \" flex items-center justify-between space-x-5 \" > \n <…" at bounding box center [733, 158] width 790 height 856
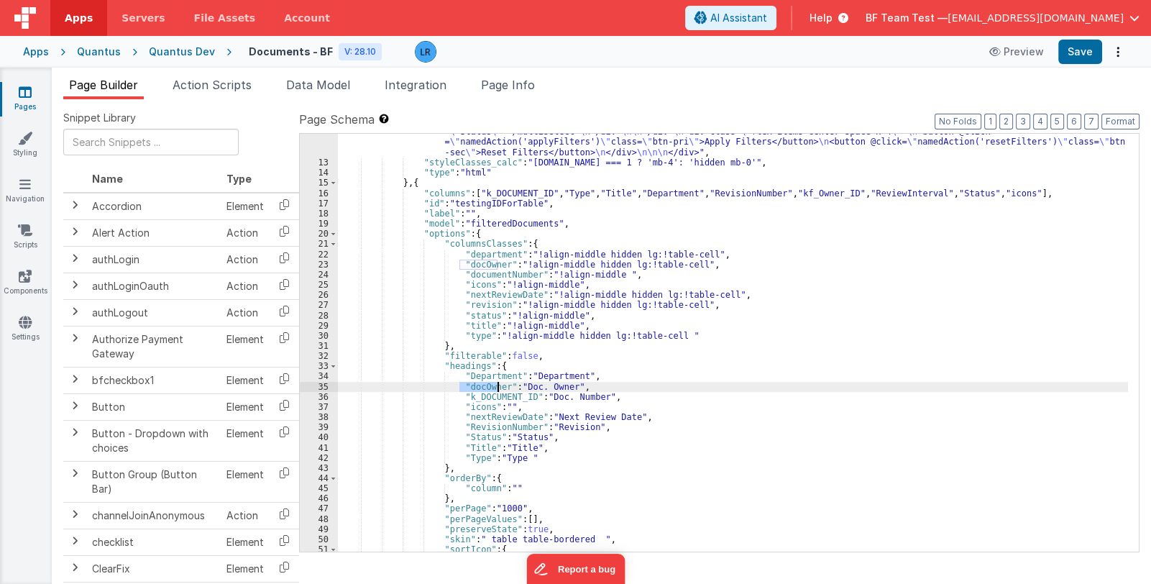
drag, startPoint x: 460, startPoint y: 387, endPoint x: 495, endPoint y: 387, distance: 36.0
click at [495, 387] on div ""html" : " <div class= \" flex items-center justify-between space-x-5 \" > \n <…" at bounding box center [733, 158] width 790 height 856
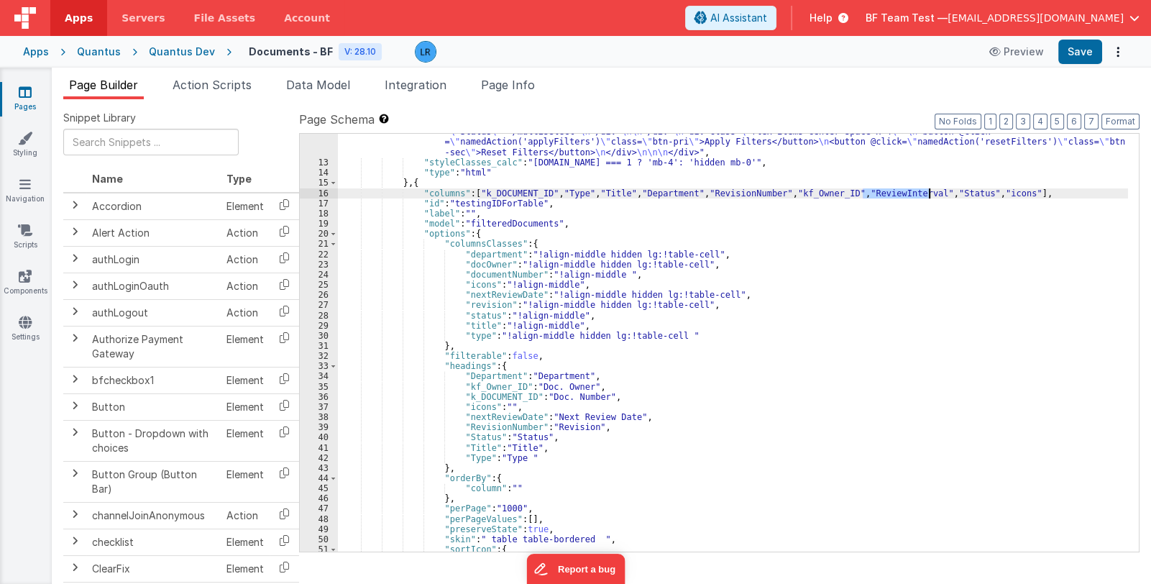
drag, startPoint x: 861, startPoint y: 193, endPoint x: 928, endPoint y: 193, distance: 67.6
click at [928, 193] on div ""html" : " <div class= \" flex items-center justify-between space-x-5 \" > \n <…" at bounding box center [733, 158] width 790 height 856
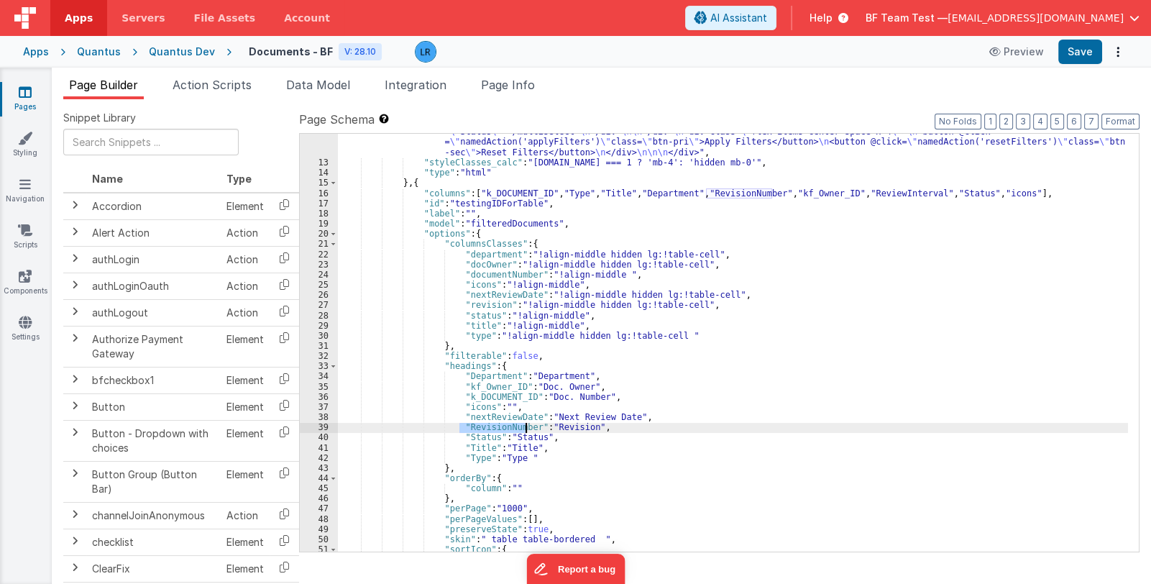
drag, startPoint x: 459, startPoint y: 427, endPoint x: 527, endPoint y: 430, distance: 68.4
click at [527, 430] on div ""html" : " <div class= \" flex items-center justify-between space-x-5 \" > \n <…" at bounding box center [733, 158] width 790 height 856
drag, startPoint x: 457, startPoint y: 416, endPoint x: 490, endPoint y: 419, distance: 33.3
click at [490, 419] on div ""html" : " <div class= \" flex items-center justify-between space-x-5 \" > \n <…" at bounding box center [733, 158] width 790 height 856
click at [464, 415] on div ""html" : " <div class= \" flex items-center justify-between space-x-5 \" > \n <…" at bounding box center [733, 343] width 790 height 418
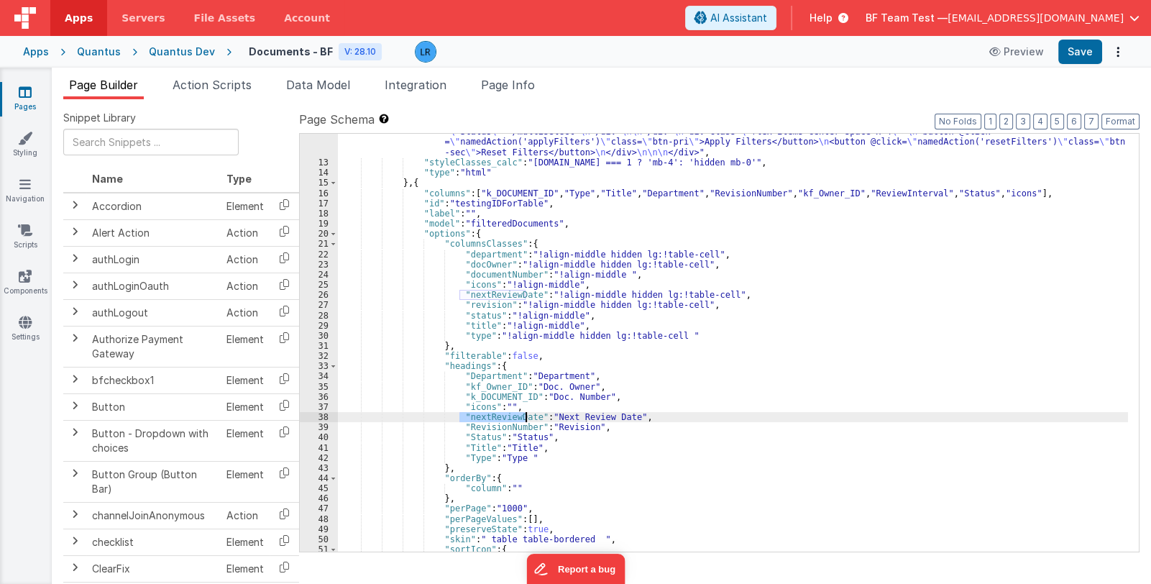
drag, startPoint x: 460, startPoint y: 416, endPoint x: 524, endPoint y: 419, distance: 64.1
click at [524, 419] on div ""html" : " <div class= \" flex items-center justify-between space-x-5 \" > \n <…" at bounding box center [733, 158] width 790 height 856
drag, startPoint x: 862, startPoint y: 192, endPoint x: 928, endPoint y: 193, distance: 66.2
click at [928, 193] on div ""html" : " <div class= \" flex items-center justify-between space-x-5 \" > \n <…" at bounding box center [733, 158] width 790 height 856
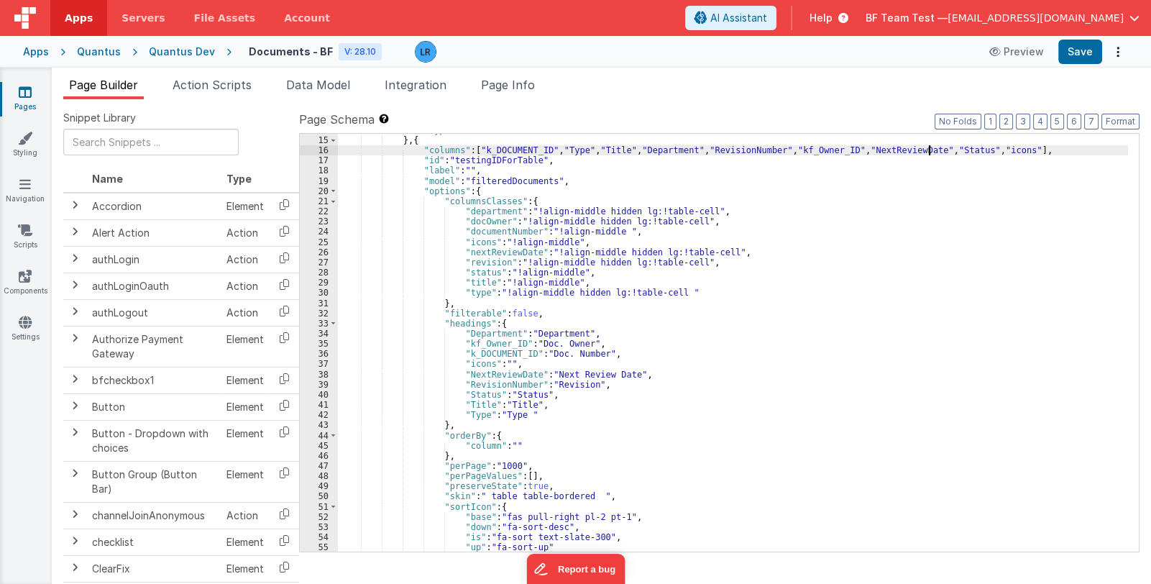
scroll to position [685, 0]
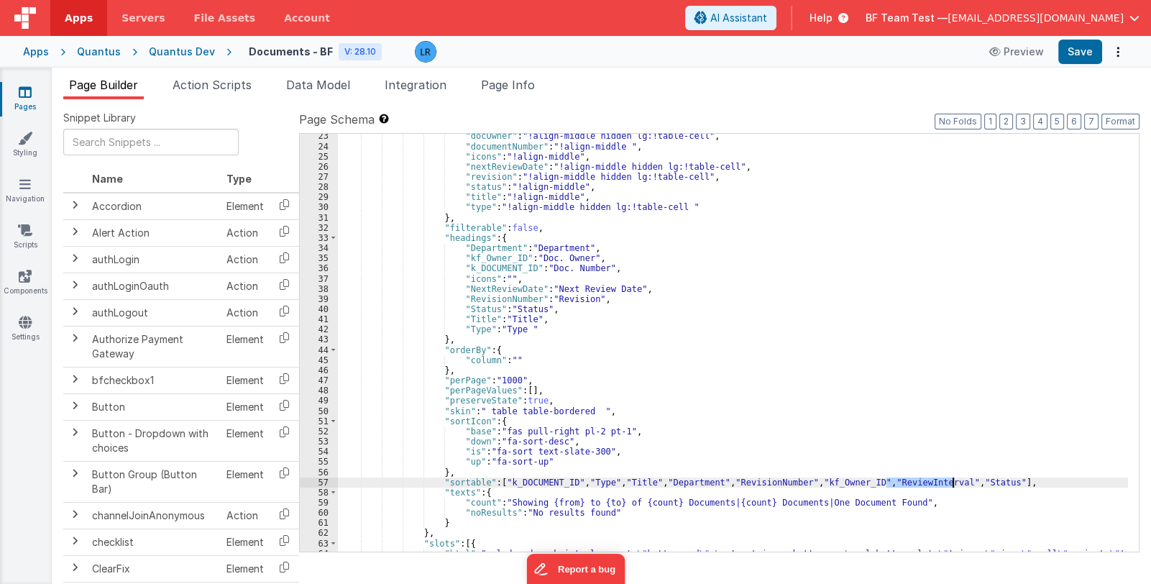
drag, startPoint x: 886, startPoint y: 480, endPoint x: 953, endPoint y: 480, distance: 66.9
click at [953, 480] on div ""docOwner" : "!align-middle hidden lg:!table-cell" , "documentNumber" : "!align…" at bounding box center [733, 432] width 790 height 602
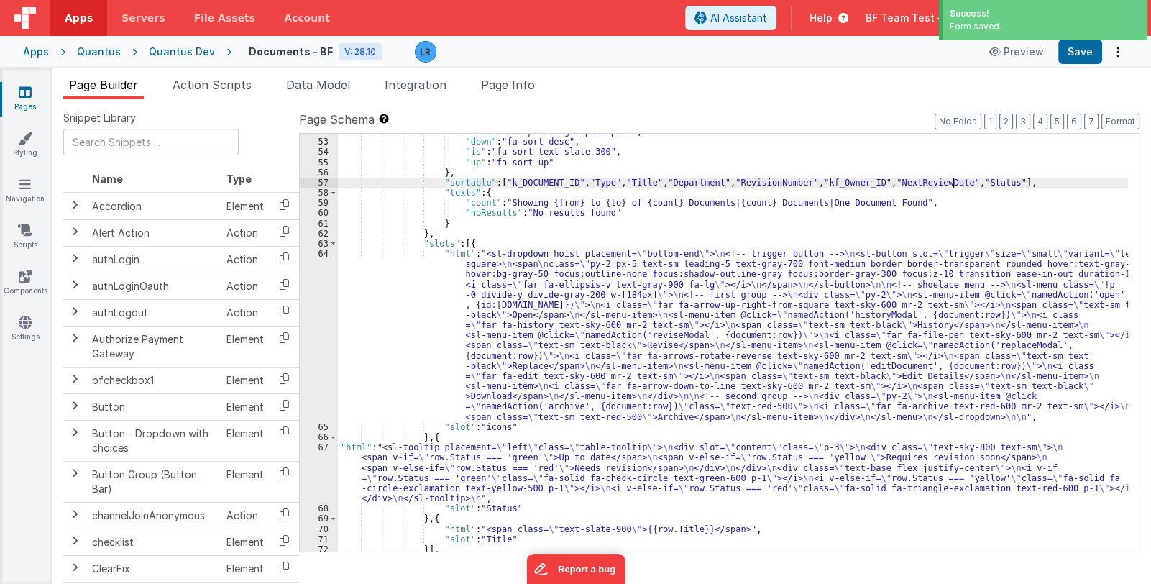
scroll to position [1156, 0]
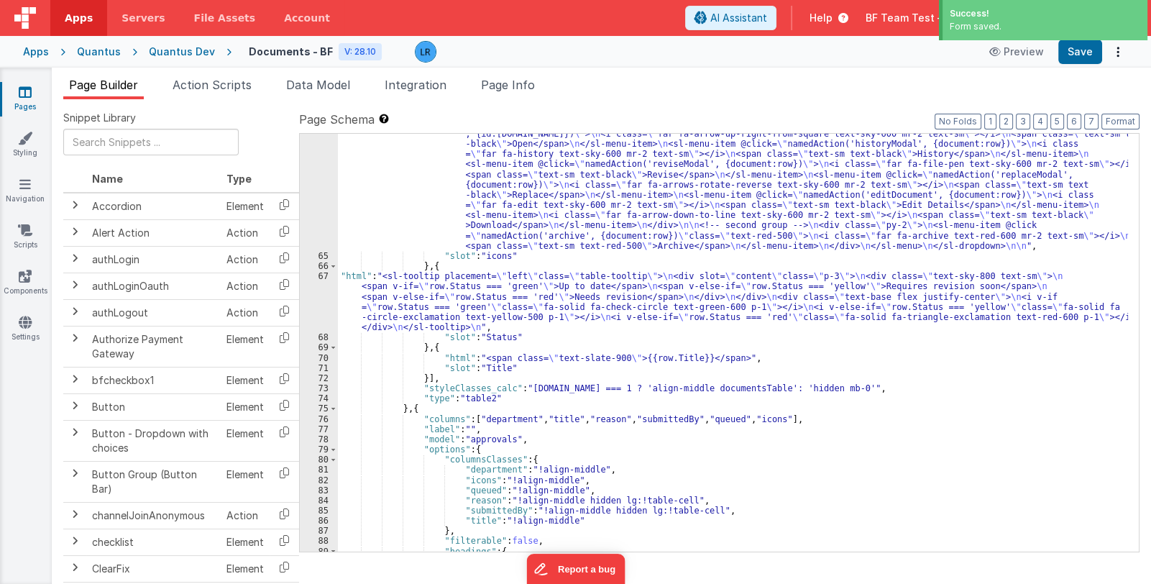
click at [464, 308] on div ""html" : "<sl-dropdown hoist placement= \" bottom-end \" > \n <!-- trigger butt…" at bounding box center [733, 379] width 790 height 602
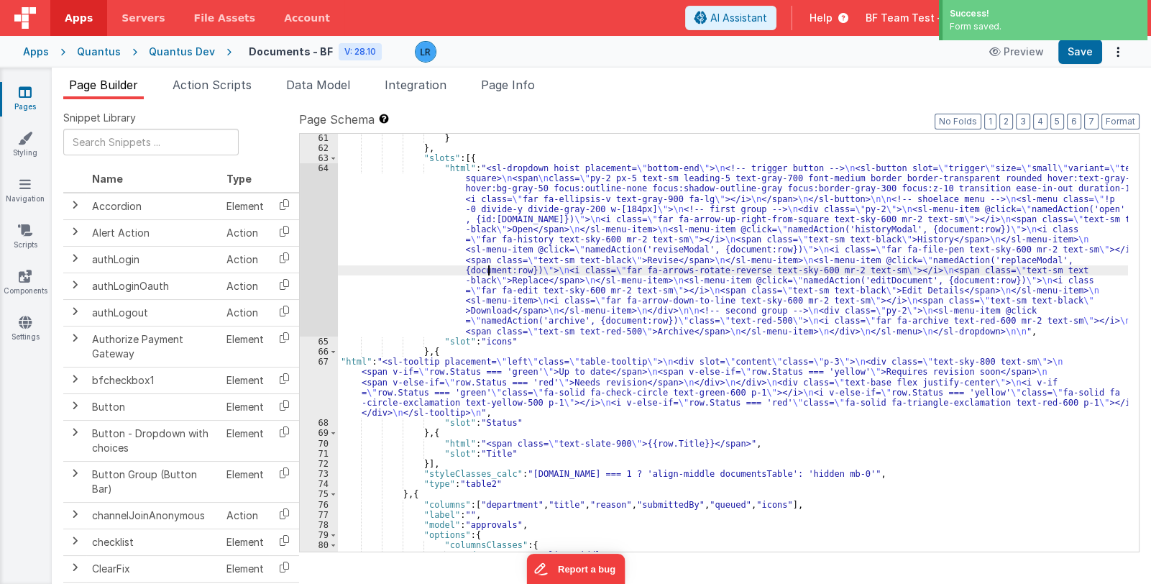
click at [488, 273] on div "} } , "slots" : [{ "html" : "<sl-dropdown hoist placement= \" bottom-end \" > \…" at bounding box center [733, 352] width 790 height 439
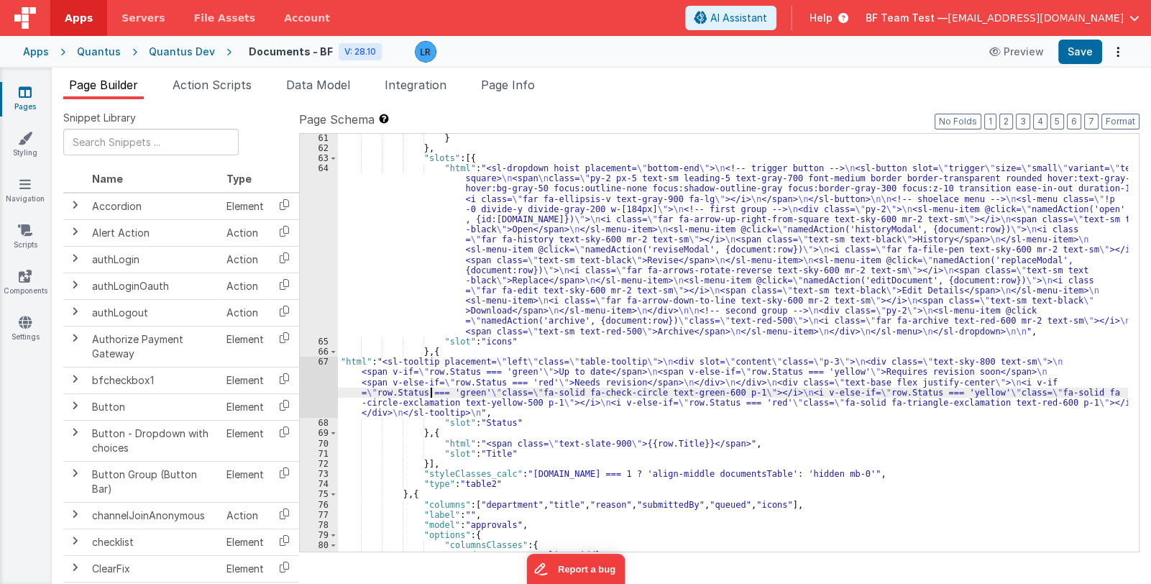
click at [429, 387] on div "} } , "slots" : [{ "html" : "<sl-dropdown hoist placement= \" bottom-end \" > \…" at bounding box center [733, 352] width 790 height 439
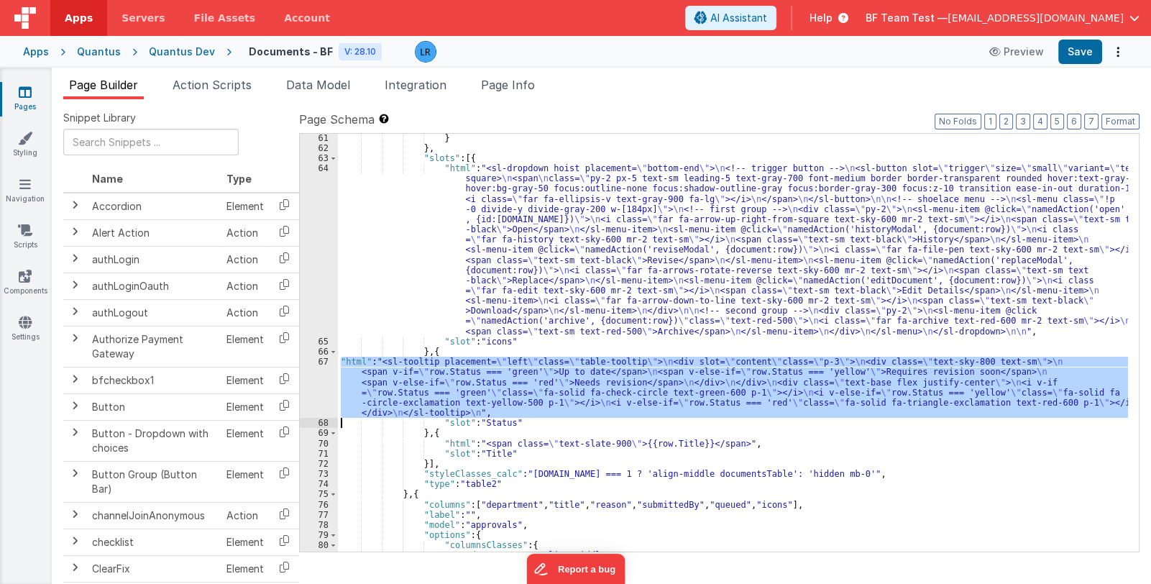
click at [324, 389] on div "67" at bounding box center [319, 387] width 38 height 61
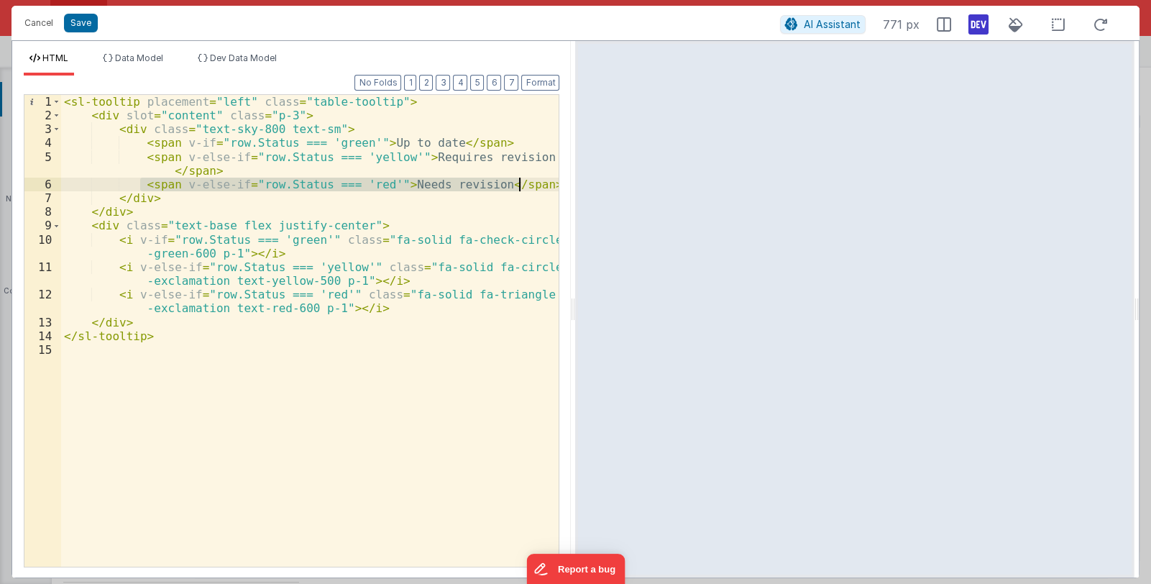
drag, startPoint x: 140, startPoint y: 183, endPoint x: 521, endPoint y: 185, distance: 381.9
click at [521, 185] on div "< sl-tooltip placement = "left" class = "table-tooltip" > < div slot = "content…" at bounding box center [310, 344] width 498 height 499
click at [531, 183] on div "< sl-tooltip placement = "left" class = "table-tooltip" > < div slot = "content…" at bounding box center [310, 331] width 498 height 472
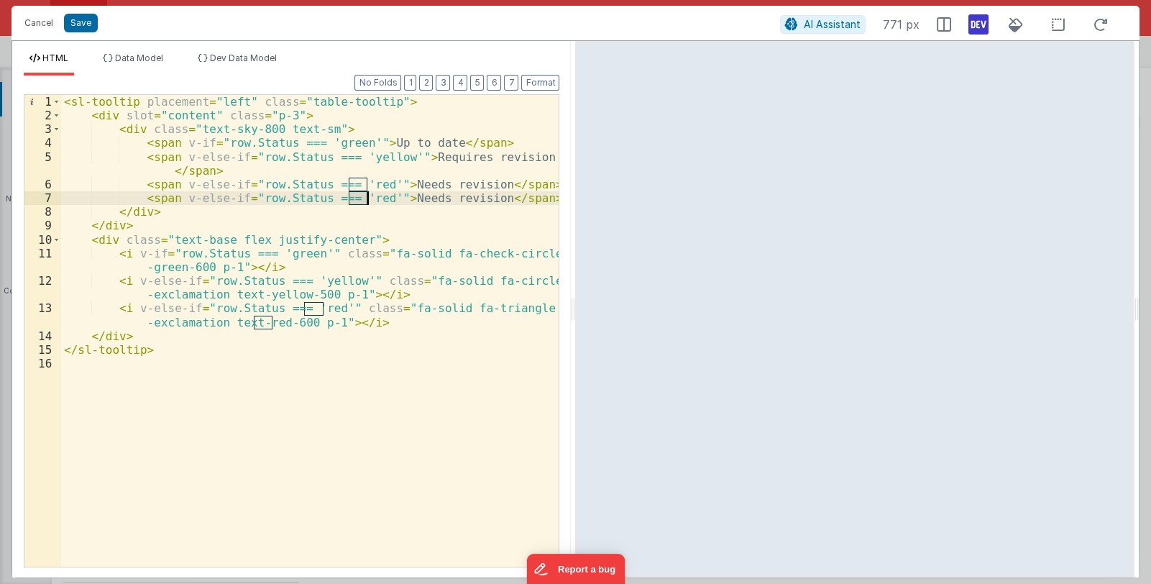
drag, startPoint x: 349, startPoint y: 200, endPoint x: 369, endPoint y: 198, distance: 19.5
click at [369, 198] on div "< sl-tooltip placement = "left" class = "table-tooltip" > < div slot = "content…" at bounding box center [310, 344] width 498 height 499
drag, startPoint x: 393, startPoint y: 197, endPoint x: 479, endPoint y: 195, distance: 85.6
click at [479, 195] on div "< sl-tooltip placement = "left" class = "table-tooltip" > < div slot = "content…" at bounding box center [310, 344] width 498 height 499
drag, startPoint x: 348, startPoint y: 198, endPoint x: 374, endPoint y: 199, distance: 25.9
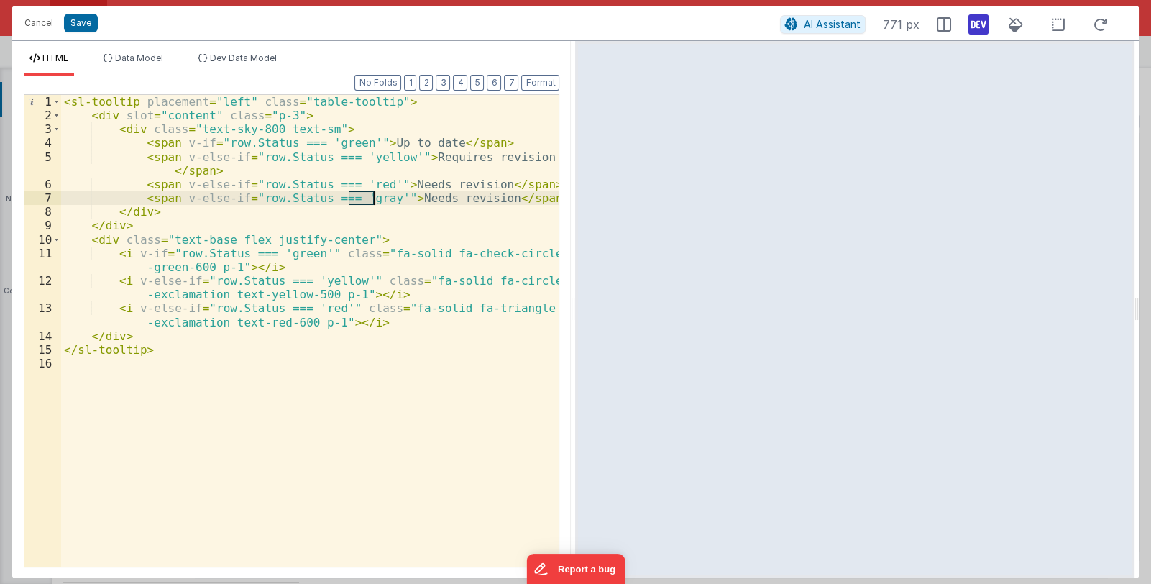
click at [374, 199] on div "< sl-tooltip placement = "left" class = "table-tooltip" > < div slot = "content…" at bounding box center [310, 344] width 498 height 499
drag, startPoint x: 401, startPoint y: 196, endPoint x: 489, endPoint y: 203, distance: 88.7
click at [489, 203] on div "< sl-tooltip placement = "left" class = "table-tooltip" > < div slot = "content…" at bounding box center [310, 344] width 498 height 499
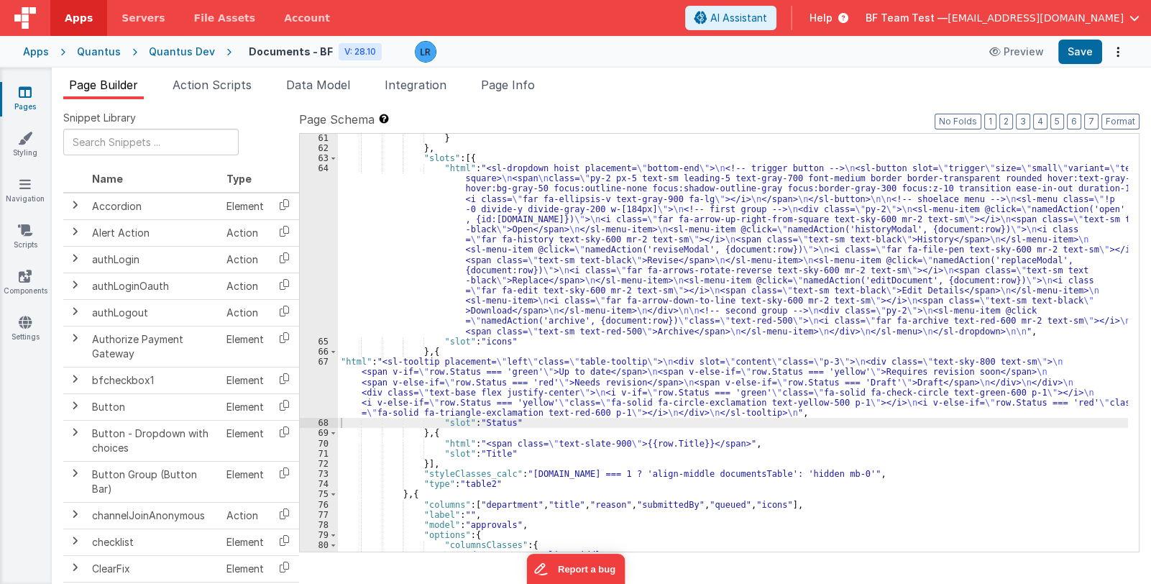
click at [557, 383] on div "} } , "slots" : [{ "html" : "<sl-dropdown hoist placement= \" bottom-end \" > \…" at bounding box center [733, 352] width 790 height 439
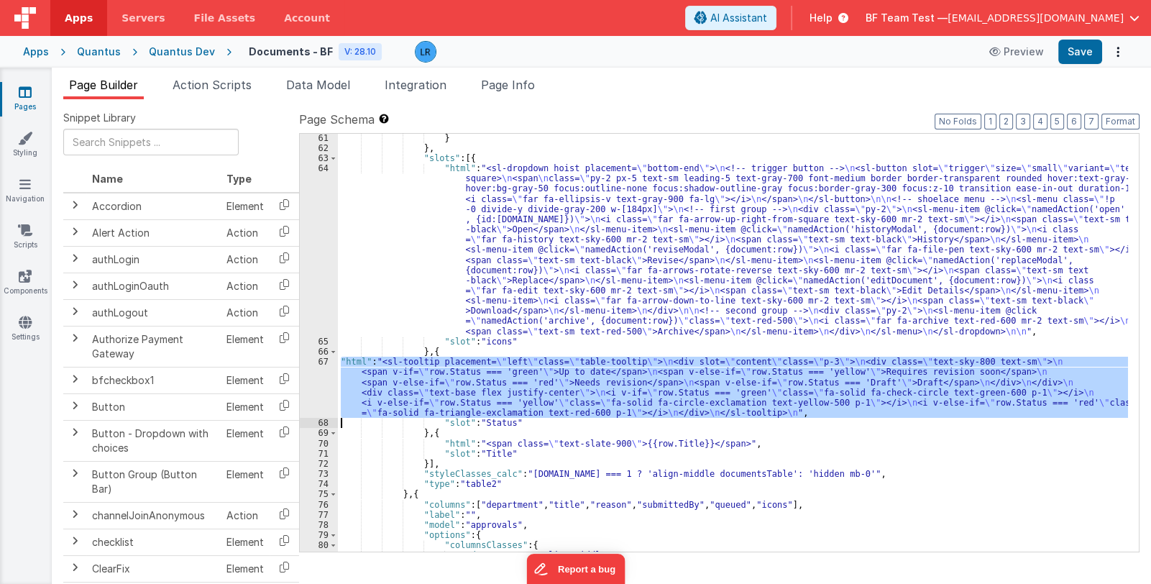
click at [309, 386] on div "67" at bounding box center [319, 387] width 38 height 61
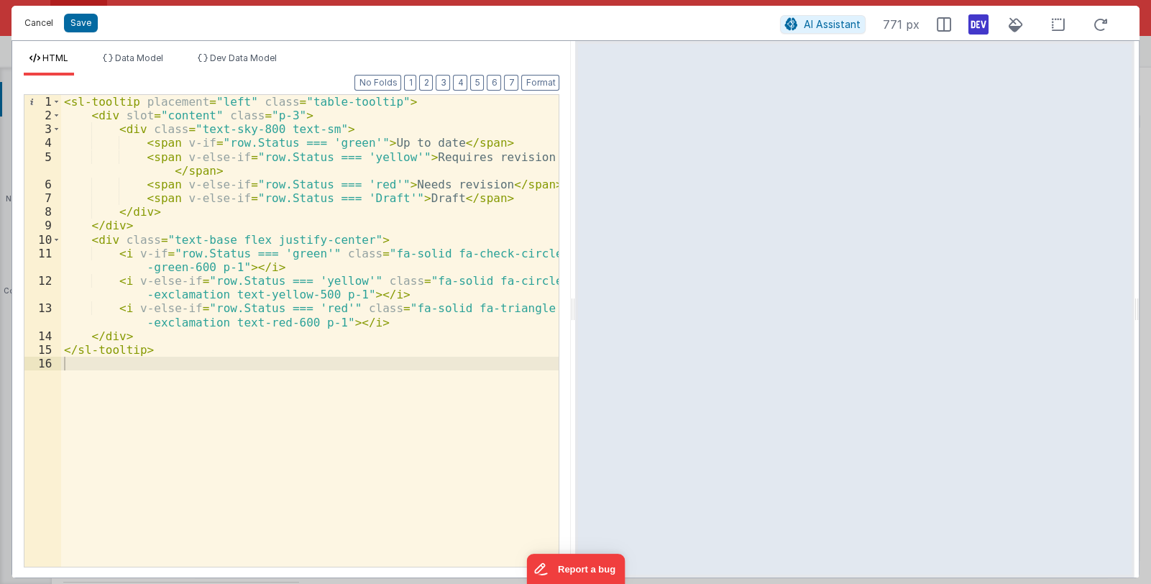
click at [34, 19] on button "Cancel" at bounding box center [38, 23] width 43 height 20
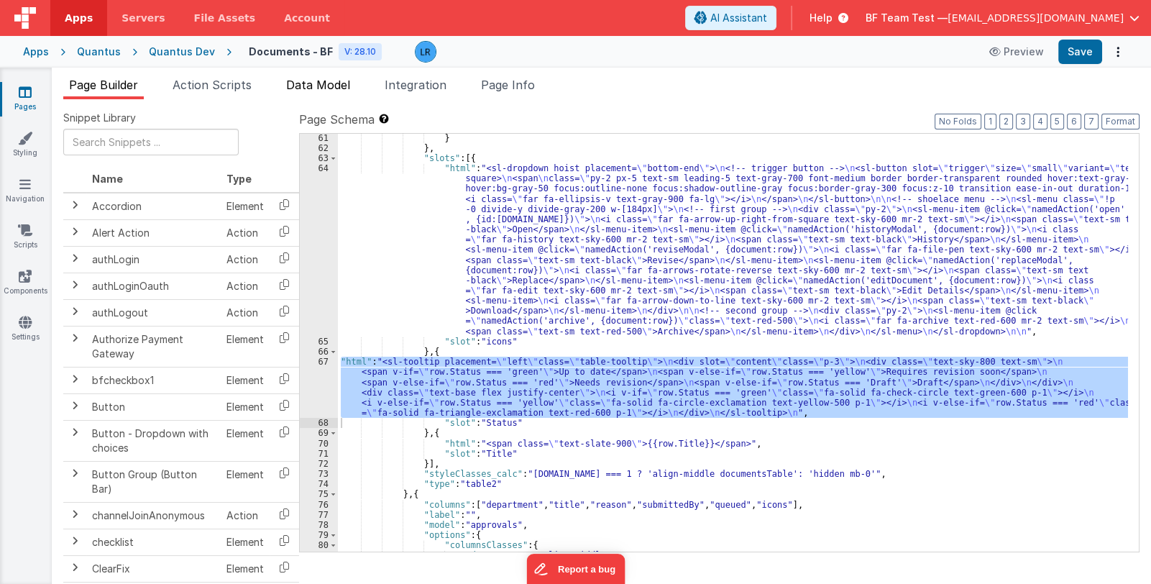
click at [298, 86] on span "Data Model" at bounding box center [318, 85] width 64 height 14
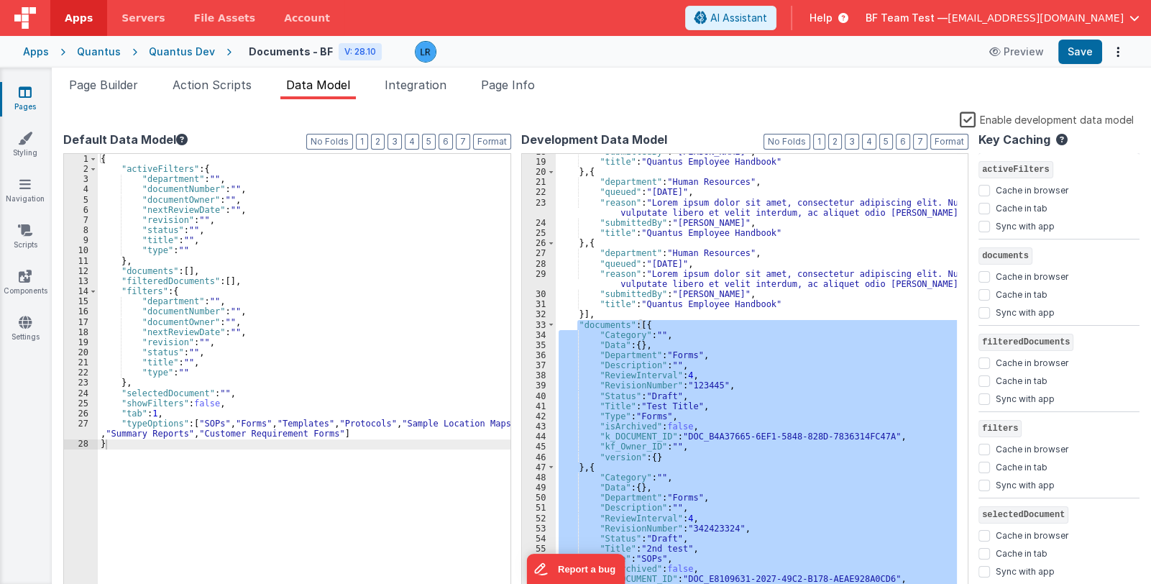
click at [972, 116] on label "Enable development data model" at bounding box center [1047, 119] width 174 height 17
click at [0, 0] on input "Enable development data model" at bounding box center [0, 0] width 0 height 0
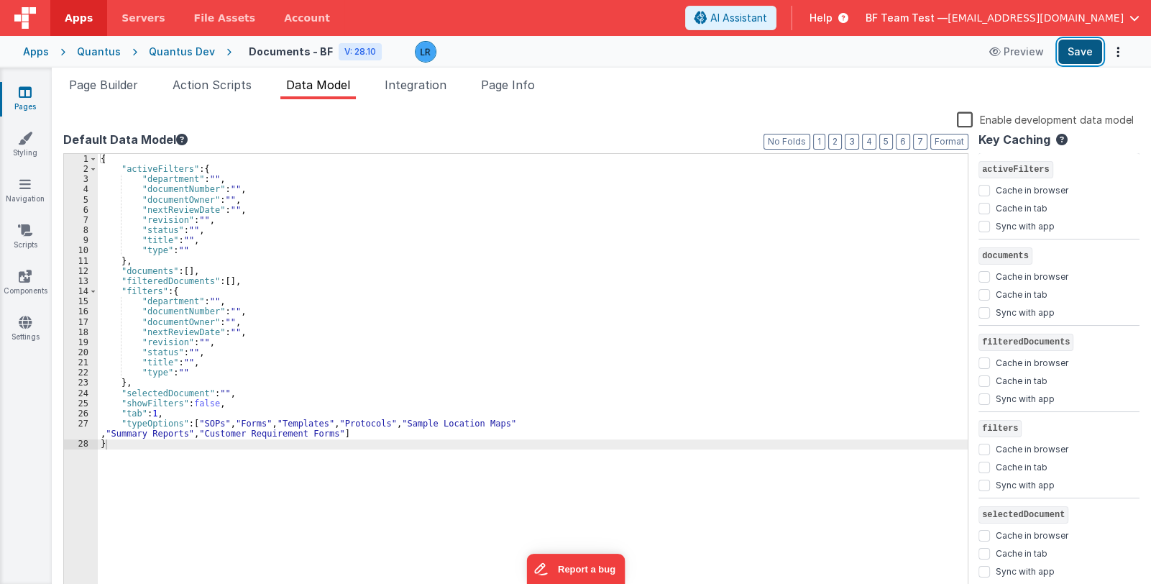
click at [1090, 56] on button "Save" at bounding box center [1081, 52] width 44 height 24
click at [104, 87] on span "Page Builder" at bounding box center [103, 85] width 69 height 14
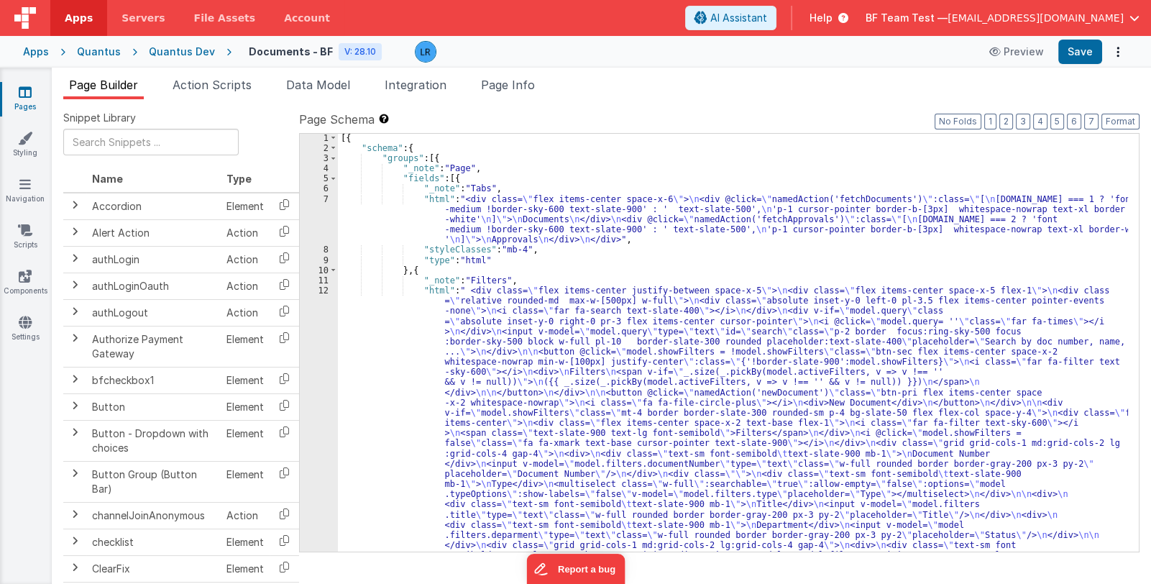
scroll to position [1, 0]
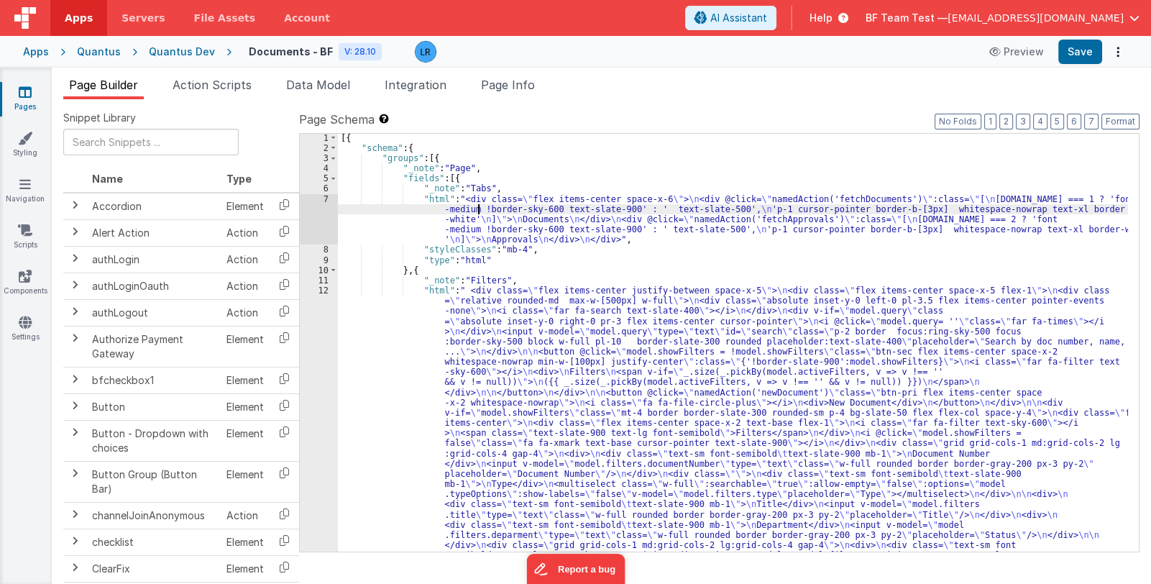
click at [478, 212] on div "[{ "schema" : { "groups" : [{ "_note" : "Page" , "fields" : [{ "_note" : "Tabs"…" at bounding box center [733, 561] width 790 height 856
click at [310, 220] on div "7" at bounding box center [319, 219] width 38 height 51
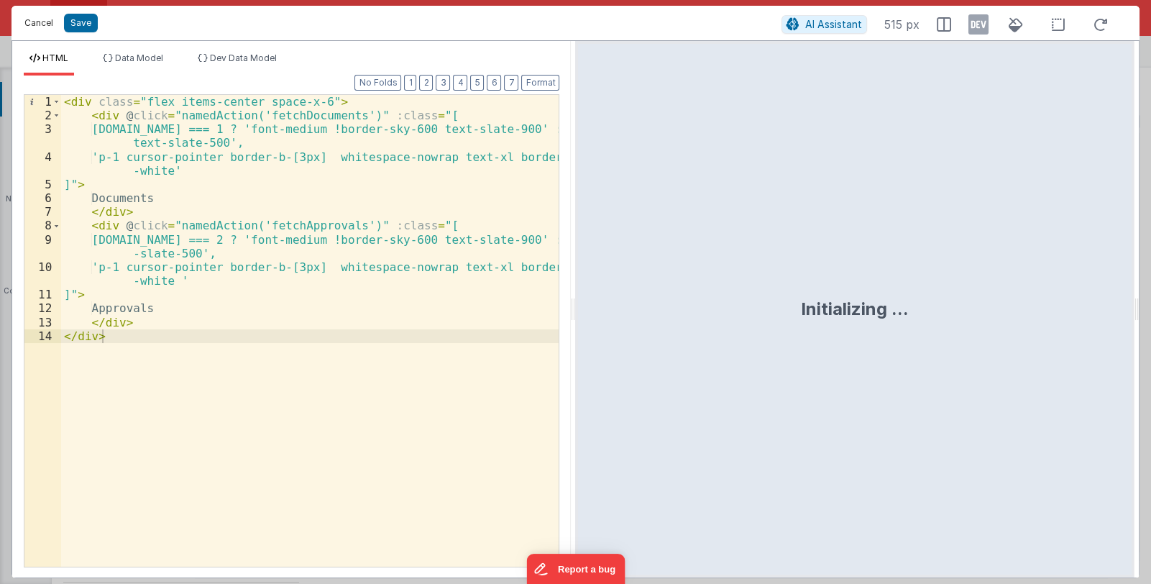
click at [38, 23] on button "Cancel" at bounding box center [38, 23] width 43 height 20
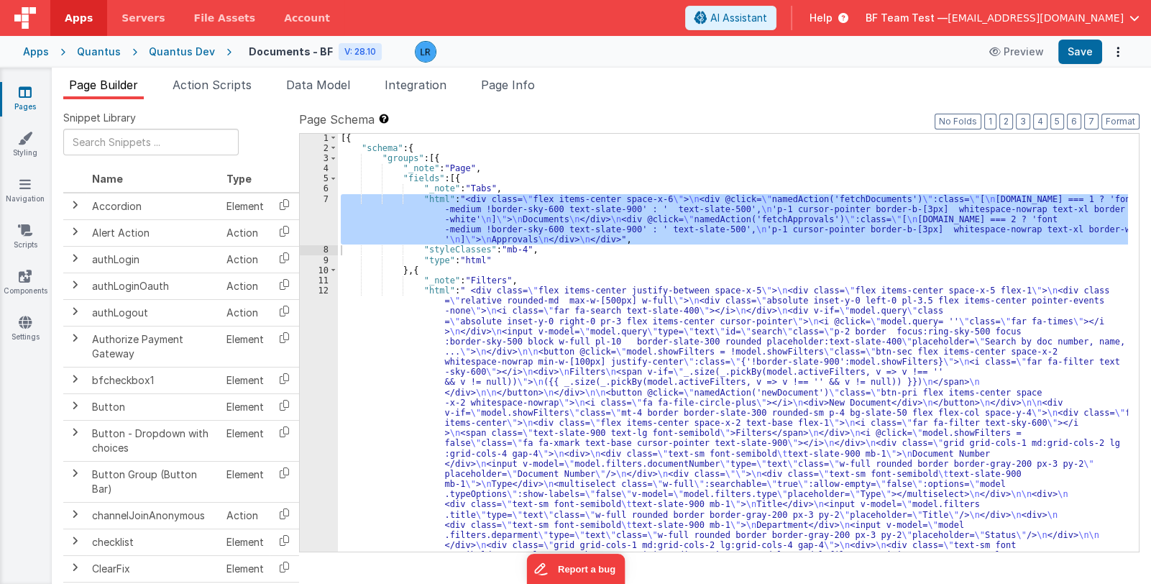
scroll to position [86, 0]
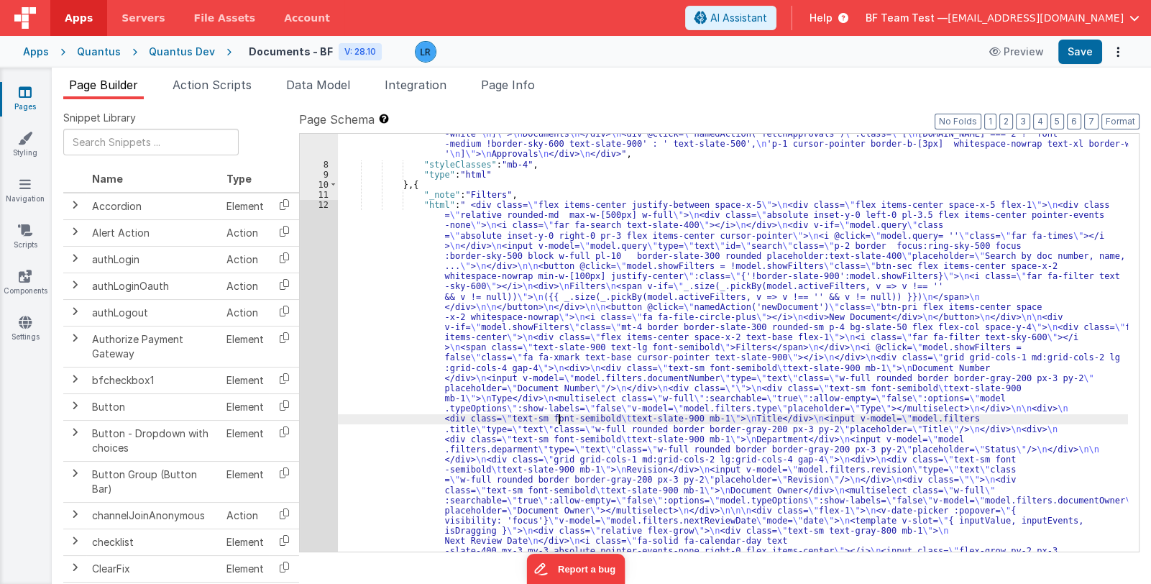
click at [559, 418] on div ""html" : "<div class= \" flex items-center space-x-6 \" > \n <div @click= \" na…" at bounding box center [733, 557] width 790 height 897
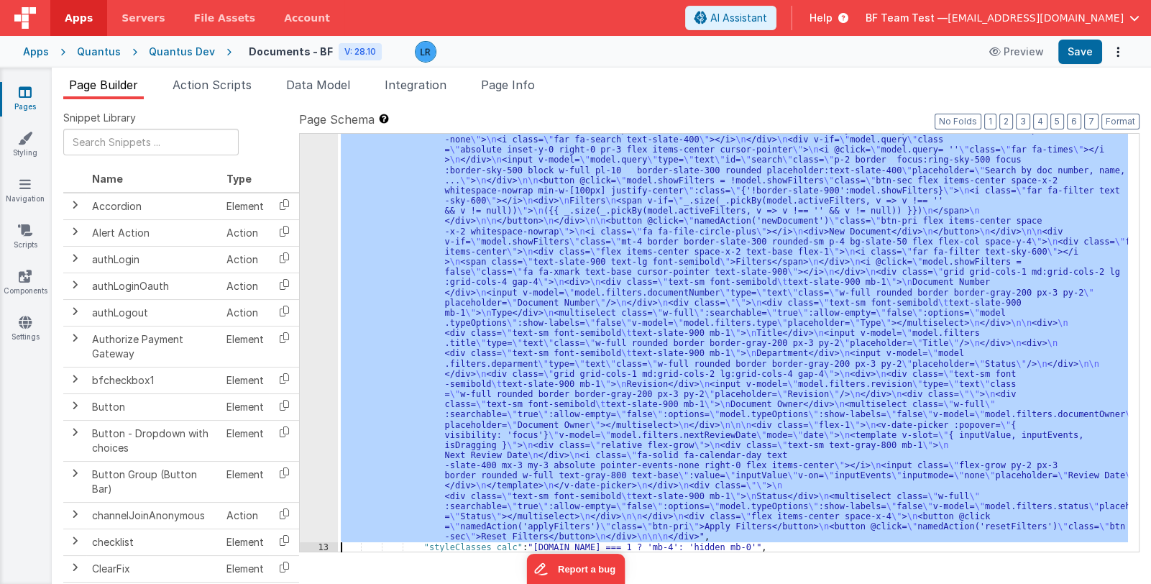
scroll to position [172, 0]
click at [320, 385] on div "12" at bounding box center [319, 328] width 38 height 428
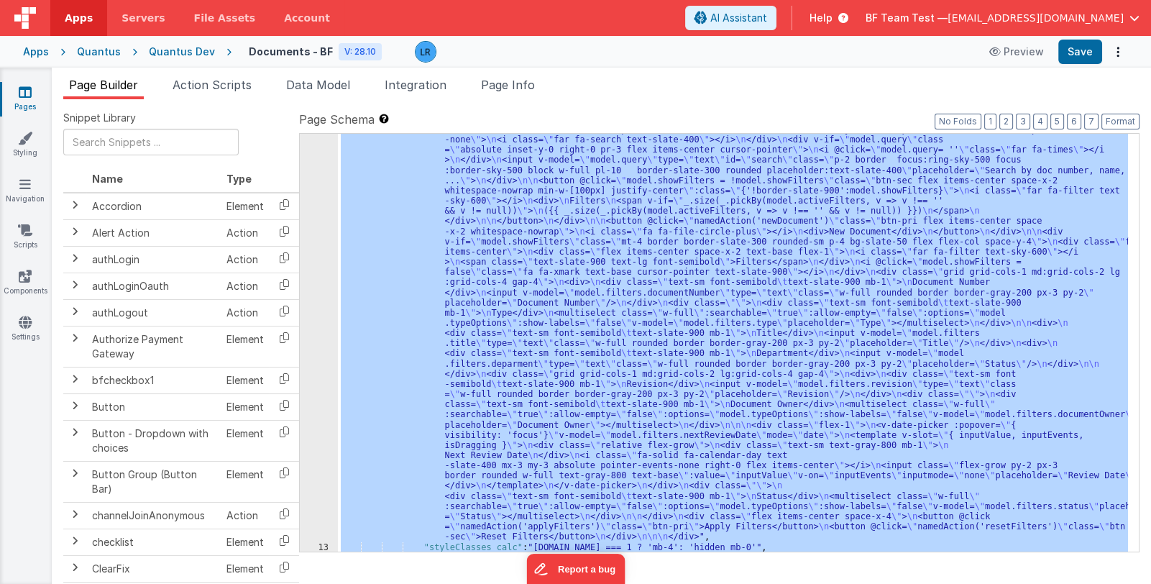
click at [445, 388] on div ""html" : " <div class= \" flex items-center justify-between space-x-5 \" > \n <…" at bounding box center [733, 343] width 790 height 418
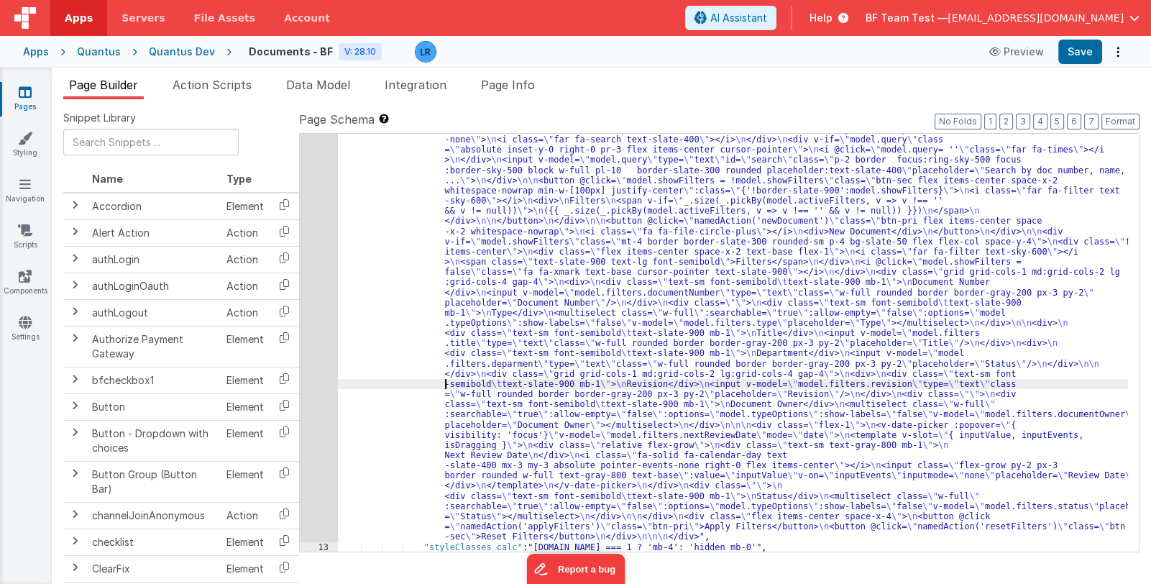
click at [321, 383] on div "12" at bounding box center [319, 328] width 38 height 428
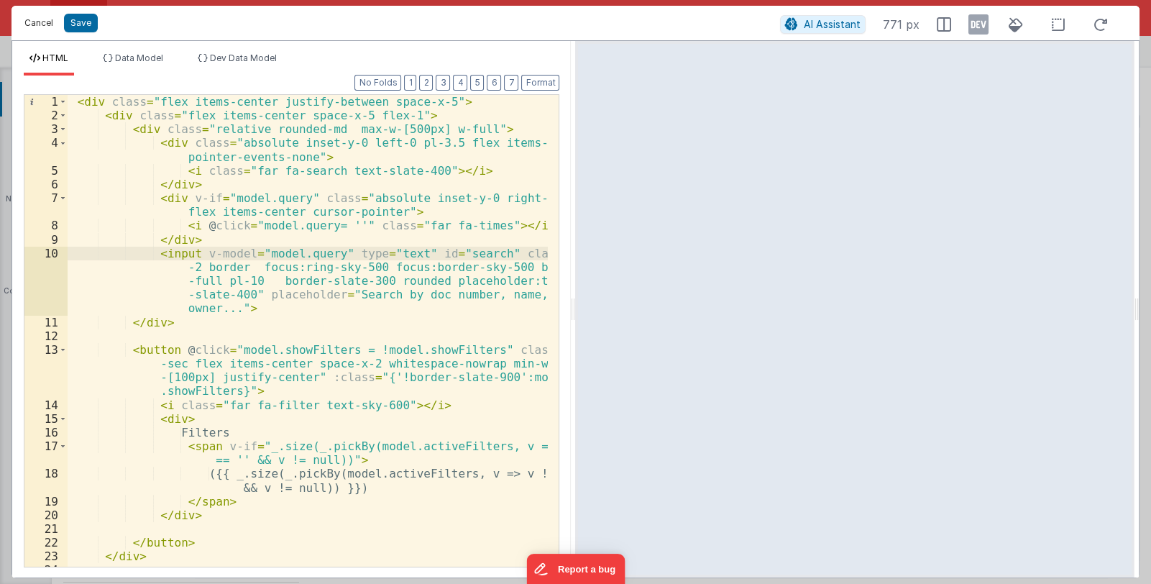
click at [34, 24] on button "Cancel" at bounding box center [38, 23] width 43 height 20
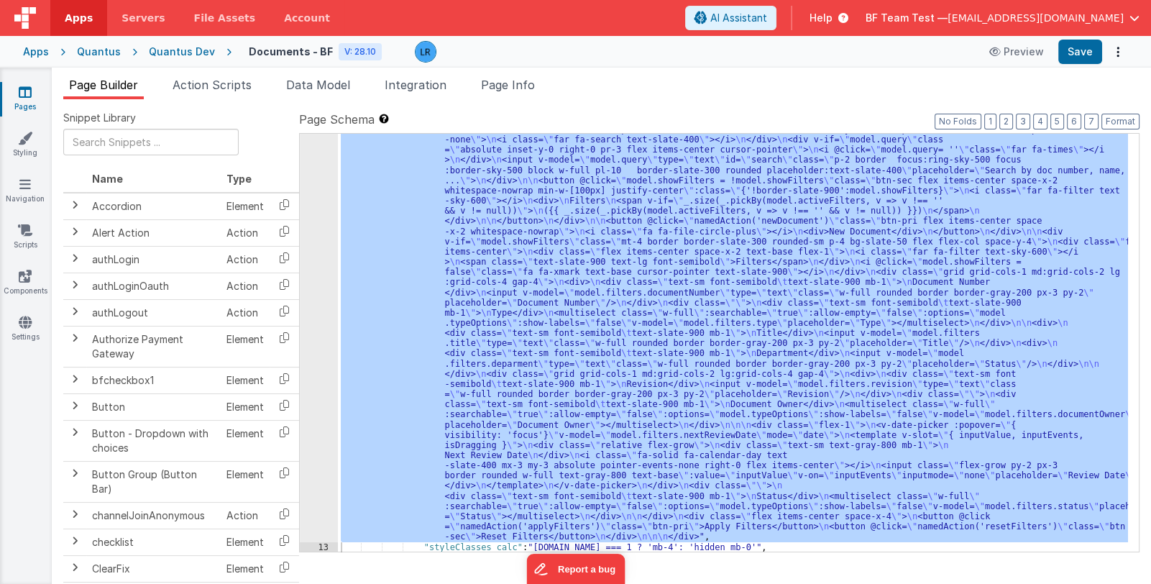
scroll to position [343, 0]
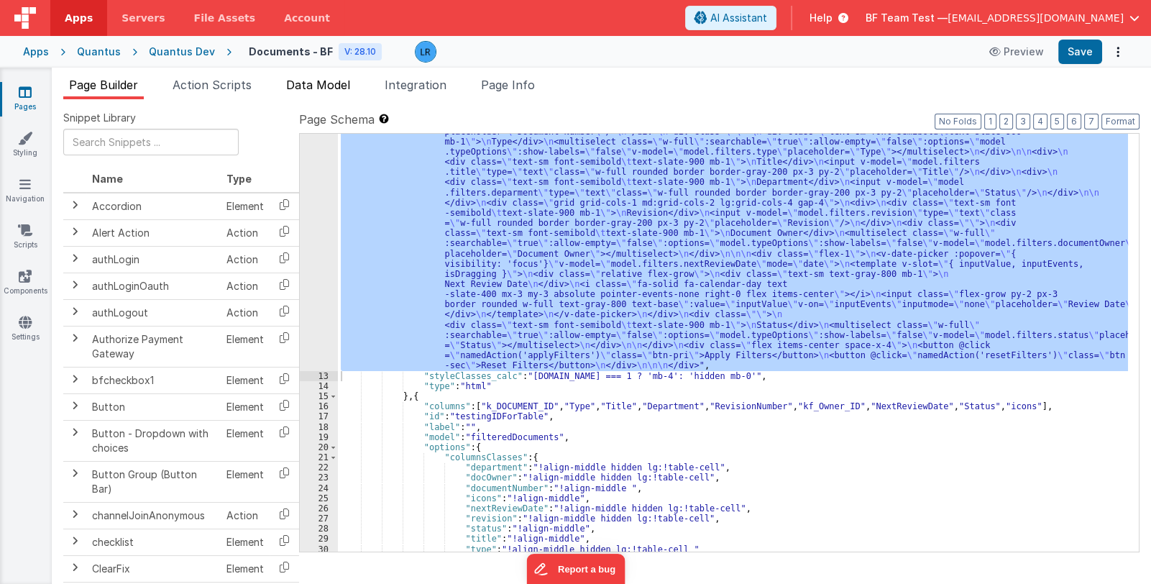
click at [298, 81] on span "Data Model" at bounding box center [318, 85] width 64 height 14
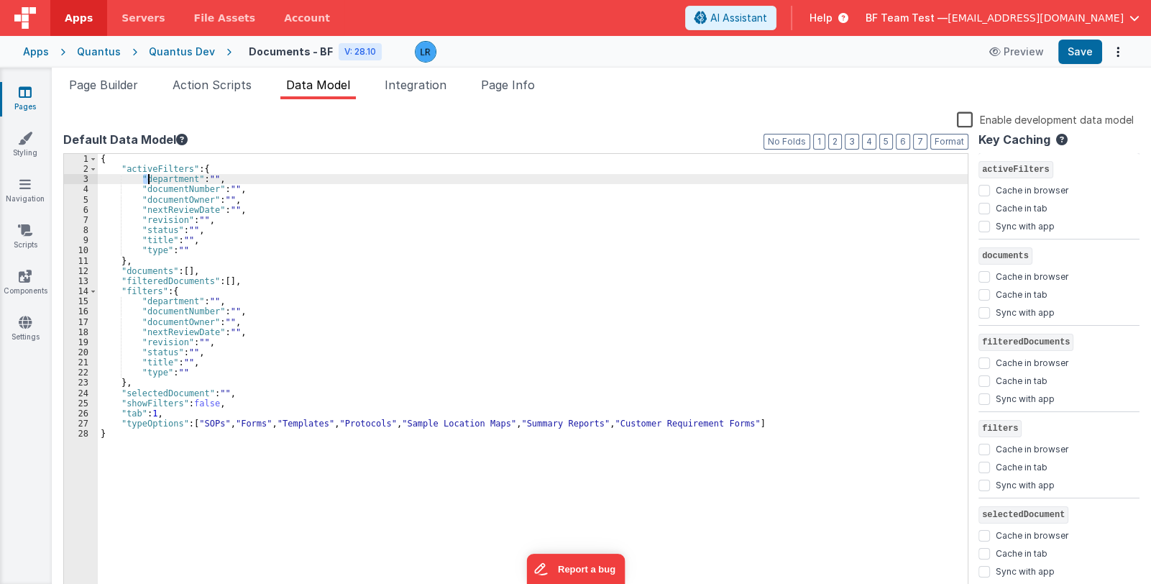
click at [147, 178] on div "{ "activeFilters" : { "department" : "" , "documentNumber" : "" , "documentOwne…" at bounding box center [533, 385] width 870 height 463
drag, startPoint x: 142, startPoint y: 189, endPoint x: 211, endPoint y: 188, distance: 68.3
click at [211, 188] on div "{ "activeFilters" : { "Department" : "" , "documentNumber" : "" , "documentOwne…" at bounding box center [533, 385] width 870 height 463
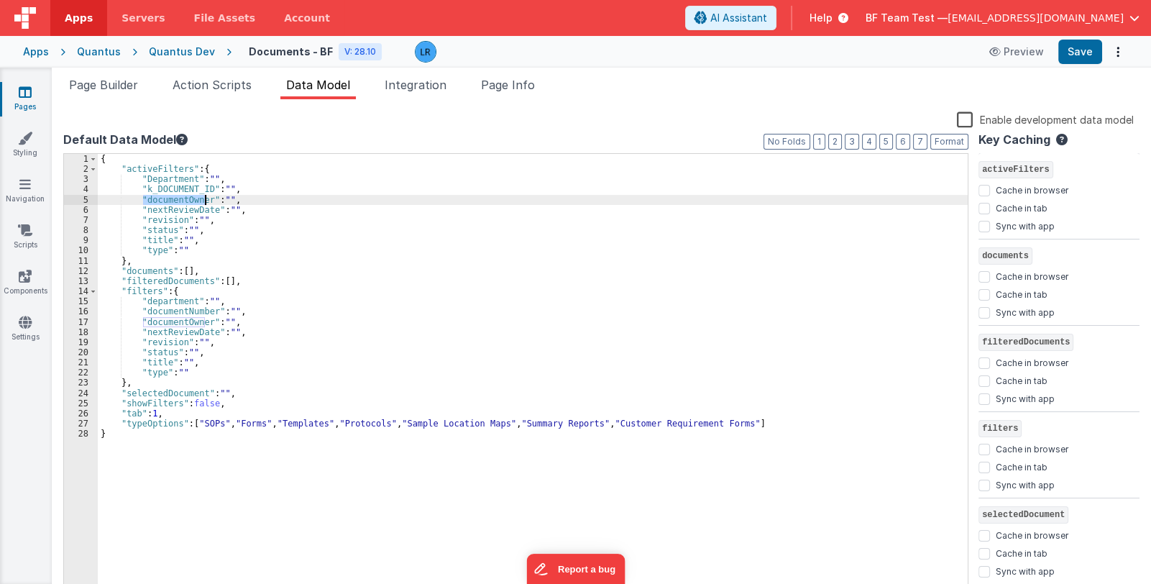
drag, startPoint x: 145, startPoint y: 200, endPoint x: 204, endPoint y: 201, distance: 59.7
click at [204, 201] on div "{ "activeFilters" : { "Department" : "" , "k_DOCUMENT_ID" : "" , "documentOwner…" at bounding box center [533, 385] width 870 height 463
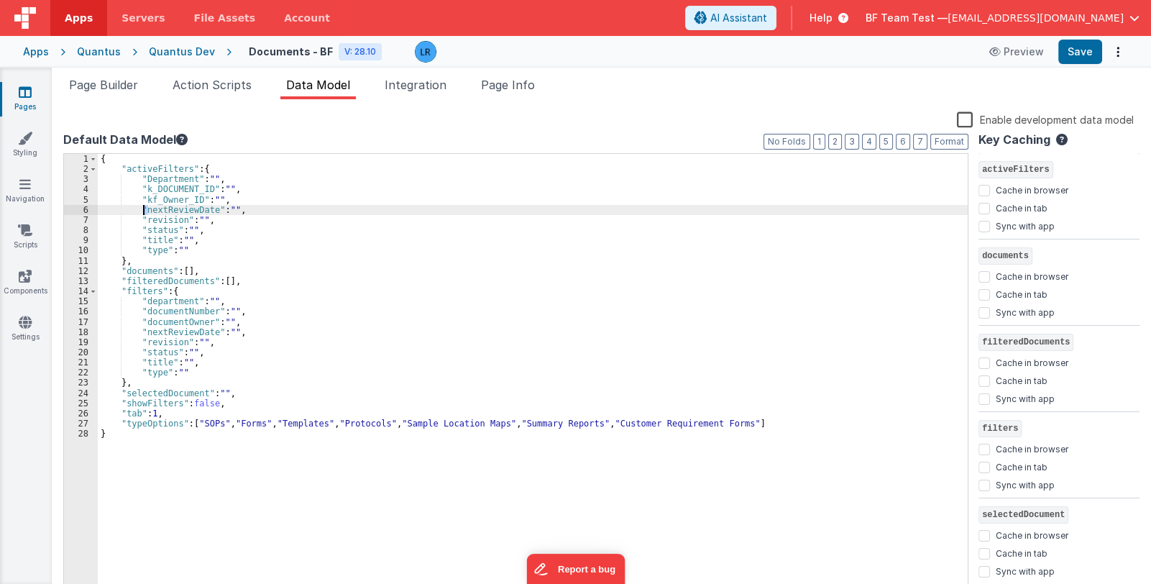
click at [144, 209] on div "{ "activeFilters" : { "Department" : "" , "k_DOCUMENT_ID" : "" , "kf_Owner_ID" …" at bounding box center [533, 385] width 870 height 463
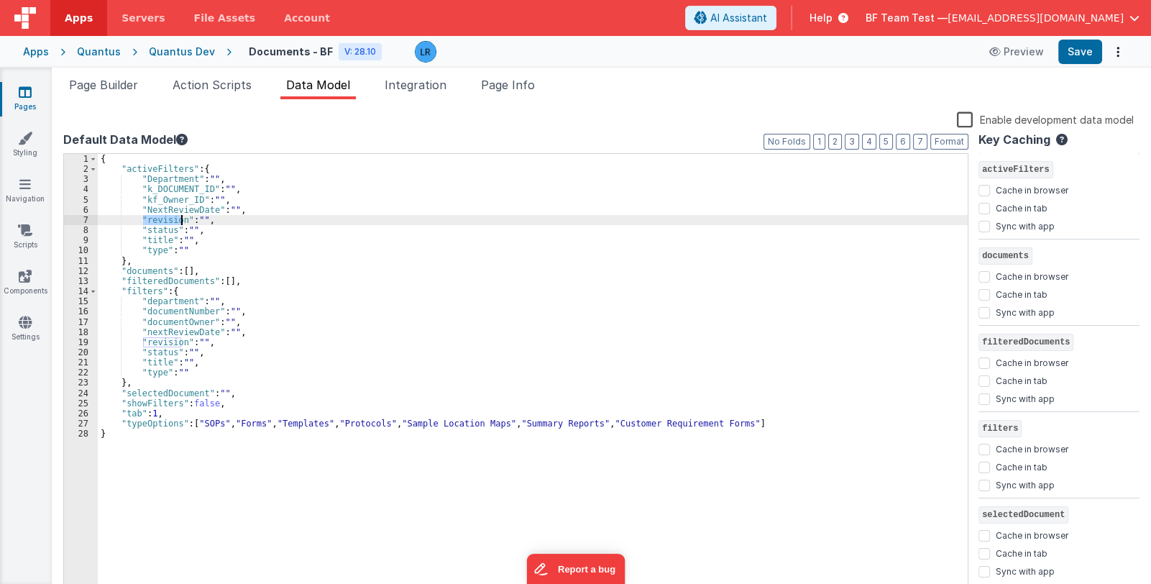
drag, startPoint x: 145, startPoint y: 221, endPoint x: 180, endPoint y: 220, distance: 35.2
click at [180, 220] on div "{ "activeFilters" : { "Department" : "" , "k_DOCUMENT_ID" : "" , "kf_Owner_ID" …" at bounding box center [533, 385] width 870 height 463
paste textarea
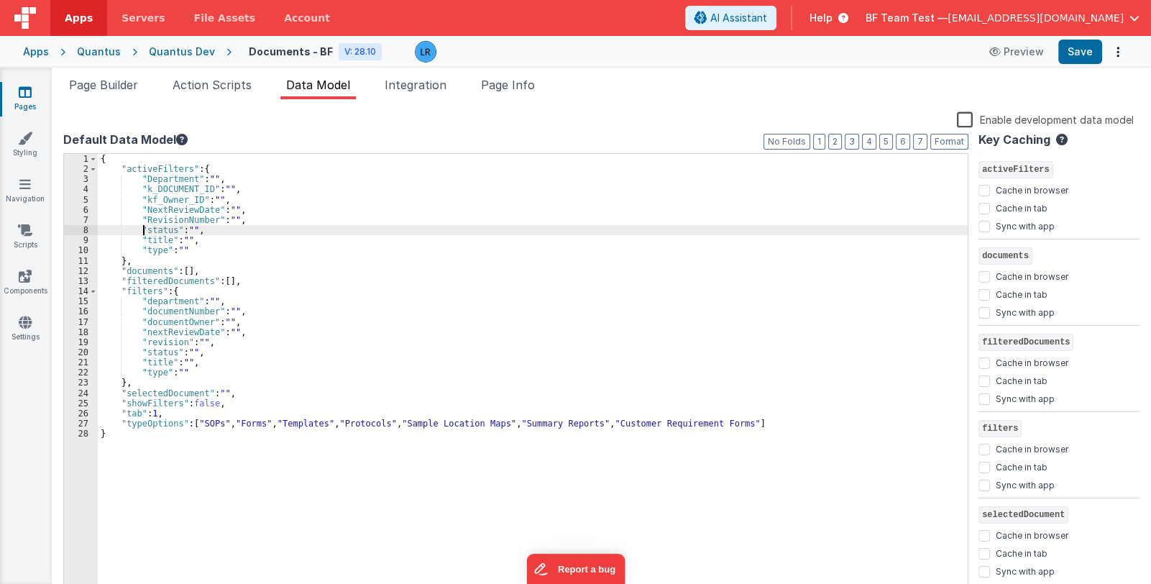
click at [145, 231] on div "{ "activeFilters" : { "Department" : "" , "k_DOCUMENT_ID" : "" , "kf_Owner_ID" …" at bounding box center [533, 385] width 870 height 463
click at [147, 231] on div "{ "activeFilters" : { "Department" : "" , "k_DOCUMENT_ID" : "" , "kf_Owner_ID" …" at bounding box center [533, 385] width 870 height 463
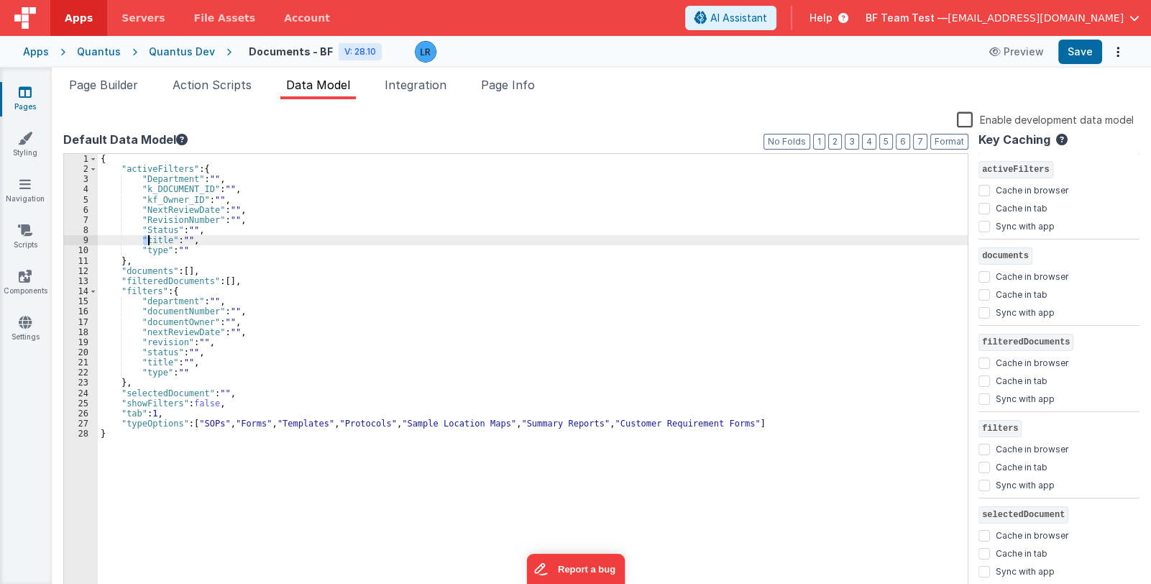
click at [147, 240] on div "{ "activeFilters" : { "Department" : "" , "k_DOCUMENT_ID" : "" , "kf_Owner_ID" …" at bounding box center [533, 385] width 870 height 463
click at [147, 249] on div "{ "activeFilters" : { "Department" : "" , "k_DOCUMENT_ID" : "" , "kf_Owner_ID" …" at bounding box center [533, 385] width 870 height 463
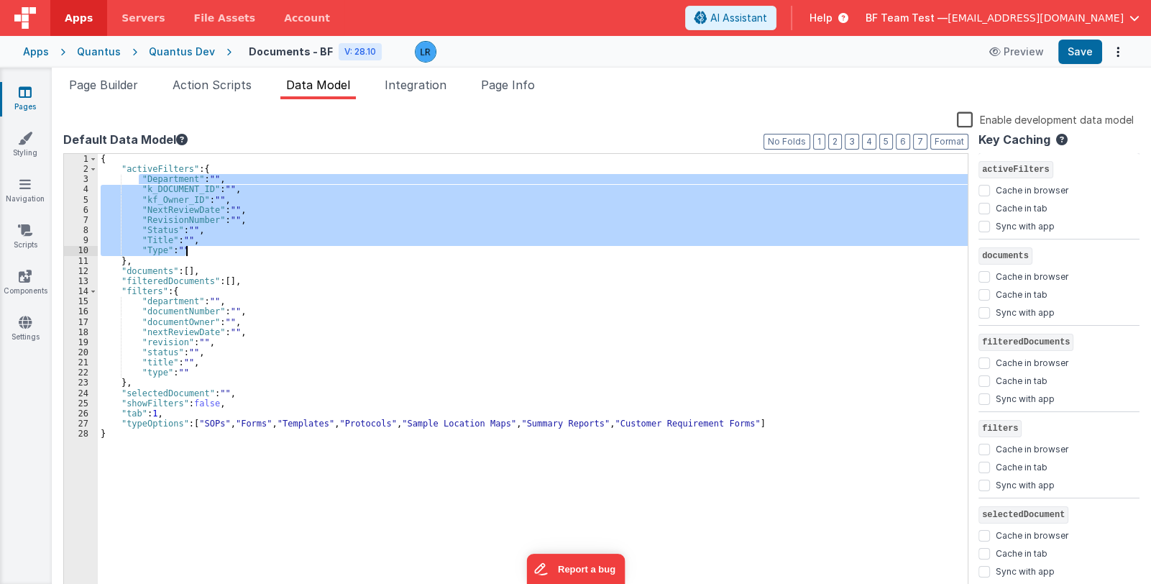
drag, startPoint x: 137, startPoint y: 178, endPoint x: 196, endPoint y: 250, distance: 93.0
click at [196, 250] on div "{ "activeFilters" : { "Department" : "" , "k_DOCUMENT_ID" : "" , "kf_Owner_ID" …" at bounding box center [533, 385] width 870 height 463
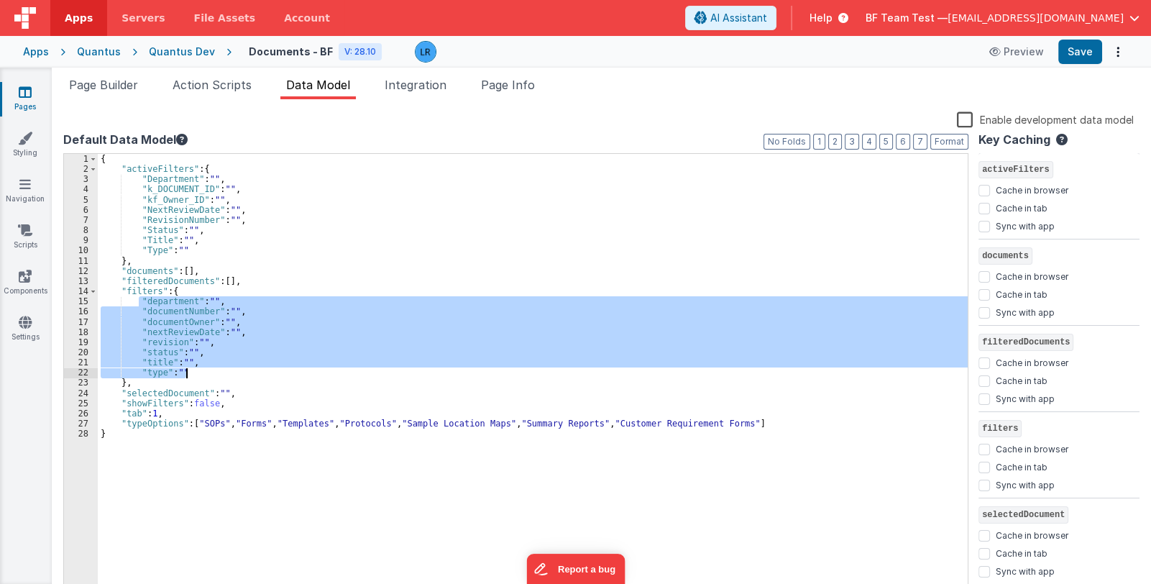
drag, startPoint x: 137, startPoint y: 301, endPoint x: 193, endPoint y: 372, distance: 91.2
click at [193, 372] on div "{ "activeFilters" : { "Department" : "" , "k_DOCUMENT_ID" : "" , "kf_Owner_ID" …" at bounding box center [533, 385] width 870 height 463
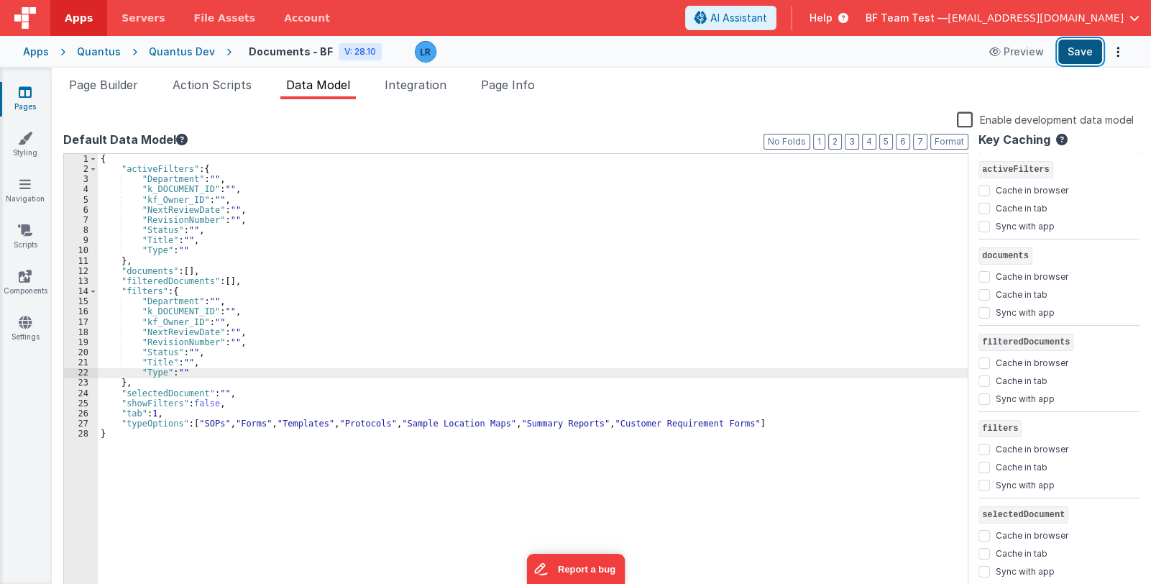
click at [1084, 61] on button "Save" at bounding box center [1081, 52] width 44 height 24
click at [94, 85] on span "Page Builder" at bounding box center [103, 85] width 69 height 14
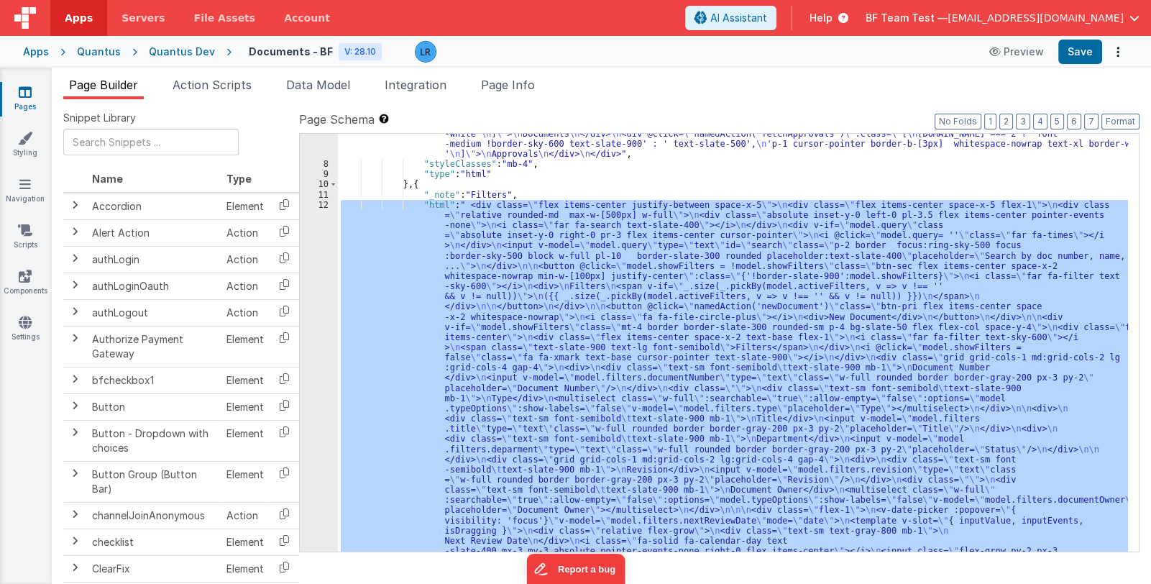
scroll to position [172, 0]
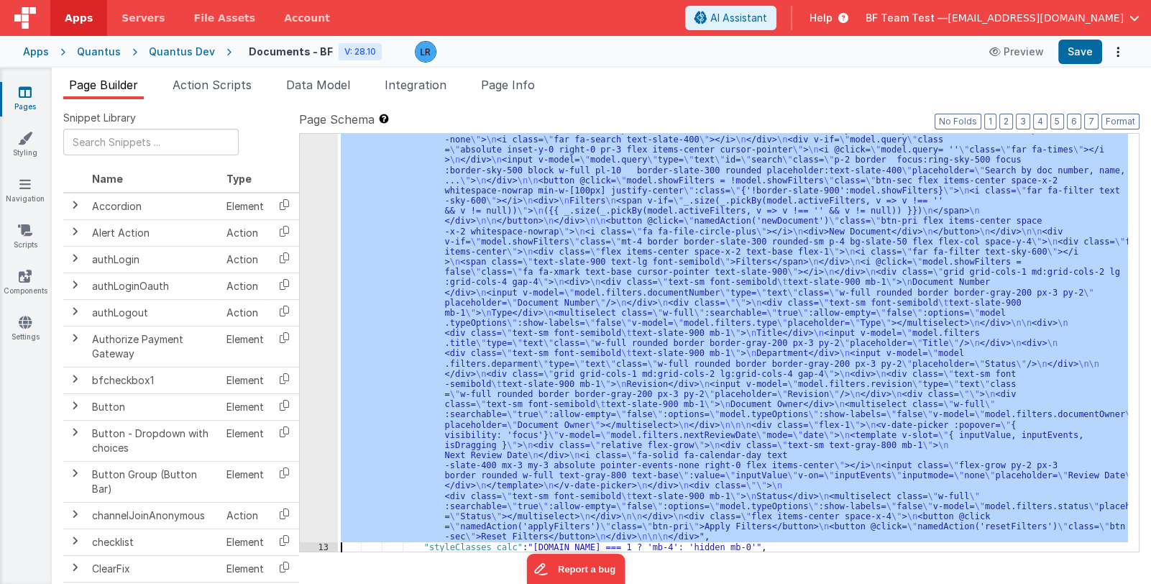
click at [525, 367] on div ""html" : " <div class= \" flex items-center justify-between space-x-5 \" > \n <…" at bounding box center [733, 343] width 790 height 418
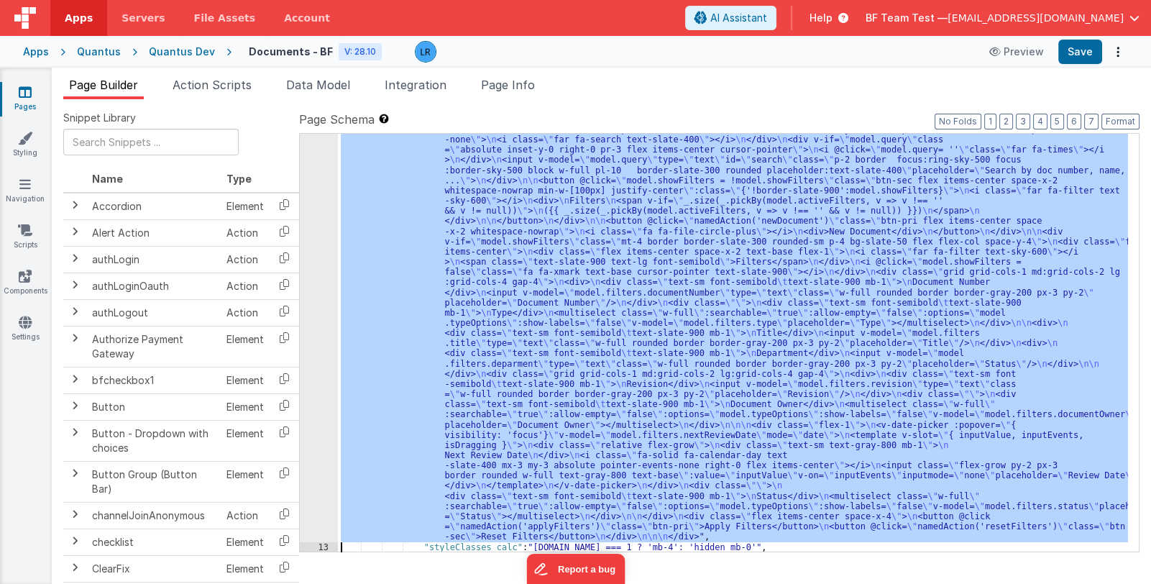
click at [316, 367] on div "12" at bounding box center [319, 328] width 38 height 428
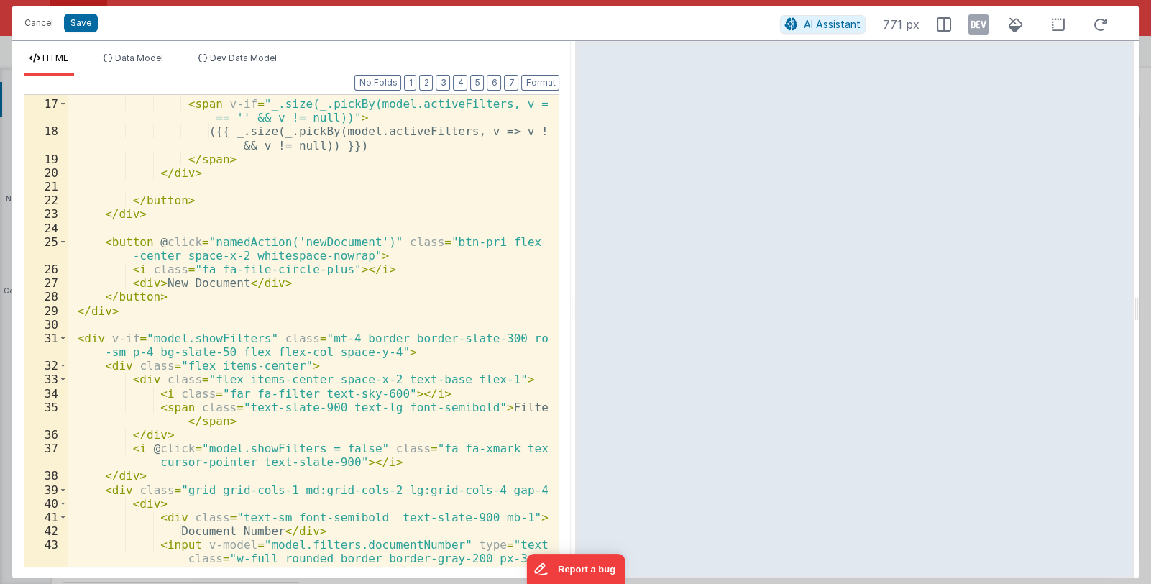
scroll to position [385, 0]
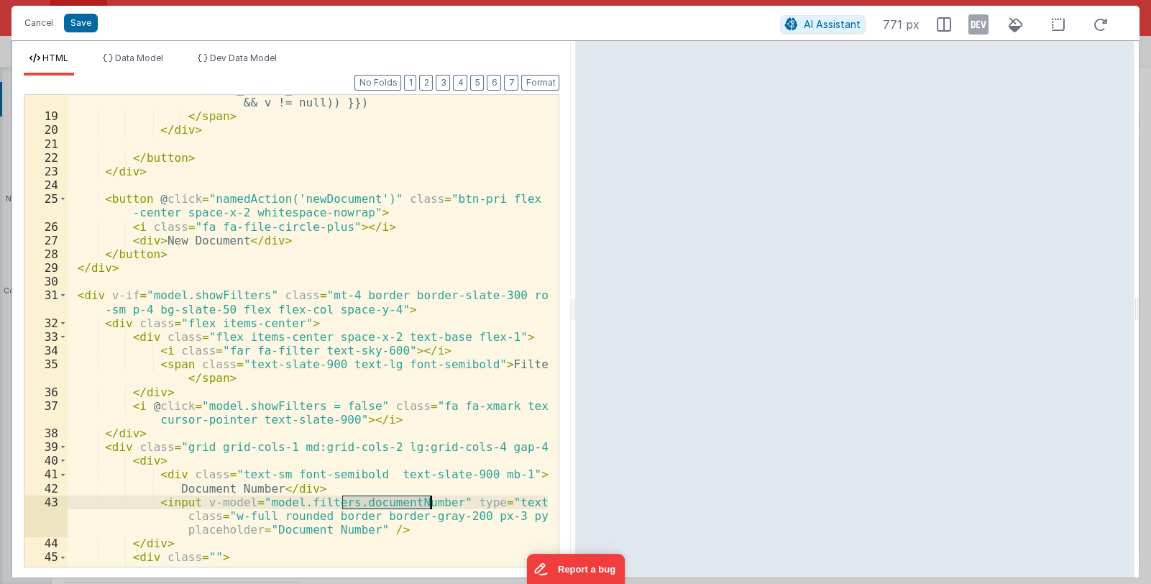
drag, startPoint x: 342, startPoint y: 503, endPoint x: 430, endPoint y: 506, distance: 88.5
click at [430, 506] on div "({{ _.size(_.pickBy(model.activeFilters, v => v !== '' && v != null)) }}) </ sp…" at bounding box center [308, 338] width 481 height 513
click at [393, 462] on div "({{ _.size(_.pickBy(model.activeFilters, v => v !== '' && v != null)) }}) </ sp…" at bounding box center [308, 338] width 481 height 513
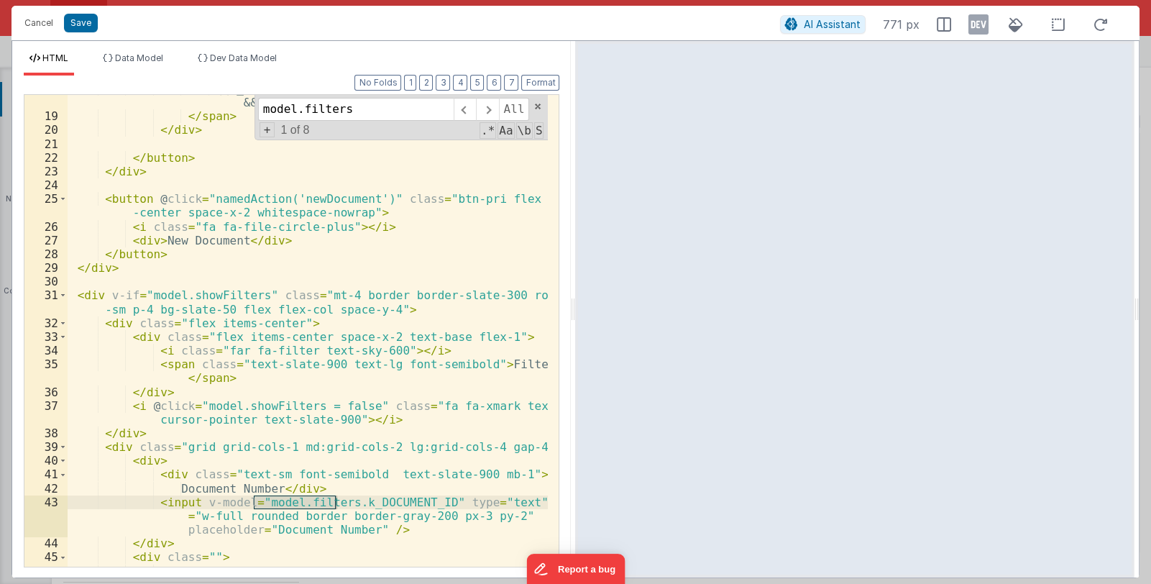
scroll to position [687, 0]
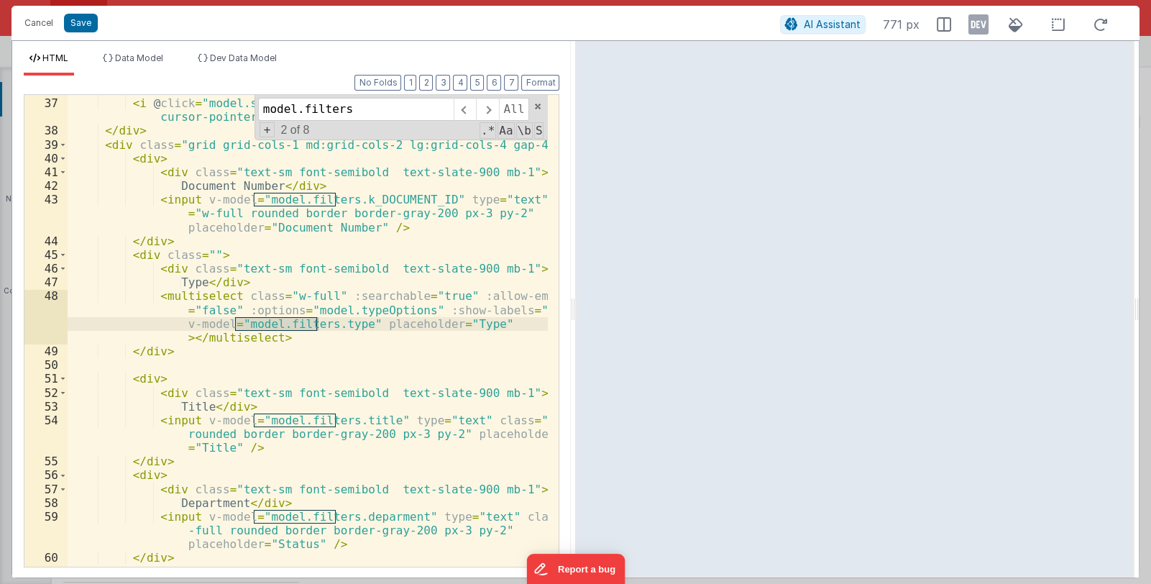
type input "model.filters"
click at [328, 321] on div "</ div > < i @ click = "model.showFilters = false" class = "fa fa-xmark text-ba…" at bounding box center [308, 332] width 481 height 499
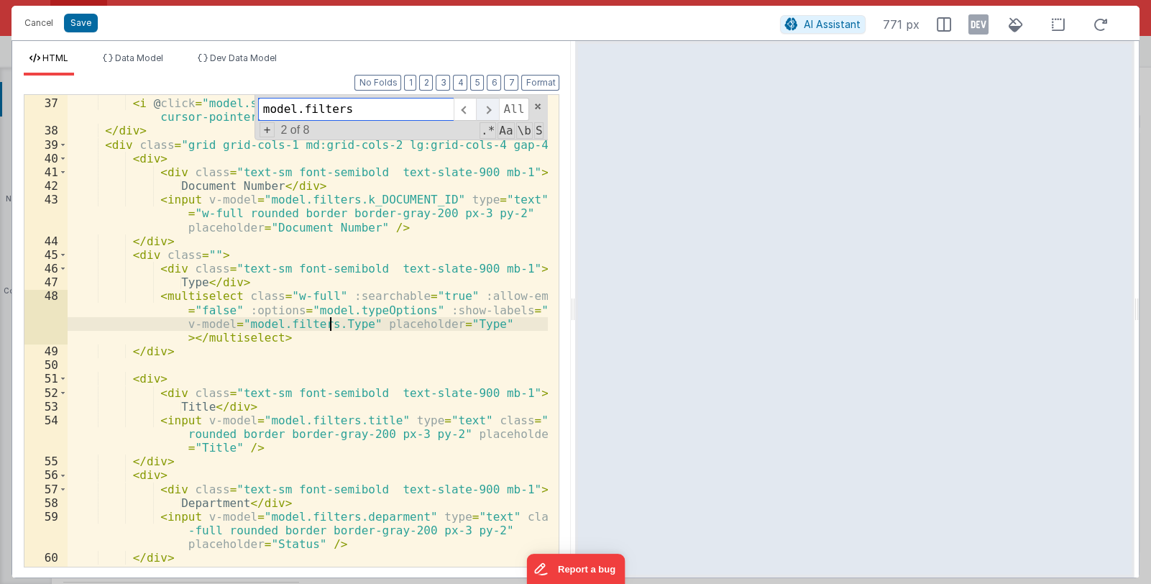
click at [489, 111] on span at bounding box center [487, 109] width 22 height 23
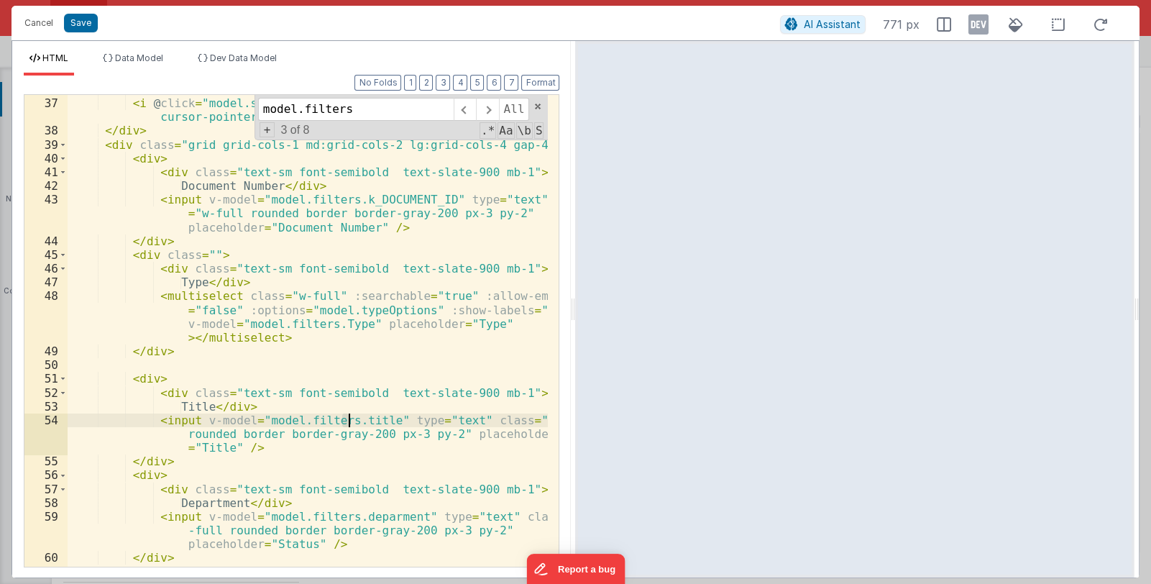
click at [347, 421] on div "</ div > < i @ click = "model.showFilters = false" class = "fa fa-xmark text-ba…" at bounding box center [308, 332] width 481 height 499
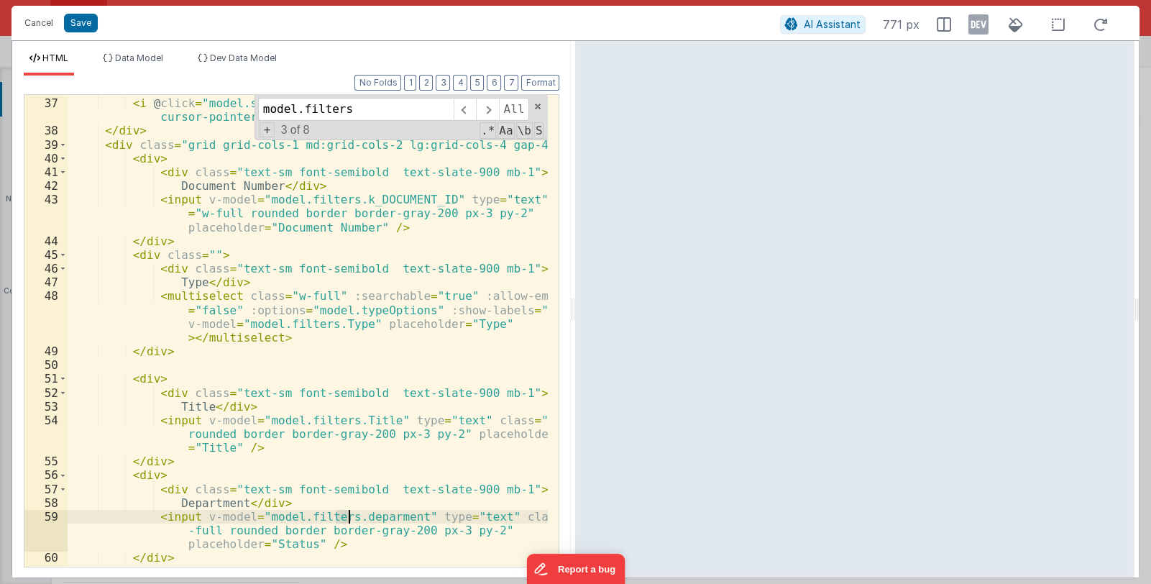
drag, startPoint x: 339, startPoint y: 517, endPoint x: 350, endPoint y: 517, distance: 11.5
click at [350, 517] on div "</ div > < i @ click = "model.showFilters = false" class = "fa fa-xmark text-ba…" at bounding box center [308, 332] width 481 height 499
click at [347, 517] on div "</ div > < i @ click = "model.showFilters = false" class = "fa fa-xmark text-ba…" at bounding box center [308, 331] width 480 height 472
click at [347, 516] on div "</ div > < i @ click = "model.showFilters = false" class = "fa fa-xmark text-ba…" at bounding box center [308, 332] width 481 height 499
click at [493, 109] on span at bounding box center [487, 109] width 22 height 23
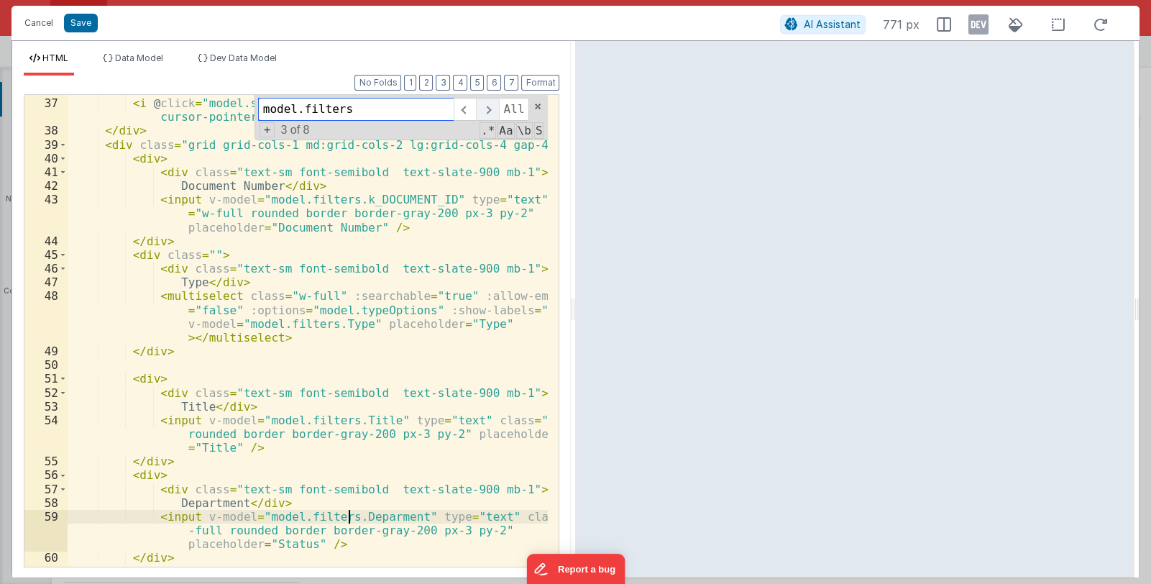
scroll to position [1018, 0]
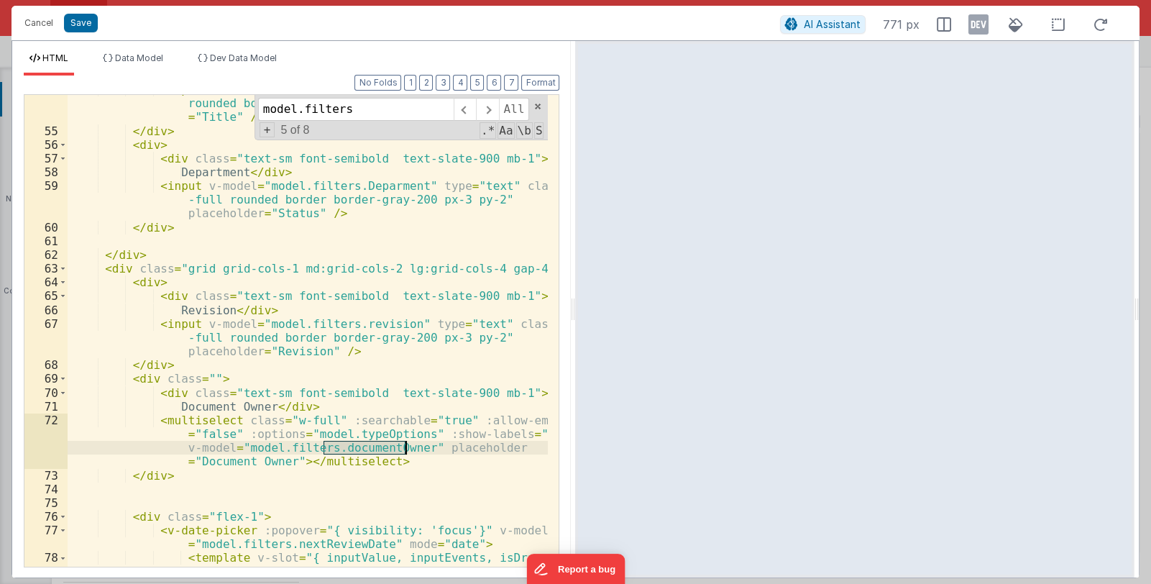
drag, startPoint x: 324, startPoint y: 448, endPoint x: 403, endPoint y: 449, distance: 79.8
click at [403, 449] on div "< input v-model = "model.filters.Title" type = "text" class = "w-full rounded b…" at bounding box center [308, 353] width 481 height 541
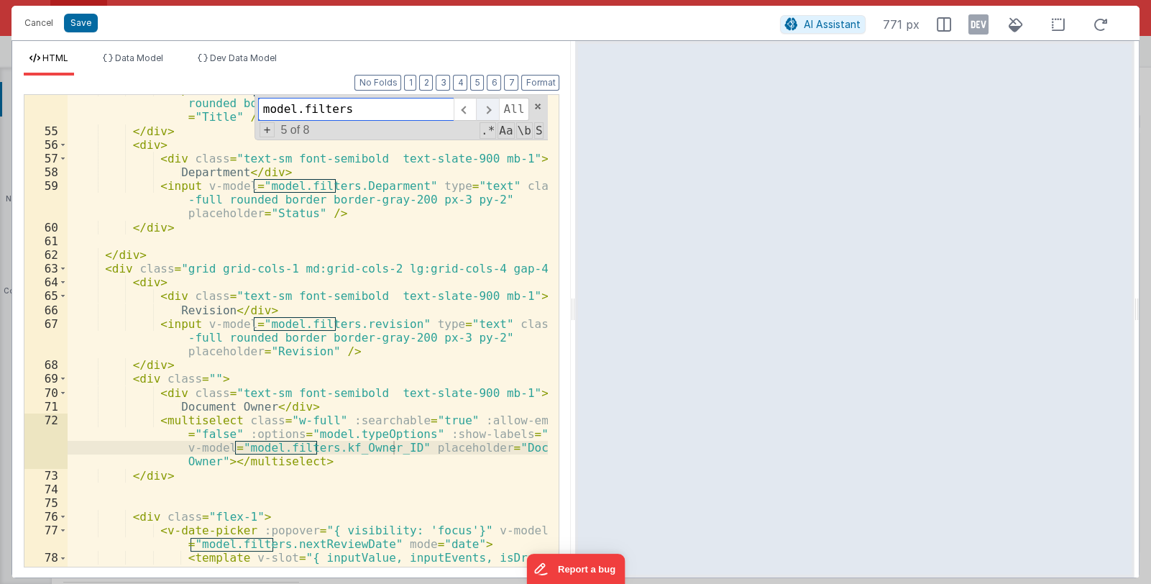
click at [492, 107] on span at bounding box center [487, 109] width 22 height 23
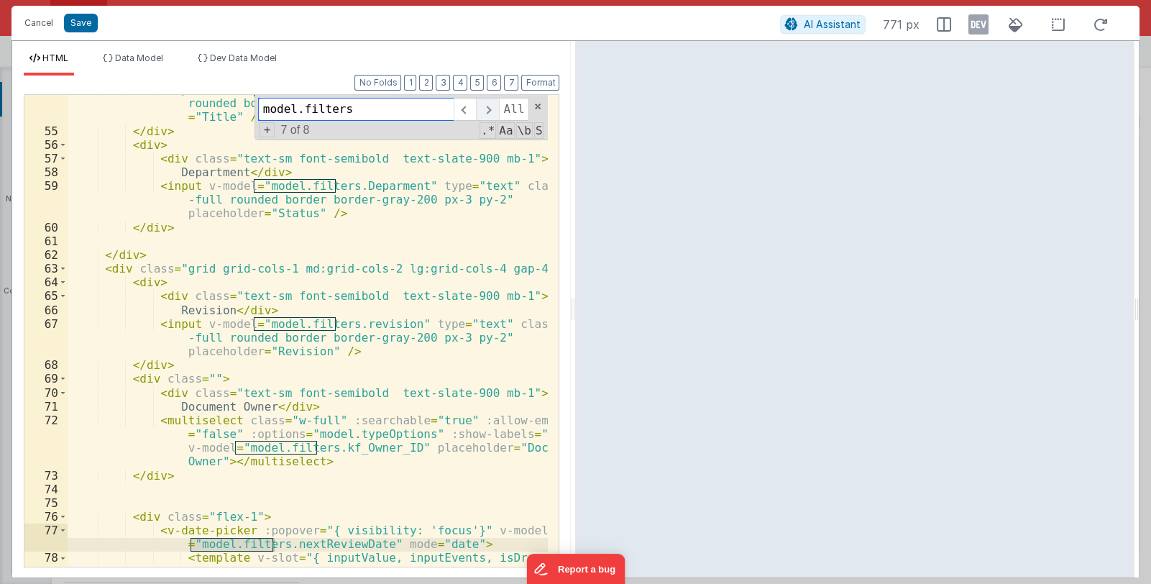
click at [492, 107] on span at bounding box center [487, 109] width 22 height 23
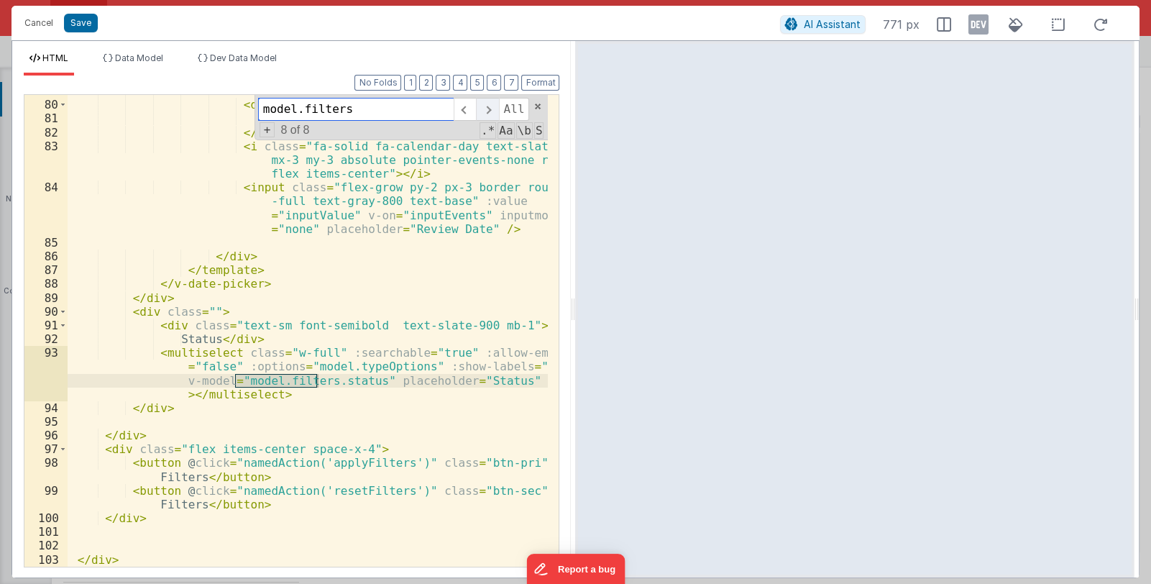
scroll to position [1512, 0]
click at [327, 383] on div "< div class = "relative flex-grow" > < div class = "text-sm text-gray-800 mb-1"…" at bounding box center [308, 333] width 481 height 499
click at [87, 22] on button "Save" at bounding box center [81, 23] width 34 height 19
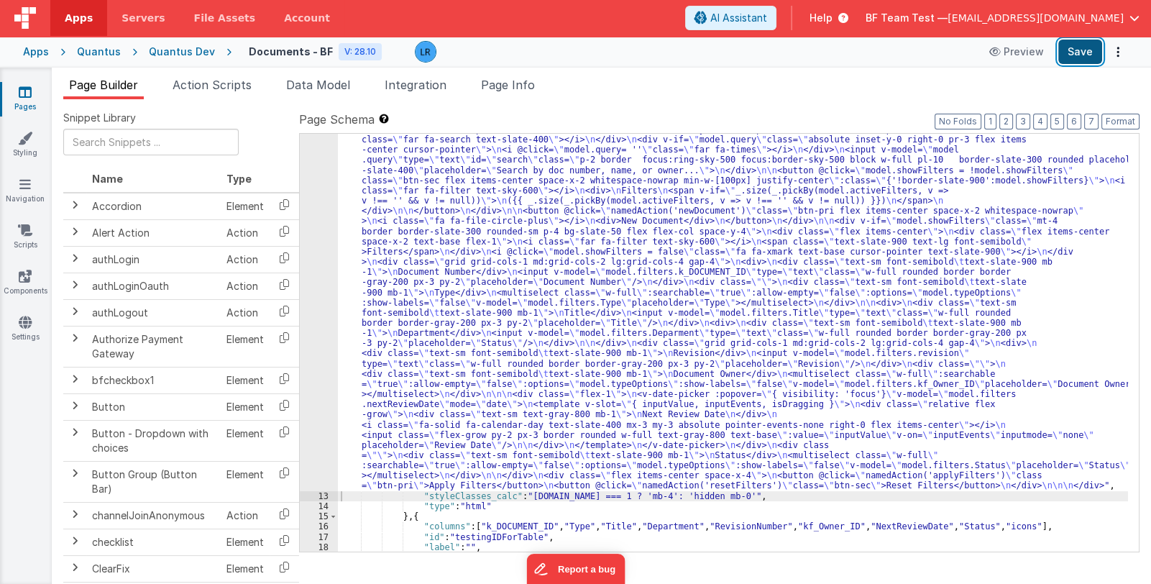
click at [1068, 49] on button "Save" at bounding box center [1081, 52] width 44 height 24
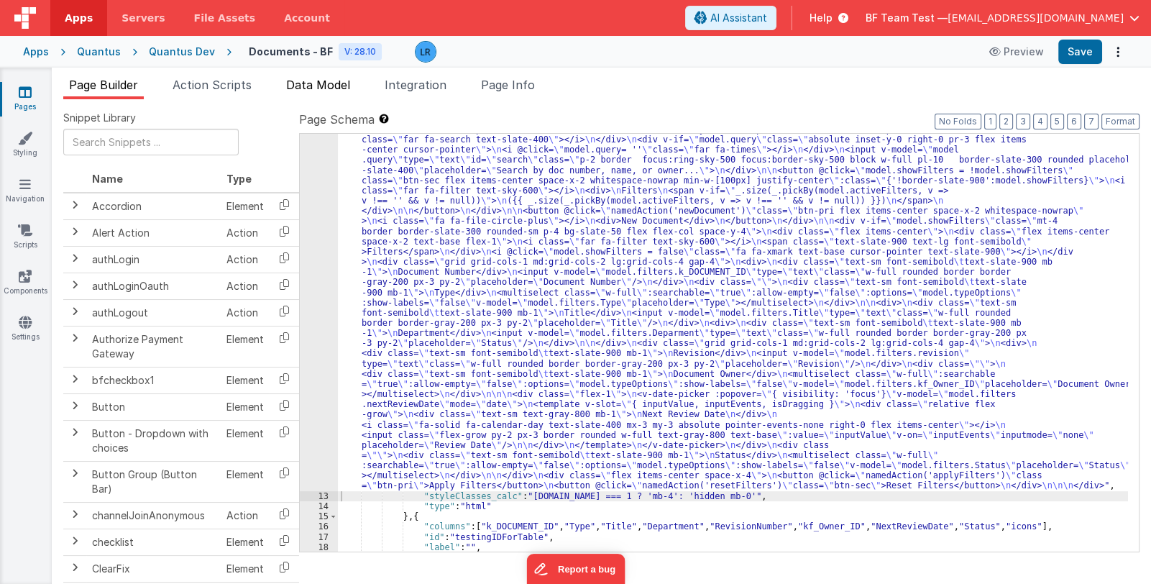
click at [337, 83] on span "Data Model" at bounding box center [318, 85] width 64 height 14
